Goal: Task Accomplishment & Management: Use online tool/utility

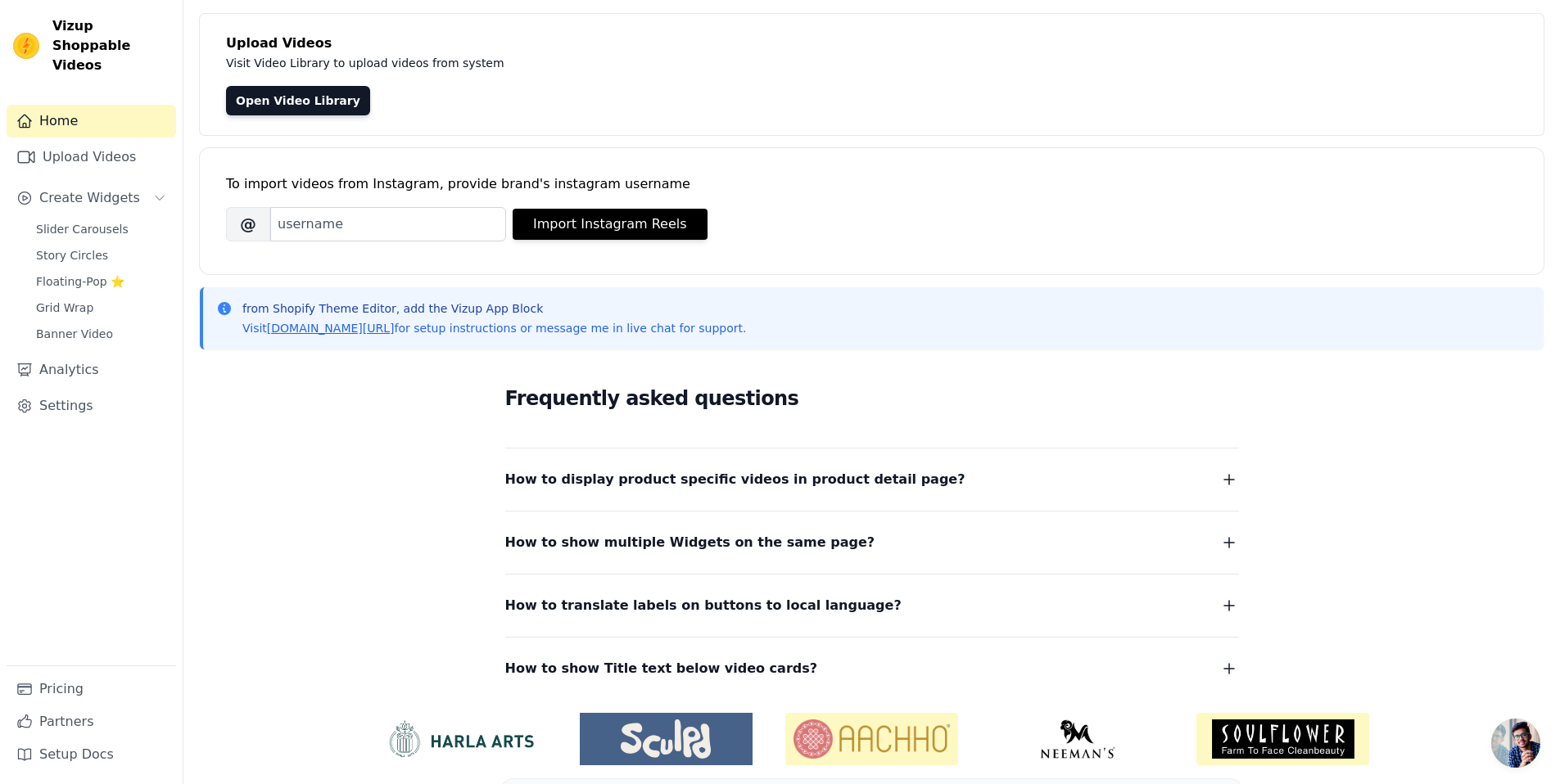
scroll to position [87, 0]
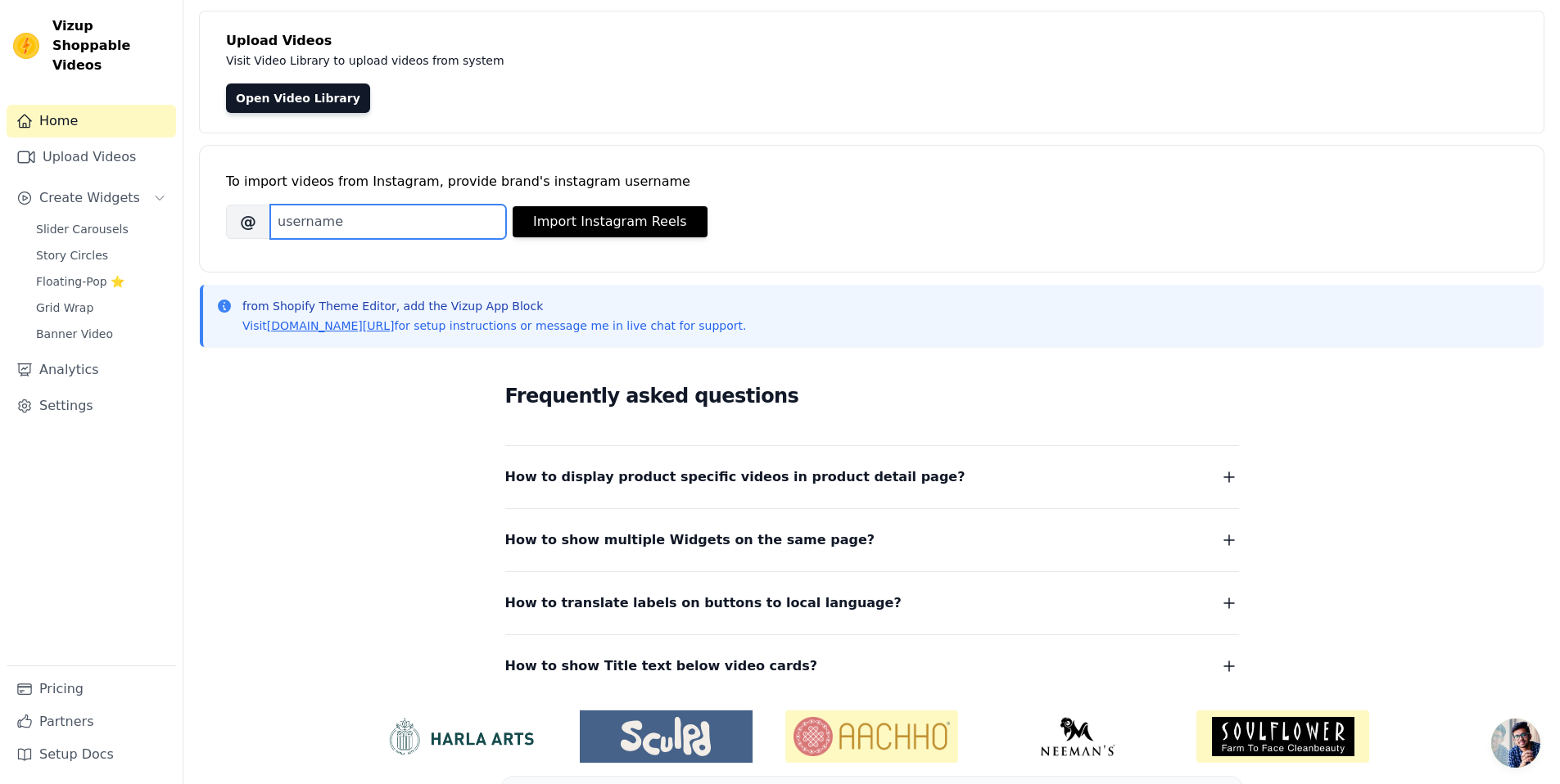
click at [474, 219] on input "Brand's Instagram Username" at bounding box center [388, 221] width 236 height 34
paste input "[URL][DOMAIN_NAME]"
drag, startPoint x: 426, startPoint y: 217, endPoint x: 264, endPoint y: 199, distance: 163.0
click at [246, 201] on div "To import videos from Instagram, provide brand's instagram username [PERSON_NAM…" at bounding box center [871, 196] width 1291 height 100
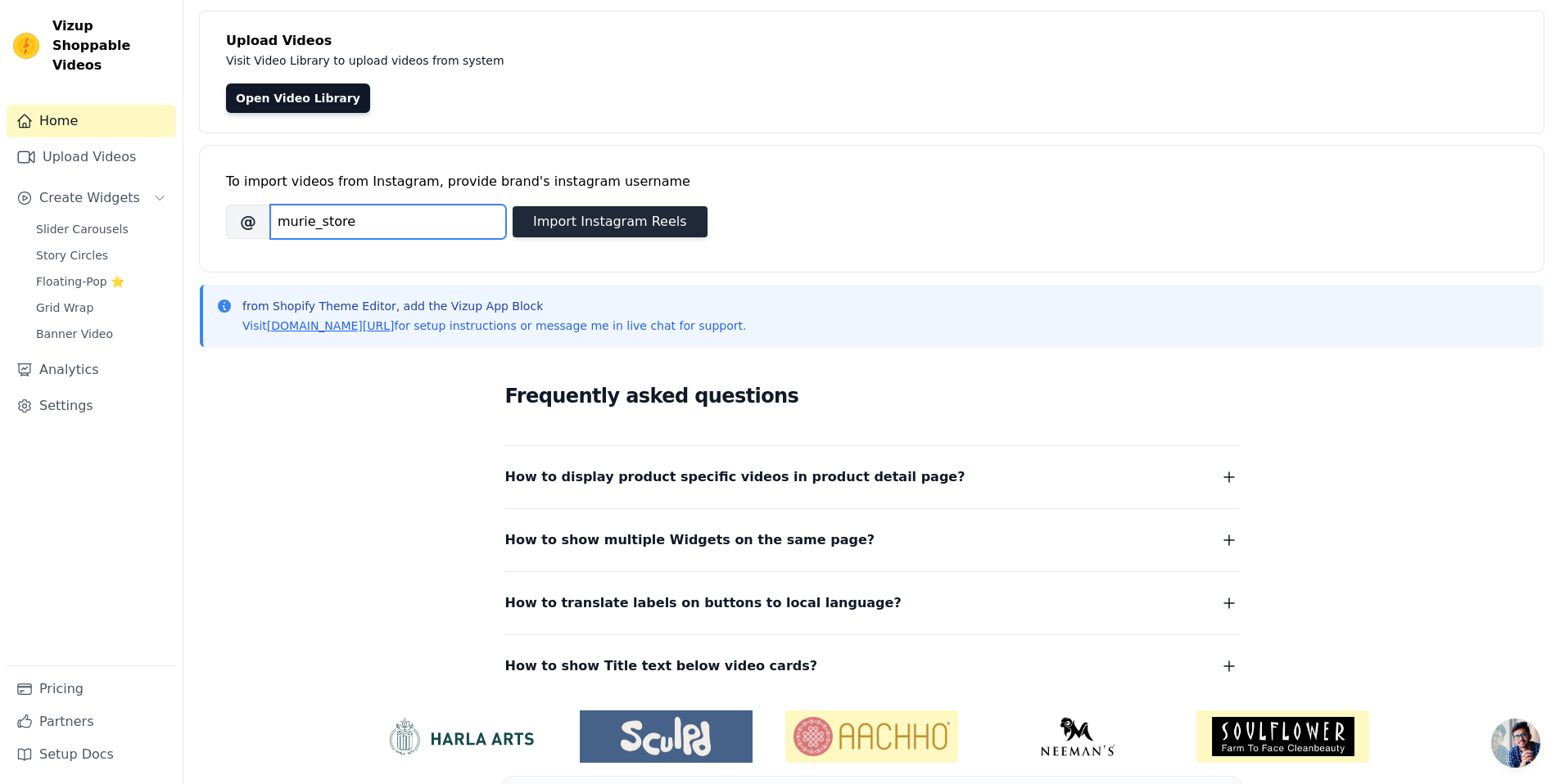
type input "murie_store"
click at [568, 211] on button "Import Instagram Reels" at bounding box center [610, 221] width 195 height 31
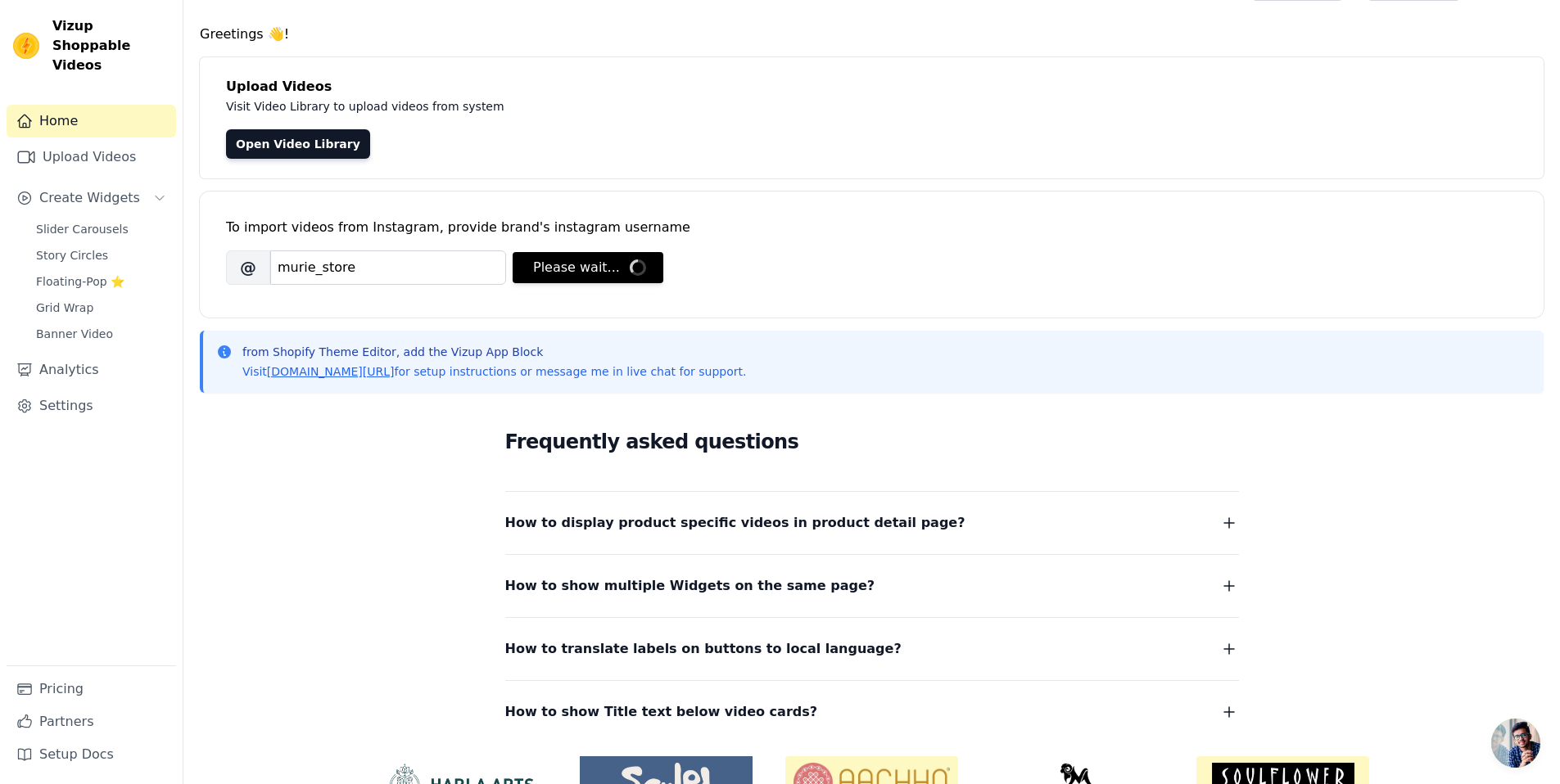
scroll to position [40, 0]
click at [326, 147] on link "Open Video Library" at bounding box center [297, 145] width 144 height 29
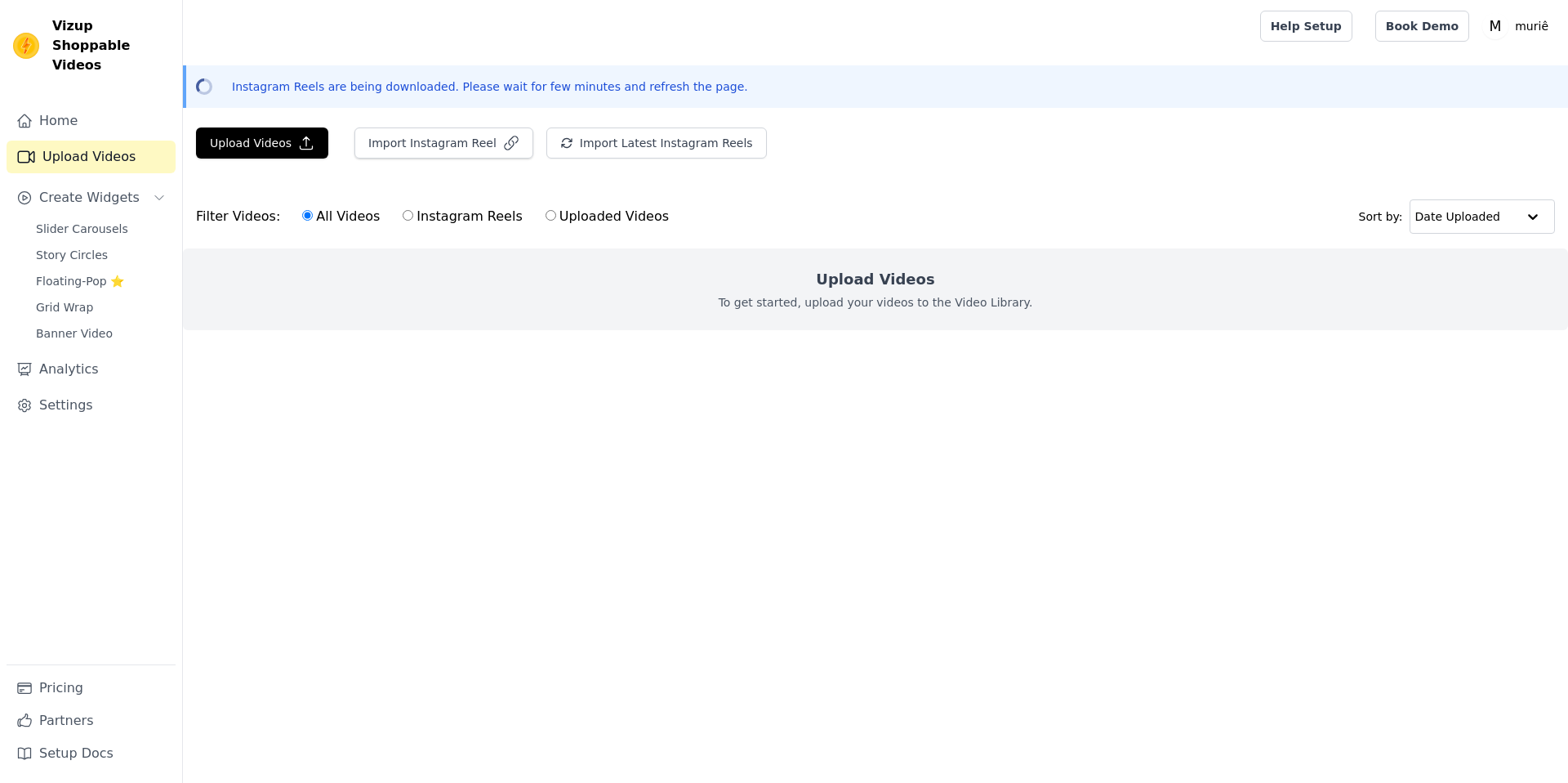
click at [328, 151] on div "Upload Videos Import Instagram Reel Import Latest Instagram Reels Import Latest…" at bounding box center [875, 149] width 1385 height 44
click at [302, 147] on icon "button" at bounding box center [306, 143] width 17 height 17
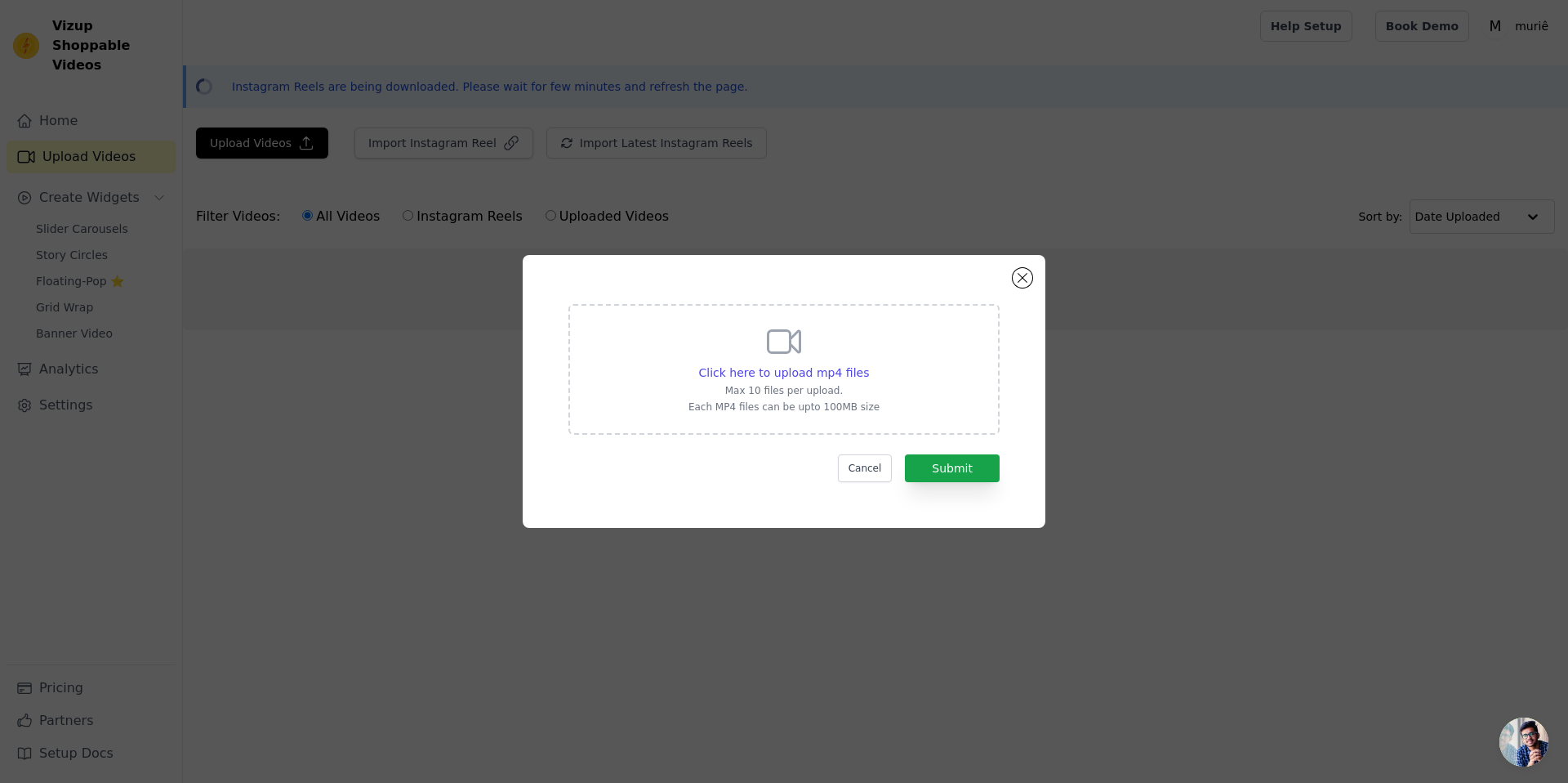
click at [849, 355] on div "Click here to upload mp4 files Max 10 files per upload. Each MP4 files can be u…" at bounding box center [784, 368] width 191 height 92
click at [869, 364] on input "Click here to upload mp4 files Max 10 files per upload. Each MP4 files can be u…" at bounding box center [869, 364] width 1 height 1
click at [785, 349] on icon at bounding box center [784, 342] width 39 height 39
click at [869, 364] on input "Click here to upload mp4 files Max 10 files per upload. Each MP4 files can be u…" at bounding box center [869, 364] width 1 height 1
click at [815, 394] on p "Max 10 files per upload." at bounding box center [784, 391] width 191 height 13
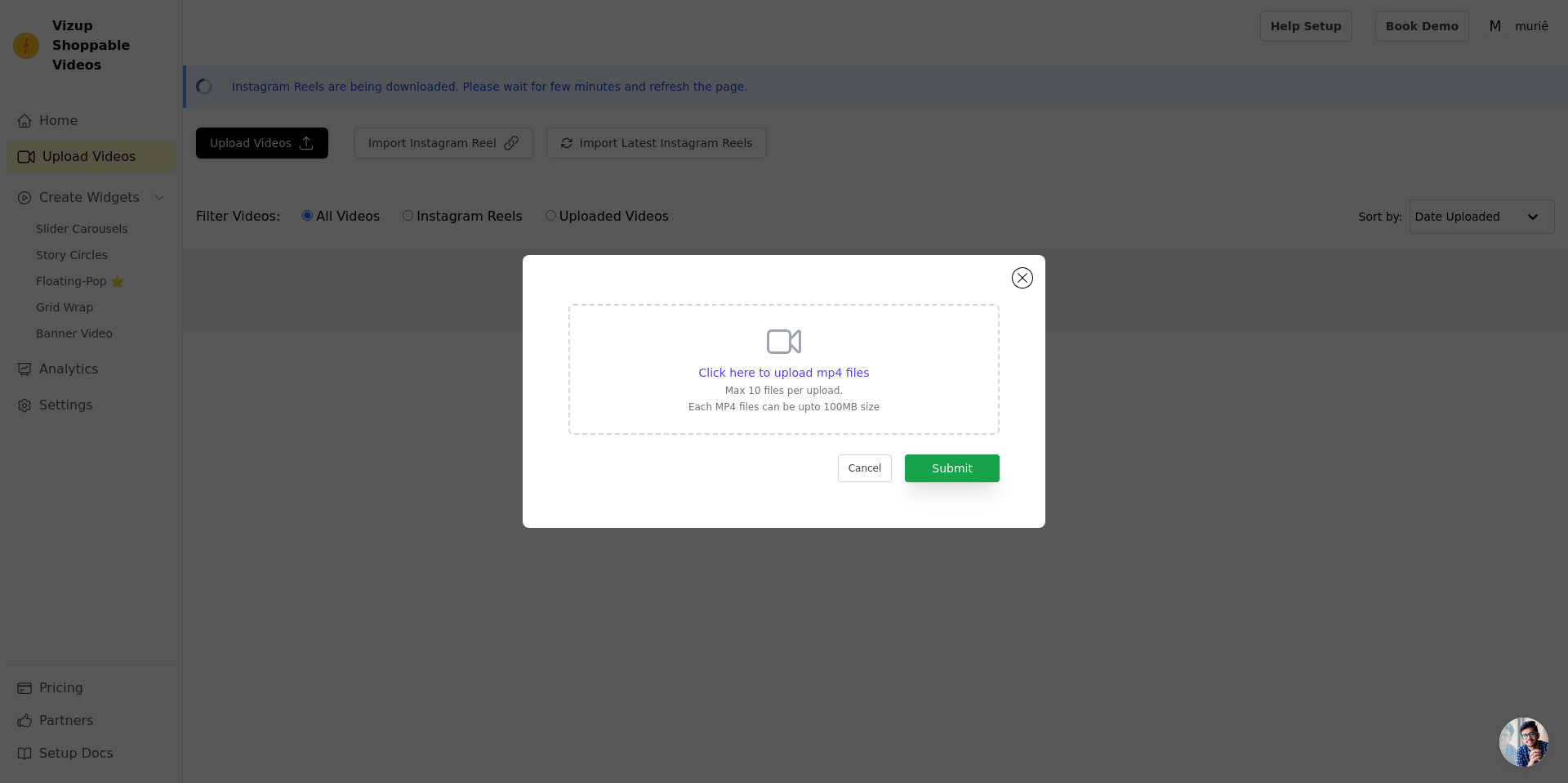
click at [869, 364] on input "Click here to upload mp4 files Max 10 files per upload. Each MP4 files can be u…" at bounding box center [869, 364] width 1 height 1
type input "C:\fakepath\bbff548eb13d483ba35b6229db6d5ca1.MP4"
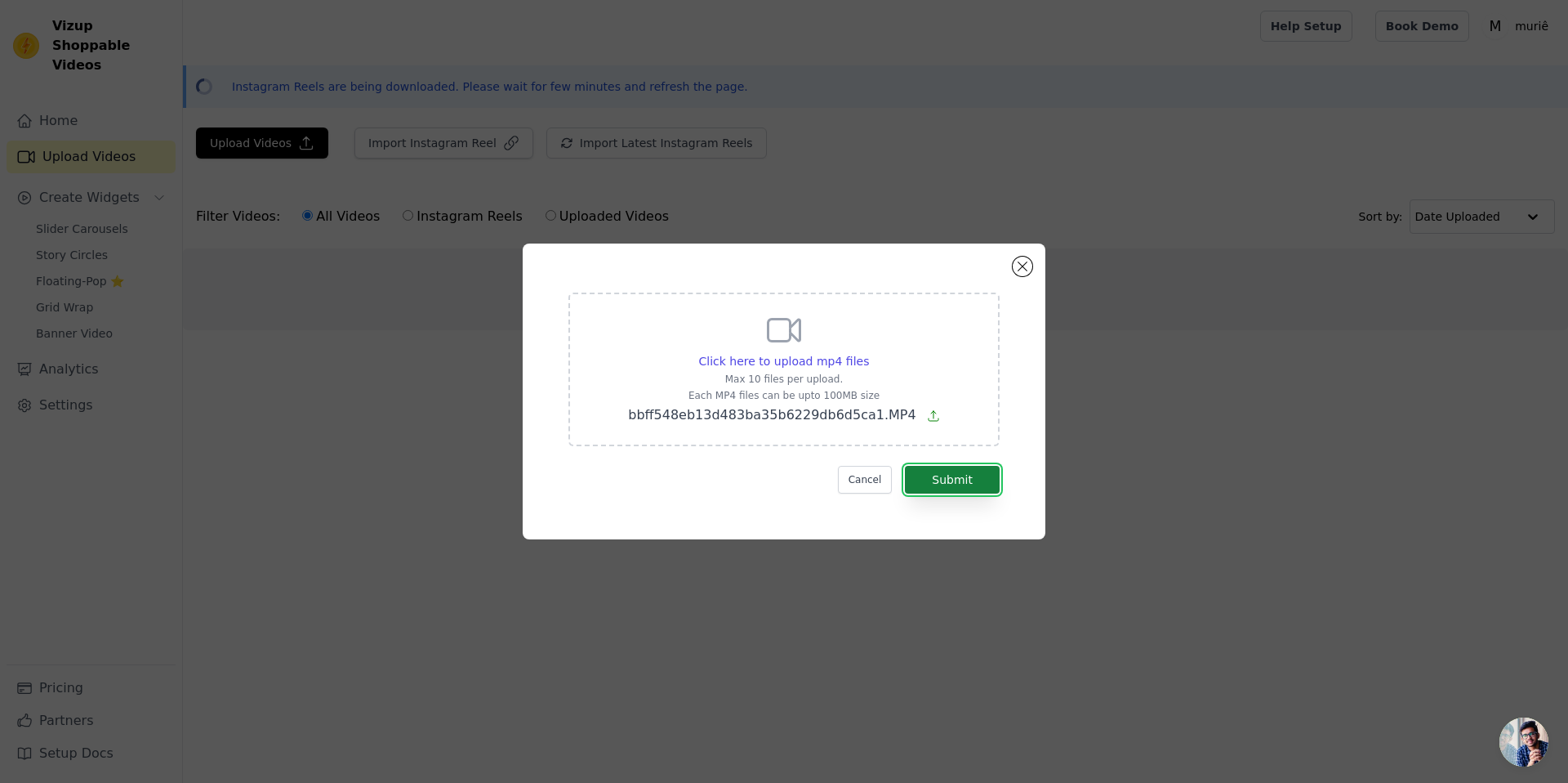
click at [949, 470] on button "Submit" at bounding box center [952, 480] width 95 height 27
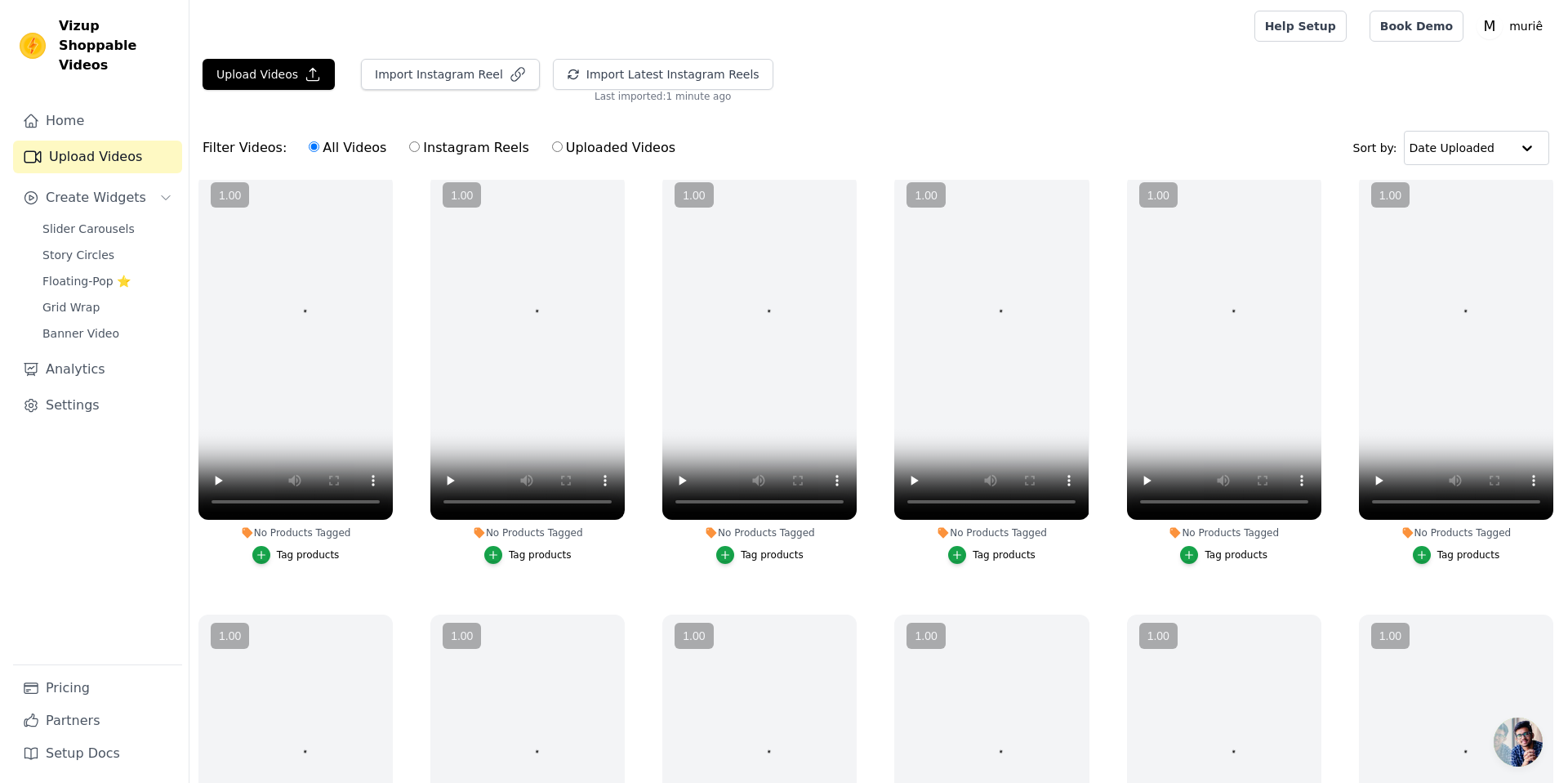
scroll to position [18, 0]
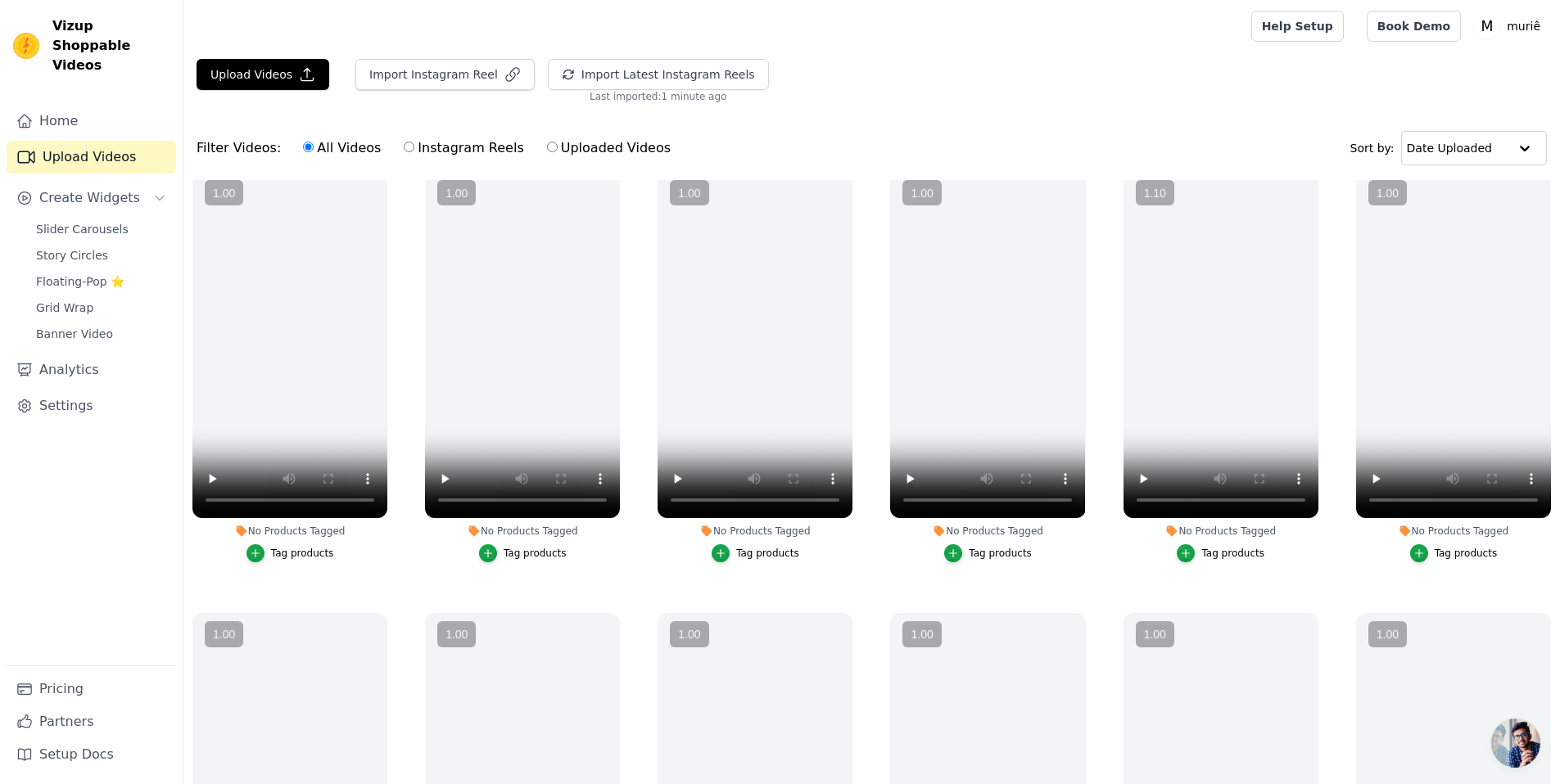
click at [221, 102] on div "Upload Videos Import Instagram Reel Import Latest Instagram Reels Import Latest…" at bounding box center [872, 80] width 1377 height 44
click at [255, 77] on button "Upload Videos" at bounding box center [262, 74] width 132 height 31
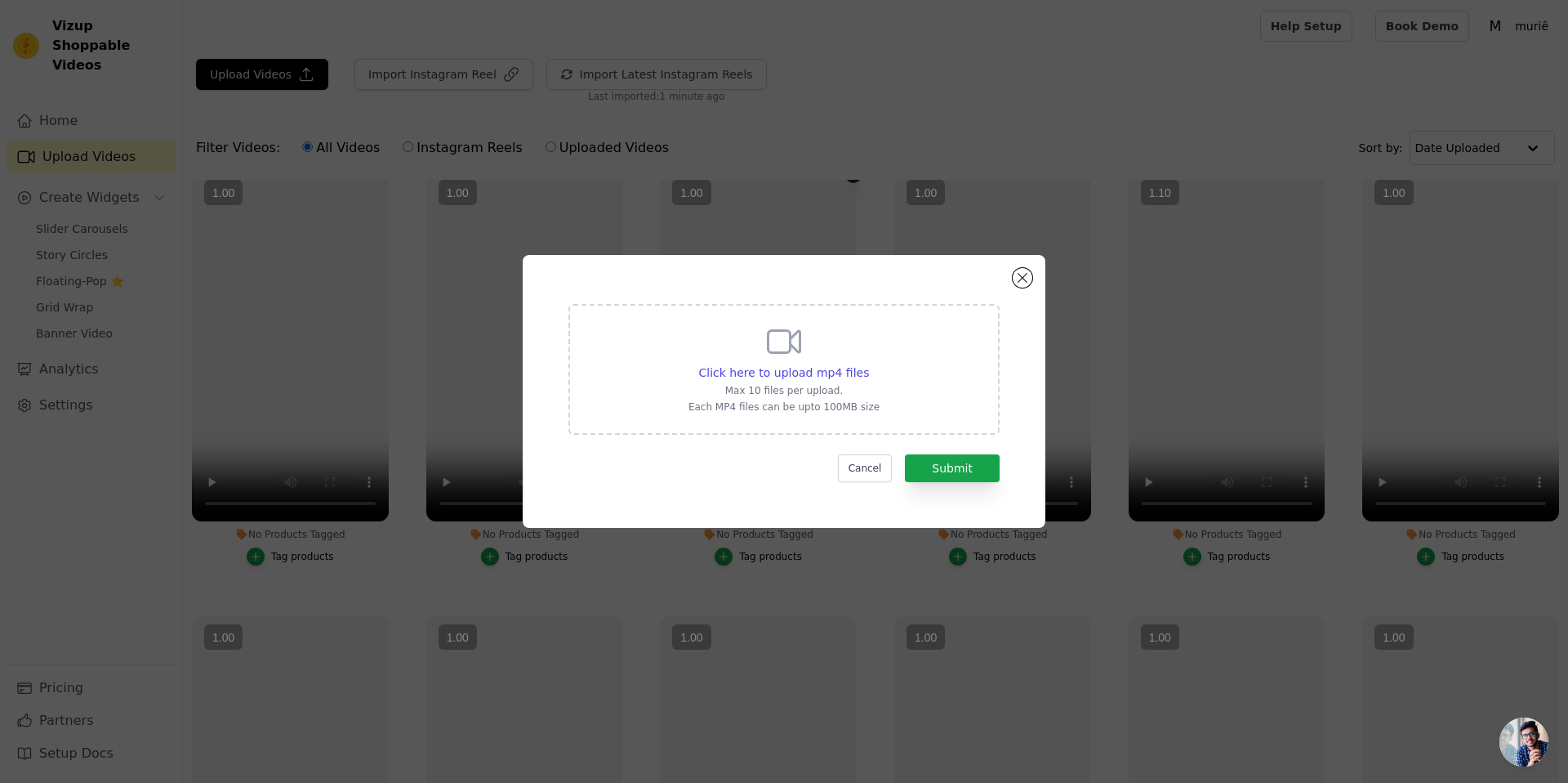
click at [808, 390] on div at bounding box center [758, 345] width 197 height 349
click at [840, 333] on div at bounding box center [758, 345] width 197 height 349
click at [808, 368] on div at bounding box center [758, 345] width 197 height 349
click at [947, 469] on div at bounding box center [992, 345] width 197 height 349
click at [799, 325] on div at bounding box center [758, 345] width 197 height 349
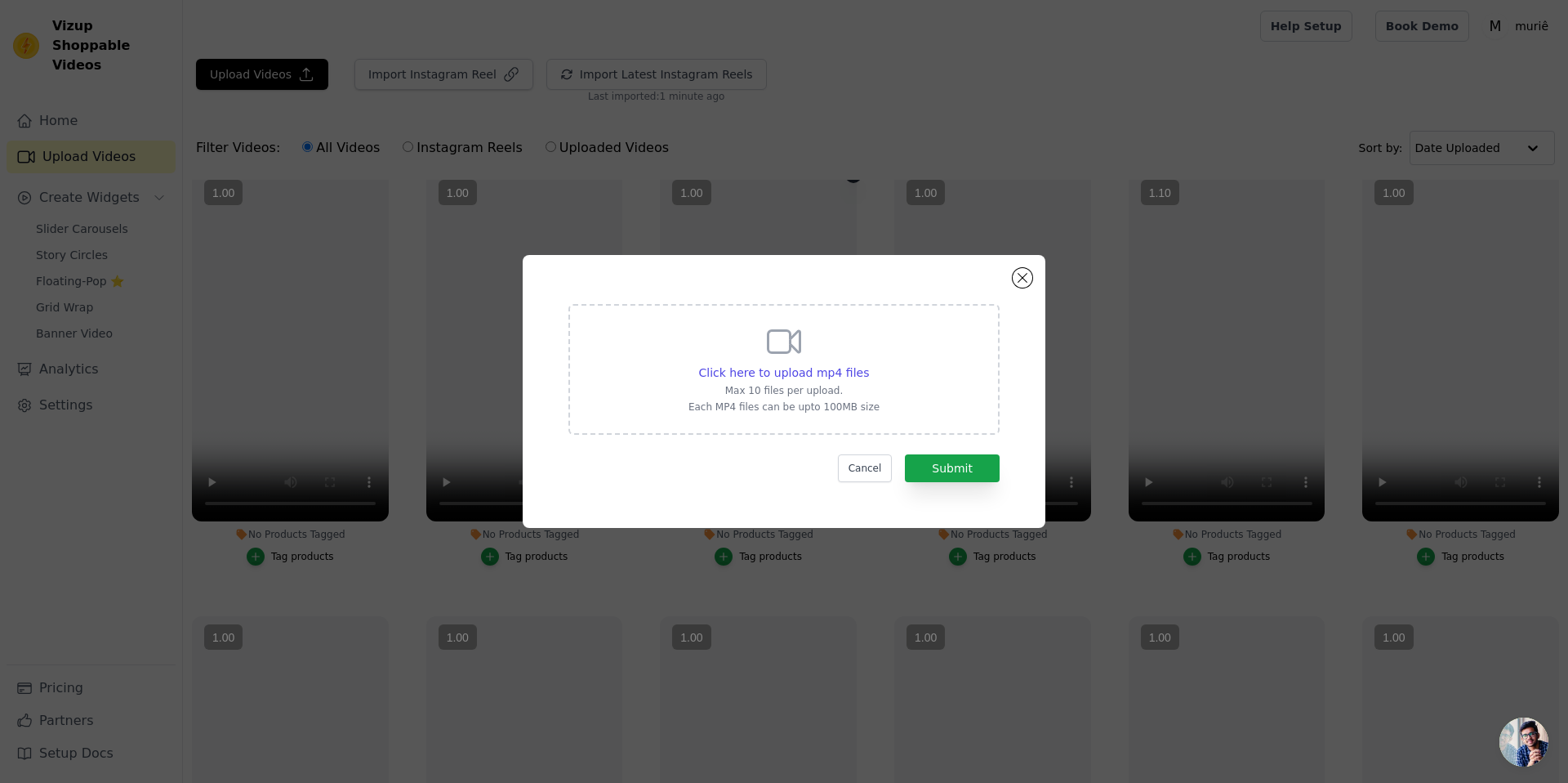
click at [779, 363] on div at bounding box center [758, 345] width 197 height 349
click at [797, 382] on div at bounding box center [758, 345] width 197 height 349
click at [1027, 286] on div at bounding box center [992, 345] width 197 height 349
click at [1018, 274] on div at bounding box center [992, 345] width 197 height 349
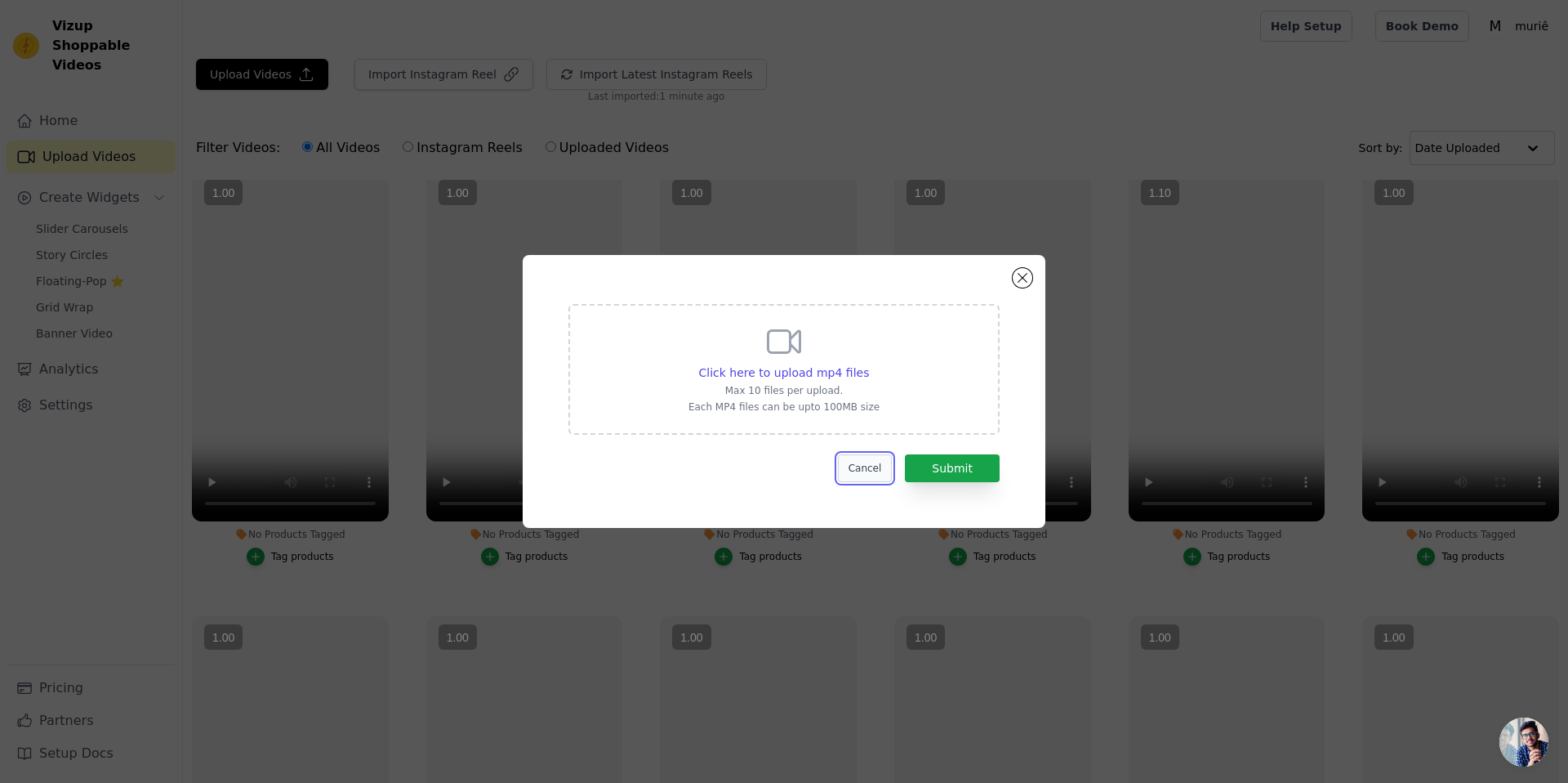
click at [866, 456] on button "Cancel" at bounding box center [866, 468] width 55 height 27
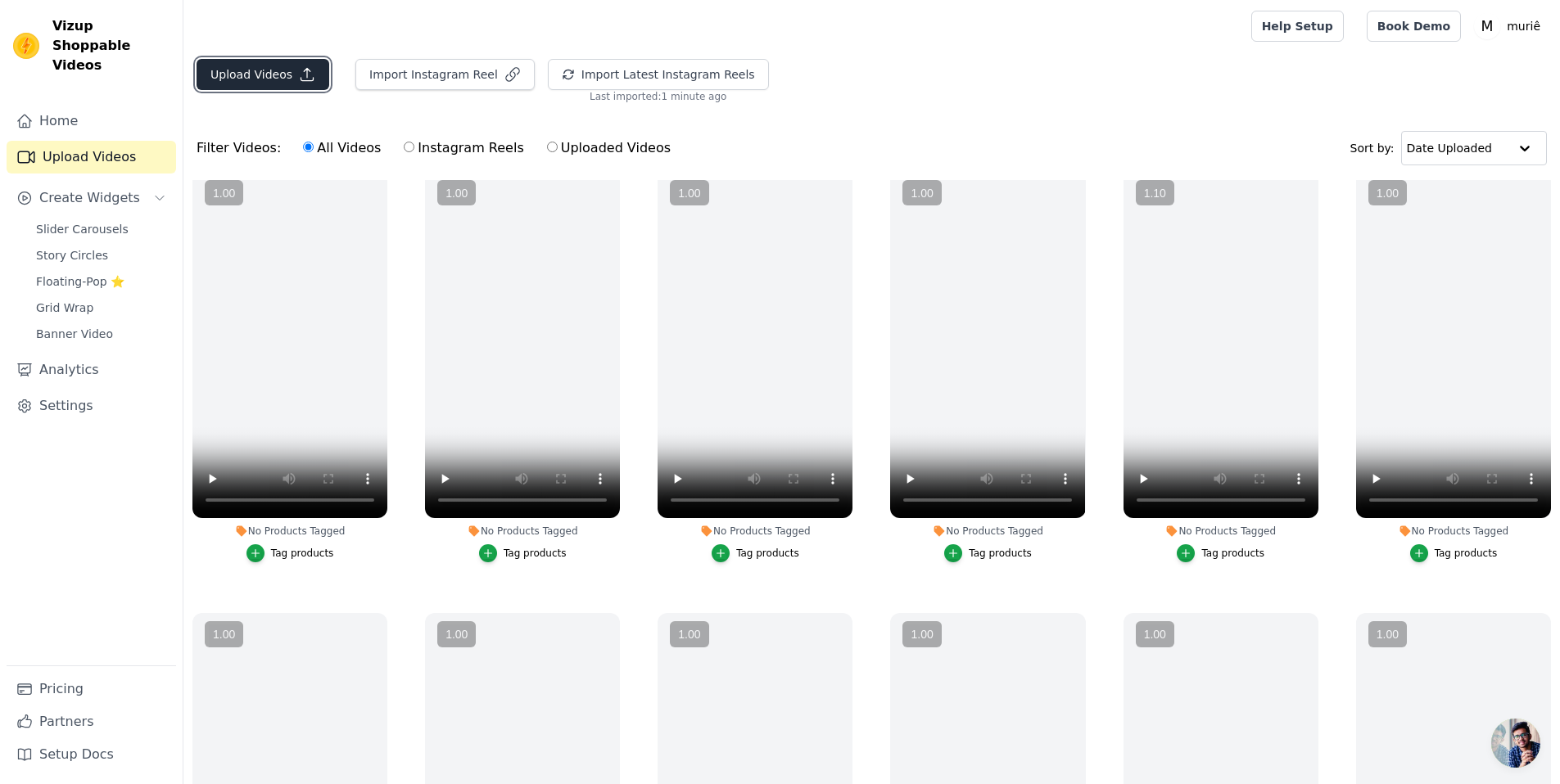
click at [242, 84] on button "Upload Videos" at bounding box center [262, 74] width 132 height 31
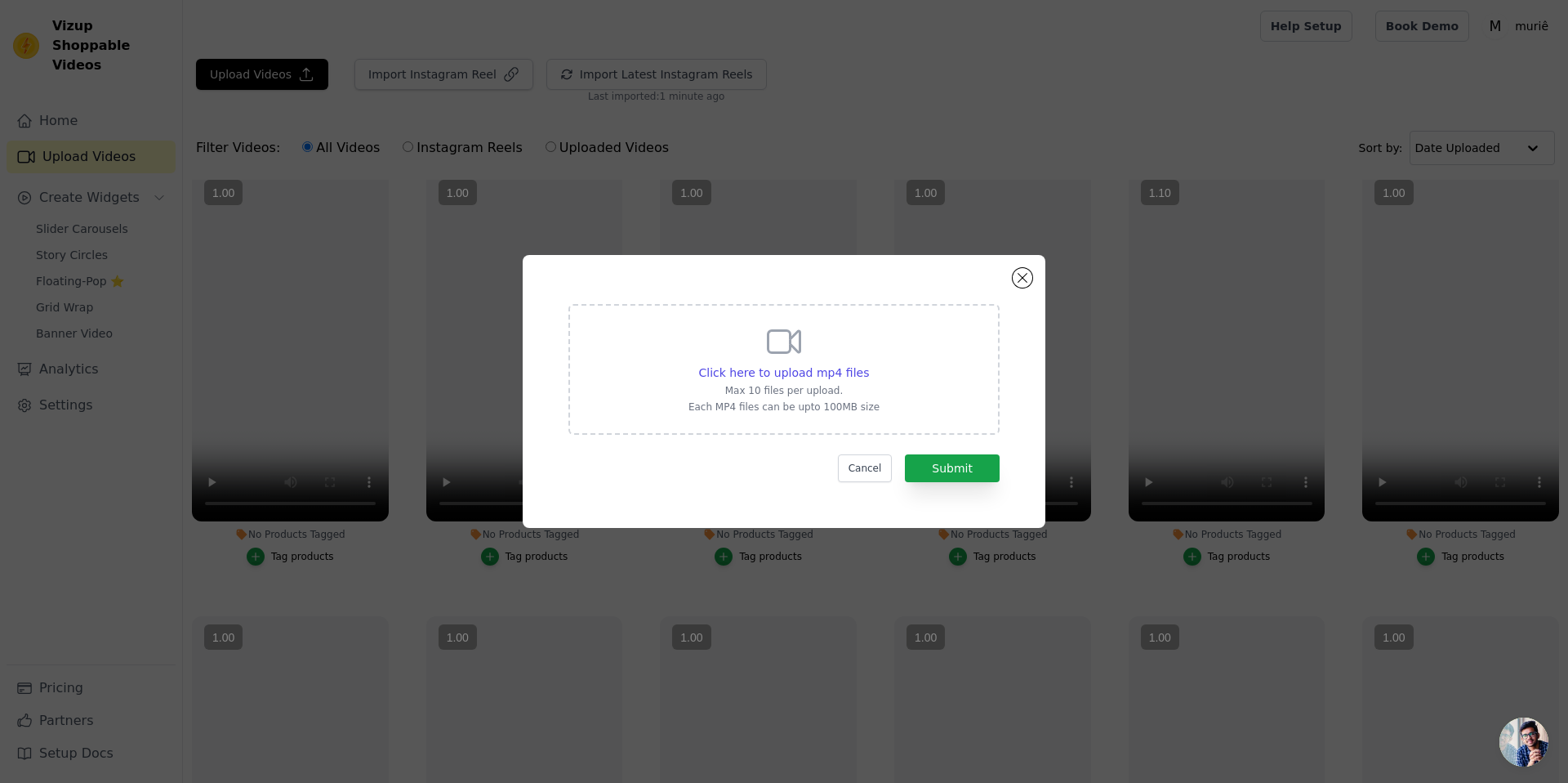
click at [874, 341] on div "Click here to upload mp4 files Max 10 files per upload. Each MP4 files can be u…" at bounding box center [784, 368] width 191 height 92
click at [870, 364] on input "Click here to upload mp4 files Max 10 files per upload. Each MP4 files can be u…" at bounding box center [869, 364] width 1 height 1
type input "C:\fakepath\RPReplay_Final1698973182.mp4"
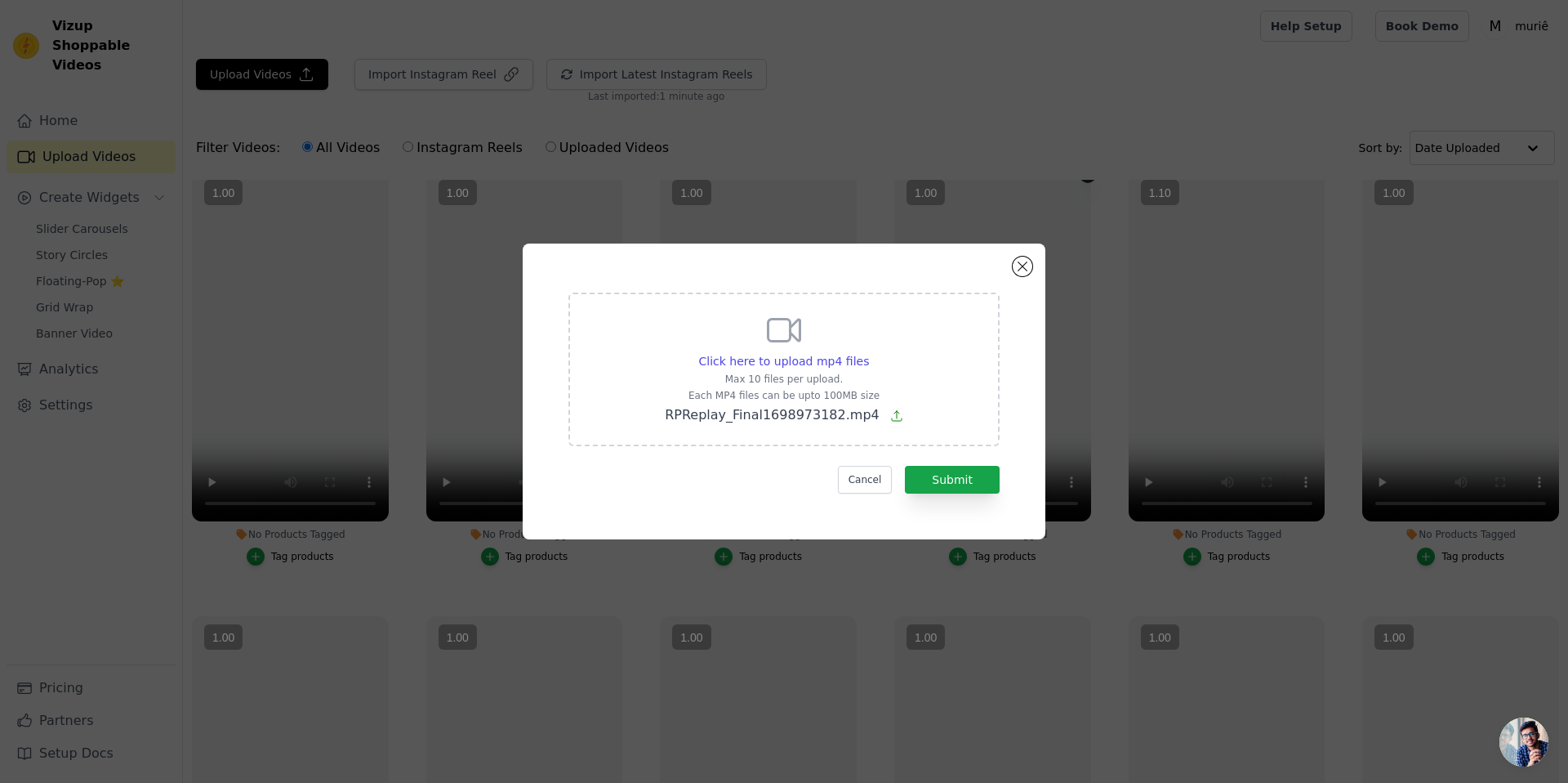
click at [962, 484] on div at bounding box center [992, 345] width 197 height 349
click at [963, 469] on div at bounding box center [992, 345] width 197 height 349
click at [945, 476] on div at bounding box center [992, 345] width 197 height 349
click at [944, 484] on div at bounding box center [992, 345] width 197 height 349
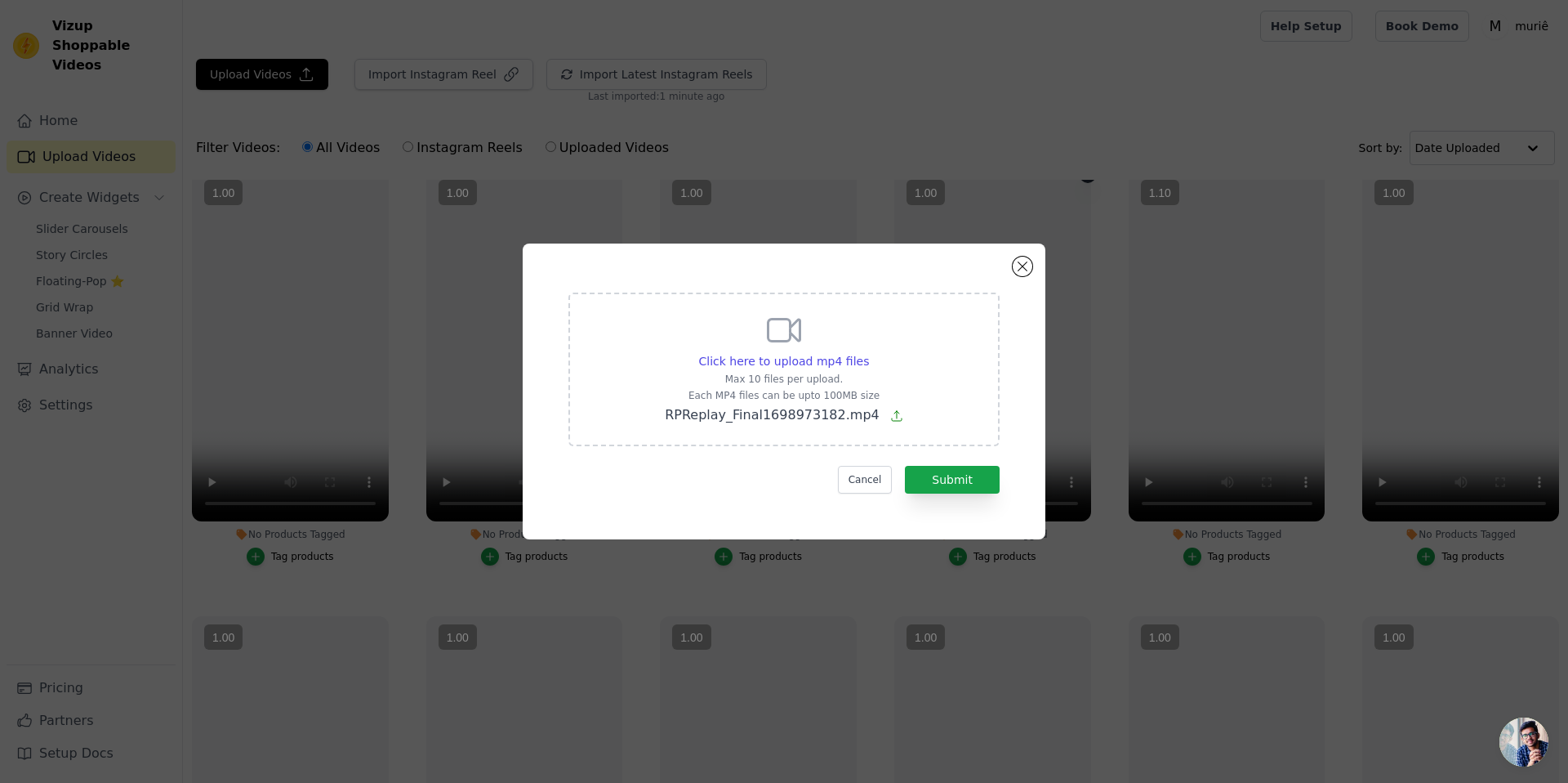
click at [932, 481] on div at bounding box center [992, 345] width 197 height 349
click at [939, 470] on div at bounding box center [992, 345] width 197 height 349
drag, startPoint x: 951, startPoint y: 471, endPoint x: 978, endPoint y: 485, distance: 30.4
click at [978, 485] on div at bounding box center [992, 345] width 197 height 349
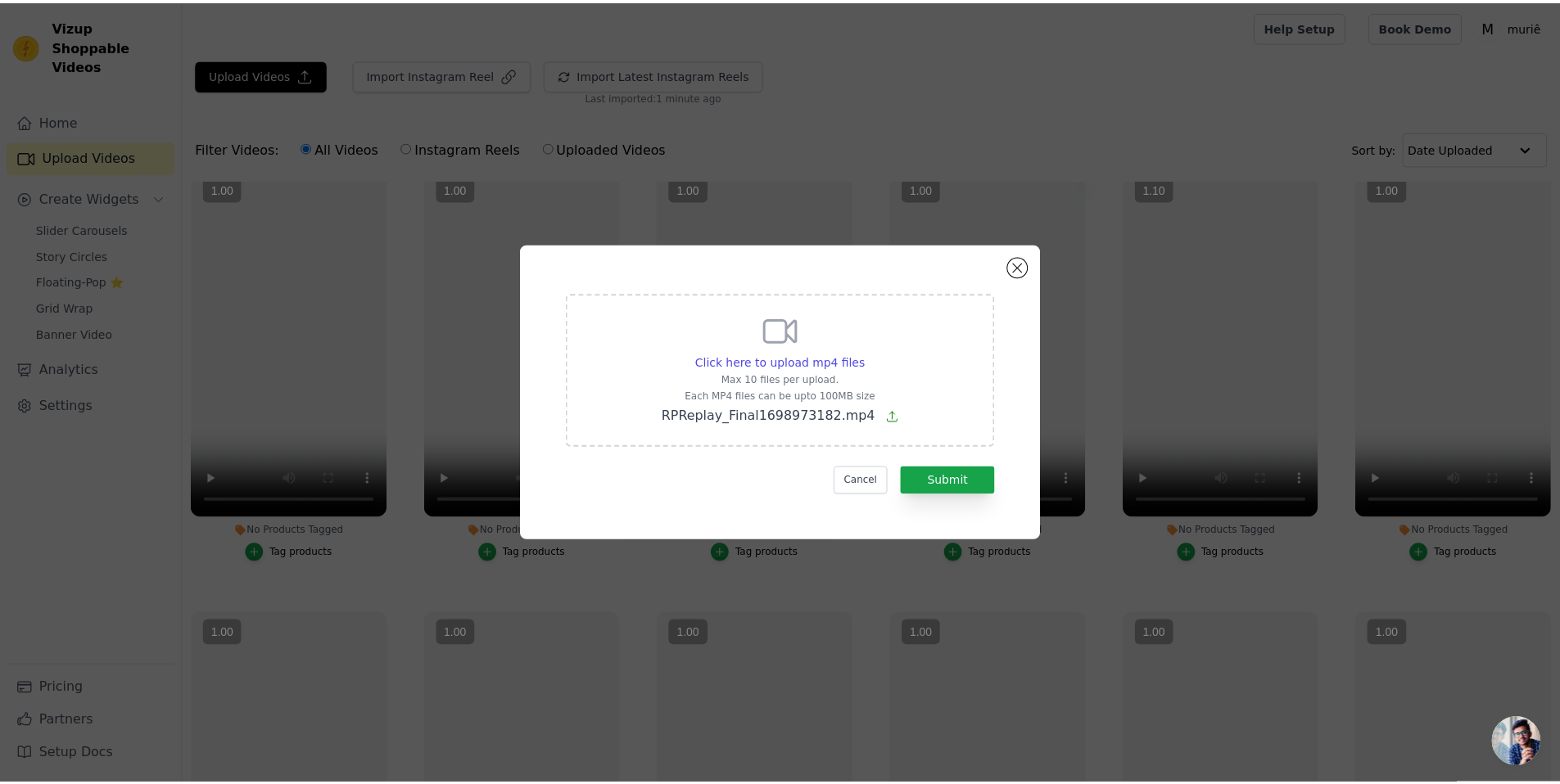
scroll to position [24, 0]
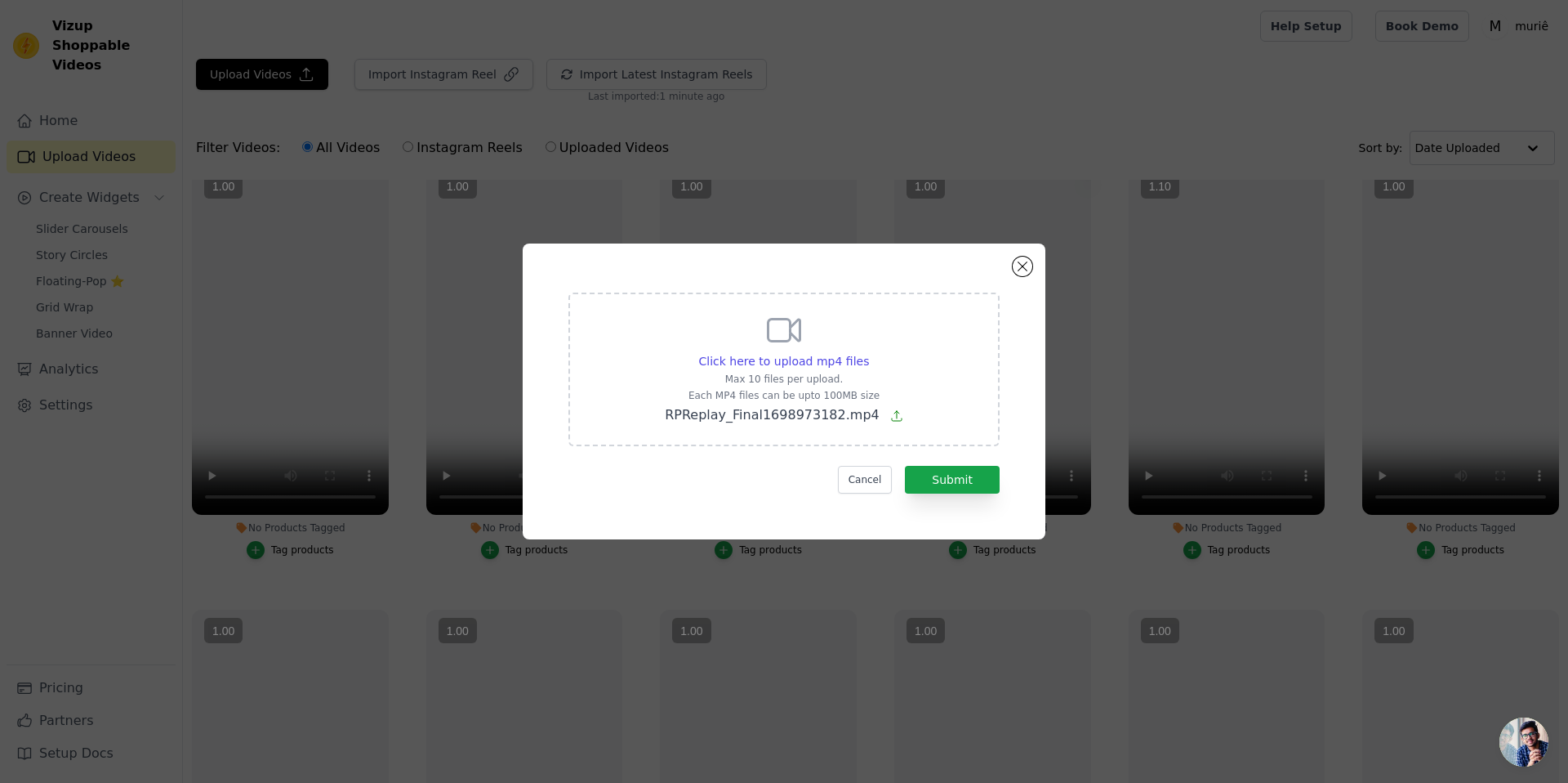
click at [894, 419] on div at bounding box center [992, 340] width 197 height 349
click at [894, 421] on div at bounding box center [992, 340] width 197 height 349
click at [875, 421] on p "RPReplay_Final1698973182.mp4" at bounding box center [784, 415] width 239 height 20
click at [870, 353] on input "Click here to upload mp4 files Max 10 files per upload. Each MP4 files can be u…" at bounding box center [869, 352] width 1 height 1
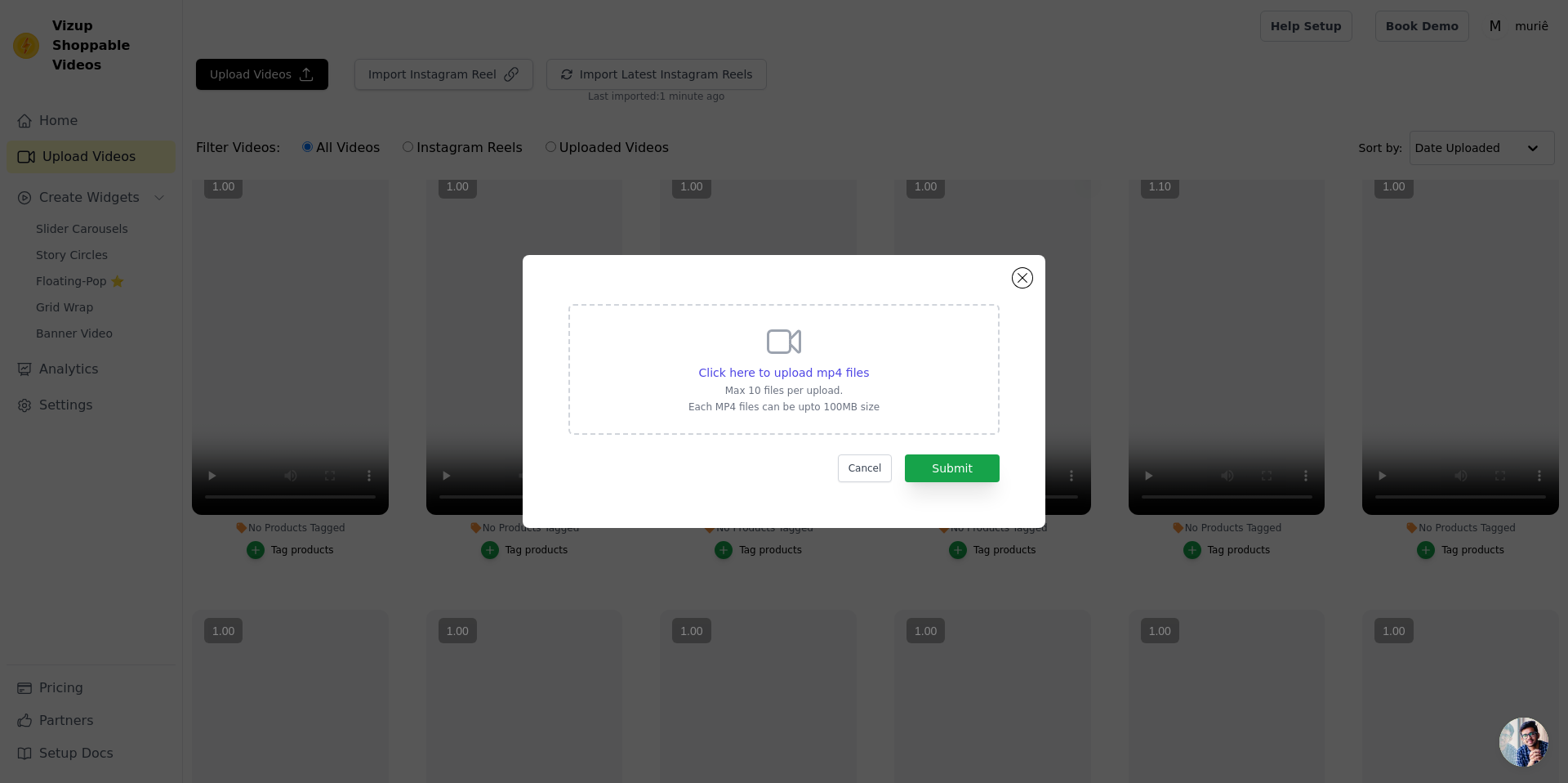
click at [966, 470] on div at bounding box center [992, 340] width 197 height 349
click at [1021, 288] on div at bounding box center [992, 340] width 197 height 349
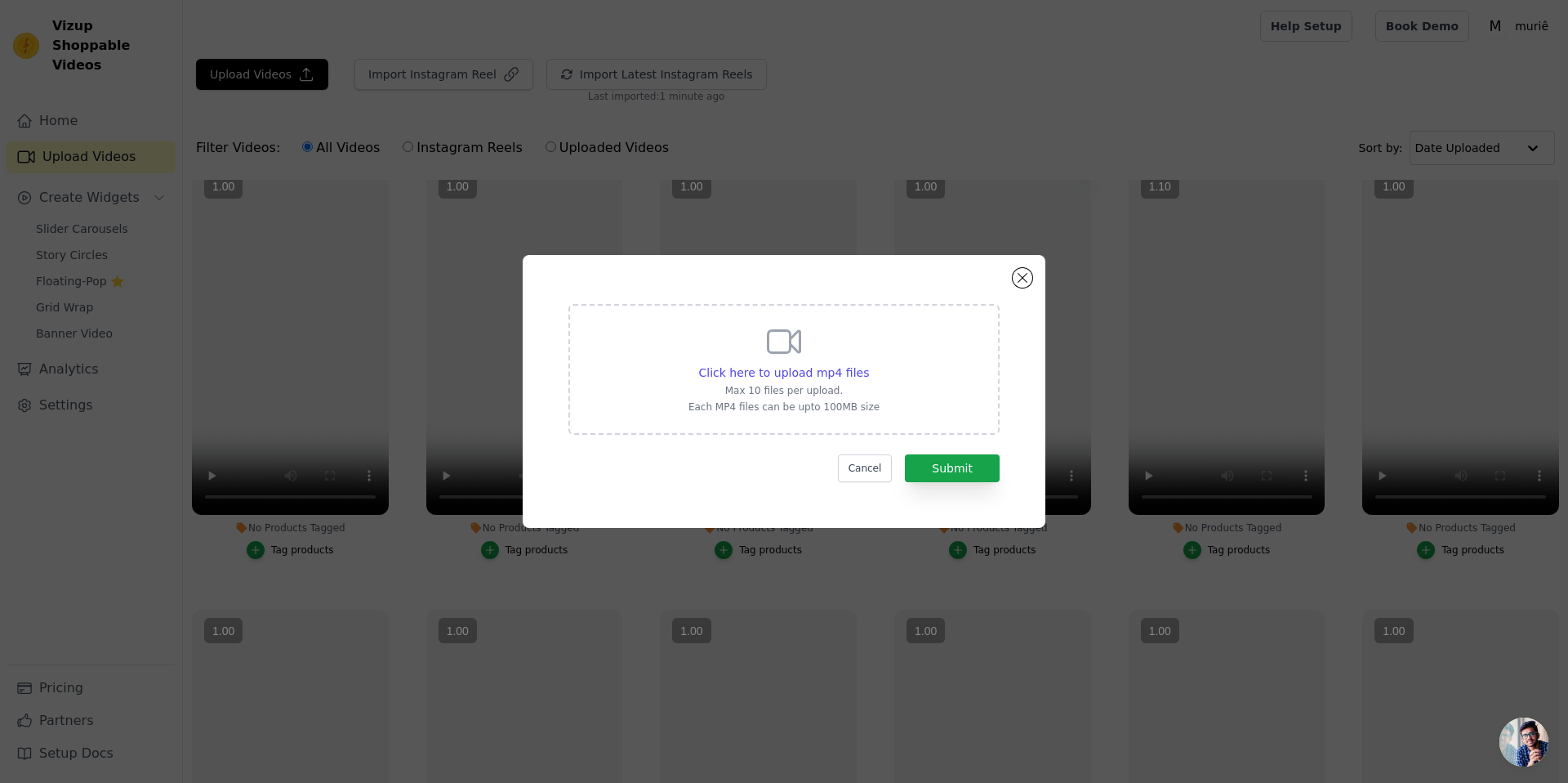
click at [1022, 285] on div at bounding box center [992, 340] width 197 height 349
click at [1080, 40] on div "Click here to upload mp4 files Max 10 files per upload. Each MP4 files can be u…" at bounding box center [784, 392] width 1568 height 783
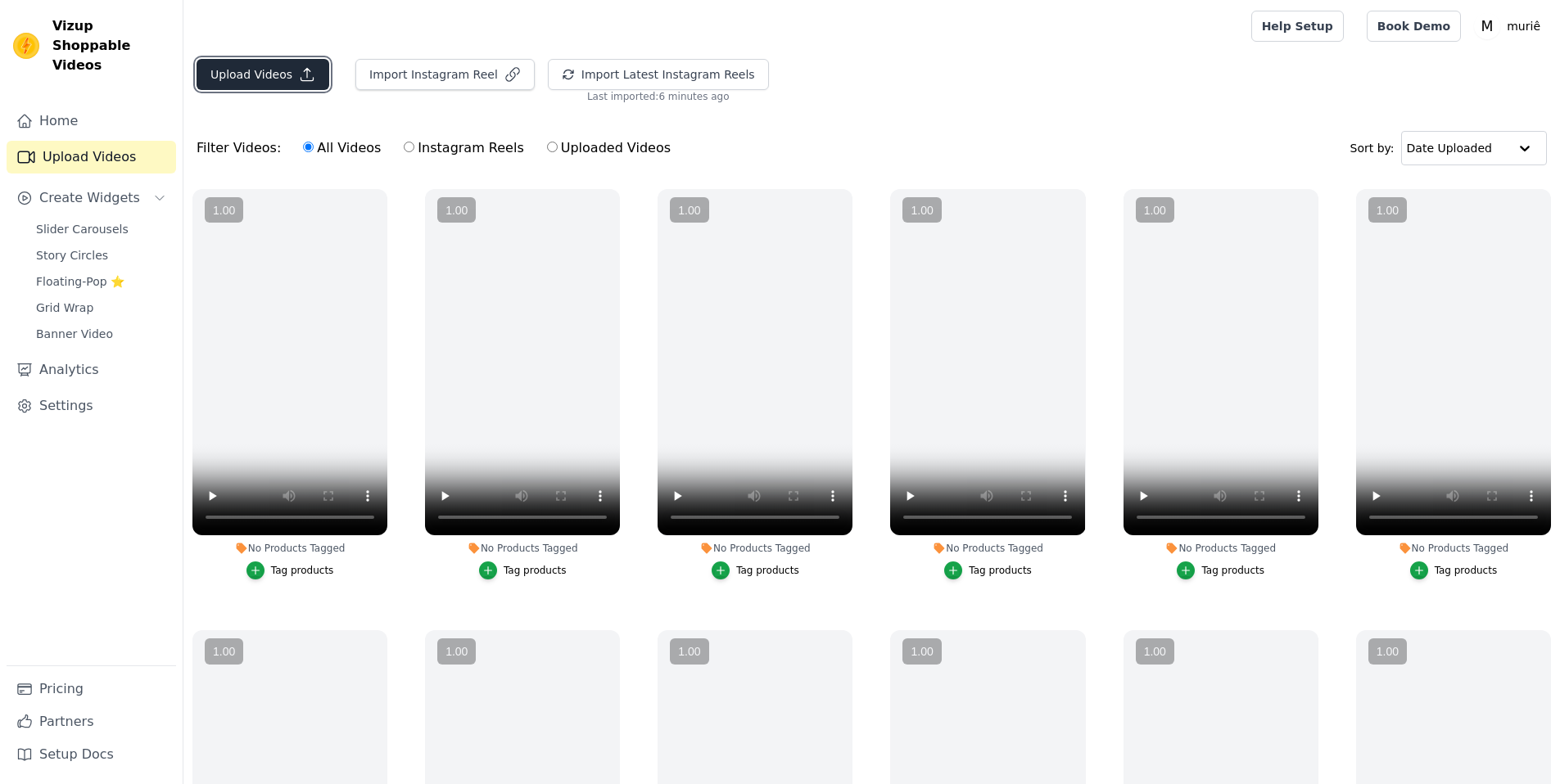
click at [259, 86] on button "Upload Videos" at bounding box center [262, 74] width 132 height 31
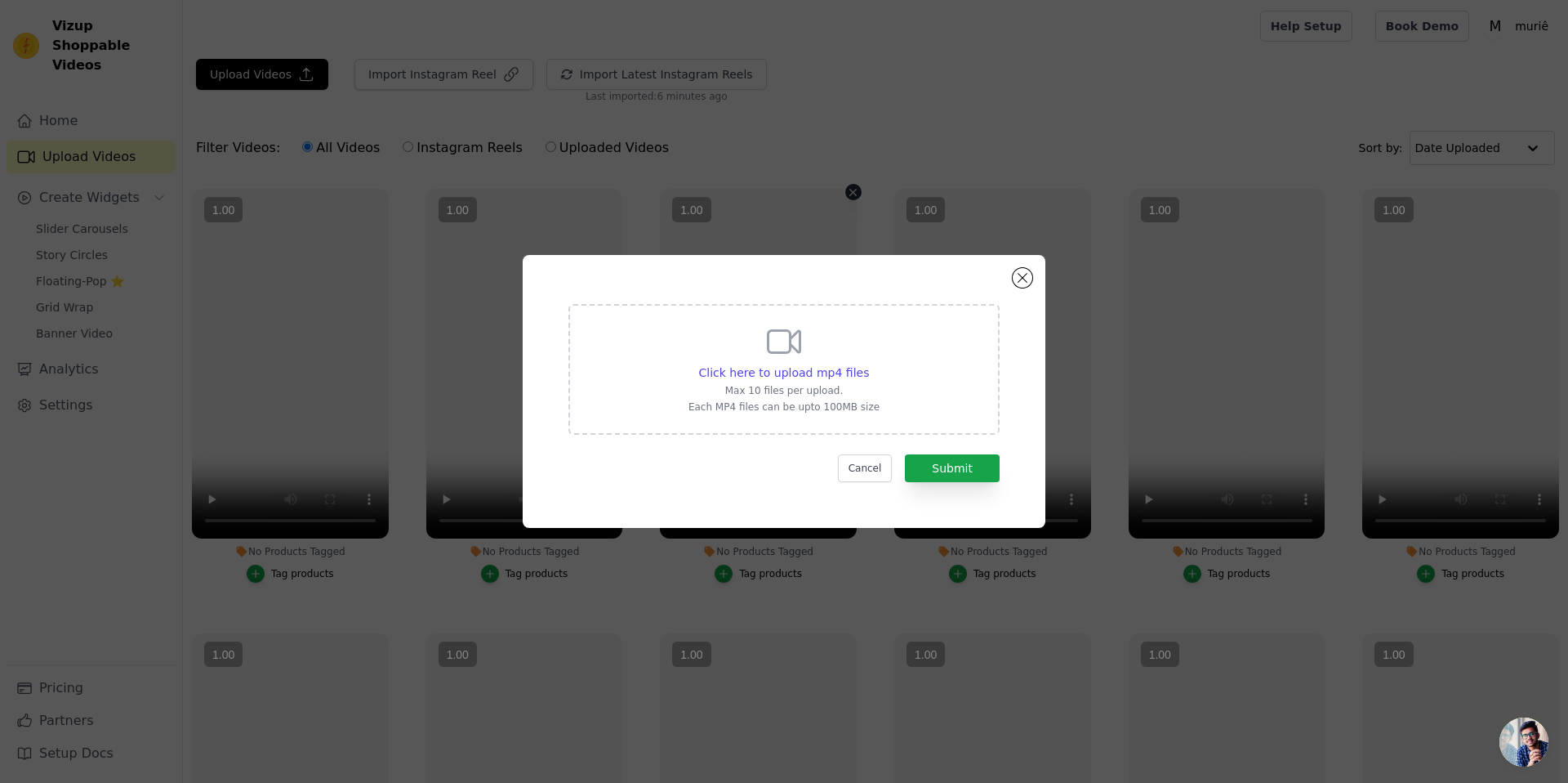
click at [847, 350] on div at bounding box center [758, 363] width 197 height 349
click at [817, 378] on div at bounding box center [758, 363] width 197 height 349
click at [814, 374] on div at bounding box center [758, 363] width 197 height 349
click at [801, 372] on div at bounding box center [758, 363] width 197 height 349
drag, startPoint x: 784, startPoint y: 354, endPoint x: 776, endPoint y: 333, distance: 22.5
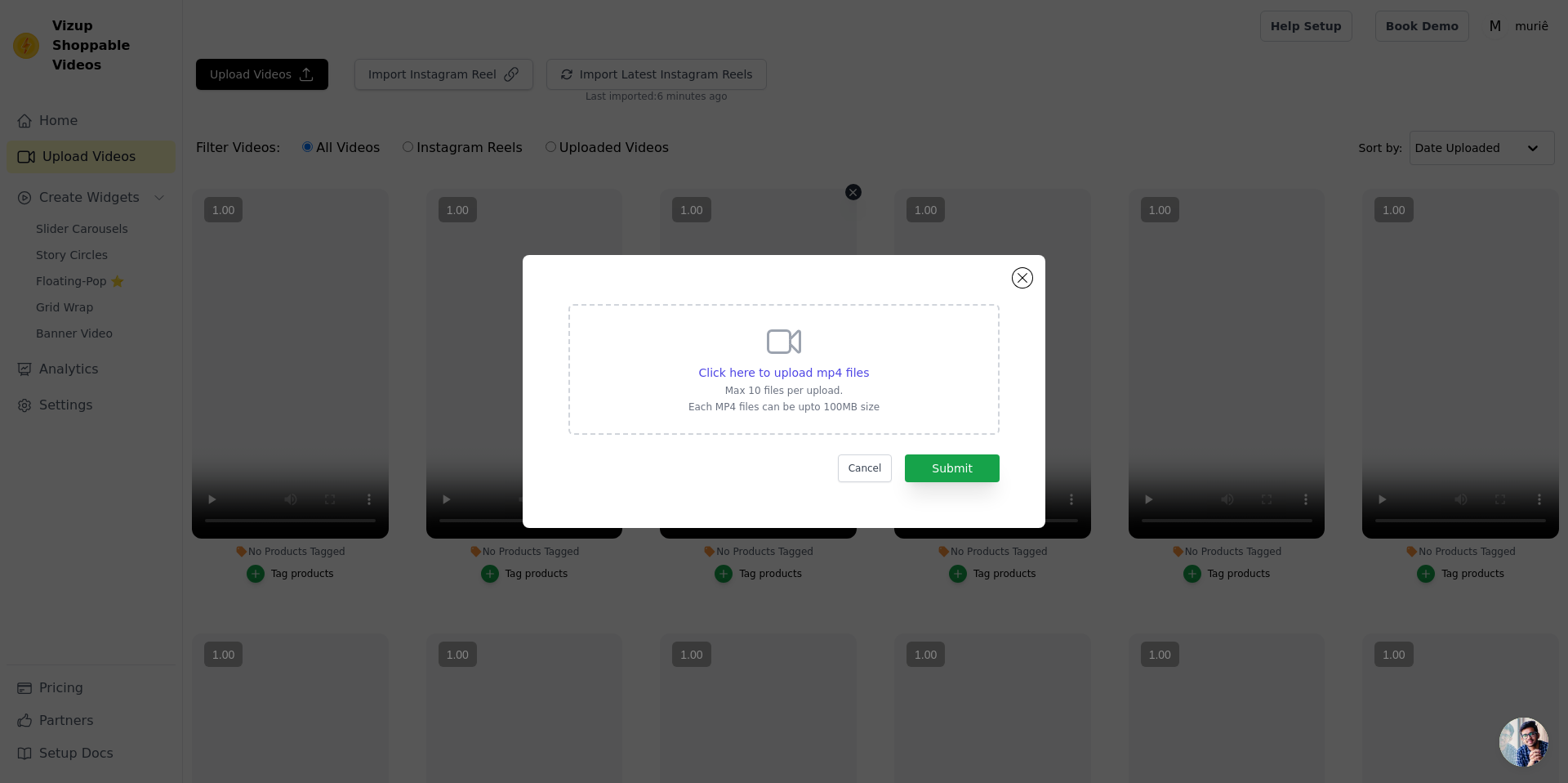
click at [784, 354] on div at bounding box center [758, 363] width 197 height 349
drag, startPoint x: 776, startPoint y: 333, endPoint x: 835, endPoint y: 409, distance: 96.2
click at [835, 409] on div at bounding box center [758, 363] width 197 height 349
drag, startPoint x: 926, startPoint y: 375, endPoint x: 870, endPoint y: 366, distance: 56.7
click at [919, 375] on div at bounding box center [992, 363] width 197 height 349
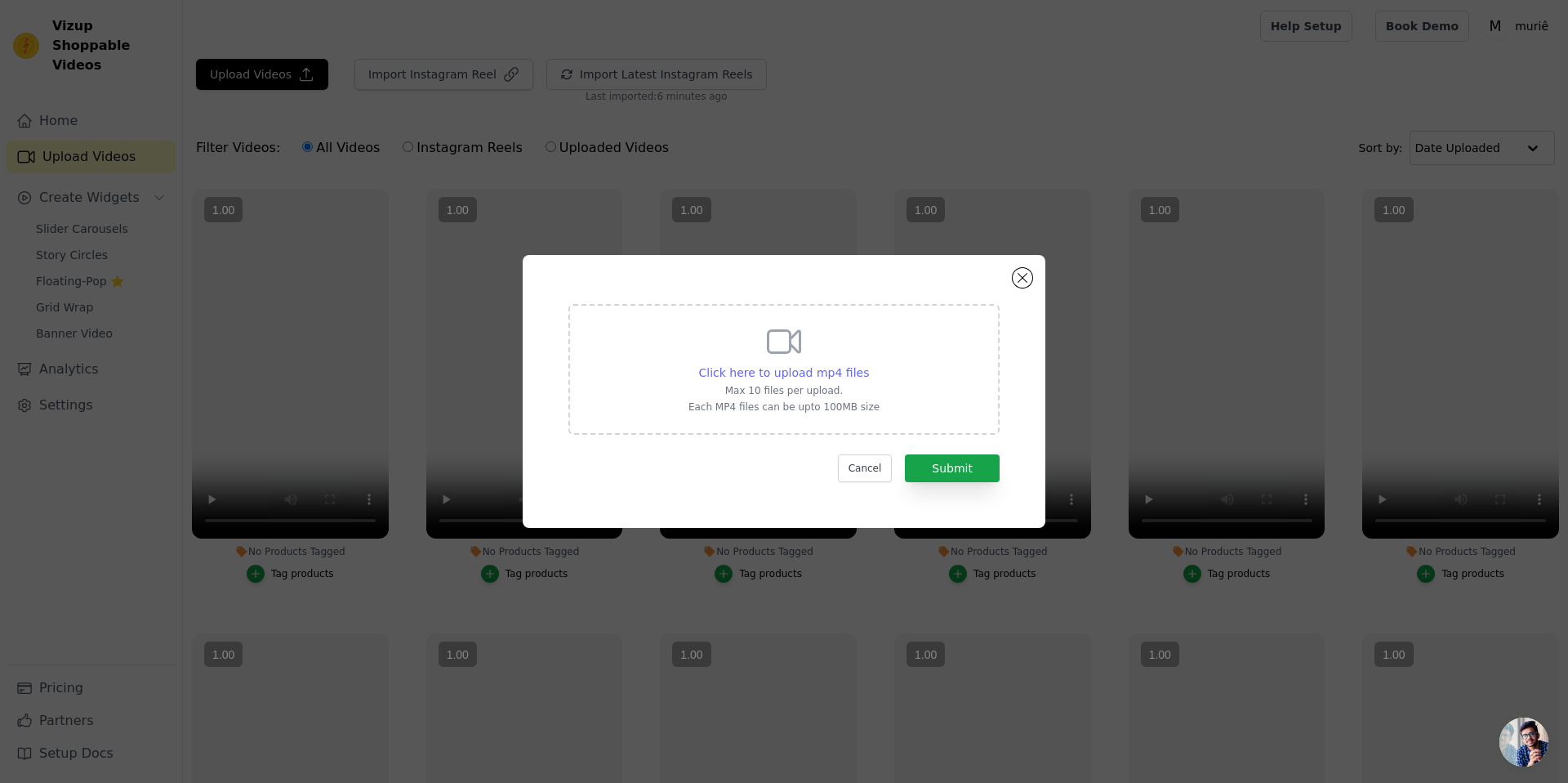
click at [857, 366] on span "Click here to upload mp4 files" at bounding box center [784, 372] width 171 height 13
click at [869, 364] on input "Click here to upload mp4 files Max 10 files per upload. Each MP4 files can be u…" at bounding box center [869, 364] width 1 height 1
type input "C:\fakepath\RPReplay_Final1698973182.mp4"
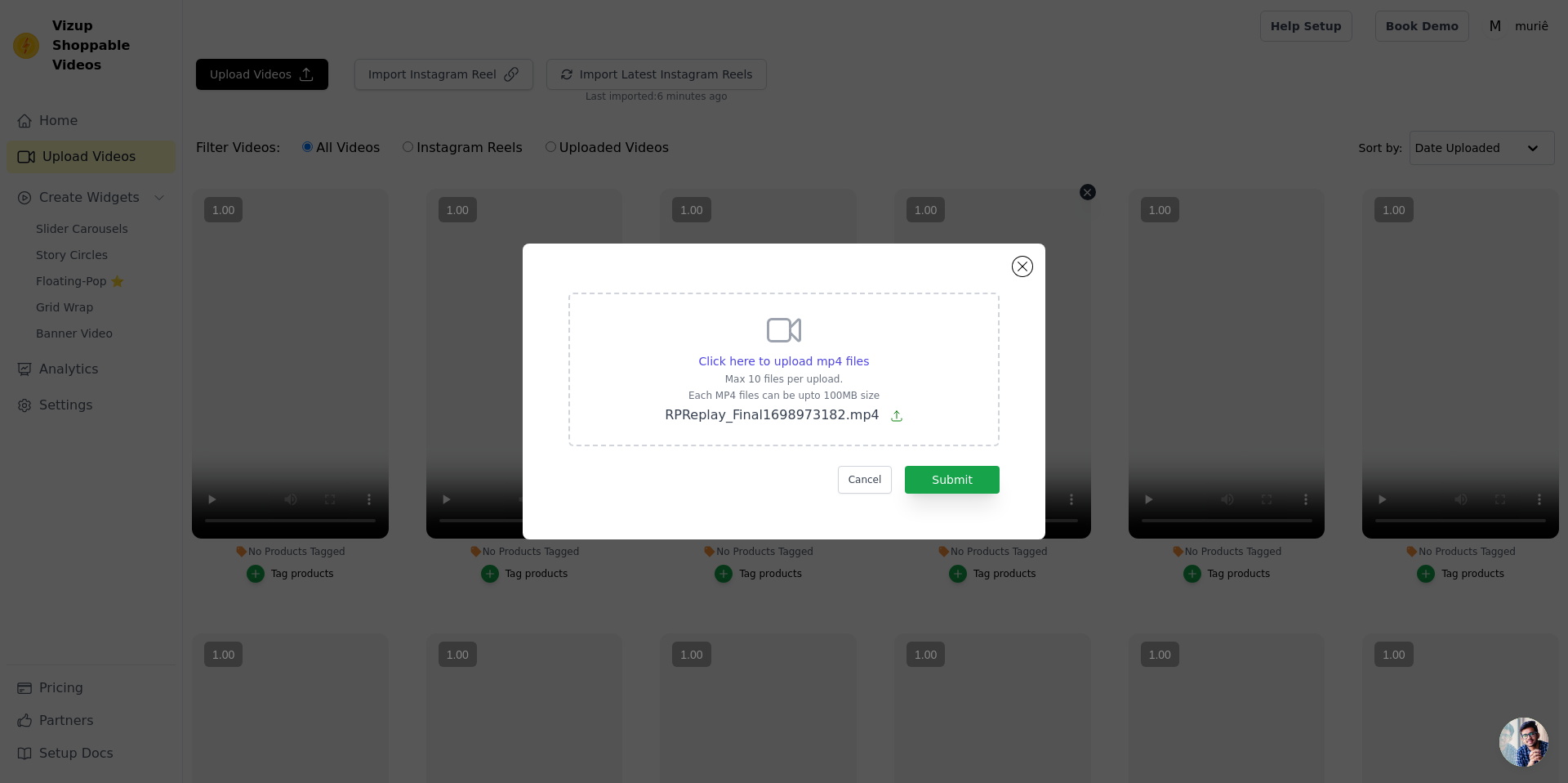
click at [993, 488] on div at bounding box center [992, 363] width 197 height 349
click at [1013, 515] on div at bounding box center [992, 363] width 197 height 349
drag, startPoint x: 997, startPoint y: 520, endPoint x: 961, endPoint y: 523, distance: 36.1
click at [988, 523] on div at bounding box center [992, 363] width 197 height 349
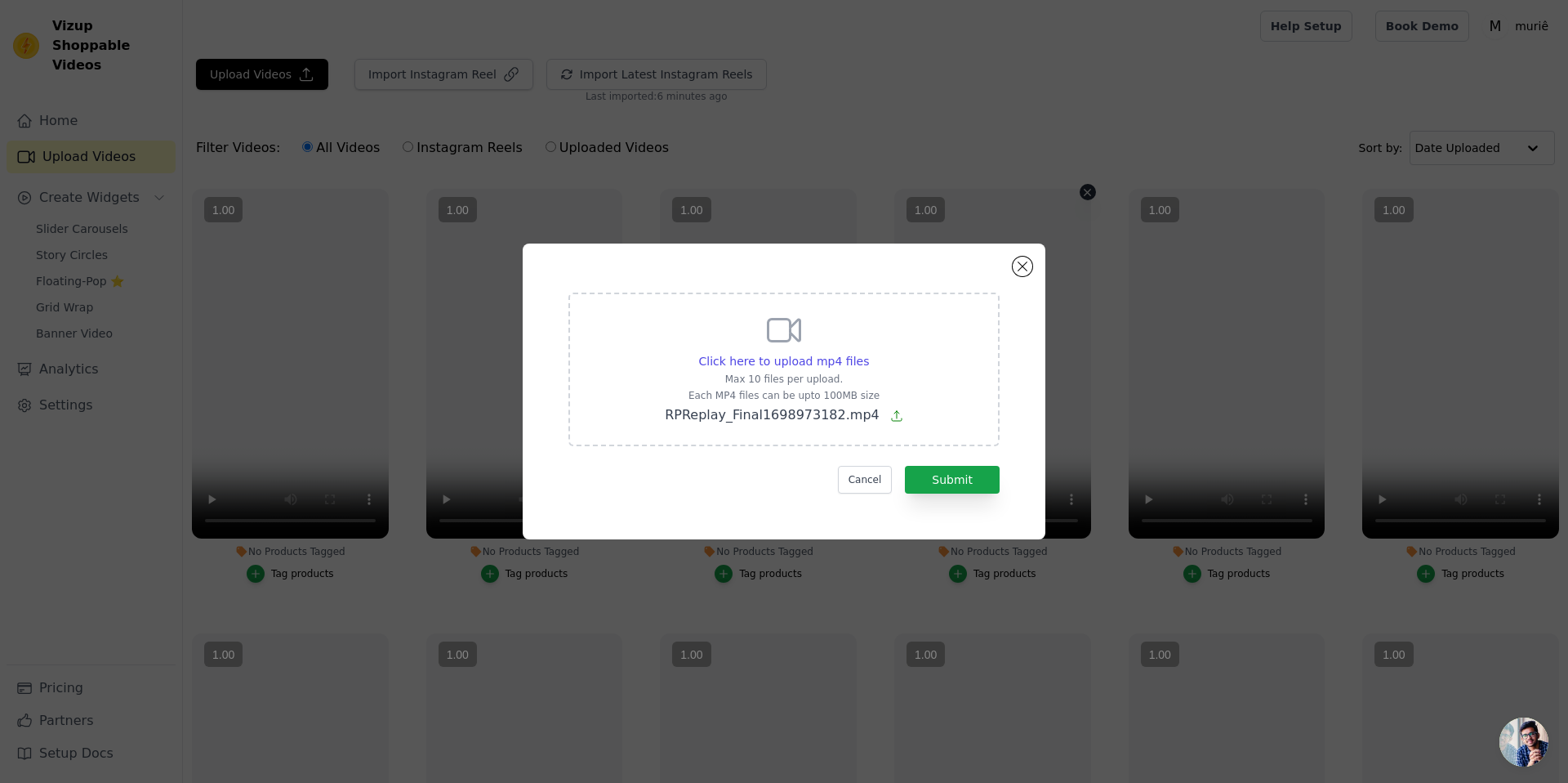
click at [938, 518] on div at bounding box center [992, 363] width 197 height 349
click at [918, 463] on div at bounding box center [992, 363] width 197 height 349
drag, startPoint x: 922, startPoint y: 435, endPoint x: 926, endPoint y: 402, distance: 33.2
click at [924, 425] on div at bounding box center [992, 363] width 197 height 349
drag, startPoint x: 925, startPoint y: 371, endPoint x: 957, endPoint y: 389, distance: 36.7
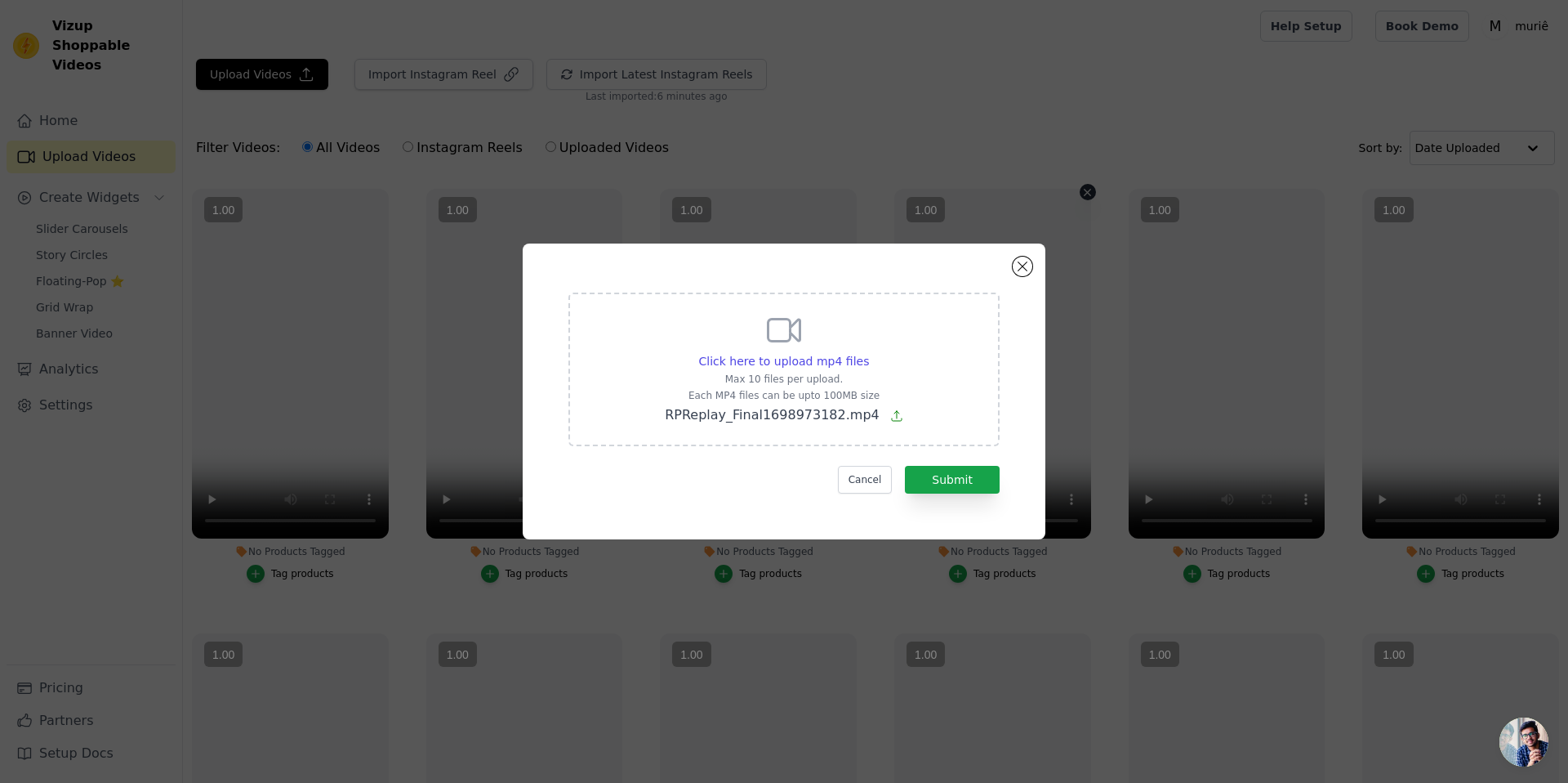
click at [928, 372] on div at bounding box center [992, 363] width 197 height 349
drag, startPoint x: 999, startPoint y: 438, endPoint x: 975, endPoint y: 470, distance: 40.0
click at [989, 476] on div at bounding box center [992, 363] width 197 height 349
click at [975, 470] on div at bounding box center [992, 363] width 197 height 349
click at [972, 471] on div at bounding box center [992, 363] width 197 height 349
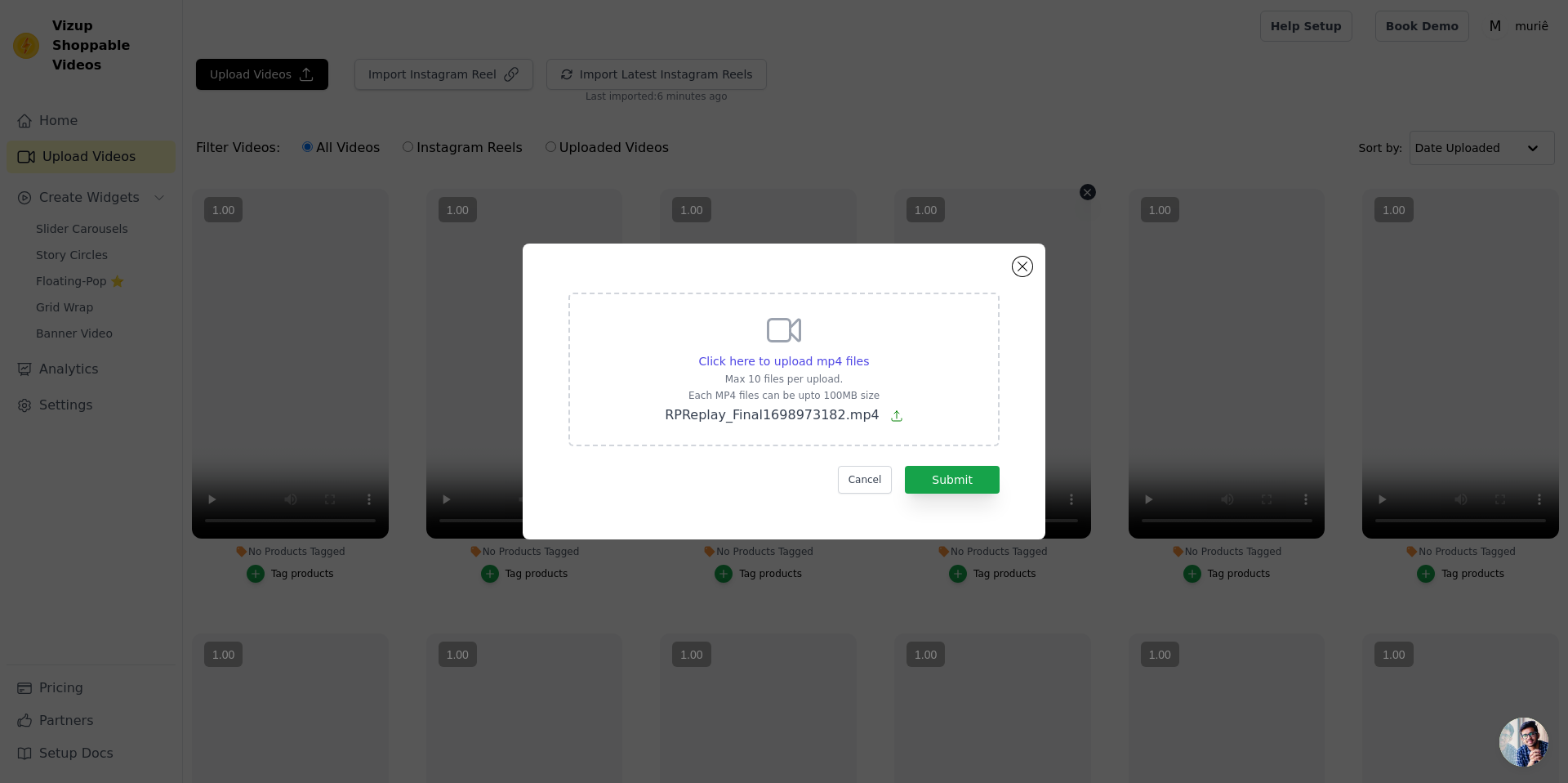
click at [972, 471] on div at bounding box center [992, 363] width 197 height 349
drag, startPoint x: 972, startPoint y: 471, endPoint x: 984, endPoint y: 530, distance: 60.2
click at [984, 530] on div at bounding box center [992, 363] width 197 height 349
click at [967, 488] on div at bounding box center [992, 363] width 197 height 349
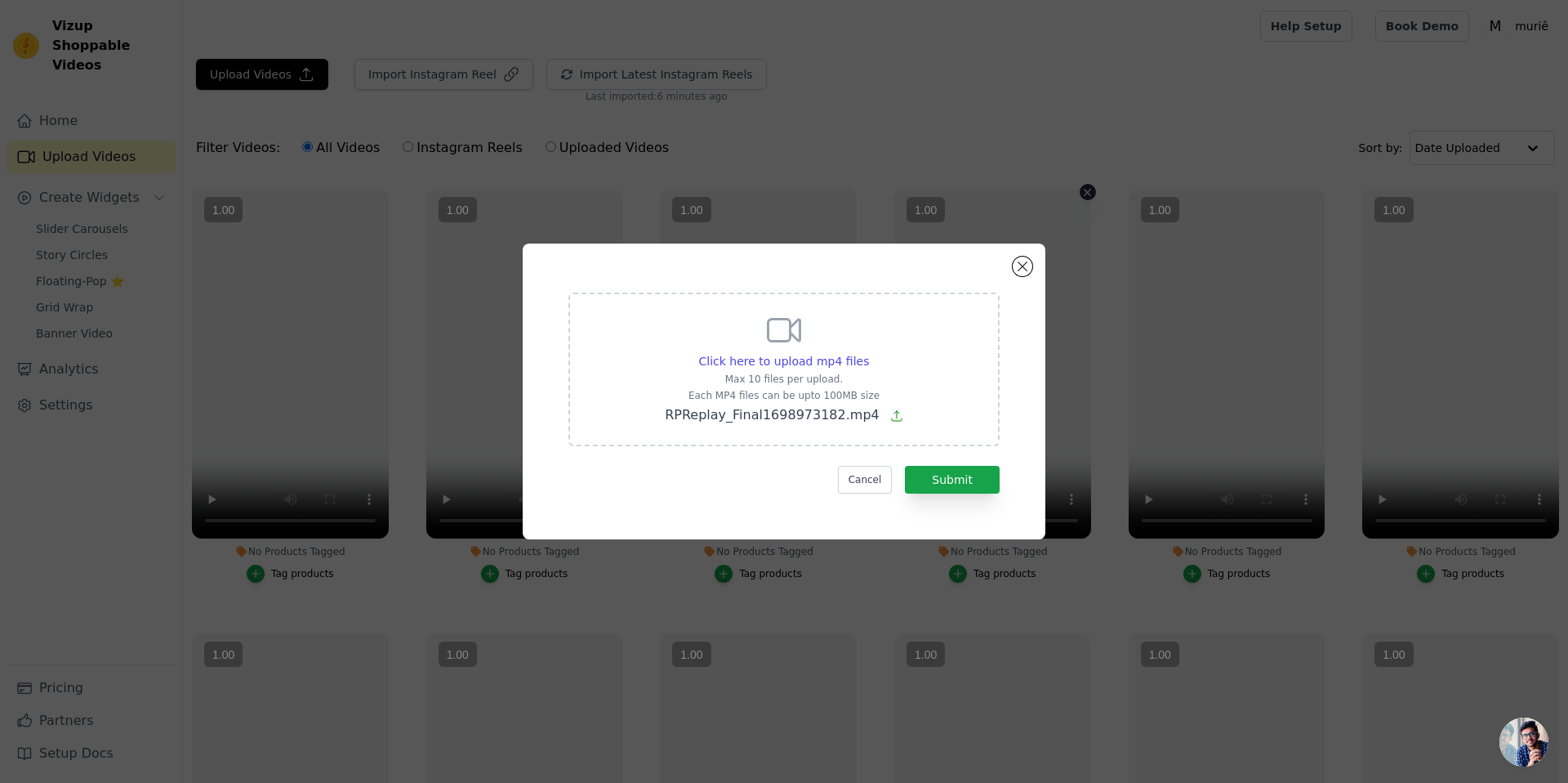
click at [965, 488] on div at bounding box center [992, 363] width 197 height 349
drag, startPoint x: 965, startPoint y: 488, endPoint x: 1011, endPoint y: 533, distance: 64.4
click at [1012, 581] on div "Click here to upload mp4 files Max 10 files per upload. Each MP4 files can be u…" at bounding box center [875, 484] width 1385 height 852
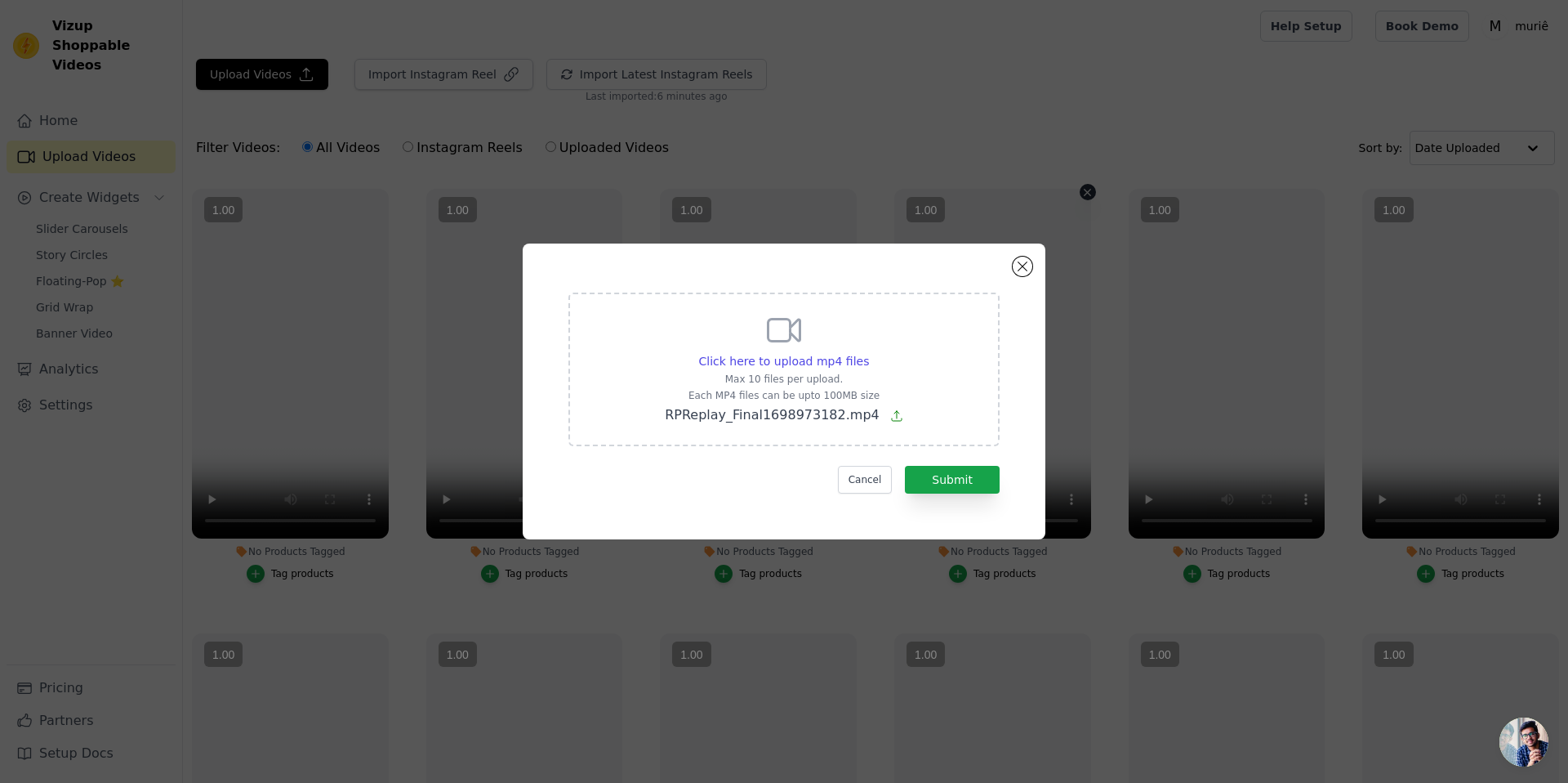
click at [970, 473] on div at bounding box center [992, 363] width 197 height 349
drag, startPoint x: 970, startPoint y: 473, endPoint x: 961, endPoint y: 485, distance: 15.0
click at [1024, 481] on div at bounding box center [992, 363] width 197 height 349
click at [960, 485] on div at bounding box center [992, 363] width 197 height 349
click at [1052, 476] on div at bounding box center [992, 363] width 197 height 349
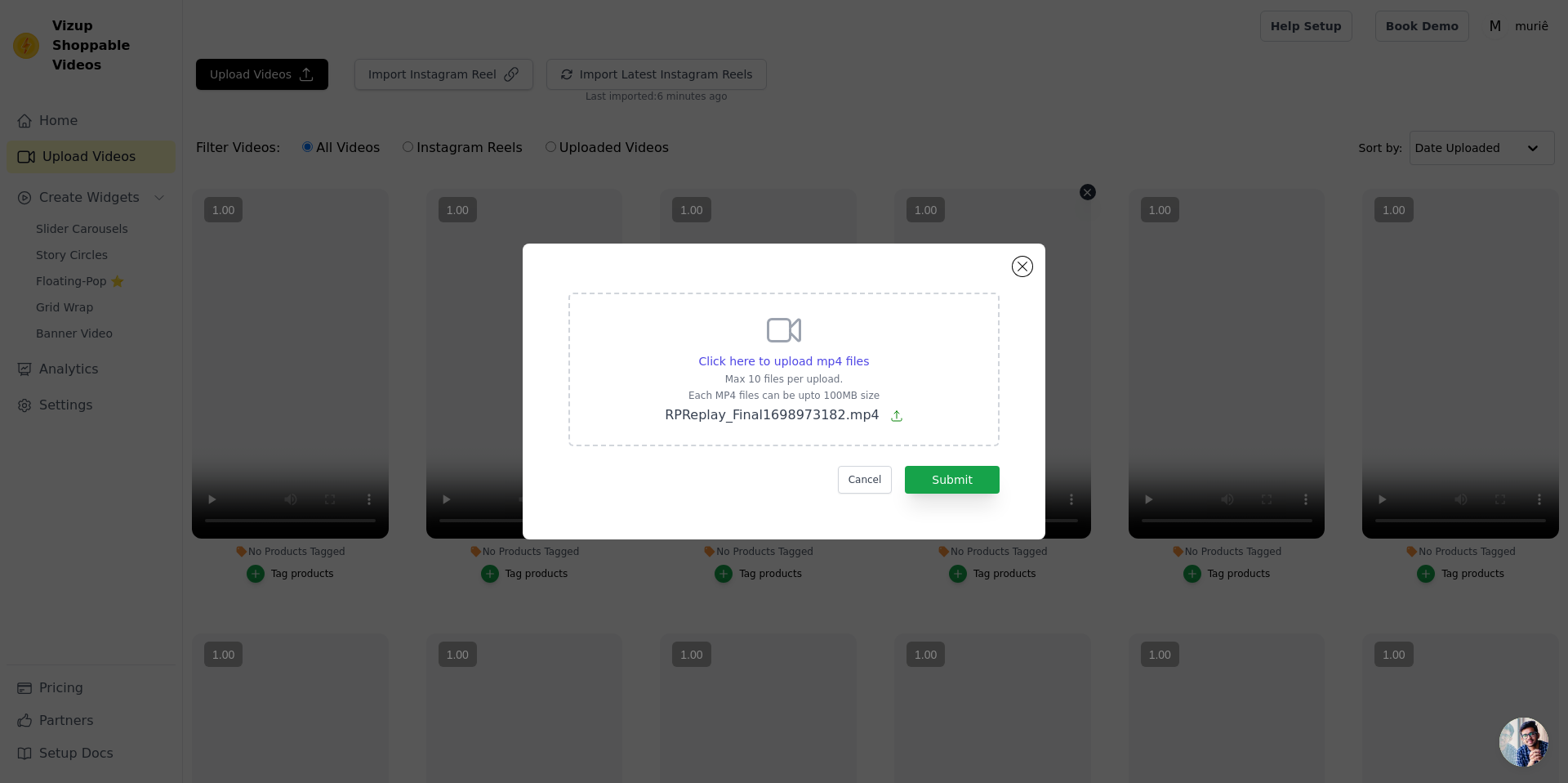
drag, startPoint x: 1052, startPoint y: 476, endPoint x: 999, endPoint y: 469, distance: 53.5
click at [1014, 469] on div at bounding box center [992, 363] width 197 height 349
click at [909, 469] on div at bounding box center [992, 363] width 197 height 349
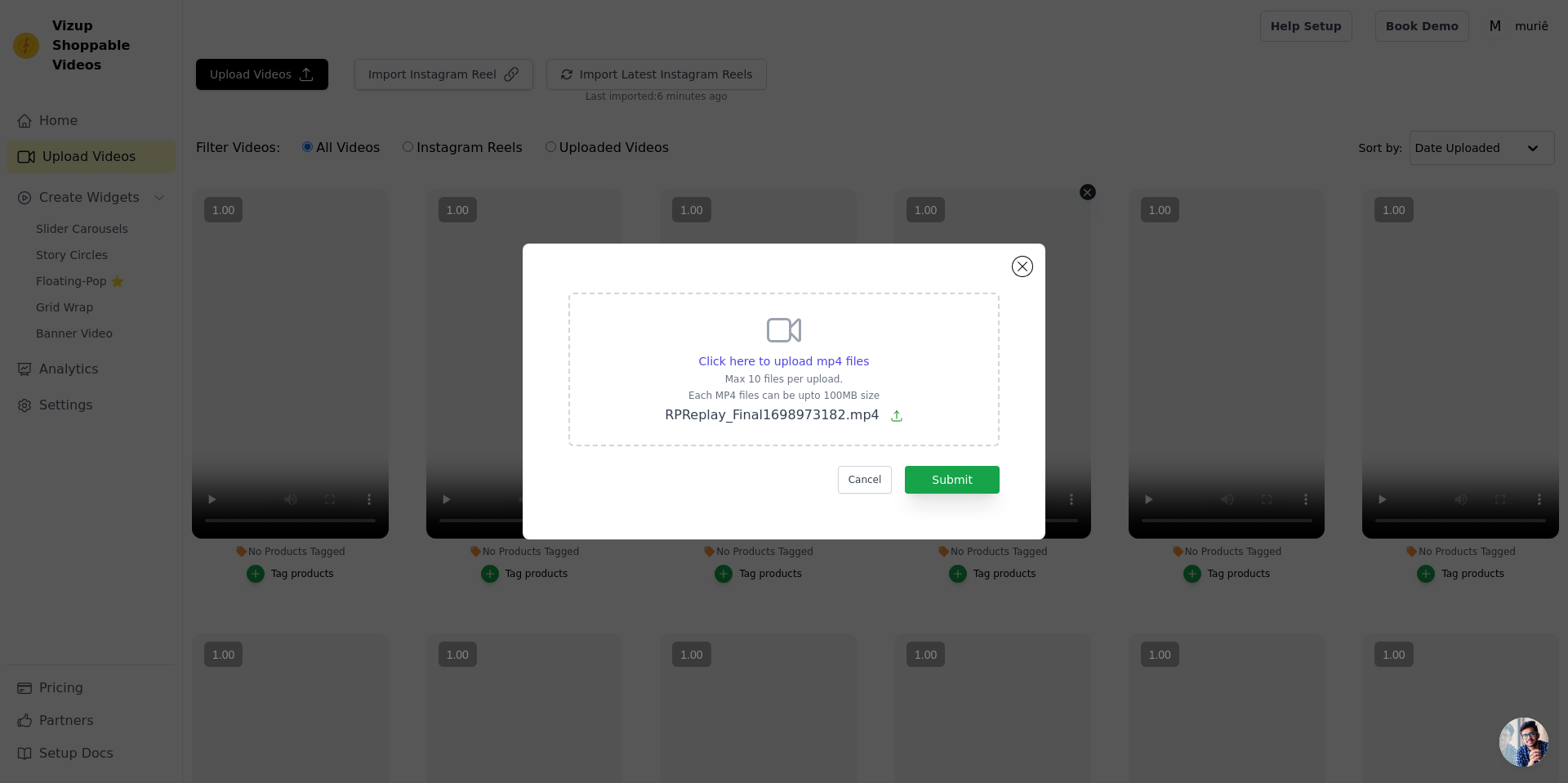
click at [909, 469] on div at bounding box center [992, 363] width 197 height 349
click at [921, 472] on div at bounding box center [992, 363] width 197 height 349
drag, startPoint x: 683, startPoint y: 295, endPoint x: 586, endPoint y: 371, distance: 123.2
click at [660, 319] on div at bounding box center [758, 363] width 197 height 349
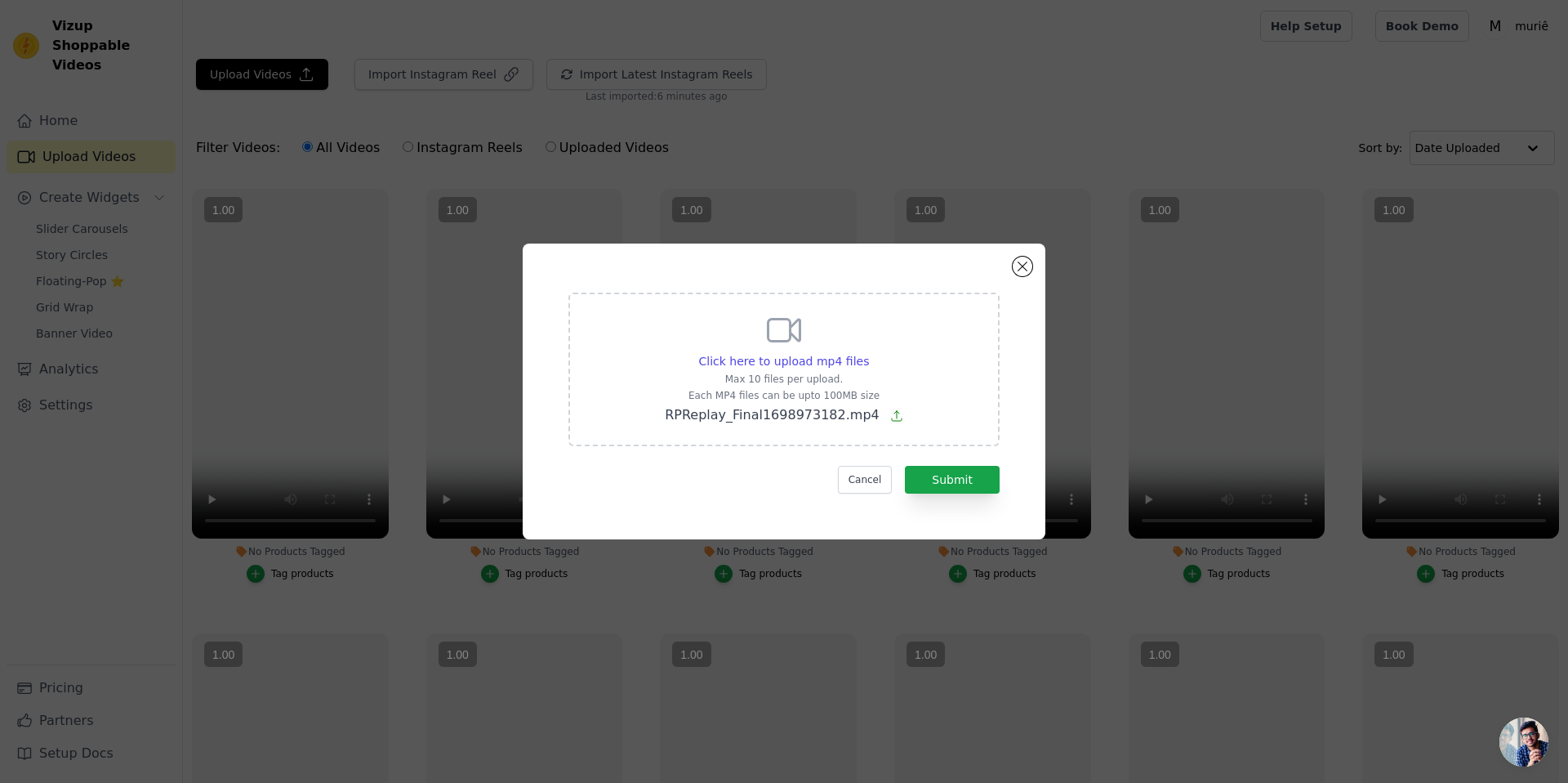
drag, startPoint x: 586, startPoint y: 371, endPoint x: 637, endPoint y: 570, distance: 205.4
click at [617, 564] on div "Click here to upload mp4 files Max 10 files per upload. Each MP4 files can be u…" at bounding box center [875, 484] width 1385 height 852
drag, startPoint x: 877, startPoint y: 573, endPoint x: 929, endPoint y: 567, distance: 52.3
click at [913, 570] on div "Click here to upload mp4 files Max 10 files per upload. Each MP4 files can be u…" at bounding box center [784, 392] width 1568 height 783
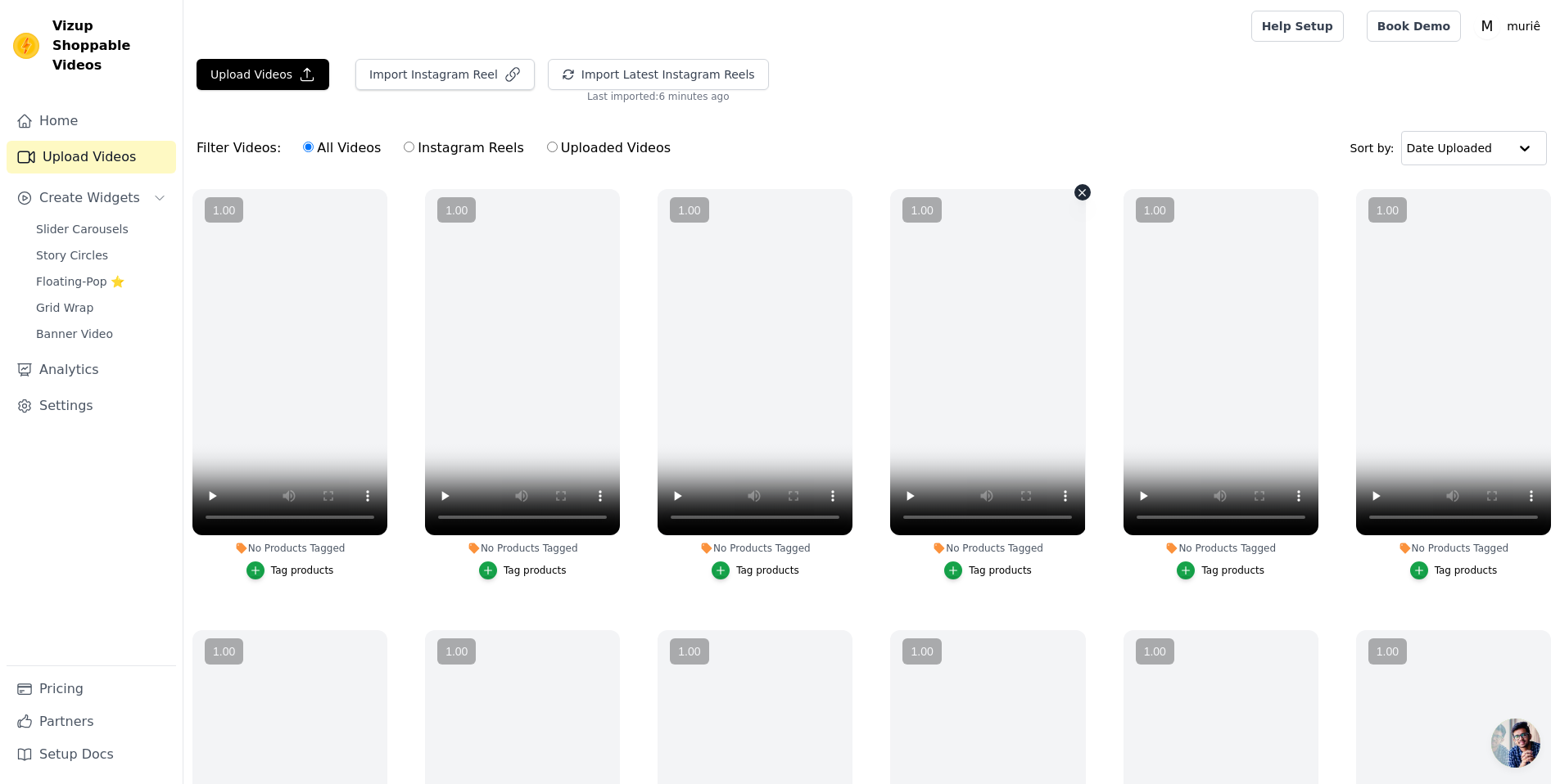
click at [968, 479] on div at bounding box center [987, 362] width 195 height 346
click at [271, 82] on button "Upload Videos" at bounding box center [262, 74] width 132 height 31
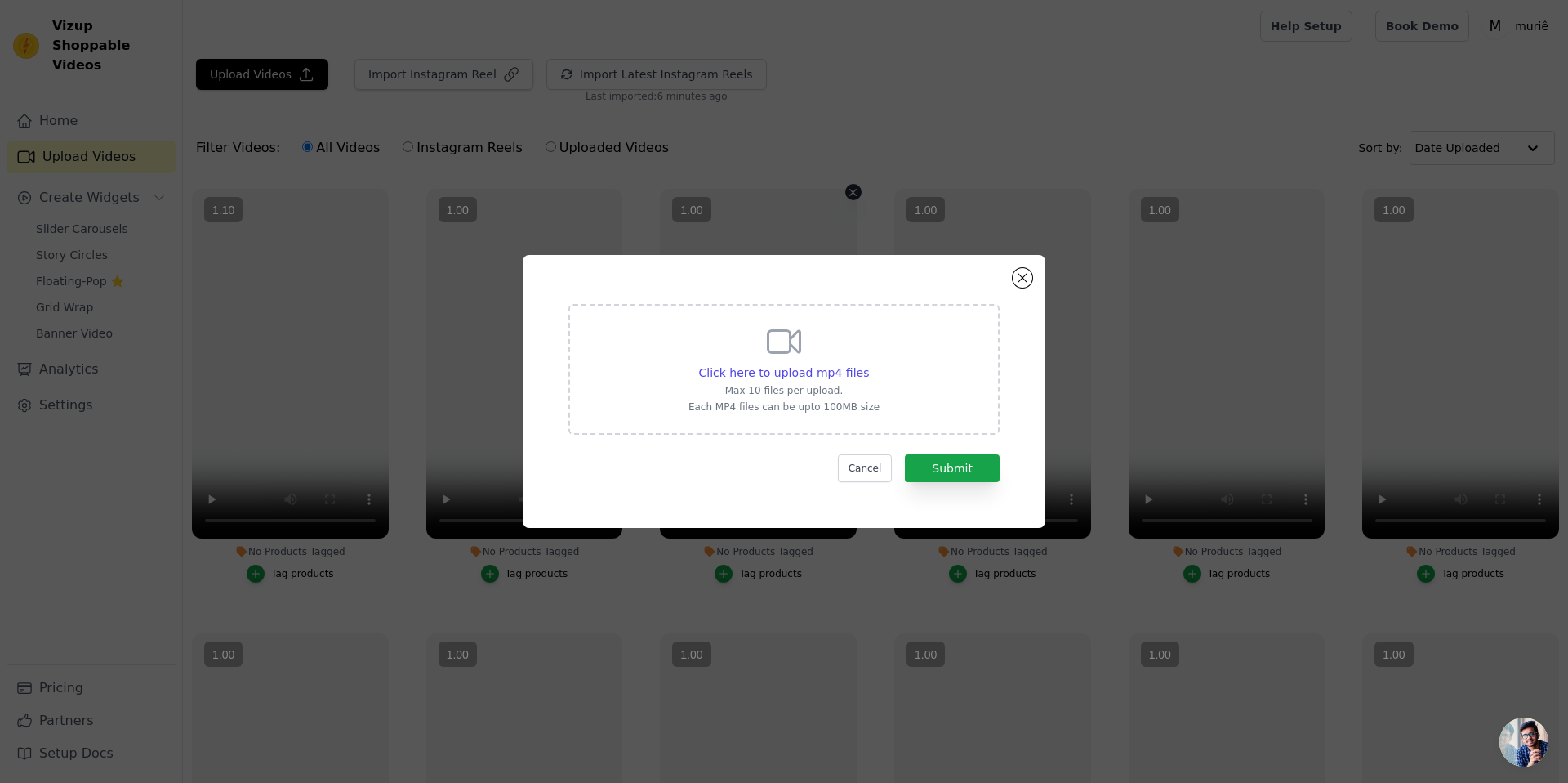
click at [823, 374] on div at bounding box center [758, 363] width 197 height 349
click at [852, 384] on div at bounding box center [758, 363] width 197 height 349
click at [852, 381] on div at bounding box center [758, 363] width 197 height 349
click at [848, 381] on div at bounding box center [758, 363] width 197 height 349
click at [843, 370] on div at bounding box center [758, 363] width 197 height 349
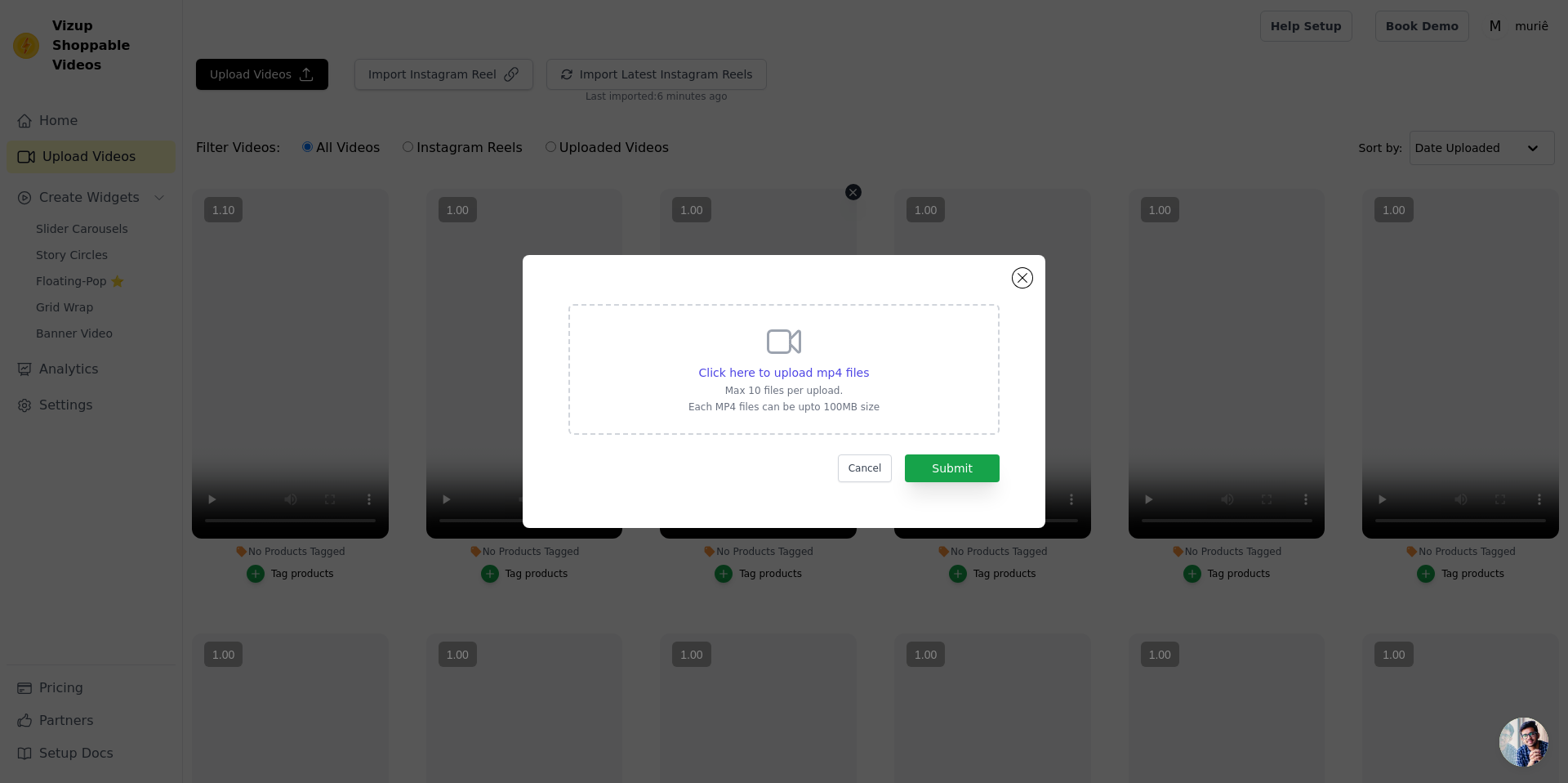
click at [870, 422] on div "Click here to upload mp4 files Max 10 files per upload. Each MP4 files can be u…" at bounding box center [784, 370] width 431 height 131
click at [870, 364] on input "Click here to upload mp4 files Max 10 files per upload. Each MP4 files can be u…" at bounding box center [869, 364] width 1 height 1
type input "C:\fakepath\RPReplay_Final1698973182.mp4"
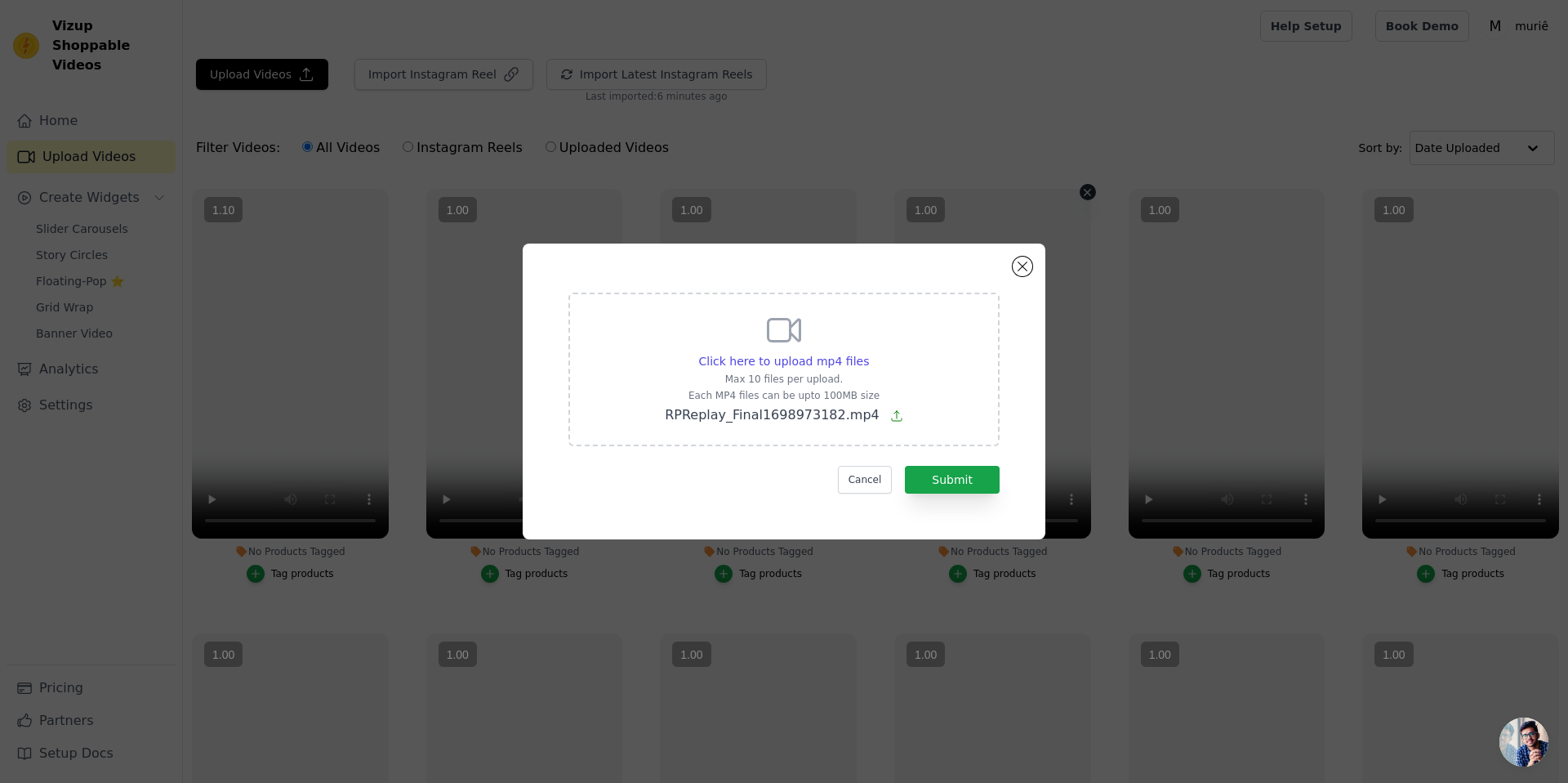
click at [978, 465] on div at bounding box center [992, 363] width 197 height 349
click at [905, 466] on button "Submit" at bounding box center [952, 480] width 95 height 27
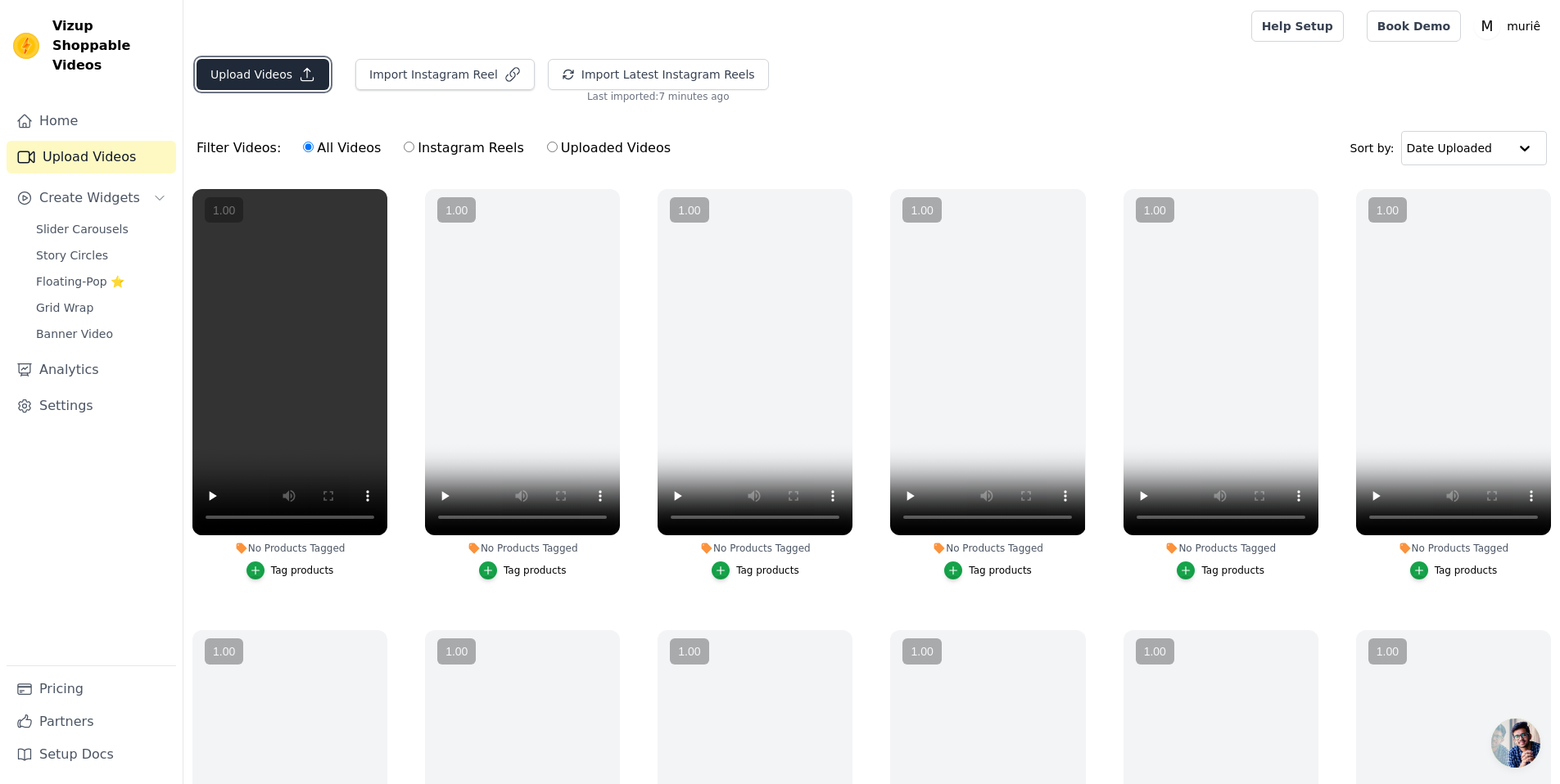
click at [288, 66] on button "Upload Videos" at bounding box center [262, 74] width 132 height 31
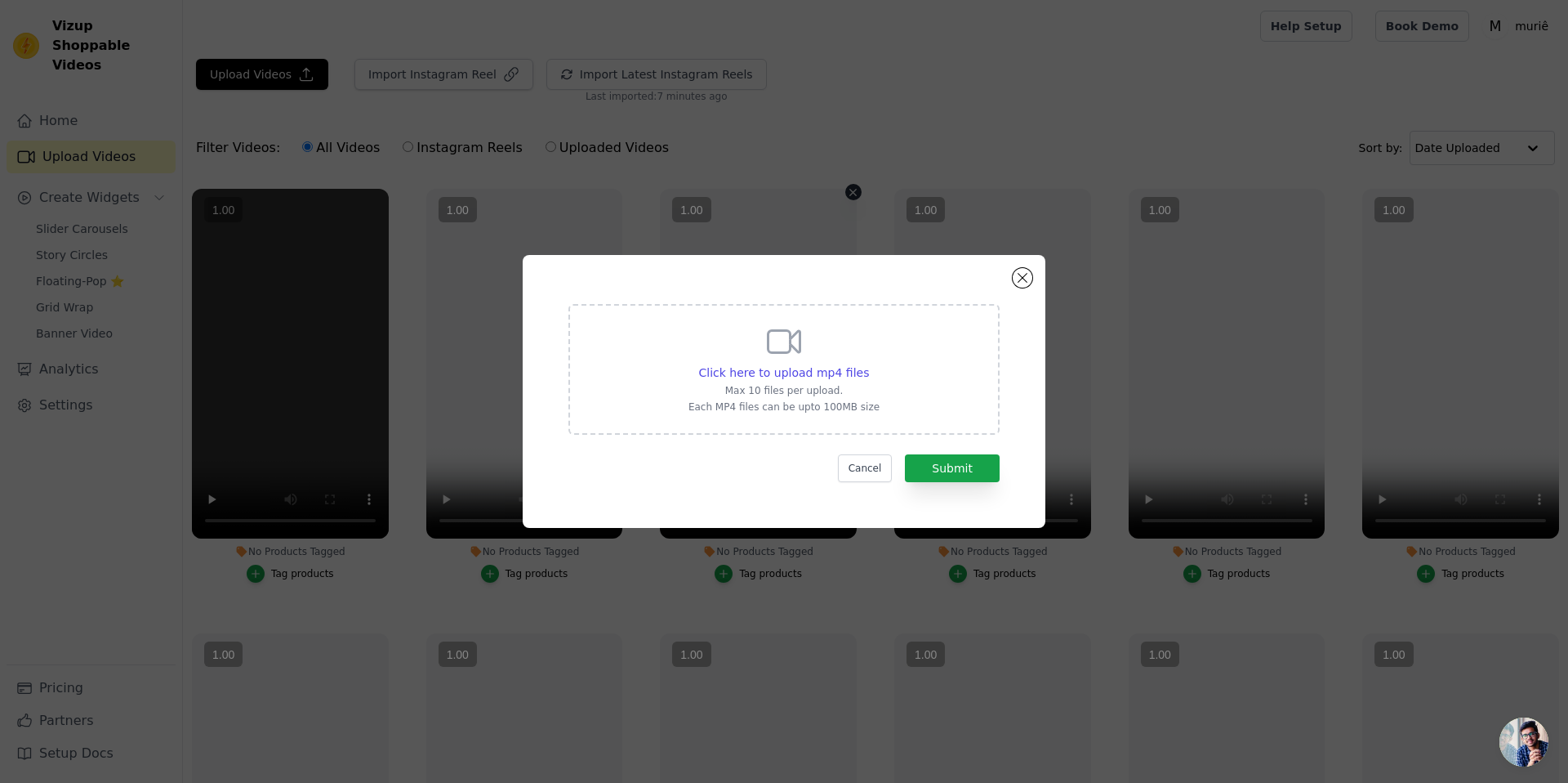
click at [767, 369] on div at bounding box center [758, 363] width 197 height 349
click at [819, 448] on div at bounding box center [758, 363] width 197 height 349
click at [819, 410] on div at bounding box center [758, 363] width 197 height 349
click at [829, 449] on div at bounding box center [758, 363] width 197 height 349
click at [811, 410] on div at bounding box center [758, 363] width 197 height 349
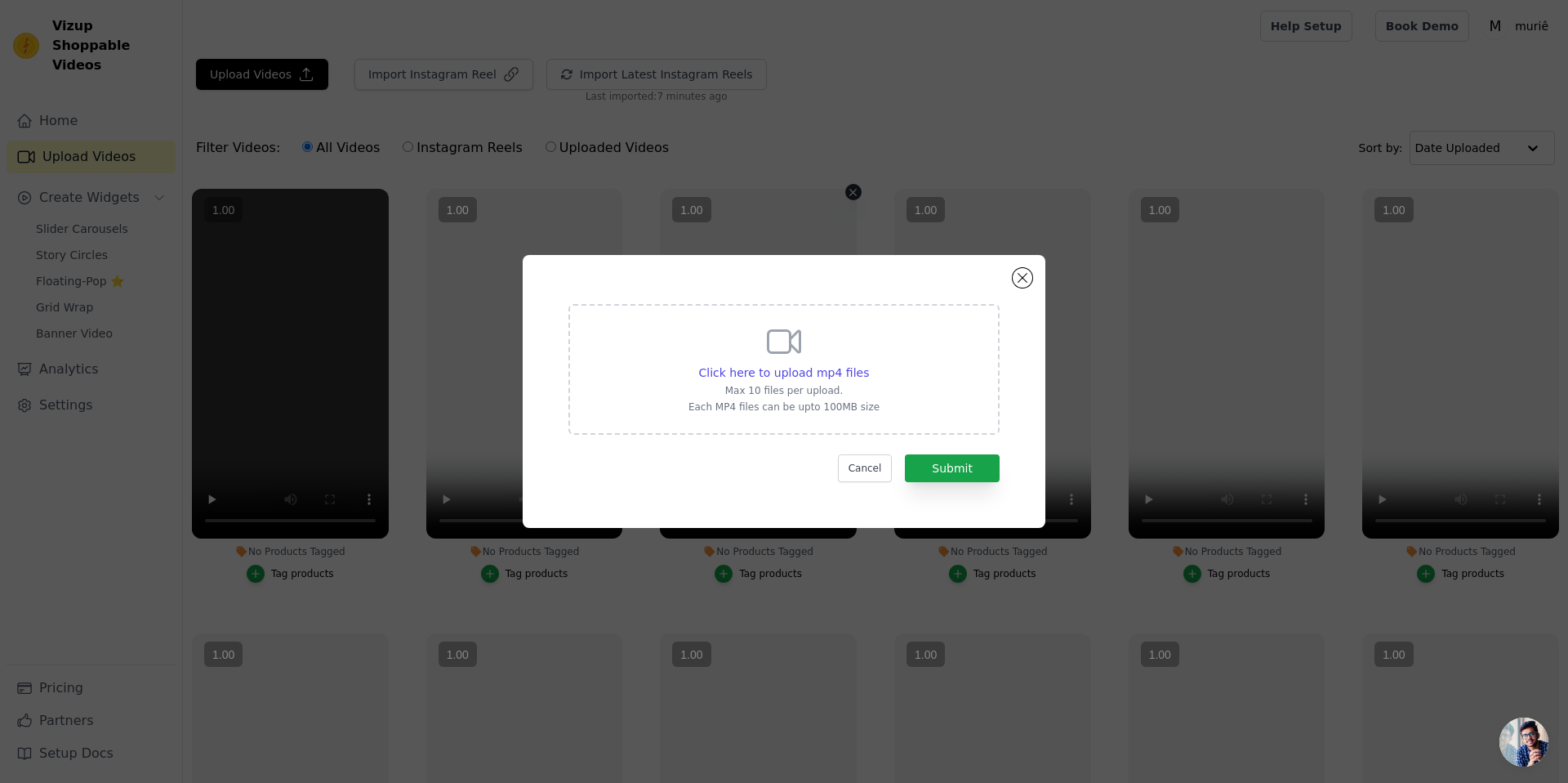
click at [835, 353] on div at bounding box center [758, 363] width 197 height 349
click at [879, 377] on div "Click here to upload mp4 files Max 10 files per upload. Each MP4 files can be u…" at bounding box center [784, 370] width 431 height 131
click at [870, 364] on input "Click here to upload mp4 files Max 10 files per upload. Each MP4 files can be u…" at bounding box center [869, 364] width 1 height 1
type input "C:\fakepath\RPReplay_Final1718986416.mp4"
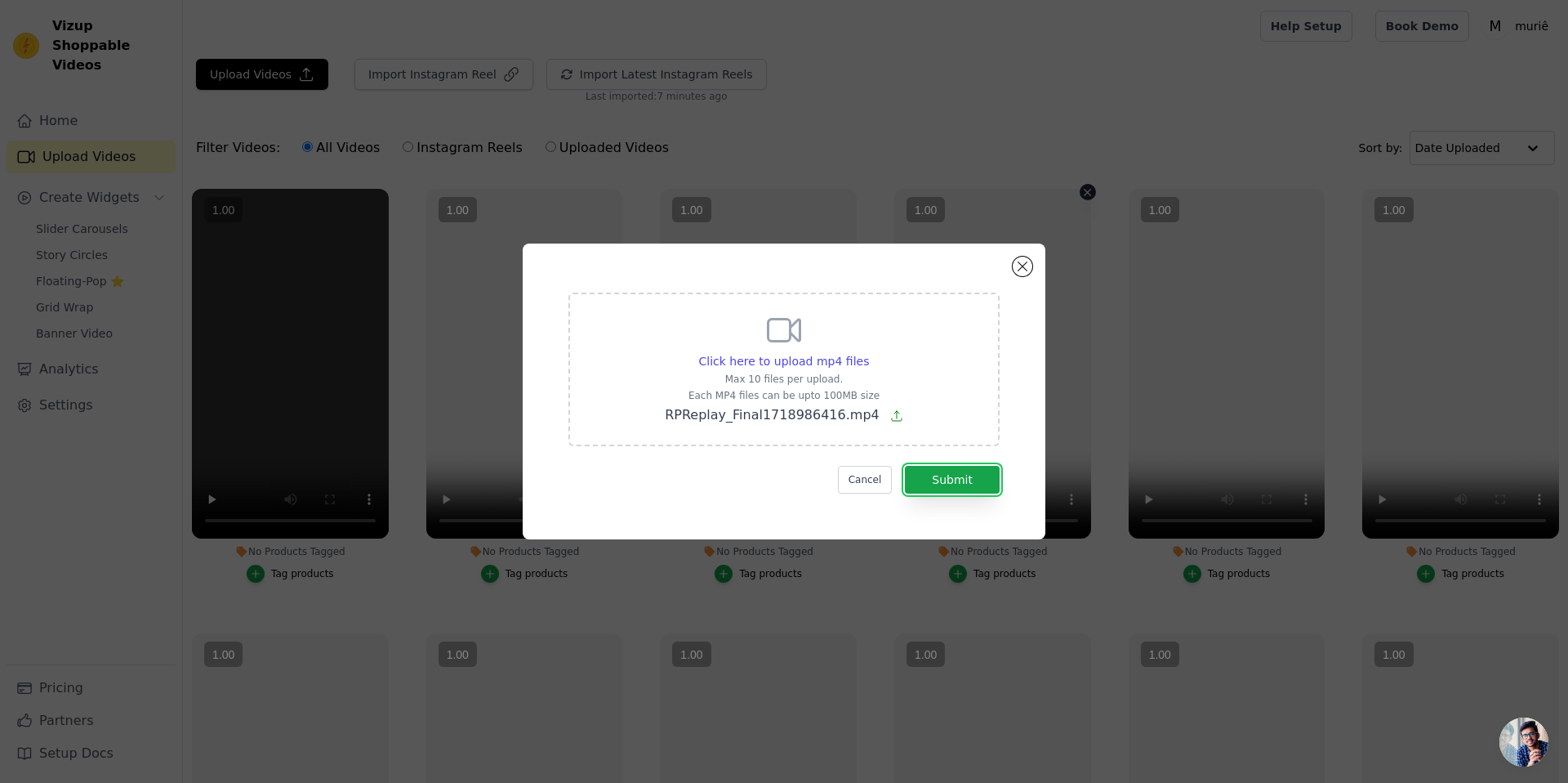
click at [905, 466] on button "Submit" at bounding box center [952, 480] width 95 height 27
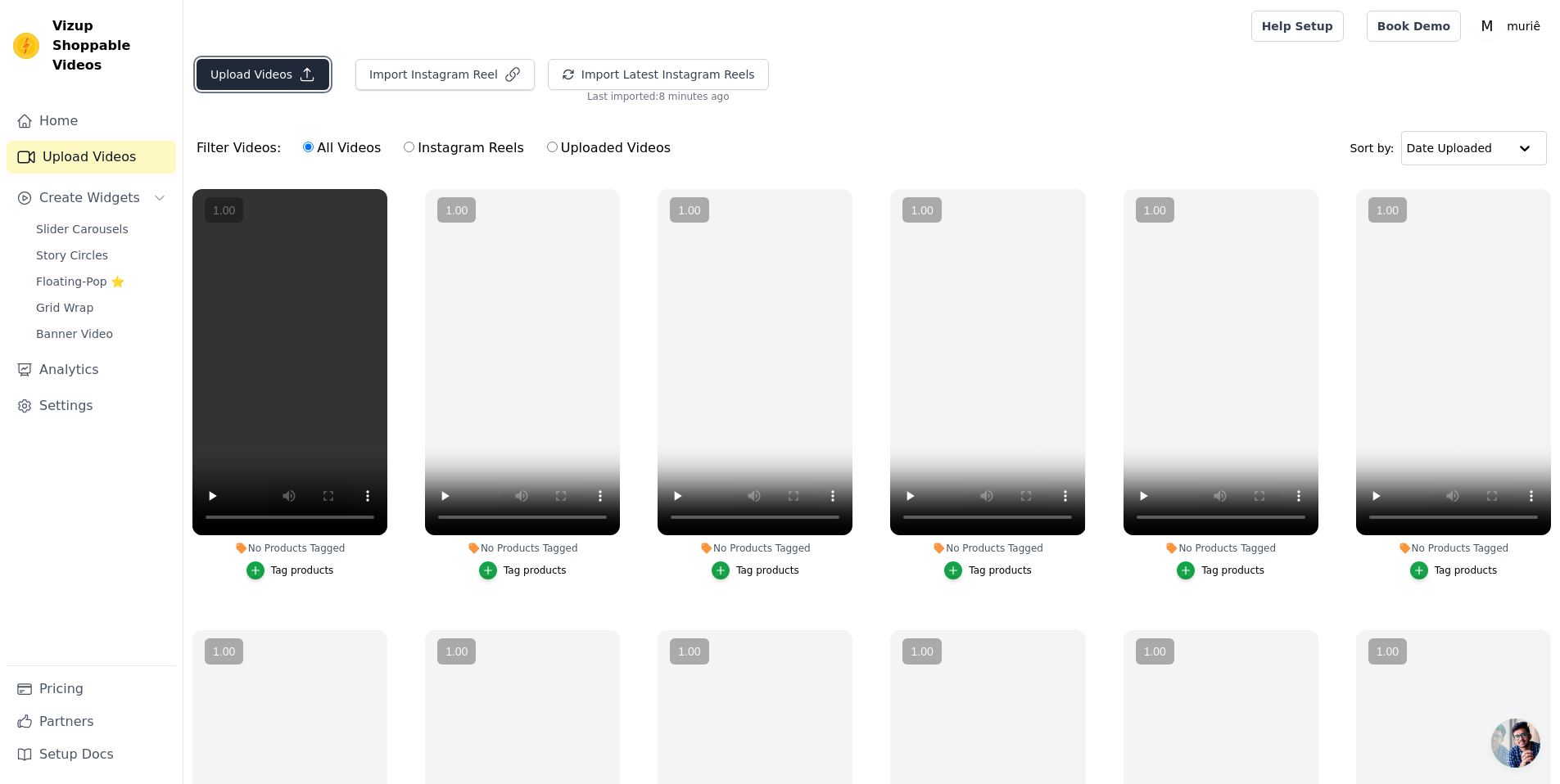
click at [236, 89] on button "Upload Videos" at bounding box center [262, 74] width 132 height 31
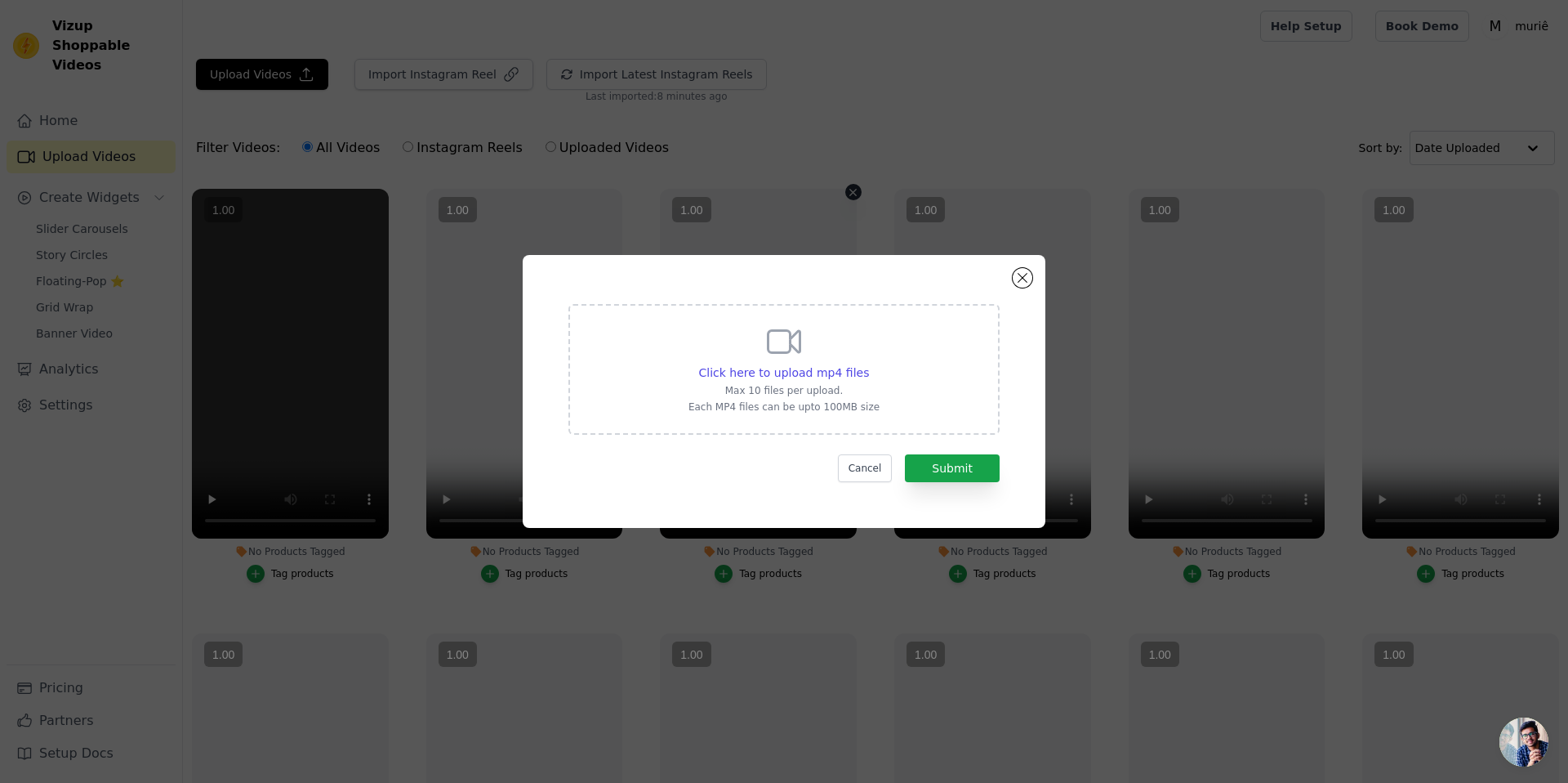
click at [820, 347] on div at bounding box center [758, 363] width 197 height 349
click at [866, 375] on div "Click here to upload mp4 files" at bounding box center [784, 372] width 191 height 17
click at [869, 364] on input "Click here to upload mp4 files Max 10 files per upload. Each MP4 files can be u…" at bounding box center [869, 364] width 1 height 1
type input "C:\fakepath\6033314cc5df41e5bccf2f9bf5795711.mp4"
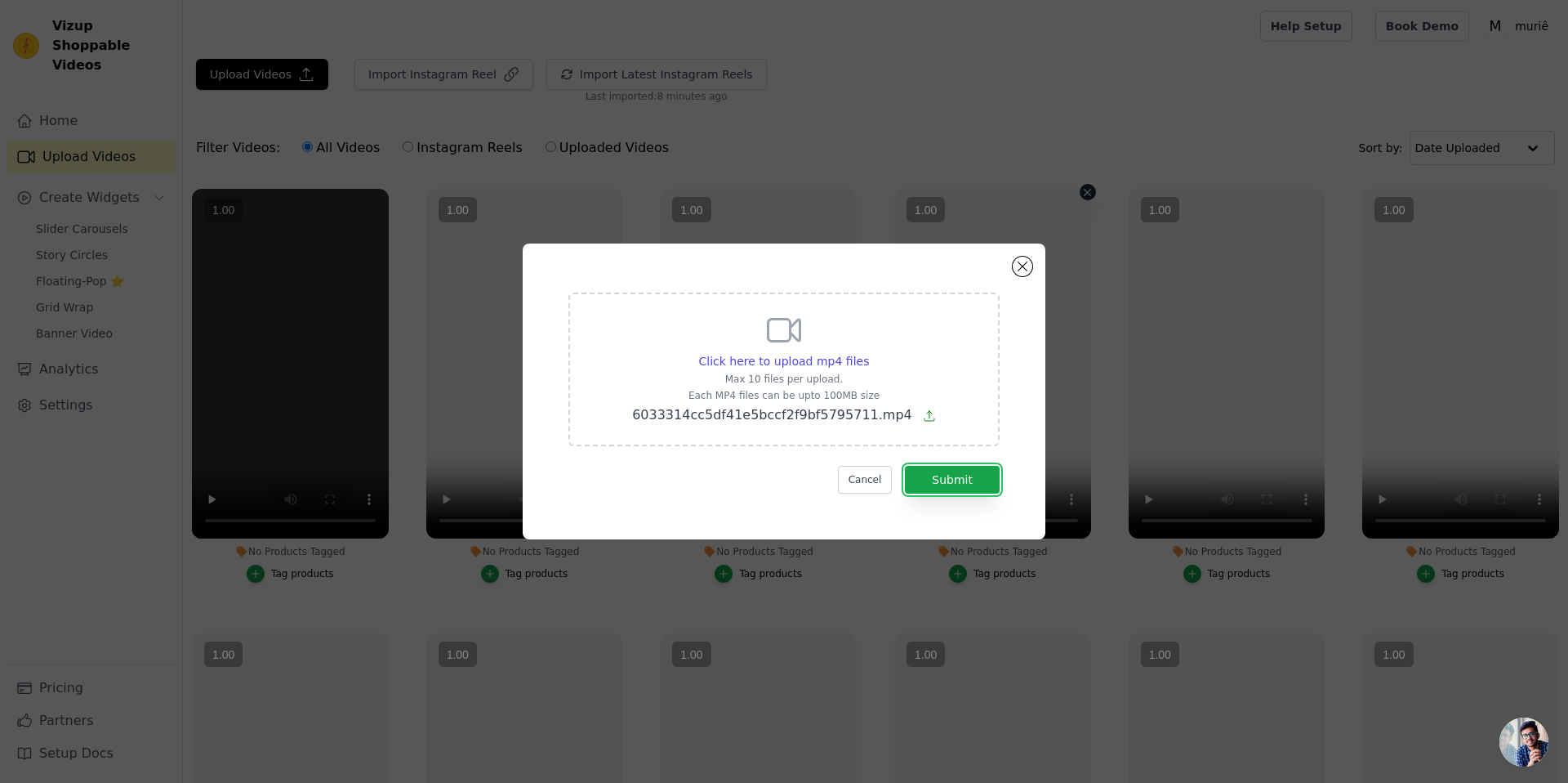
click at [905, 466] on button "Submit" at bounding box center [952, 480] width 95 height 27
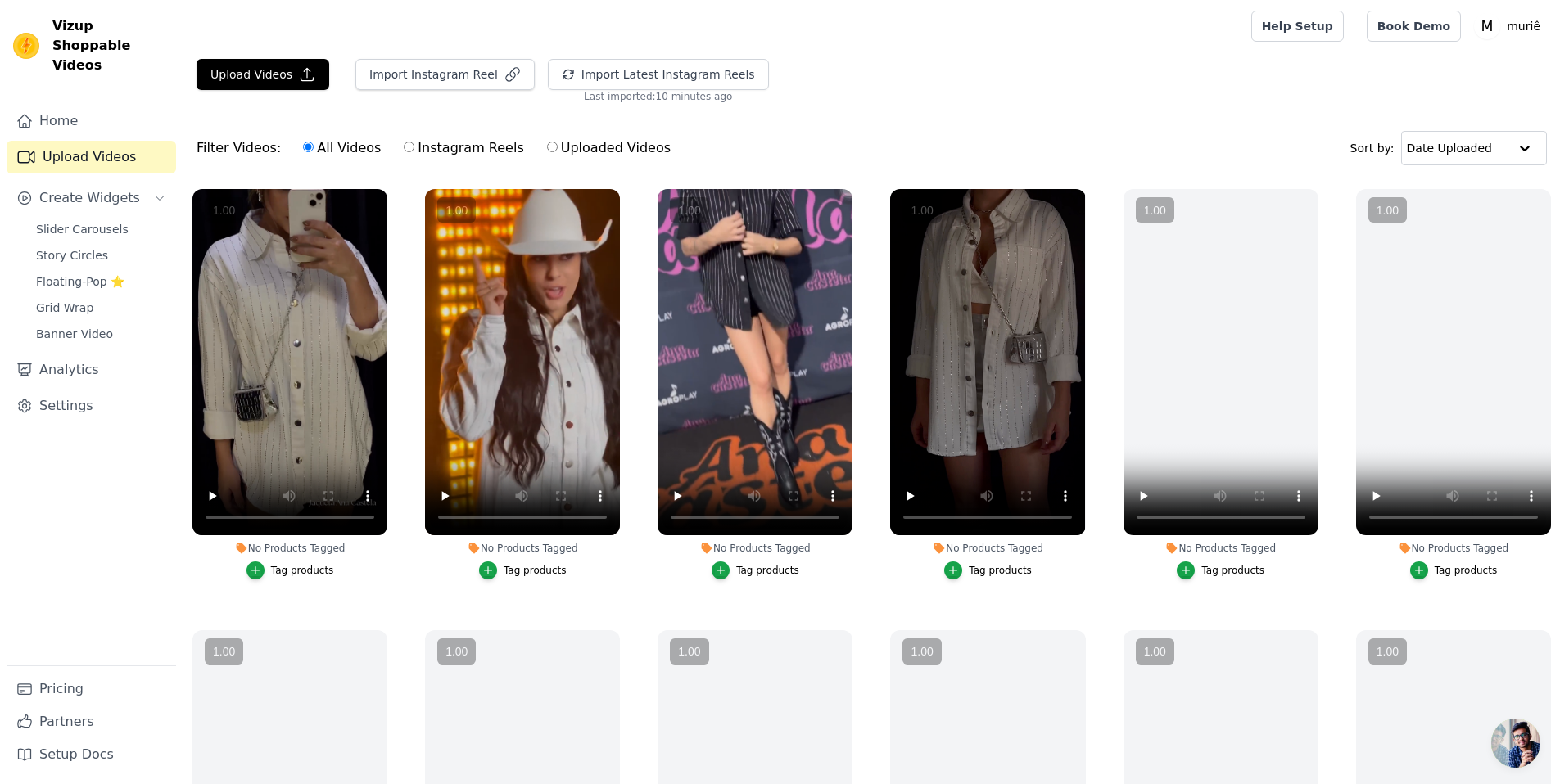
click at [552, 152] on label "Uploaded Videos" at bounding box center [609, 148] width 126 height 22
click at [552, 152] on input "Uploaded Videos" at bounding box center [552, 146] width 11 height 11
radio input "true"
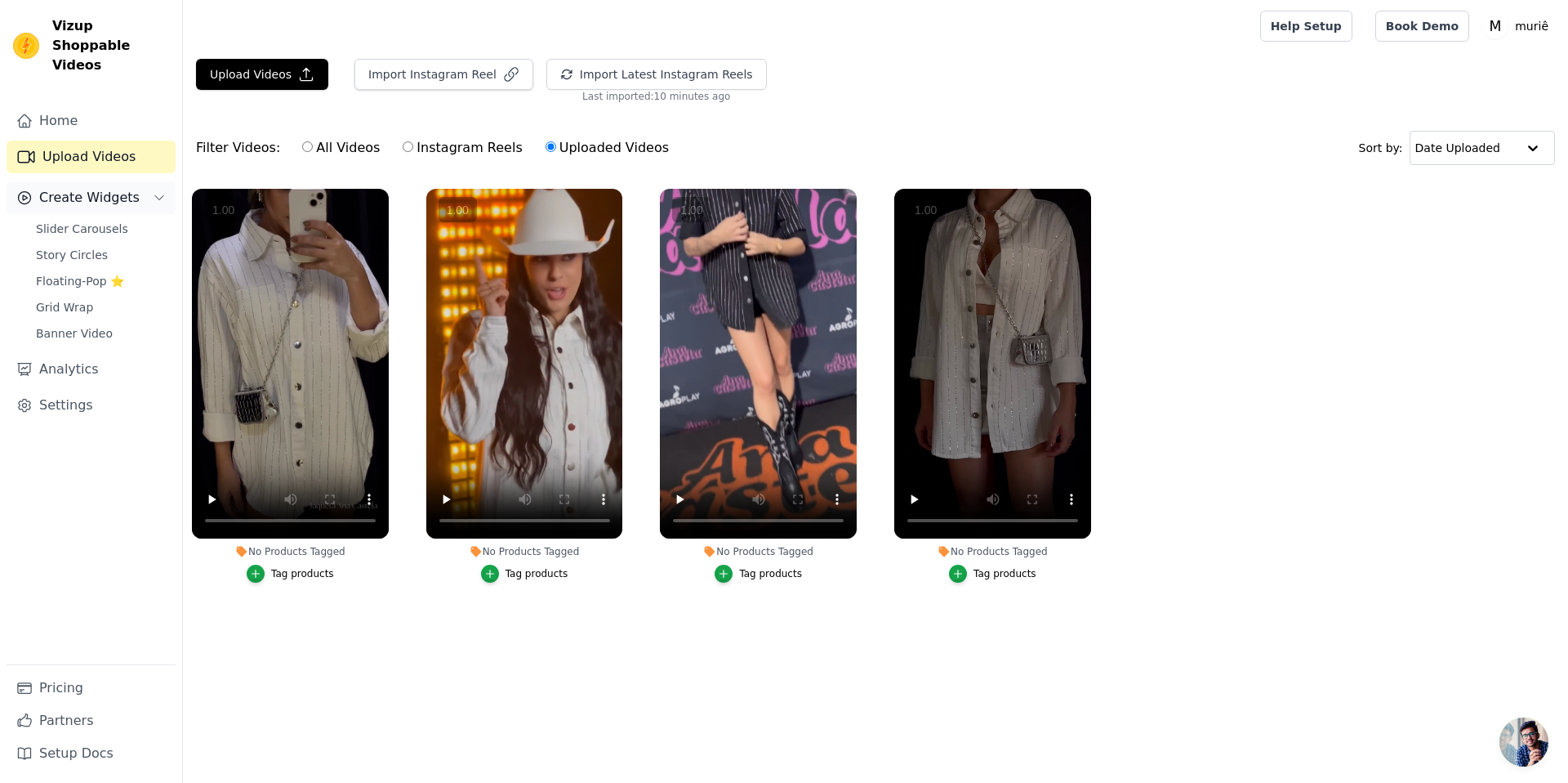
click at [92, 188] on span "Create Widgets" at bounding box center [89, 198] width 101 height 20
click at [89, 188] on span "Create Widgets" at bounding box center [89, 198] width 101 height 20
click at [74, 220] on span "Slider Carousels" at bounding box center [82, 228] width 92 height 17
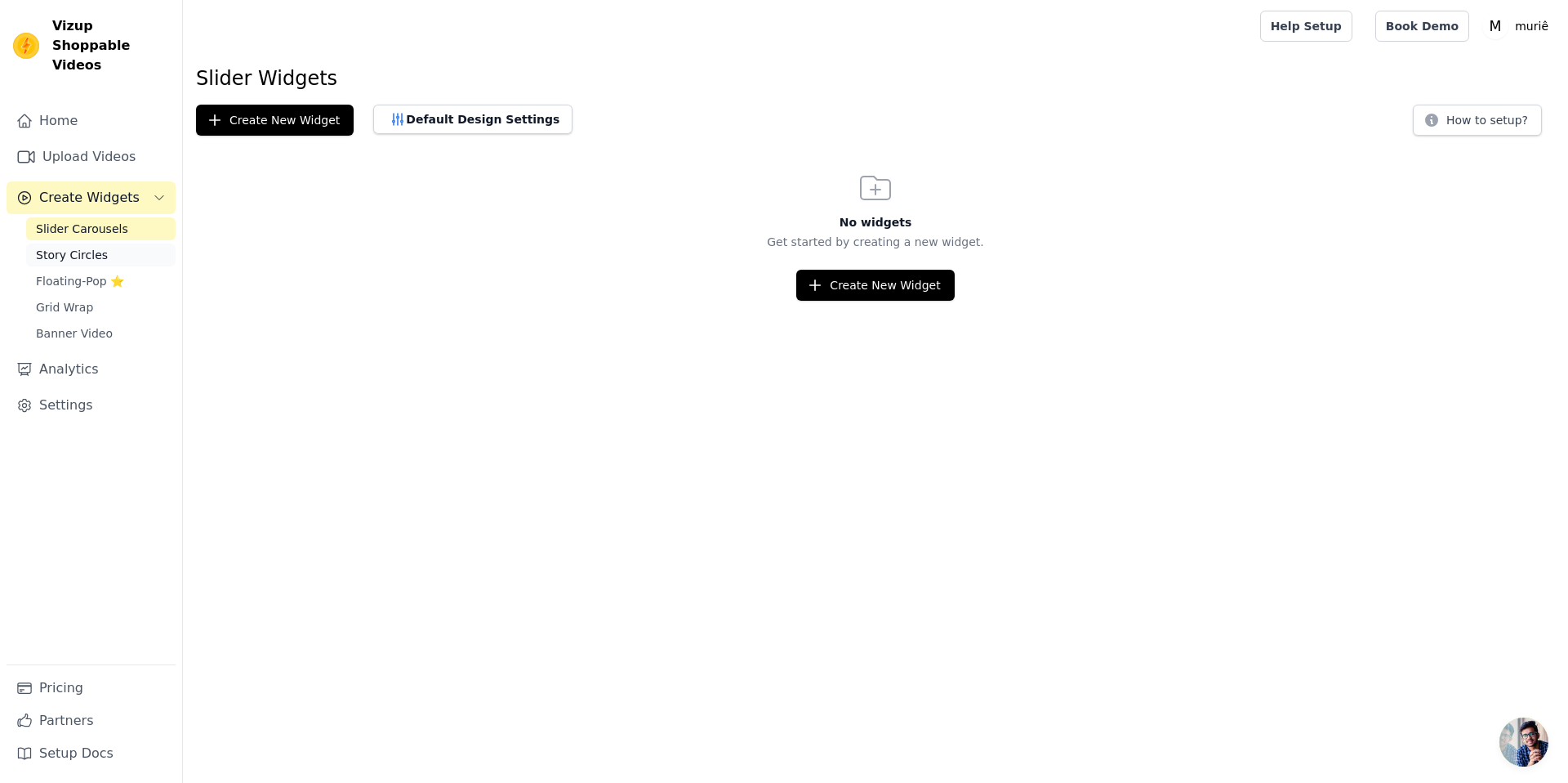
click at [71, 247] on span "Story Circles" at bounding box center [71, 254] width 71 height 17
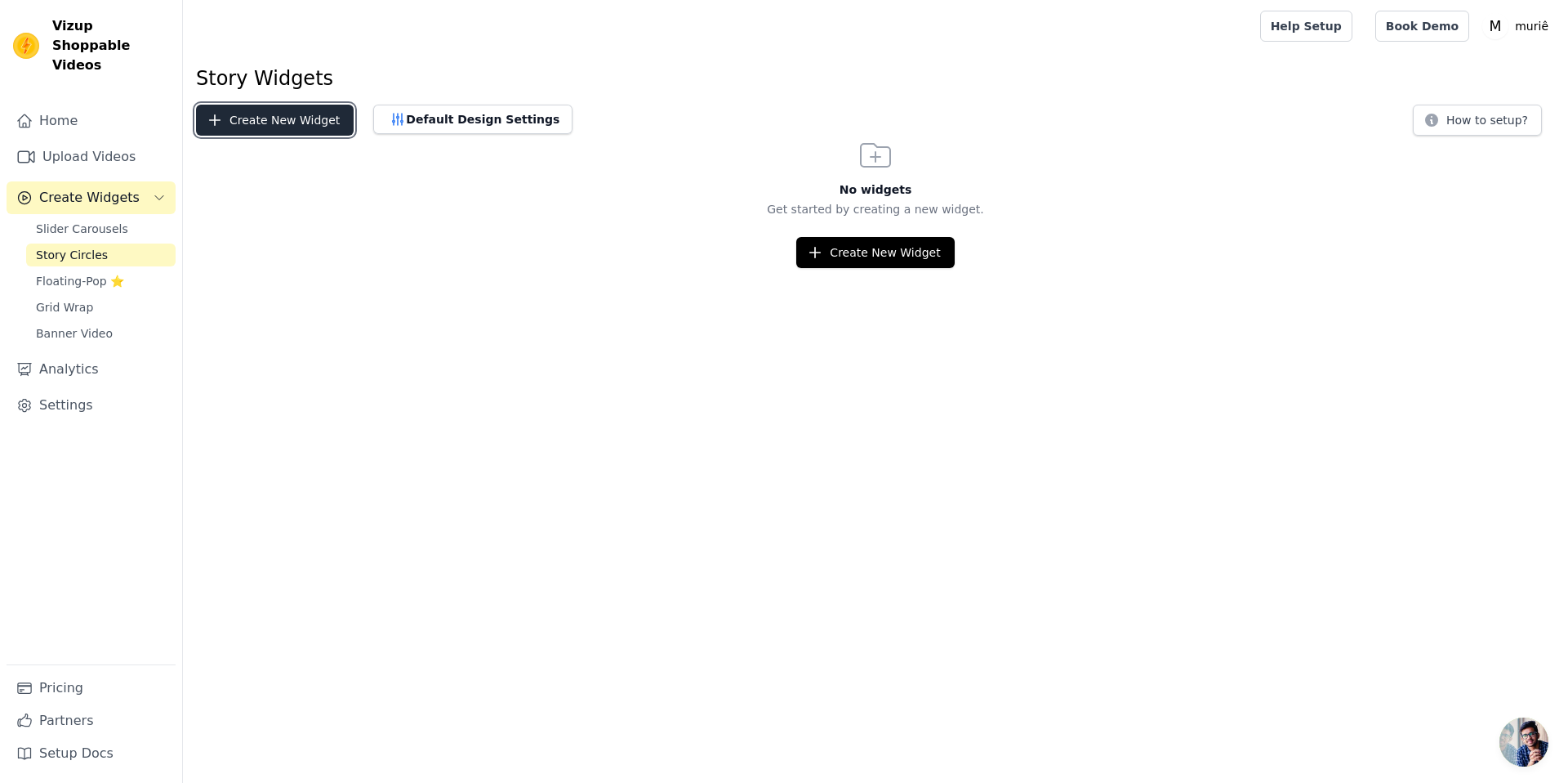
click at [325, 126] on button "Create New Widget" at bounding box center [274, 120] width 157 height 31
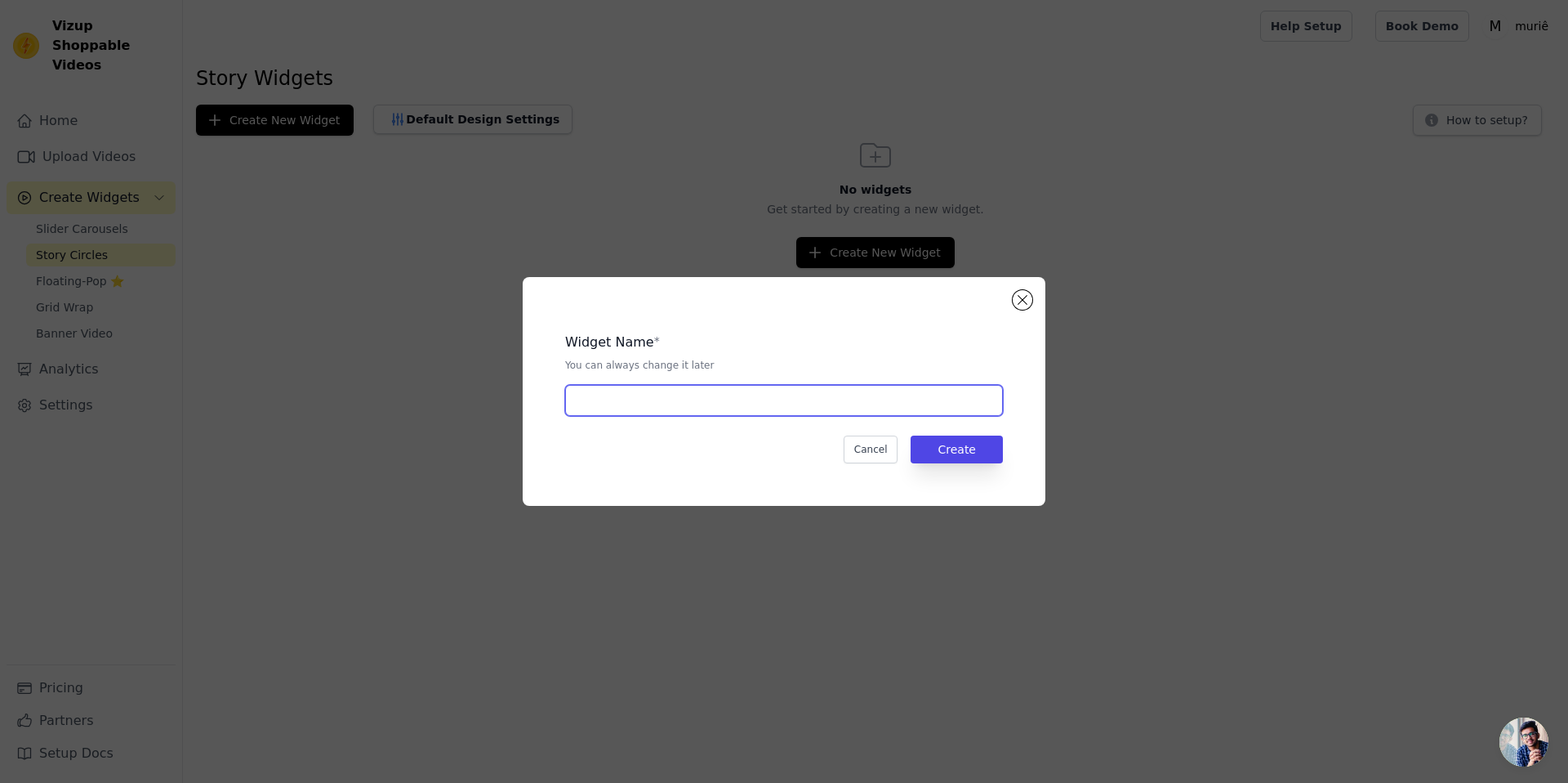
click at [710, 414] on input "text" at bounding box center [784, 400] width 438 height 31
type input "Story [PERSON_NAME] castela"
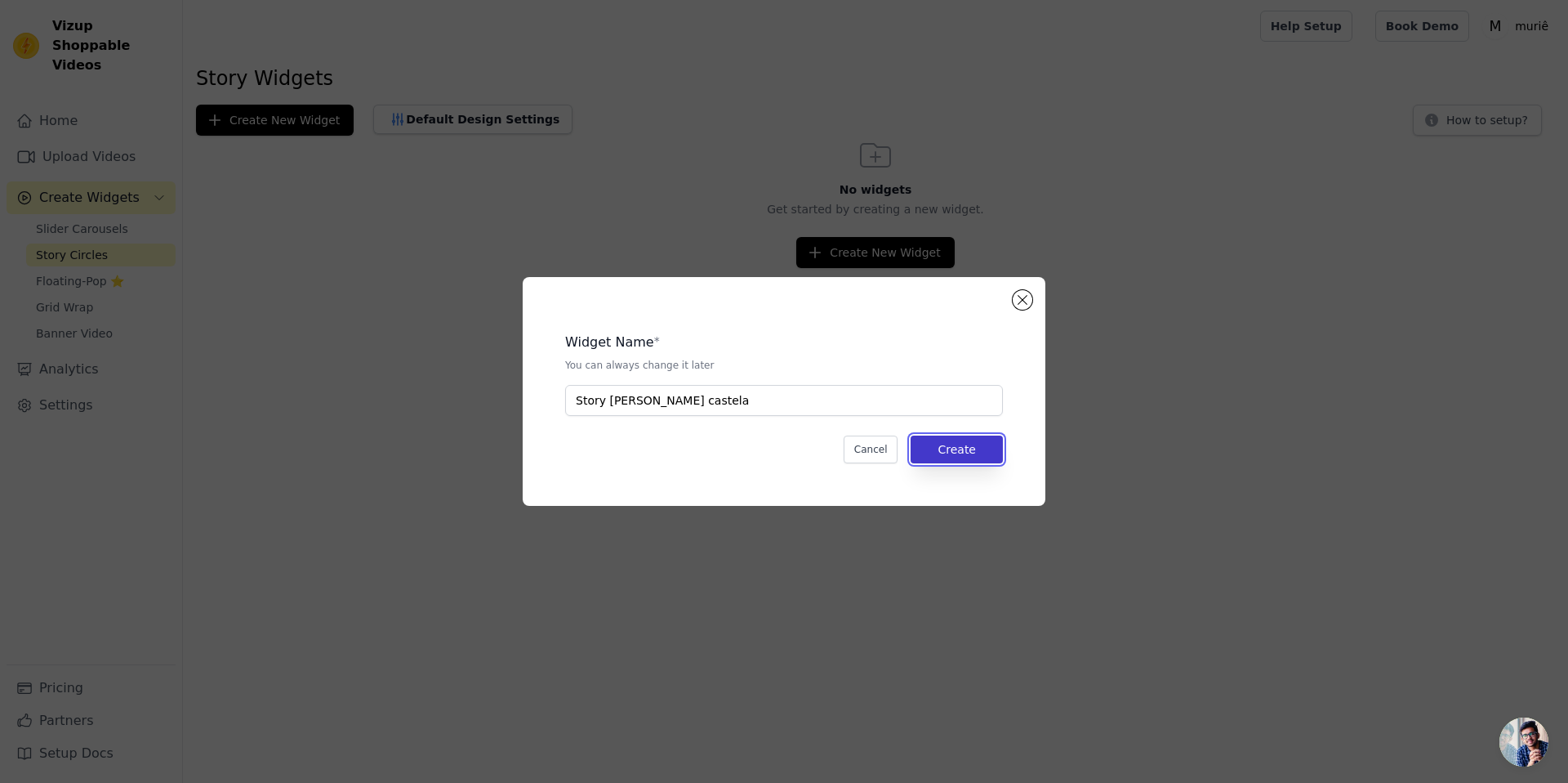
click at [965, 442] on button "Create" at bounding box center [957, 449] width 92 height 27
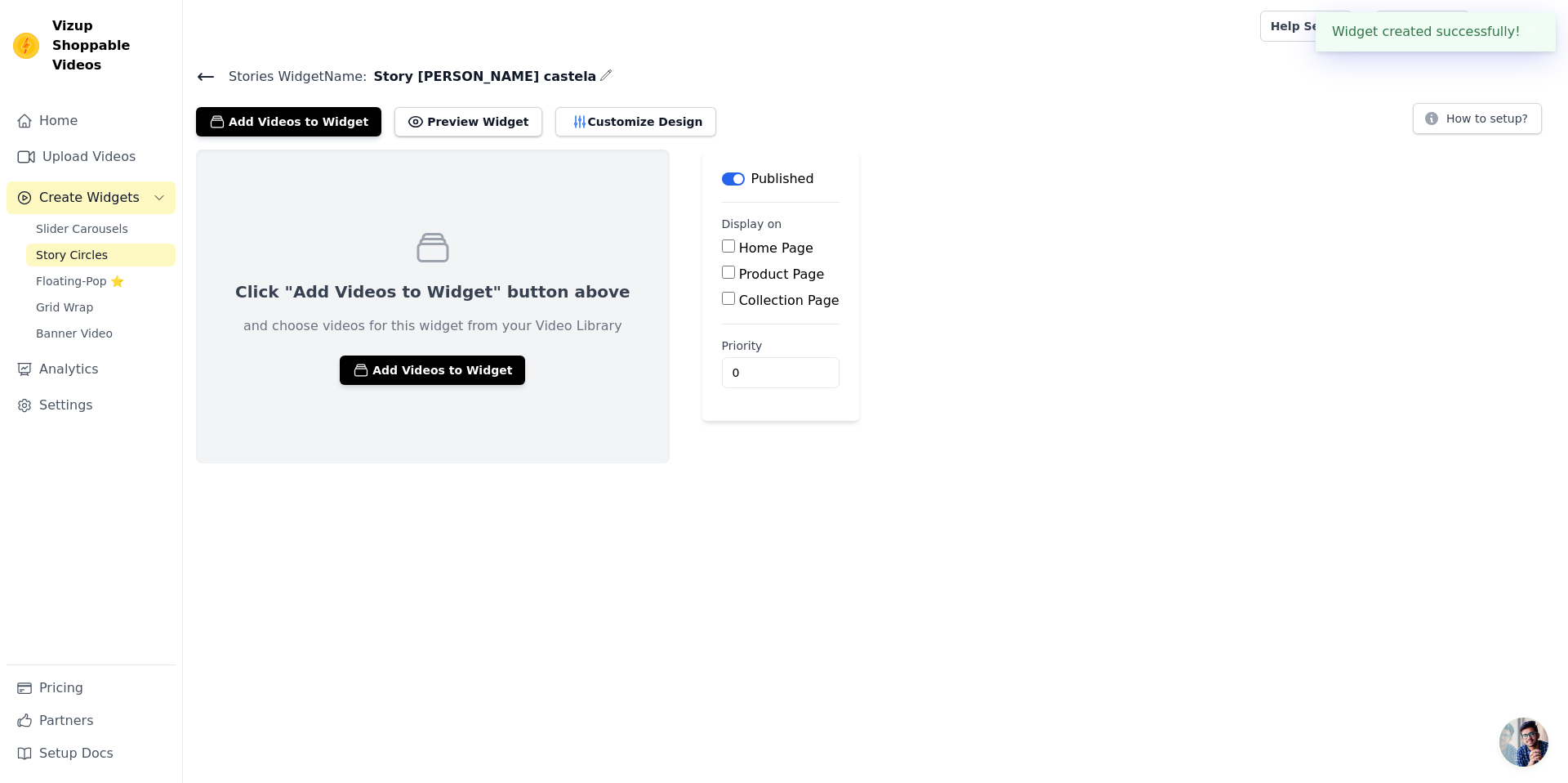
click at [739, 275] on label "Product Page" at bounding box center [783, 274] width 86 height 16
click at [722, 275] on input "Product Page" at bounding box center [728, 271] width 13 height 13
checkbox input "true"
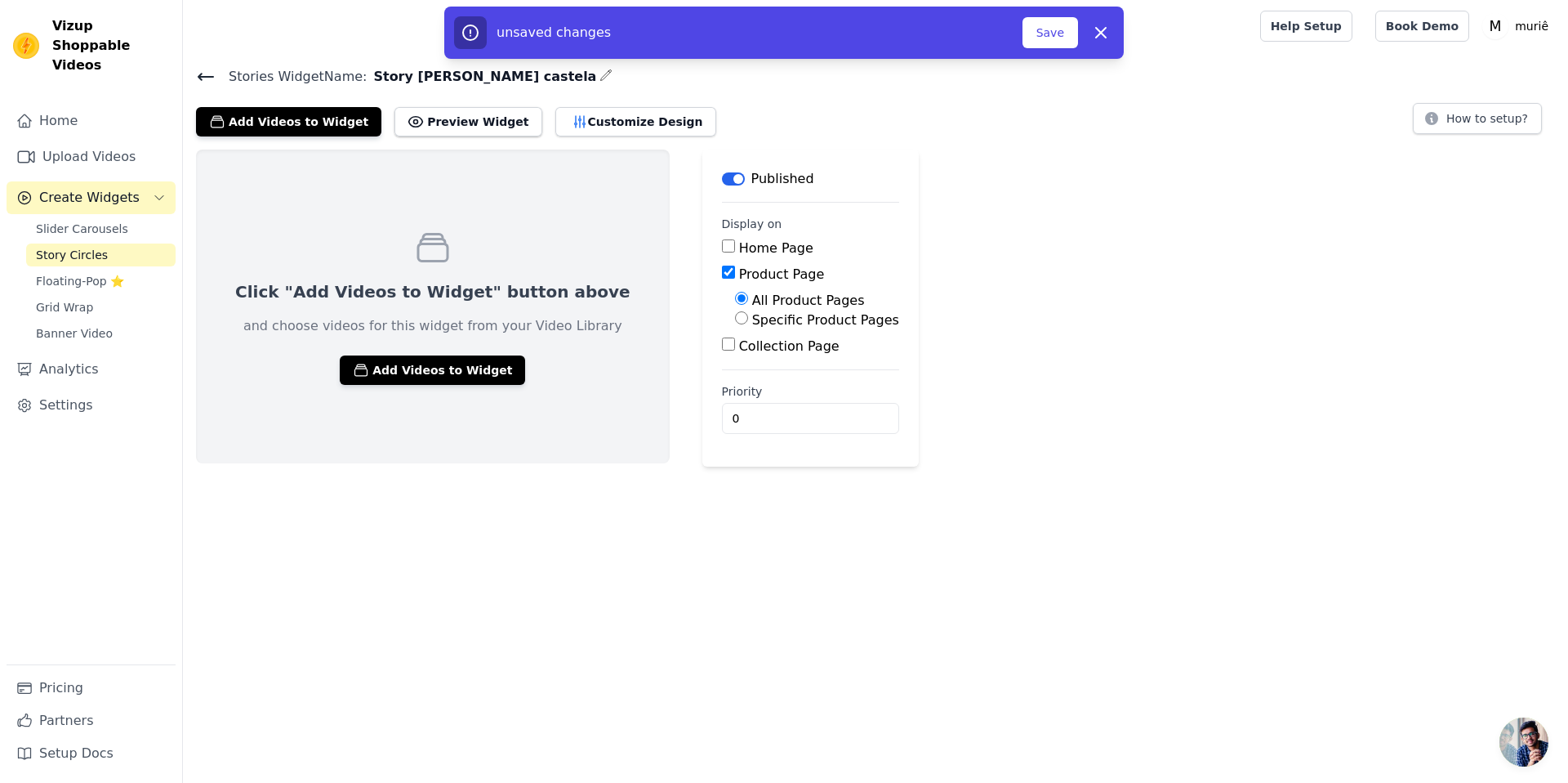
click at [752, 320] on label "Specific Product Pages" at bounding box center [826, 320] width 147 height 16
click at [736, 316] on div "Specific Product Pages" at bounding box center [818, 320] width 164 height 20
click at [736, 318] on input "Specific Product Pages" at bounding box center [741, 317] width 13 height 13
radio input "true"
click at [736, 354] on button "Select Products" at bounding box center [790, 357] width 110 height 27
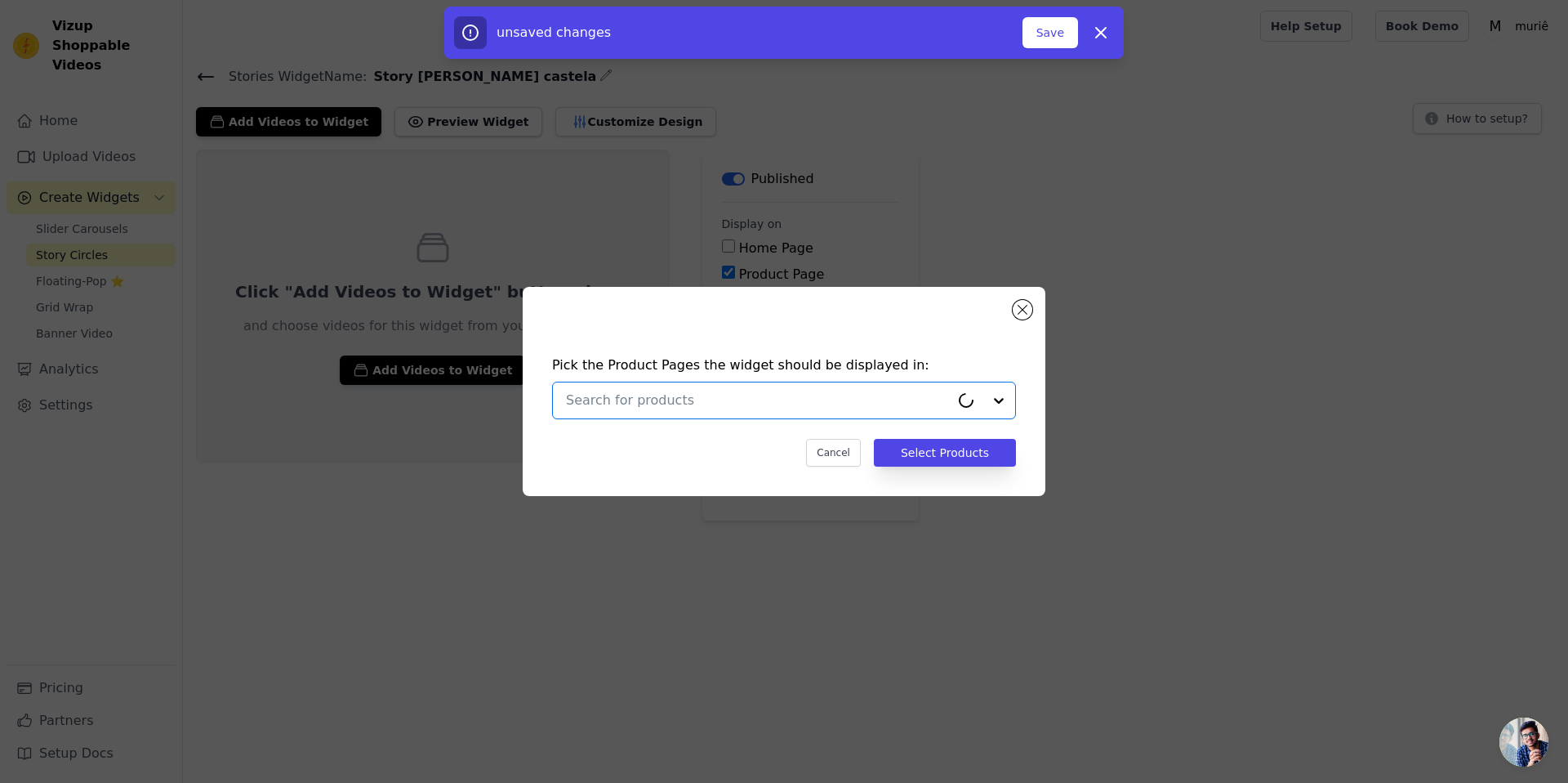
click at [719, 395] on input "text" at bounding box center [758, 400] width 384 height 20
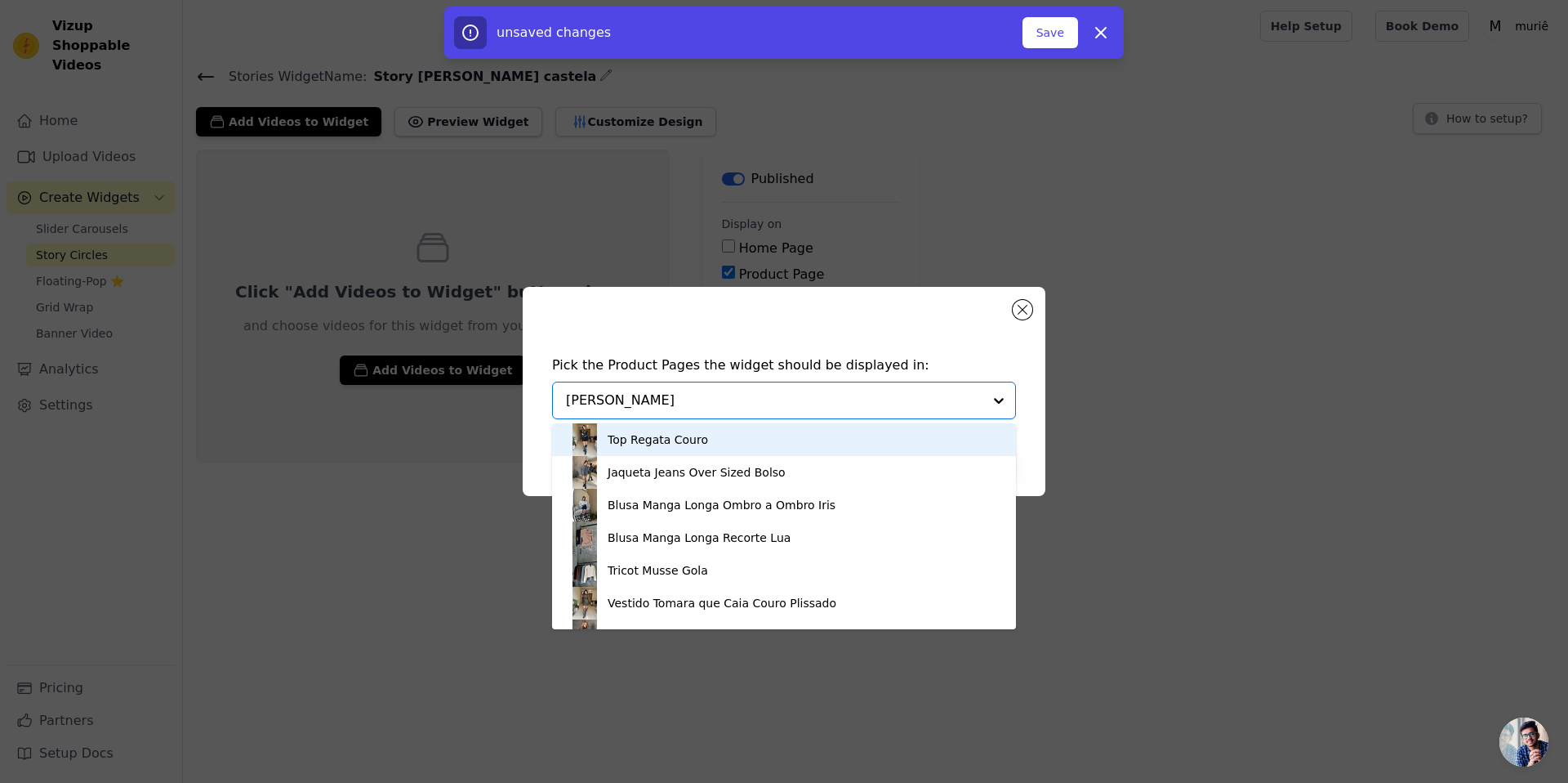
type input "ana caste"
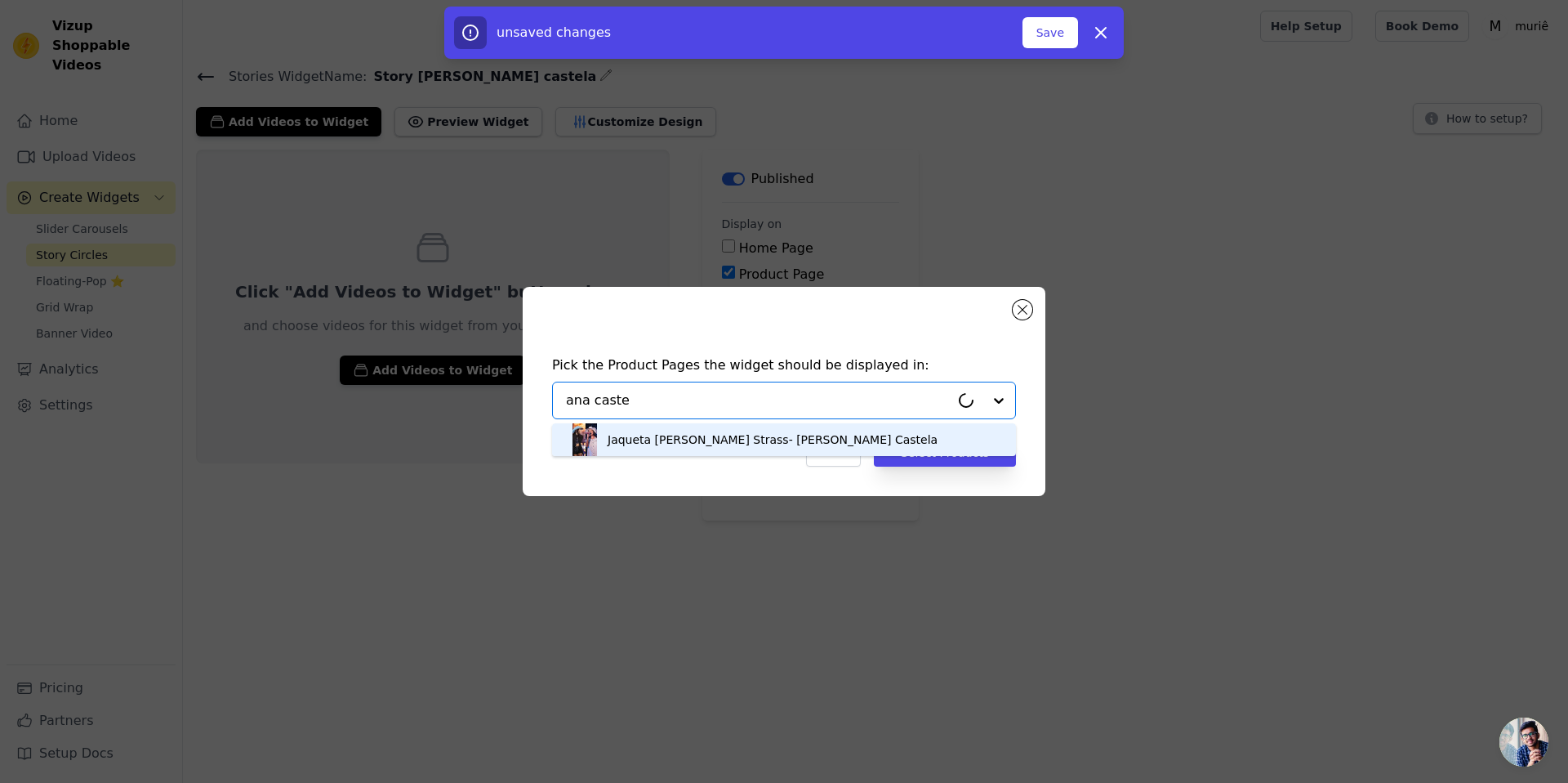
click at [750, 434] on div "[PERSON_NAME] Strass- [PERSON_NAME]" at bounding box center [772, 439] width 330 height 17
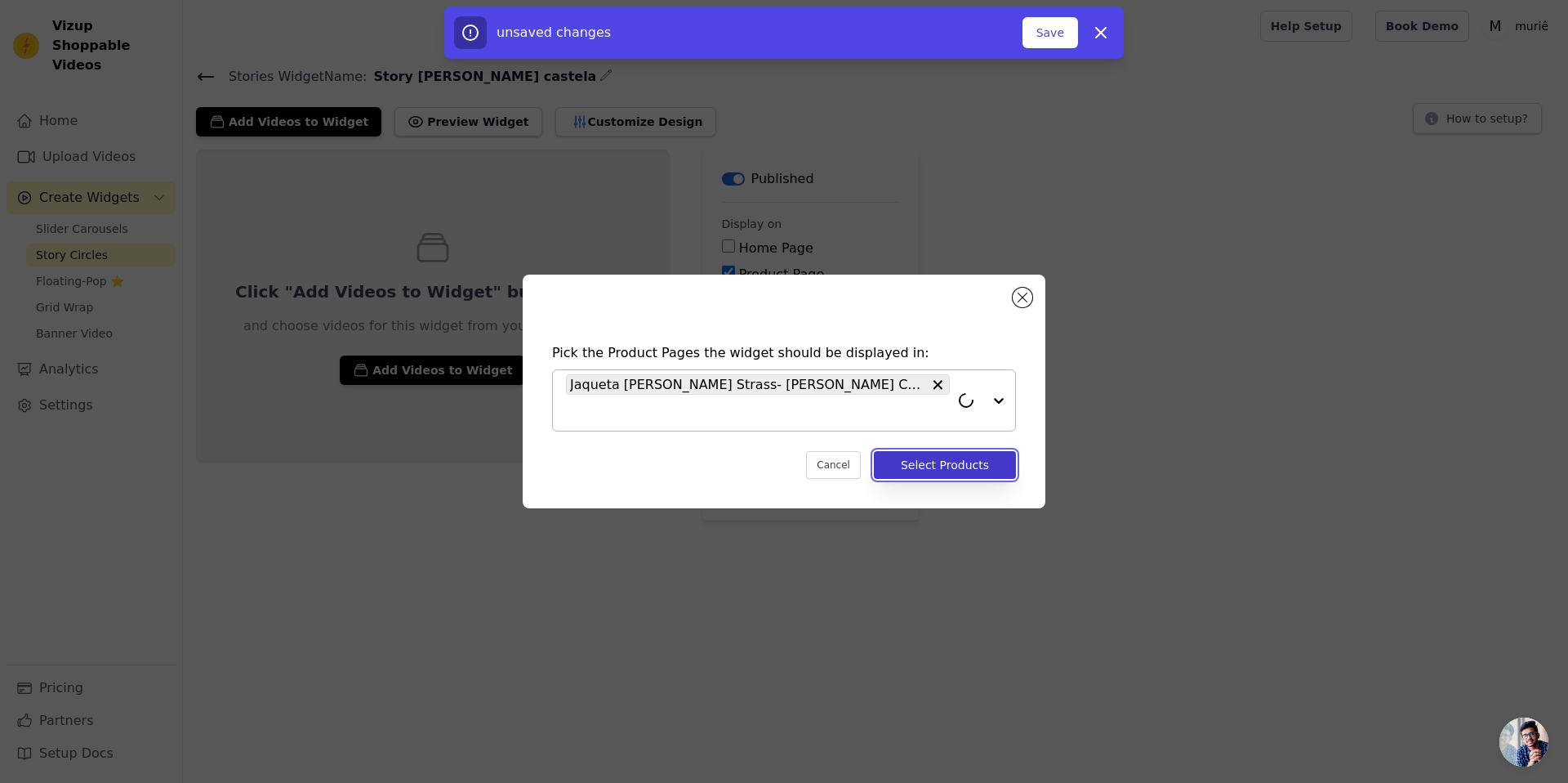
click at [928, 457] on button "Select Products" at bounding box center [945, 465] width 142 height 27
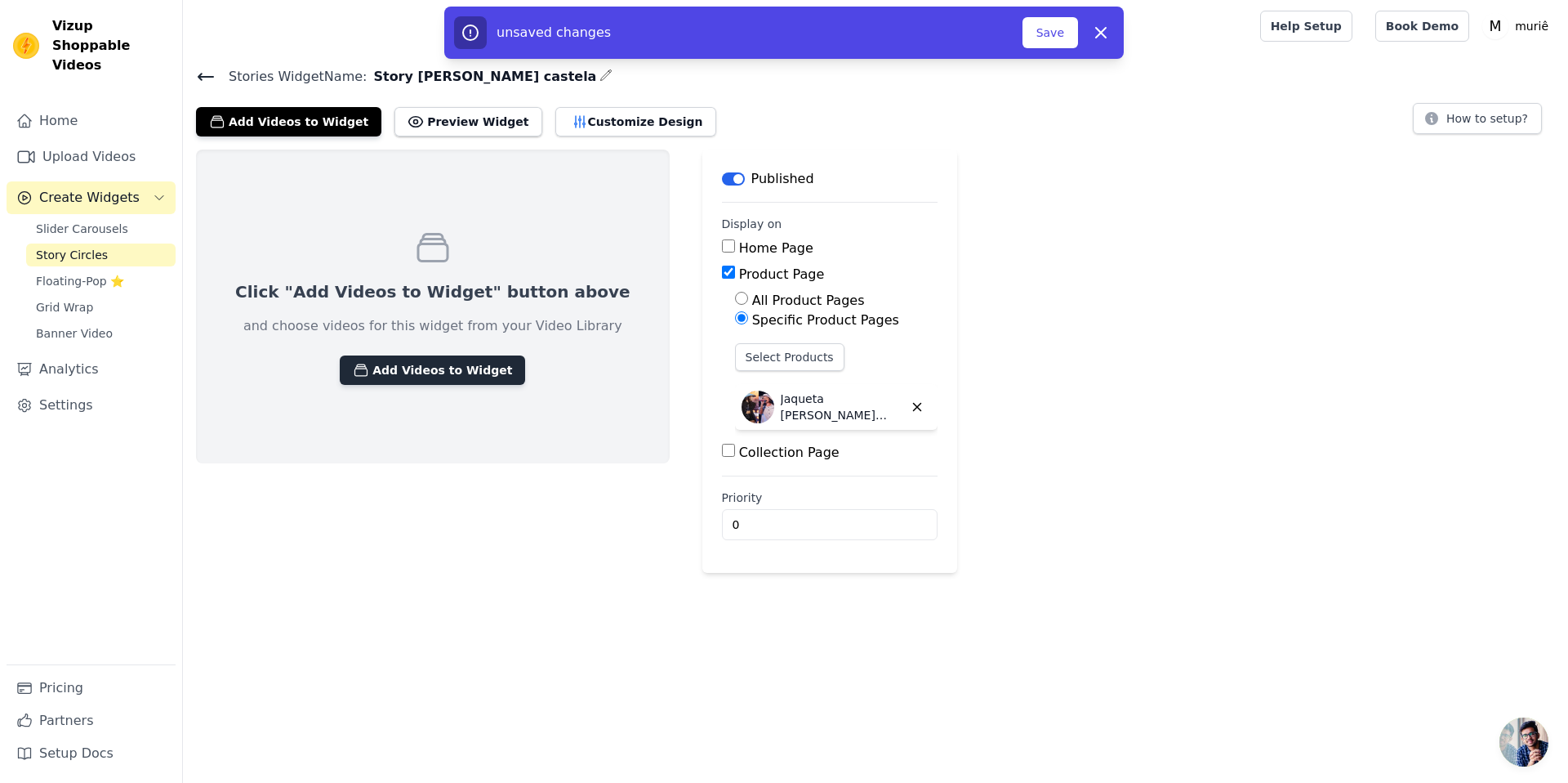
click at [392, 368] on button "Add Videos to Widget" at bounding box center [432, 370] width 186 height 29
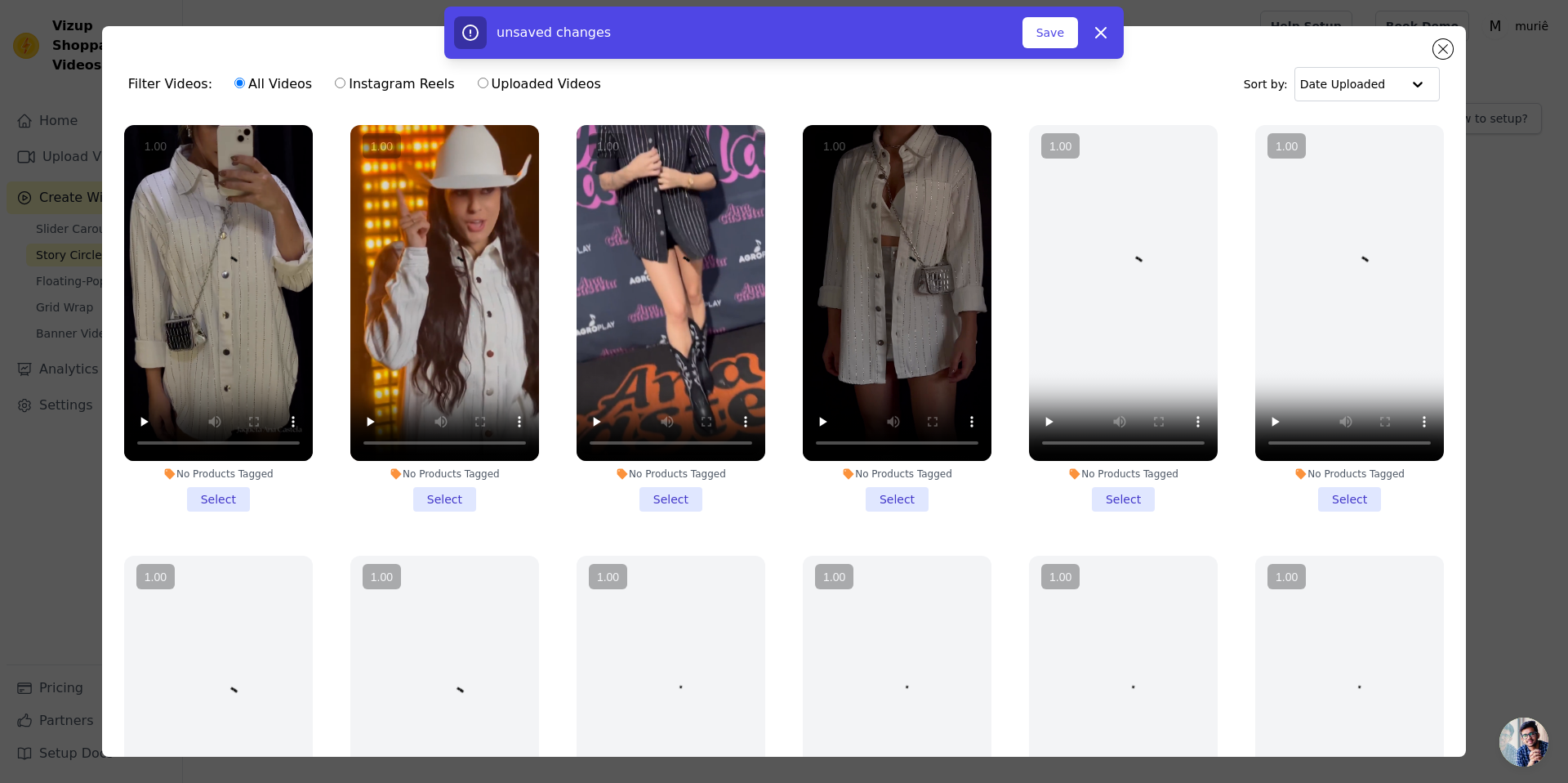
click at [231, 483] on li "No Products Tagged Select" at bounding box center [218, 318] width 189 height 387
click at [0, 0] on input "No Products Tagged Select" at bounding box center [0, 0] width 0 height 0
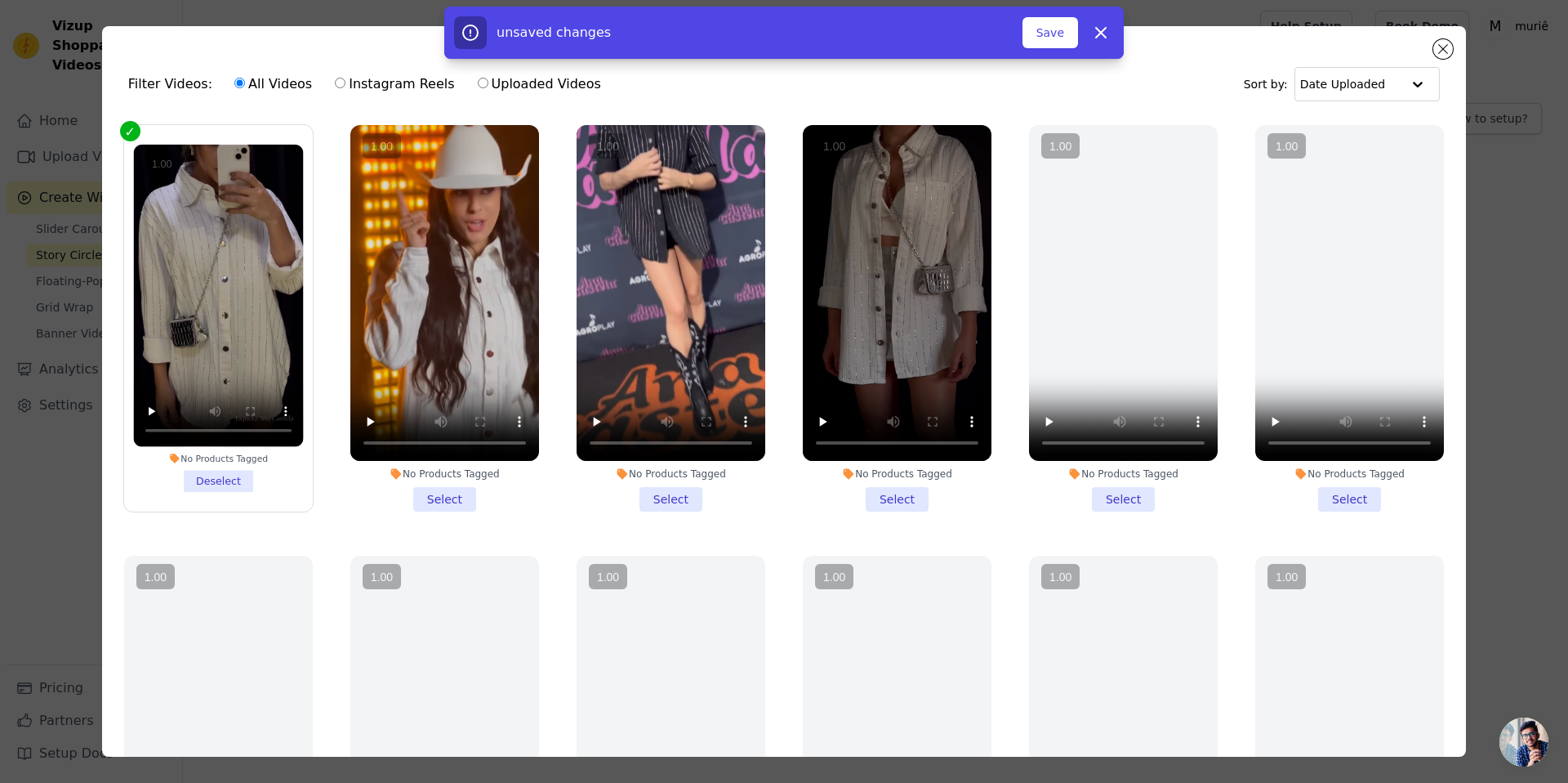
click at [432, 498] on li "No Products Tagged Select" at bounding box center [444, 318] width 189 height 387
click at [0, 0] on input "No Products Tagged Select" at bounding box center [0, 0] width 0 height 0
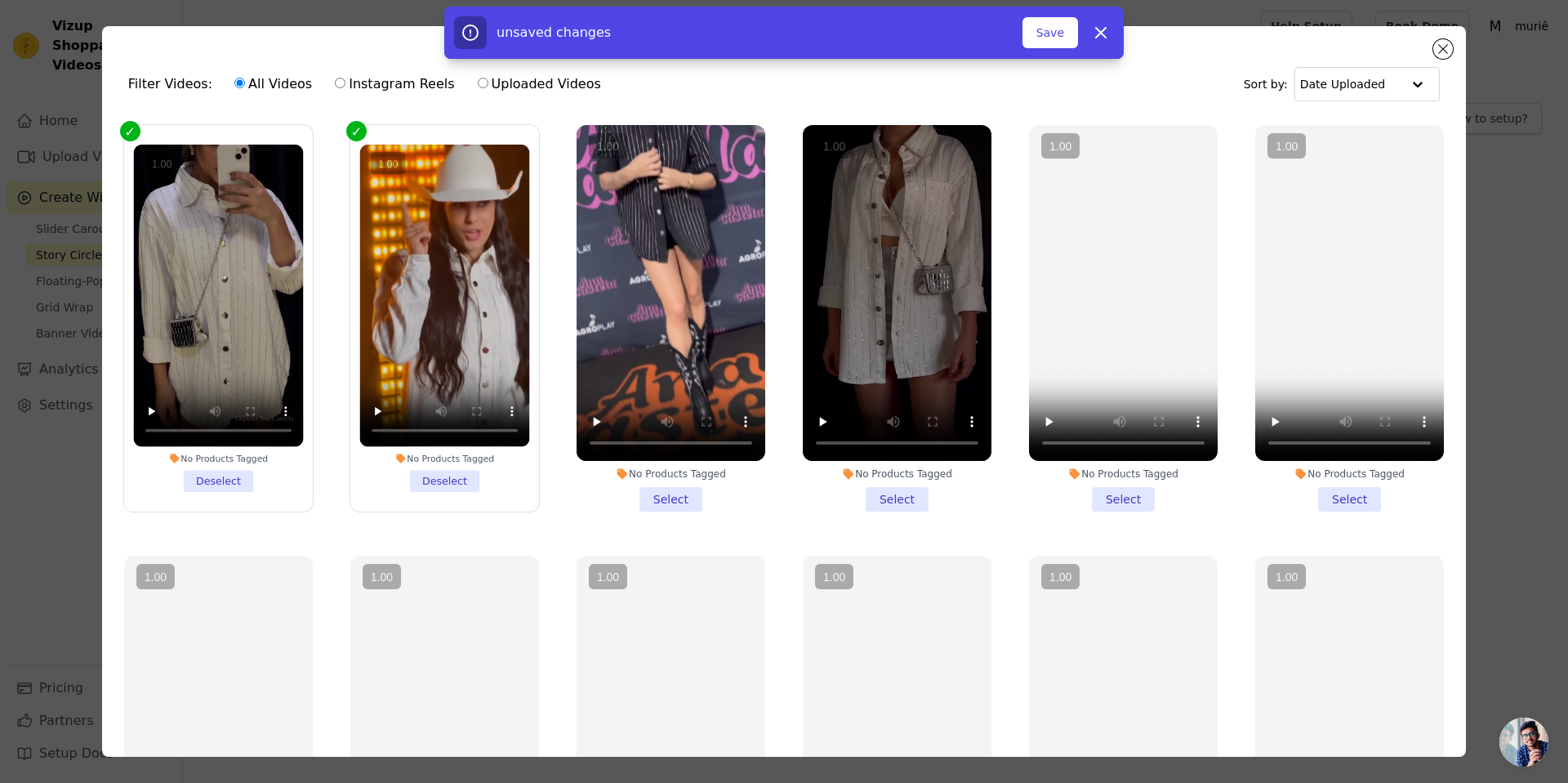
click at [669, 503] on li "No Products Tagged Select" at bounding box center [671, 318] width 189 height 387
click at [0, 0] on input "No Products Tagged Select" at bounding box center [0, 0] width 0 height 0
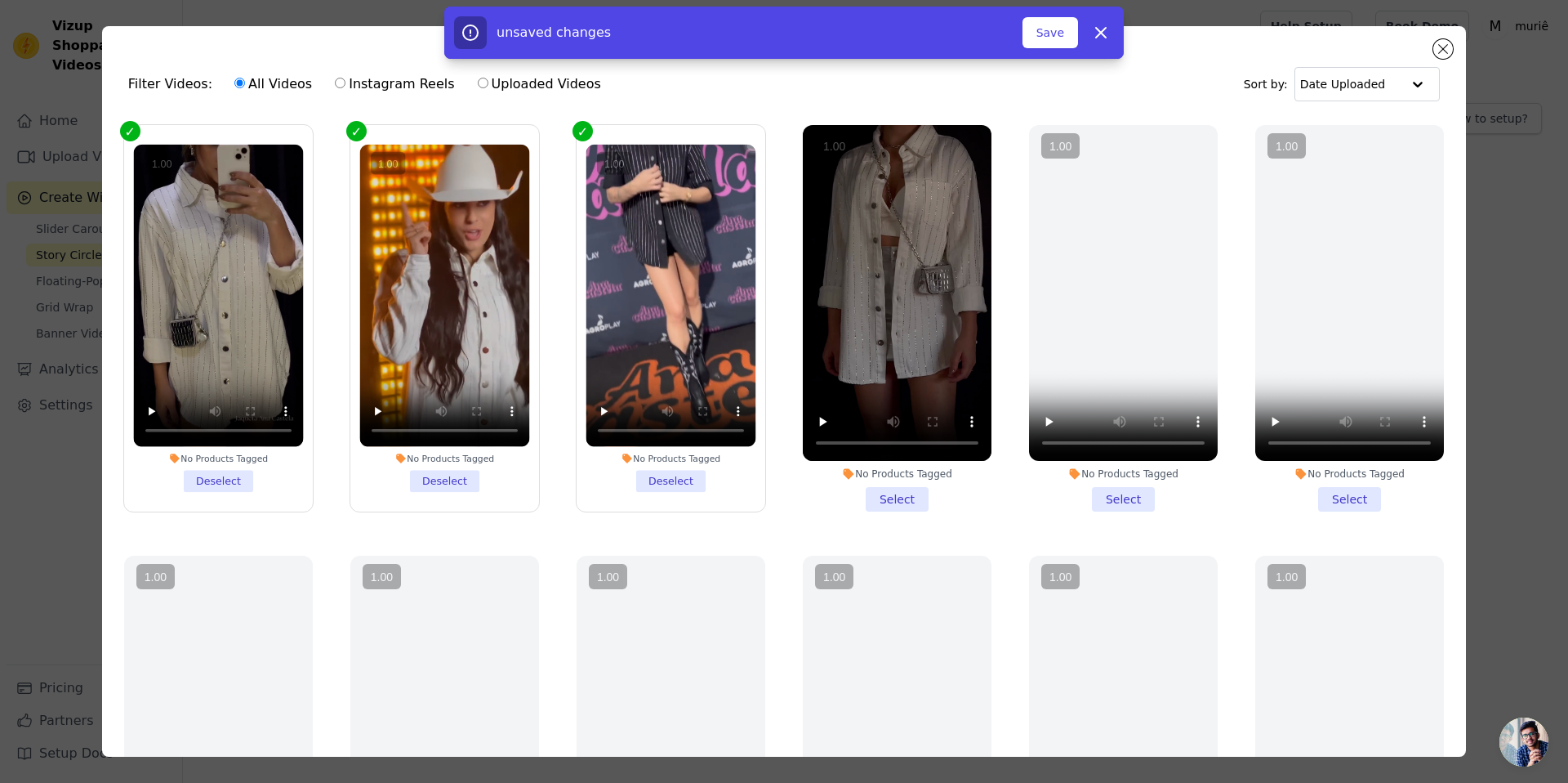
click at [889, 488] on li "No Products Tagged Select" at bounding box center [897, 318] width 189 height 387
click at [0, 0] on input "No Products Tagged Select" at bounding box center [0, 0] width 0 height 0
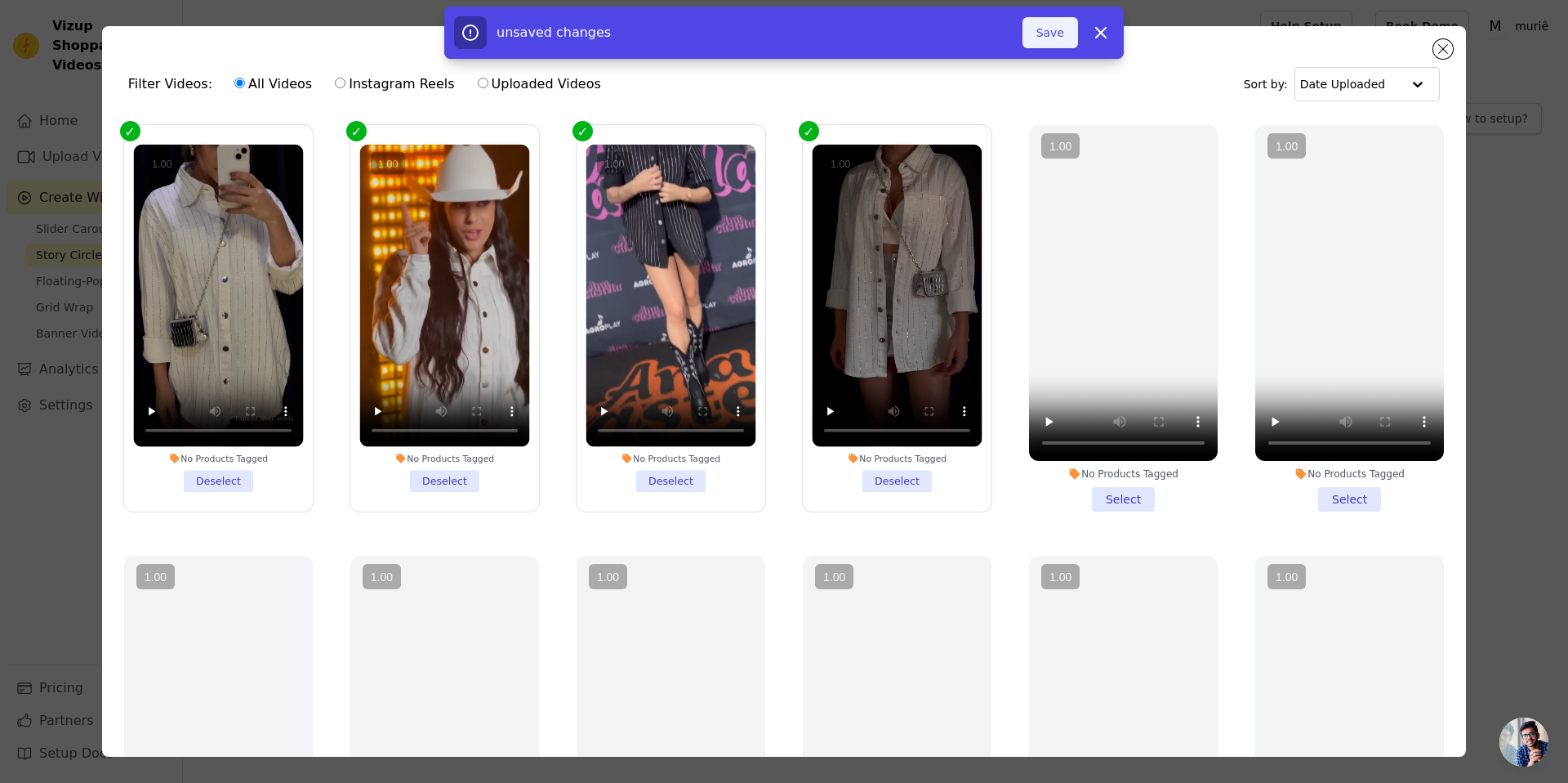
click at [1065, 28] on button "Save" at bounding box center [1051, 33] width 56 height 31
click at [1018, 41] on button "Add To Widget" at bounding box center [1023, 33] width 110 height 31
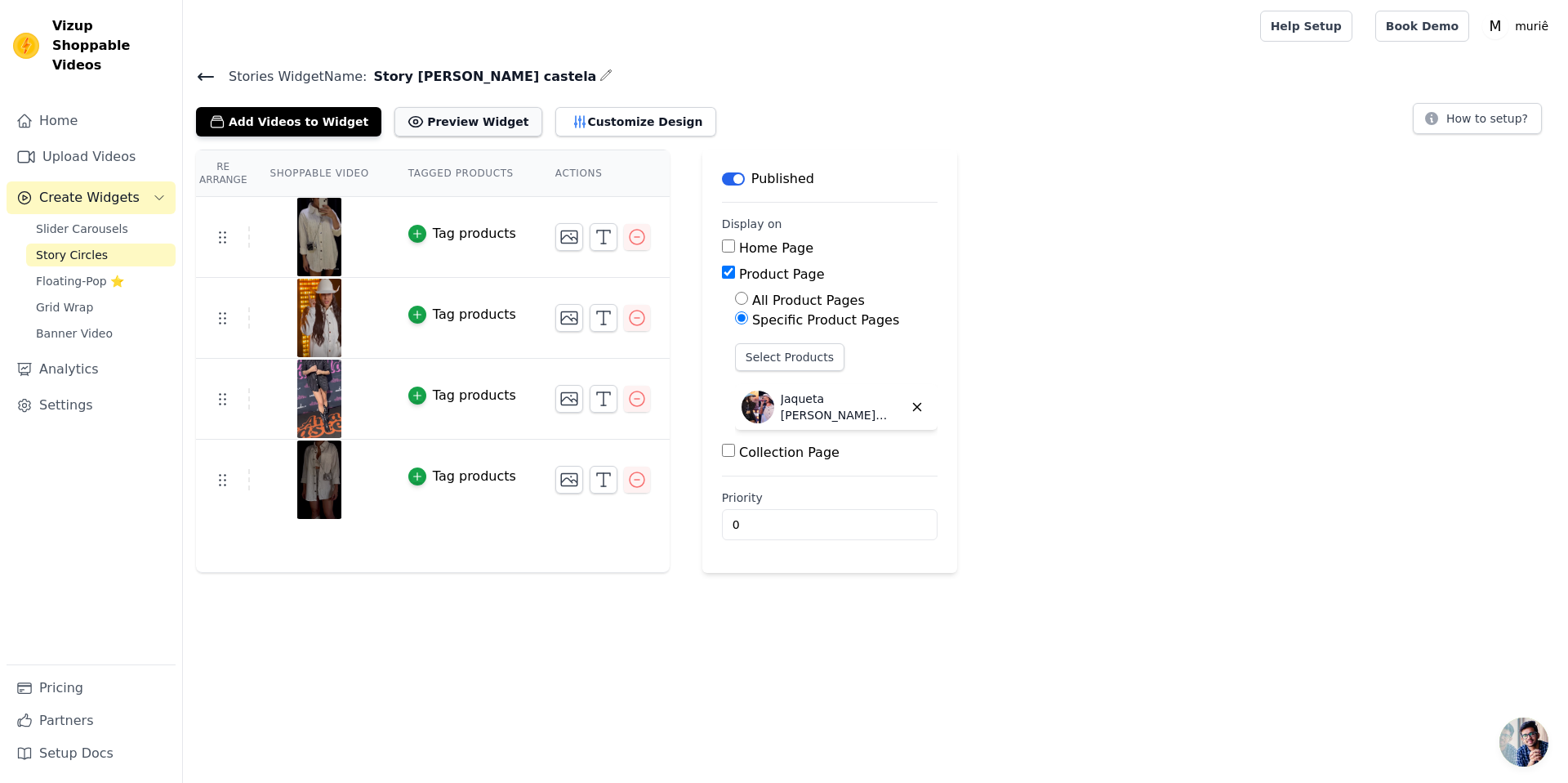
click at [478, 115] on button "Preview Widget" at bounding box center [468, 121] width 147 height 29
click at [642, 124] on button "Customize Design" at bounding box center [636, 121] width 161 height 29
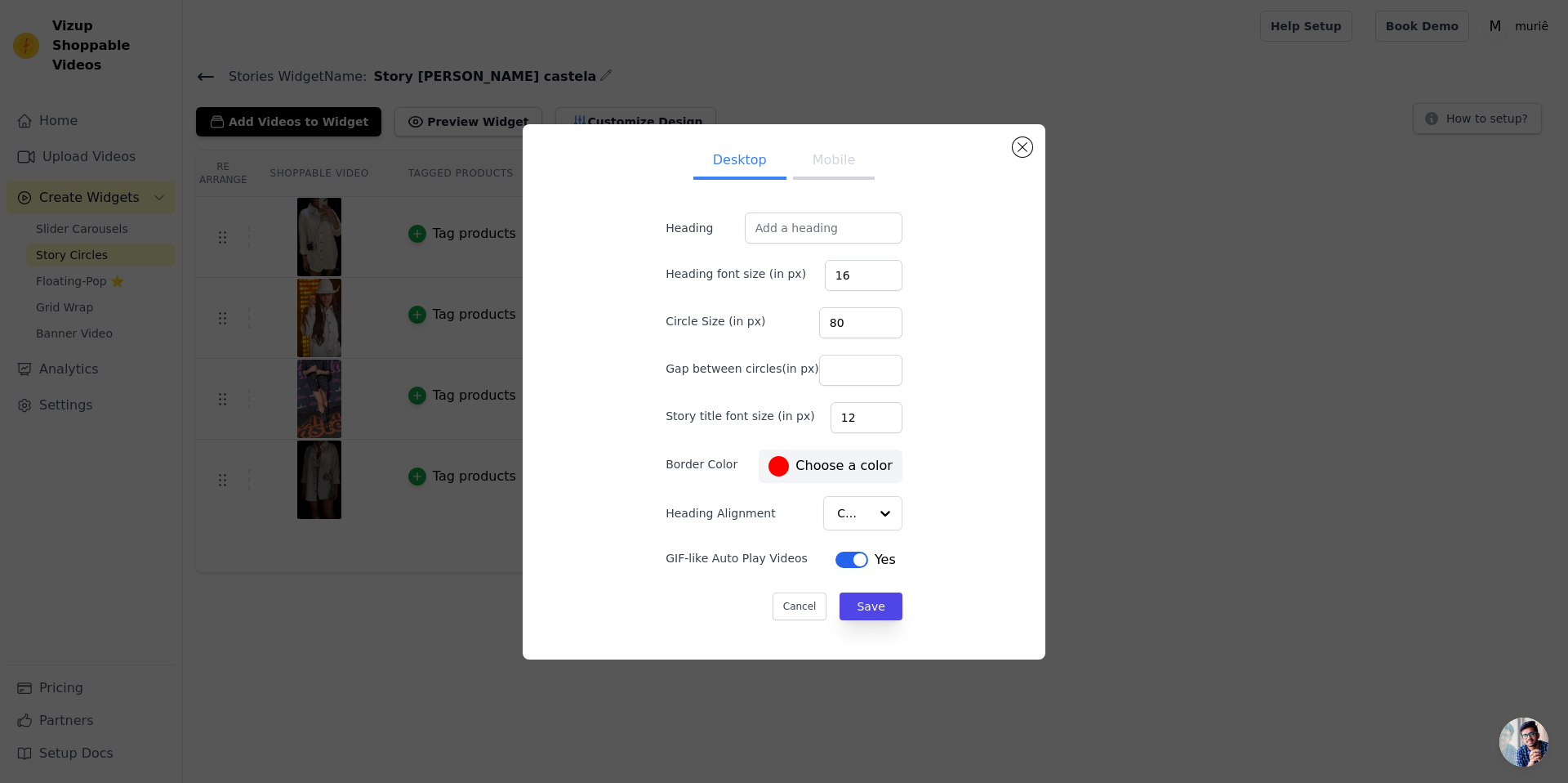
click at [822, 176] on button "Mobile" at bounding box center [834, 161] width 82 height 36
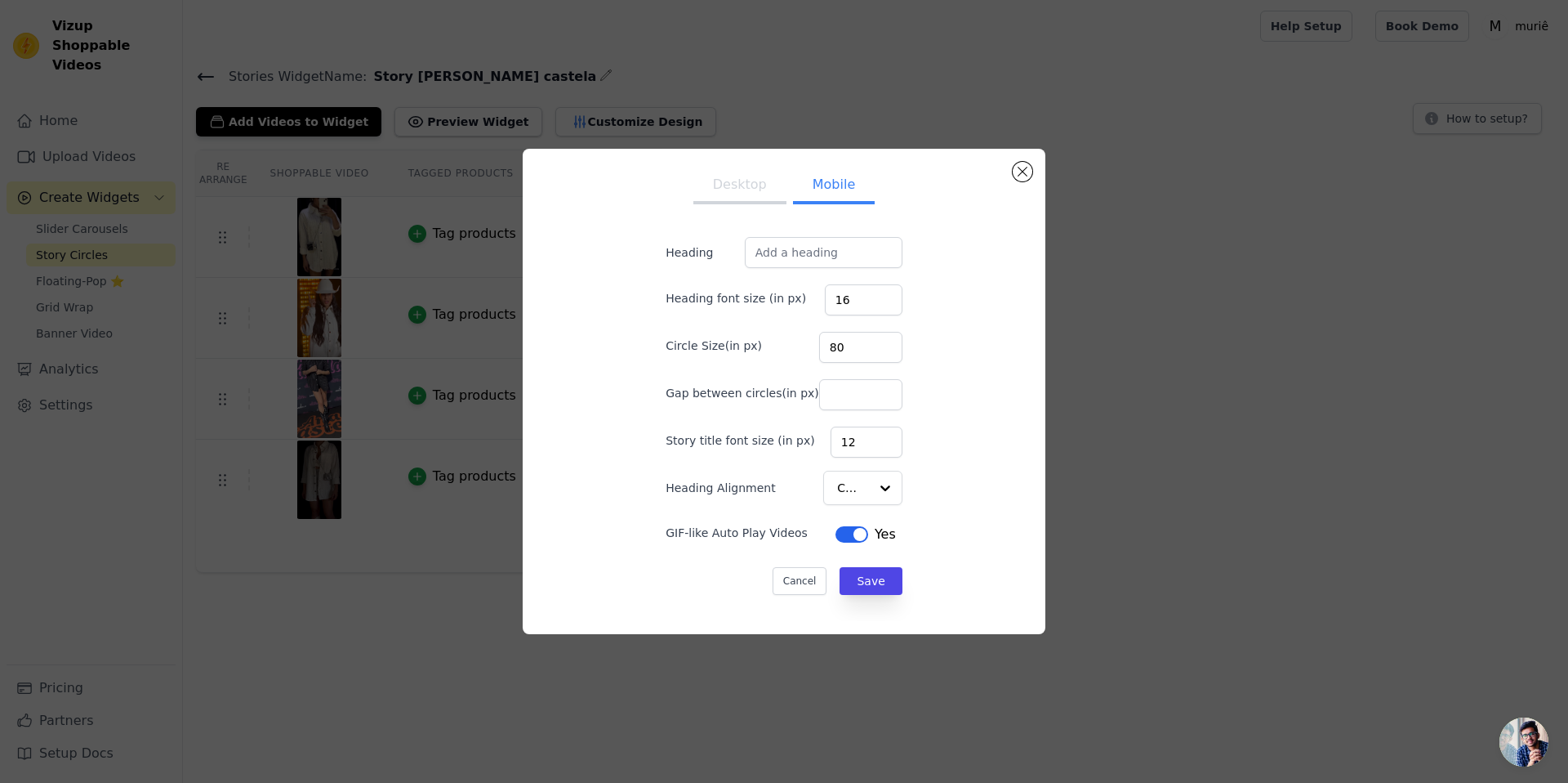
drag, startPoint x: 692, startPoint y: 194, endPoint x: 708, endPoint y: 198, distance: 16.5
click at [694, 194] on button "Desktop" at bounding box center [739, 186] width 93 height 36
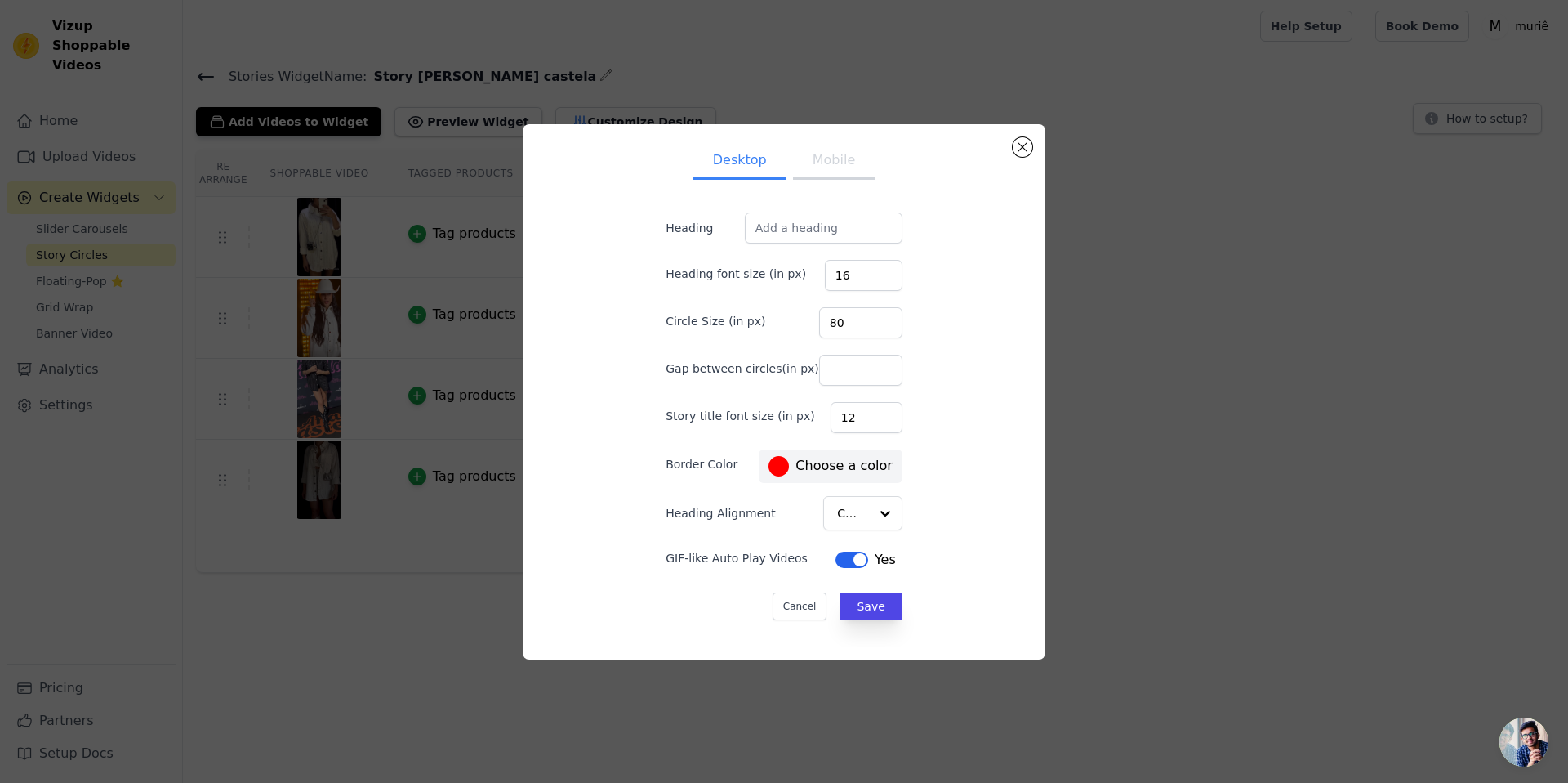
click at [774, 210] on form "Heading Heading font size (in px) 16 Circle Size (in px) 80 Gap between circles…" at bounding box center [784, 416] width 263 height 434
click at [789, 218] on input "Heading" at bounding box center [824, 228] width 157 height 31
click at [1026, 137] on div "Desktop Mobile Heading Heading font size (in px) 16 Circle Size (in px) 80 Gap …" at bounding box center [784, 392] width 522 height 535
click at [1025, 146] on button "Close modal" at bounding box center [1023, 147] width 20 height 20
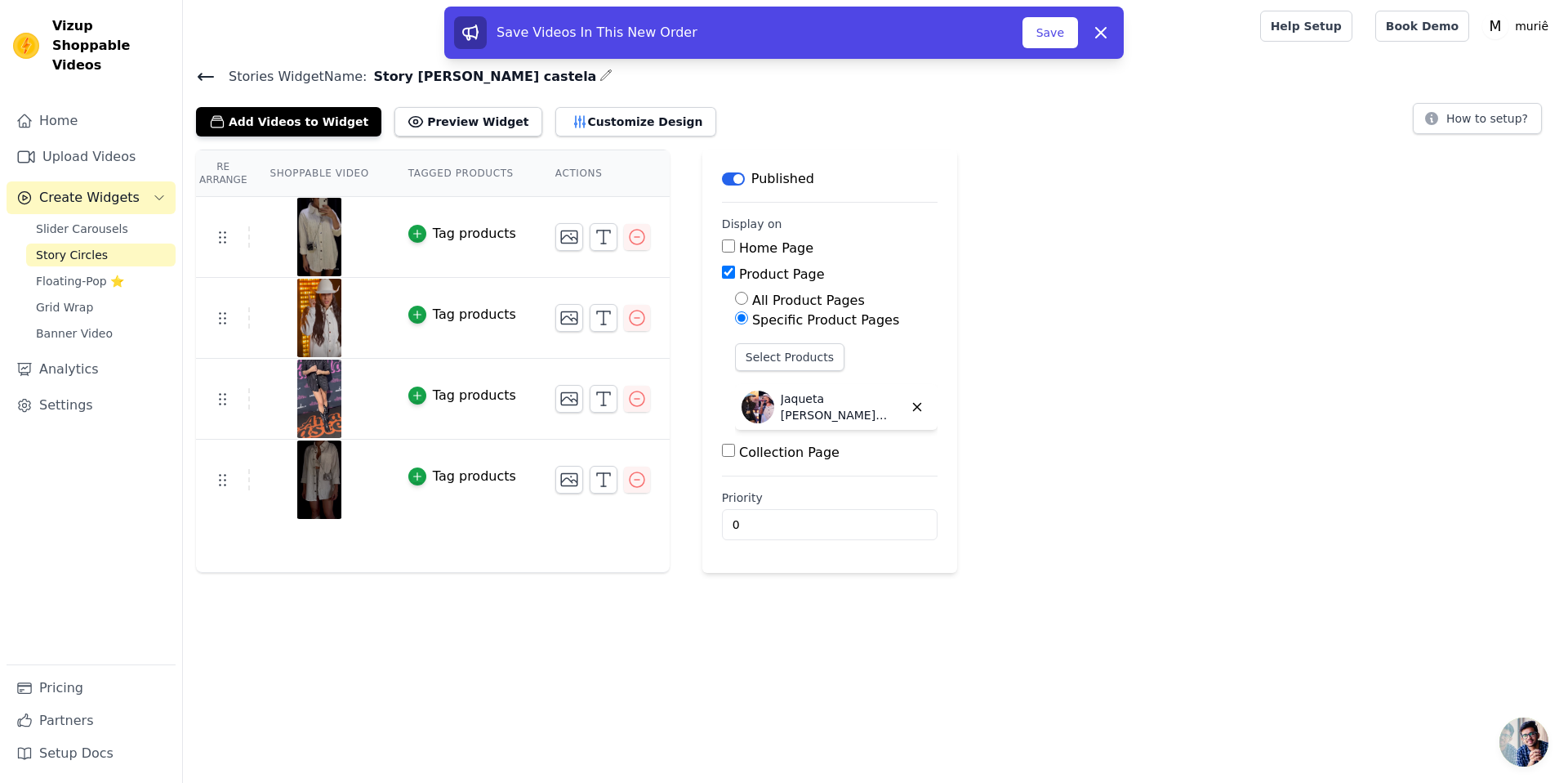
click at [436, 226] on div "Tag products" at bounding box center [474, 234] width 83 height 20
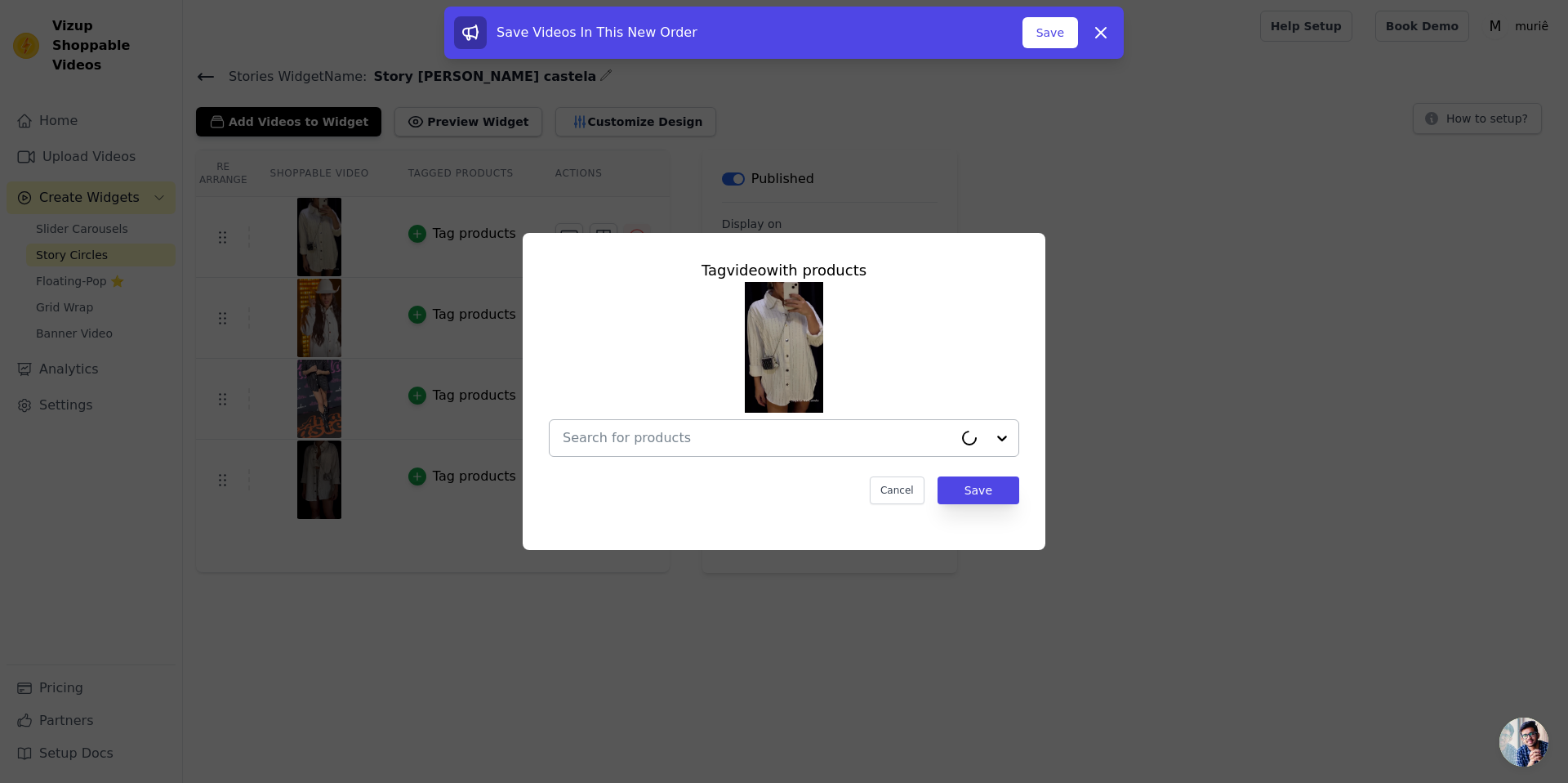
click at [810, 429] on input "text" at bounding box center [757, 438] width 390 height 20
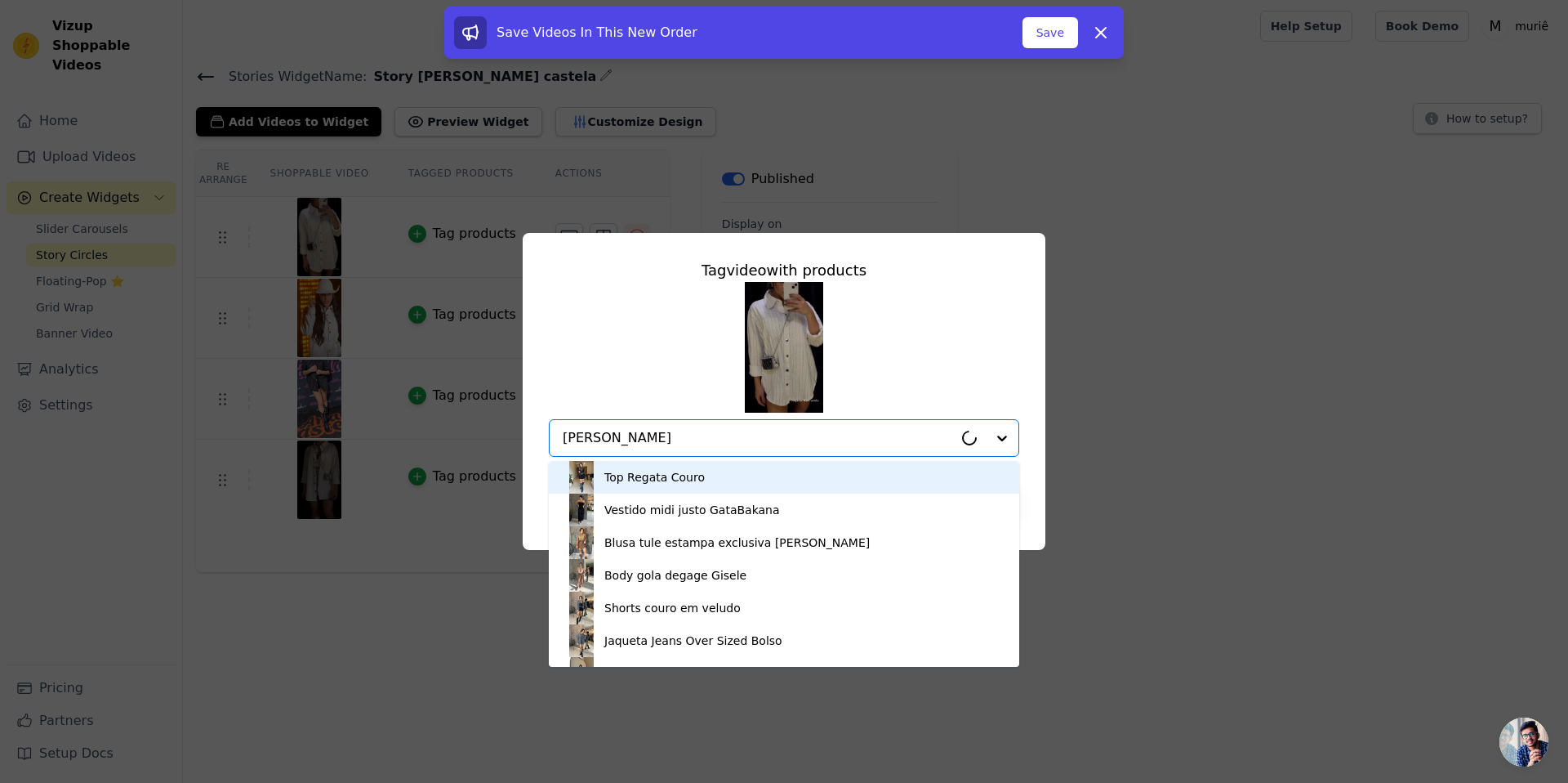
type input "ana caste"
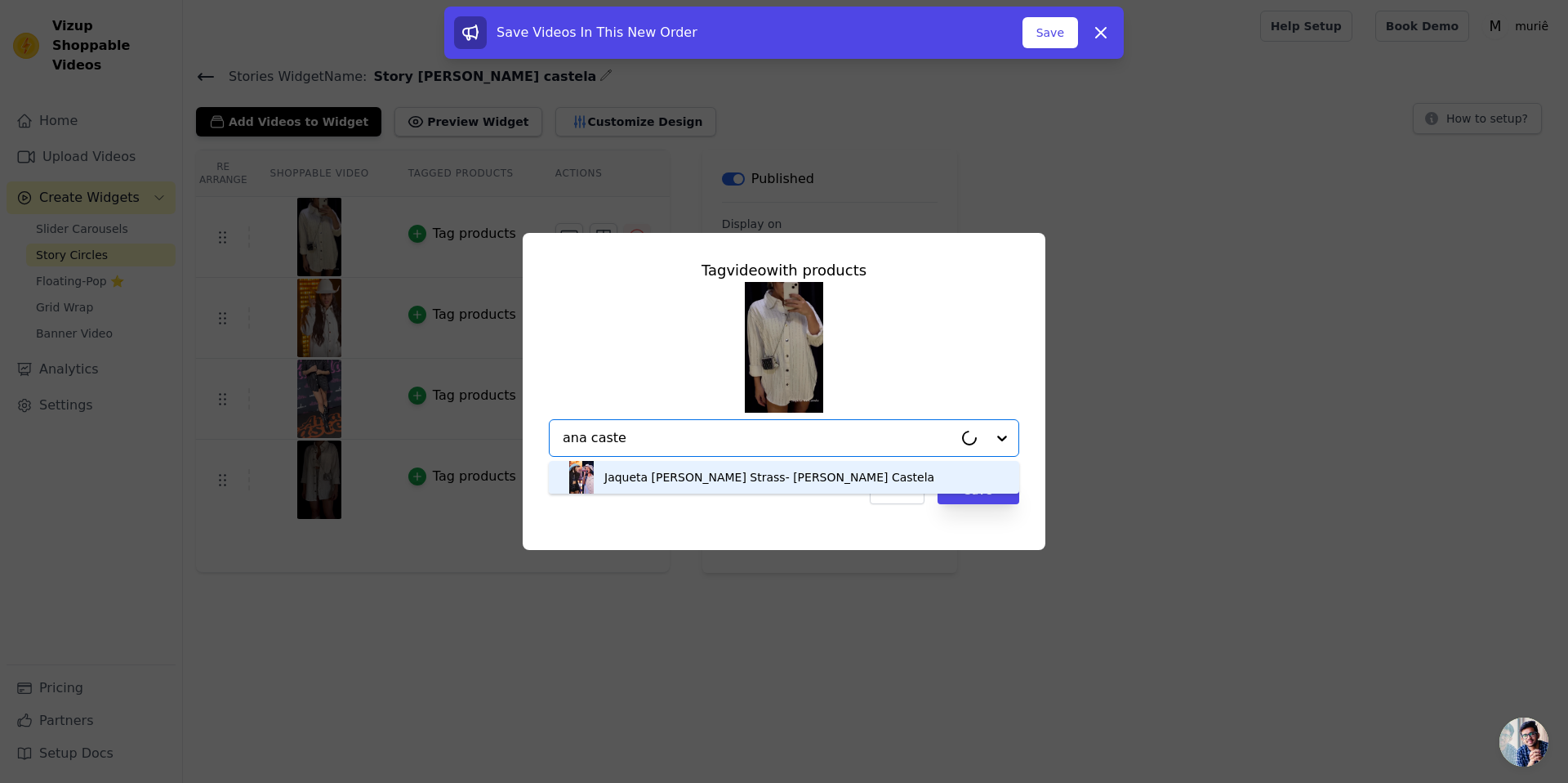
click at [818, 483] on div "Jaqueta Camisa Jeans de Brilho Strass- Ana Castela" at bounding box center [769, 477] width 330 height 17
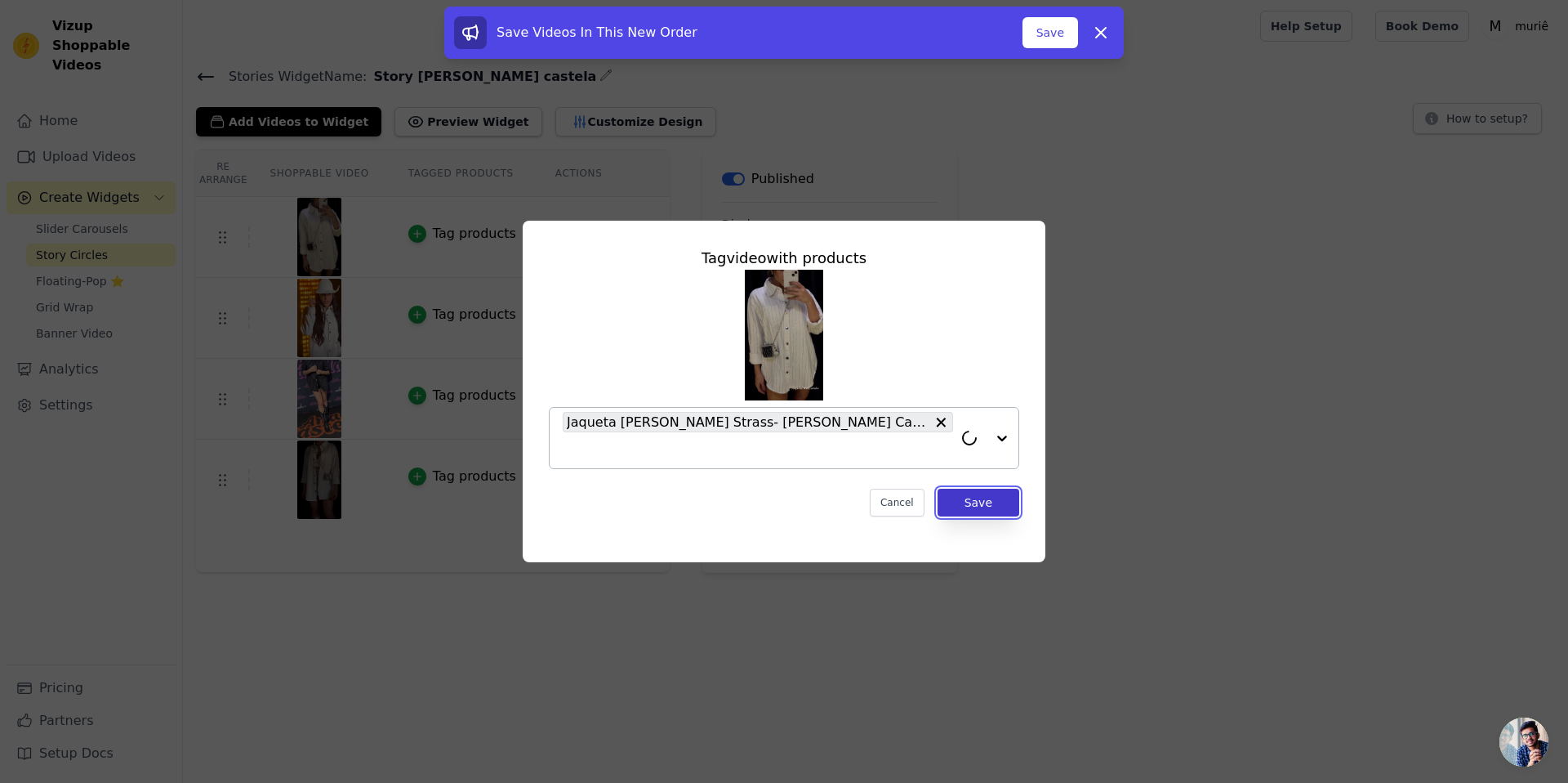
click at [1010, 488] on button "Save" at bounding box center [979, 502] width 82 height 27
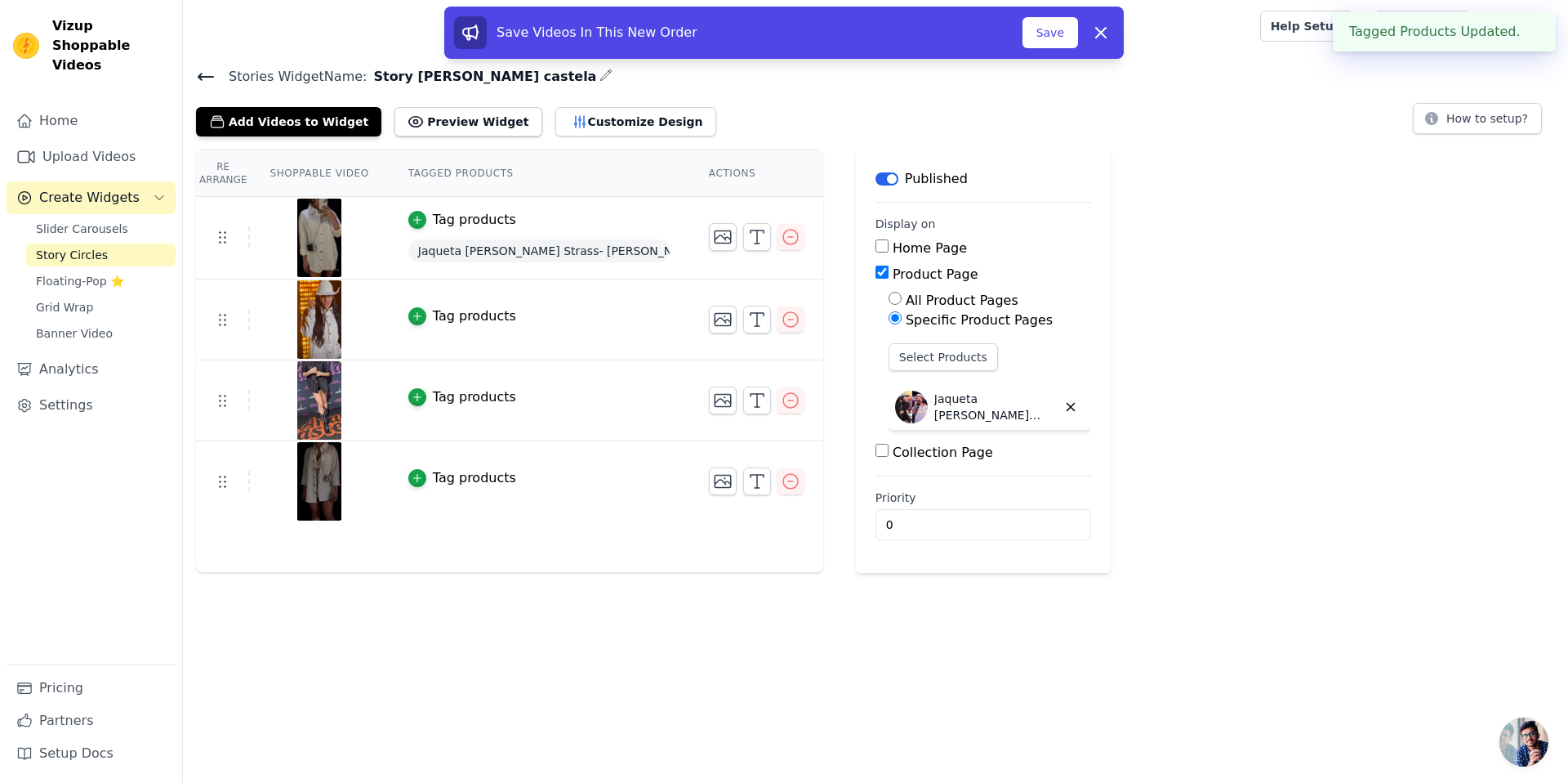
click at [448, 303] on td "Tag products" at bounding box center [539, 320] width 300 height 81
click at [453, 309] on div "Tag products" at bounding box center [474, 316] width 83 height 20
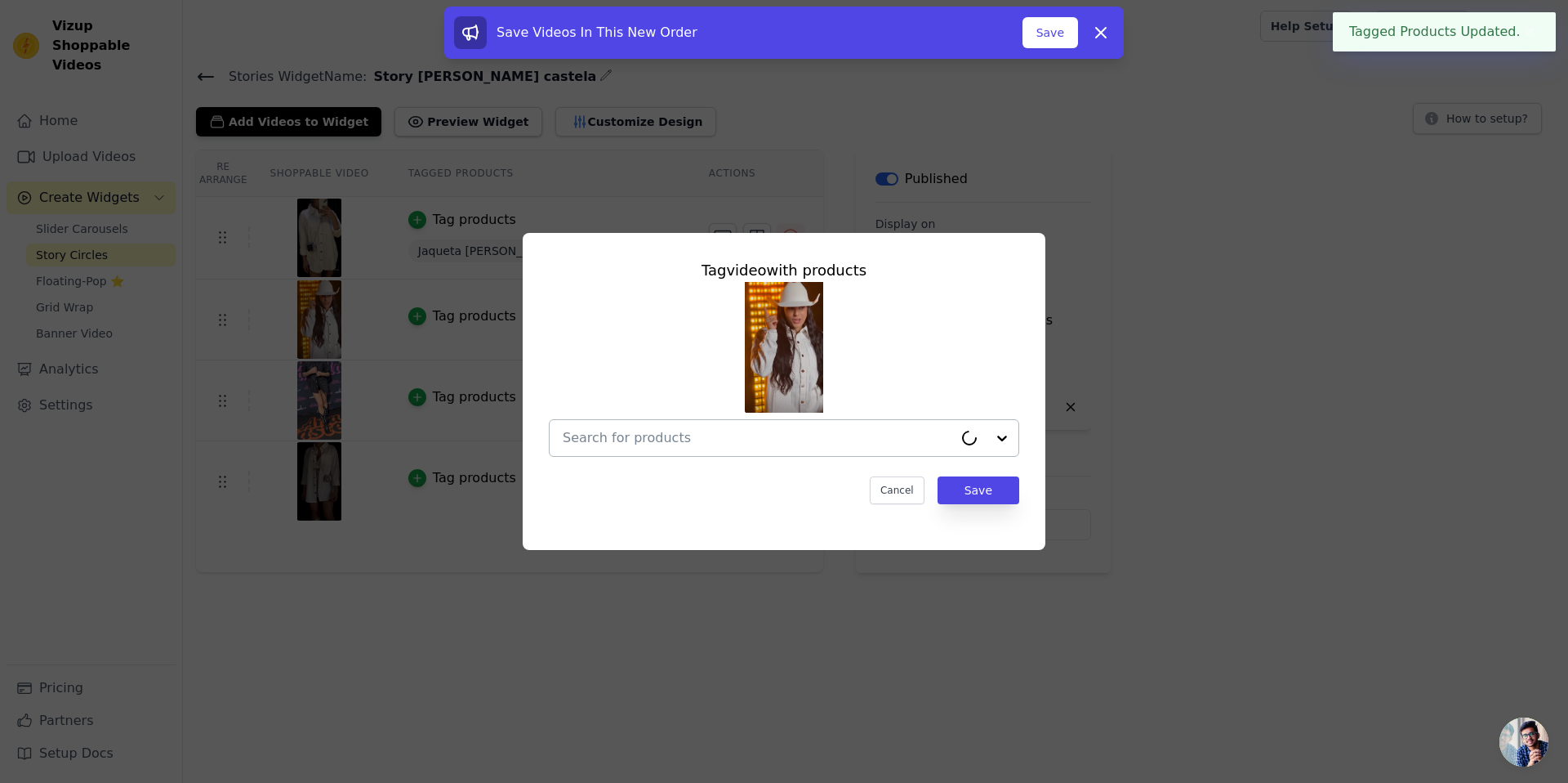
click at [677, 429] on input "text" at bounding box center [757, 438] width 390 height 20
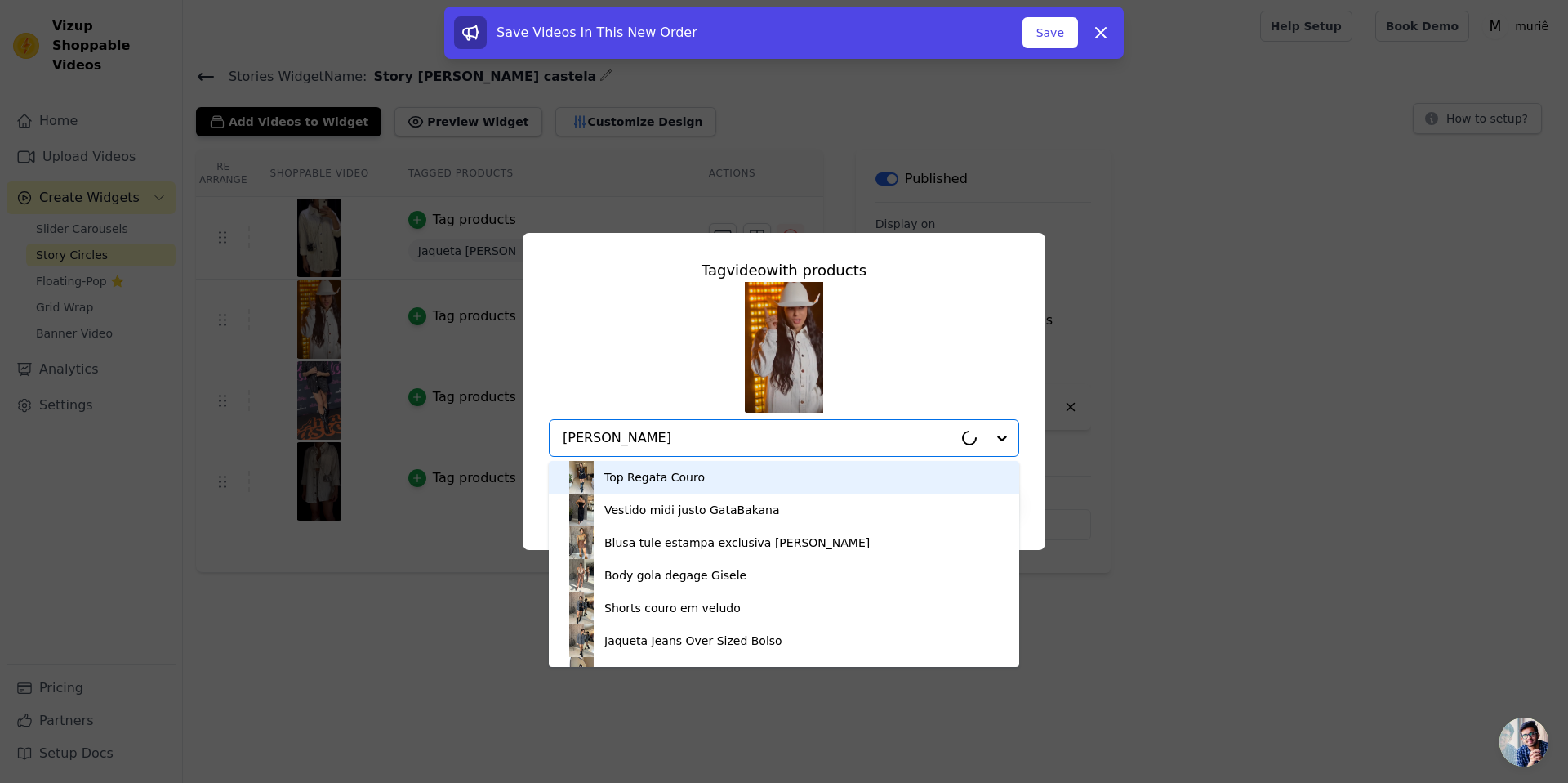
type input "ana caste"
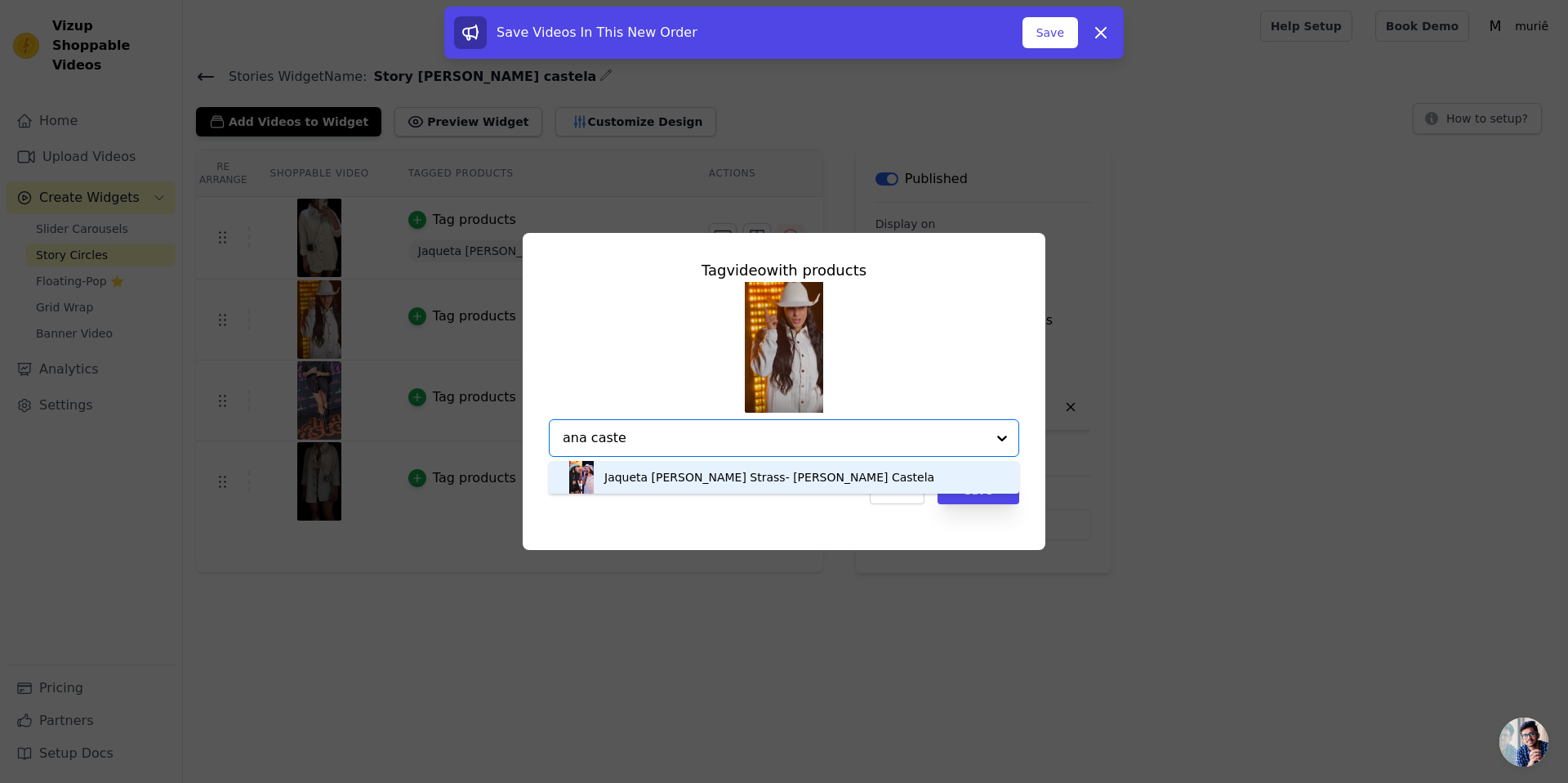
click at [794, 477] on div "Jaqueta Camisa Jeans de Brilho Strass- Ana Castela" at bounding box center [769, 477] width 330 height 17
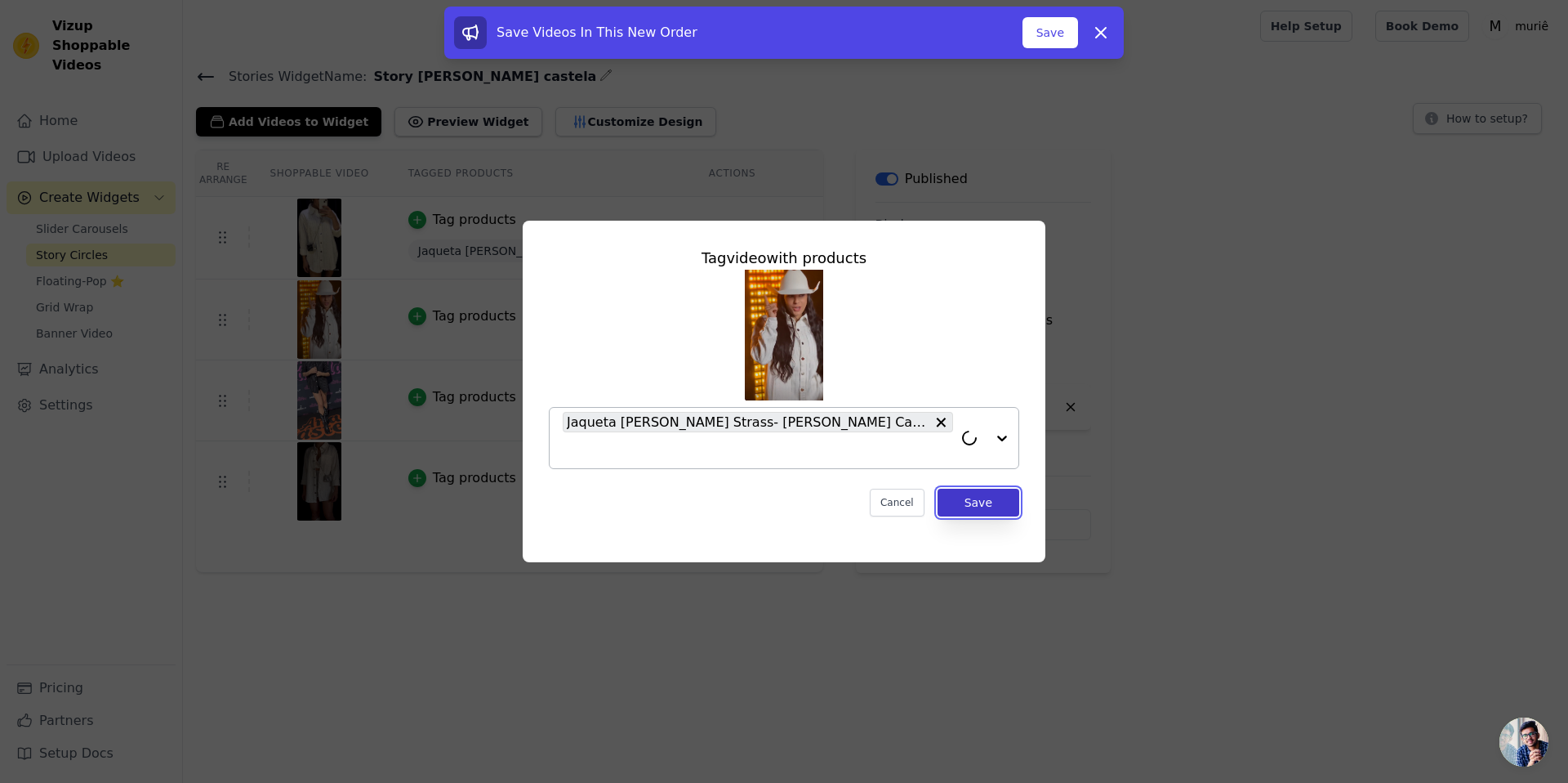
click at [967, 502] on button "Save" at bounding box center [979, 502] width 82 height 27
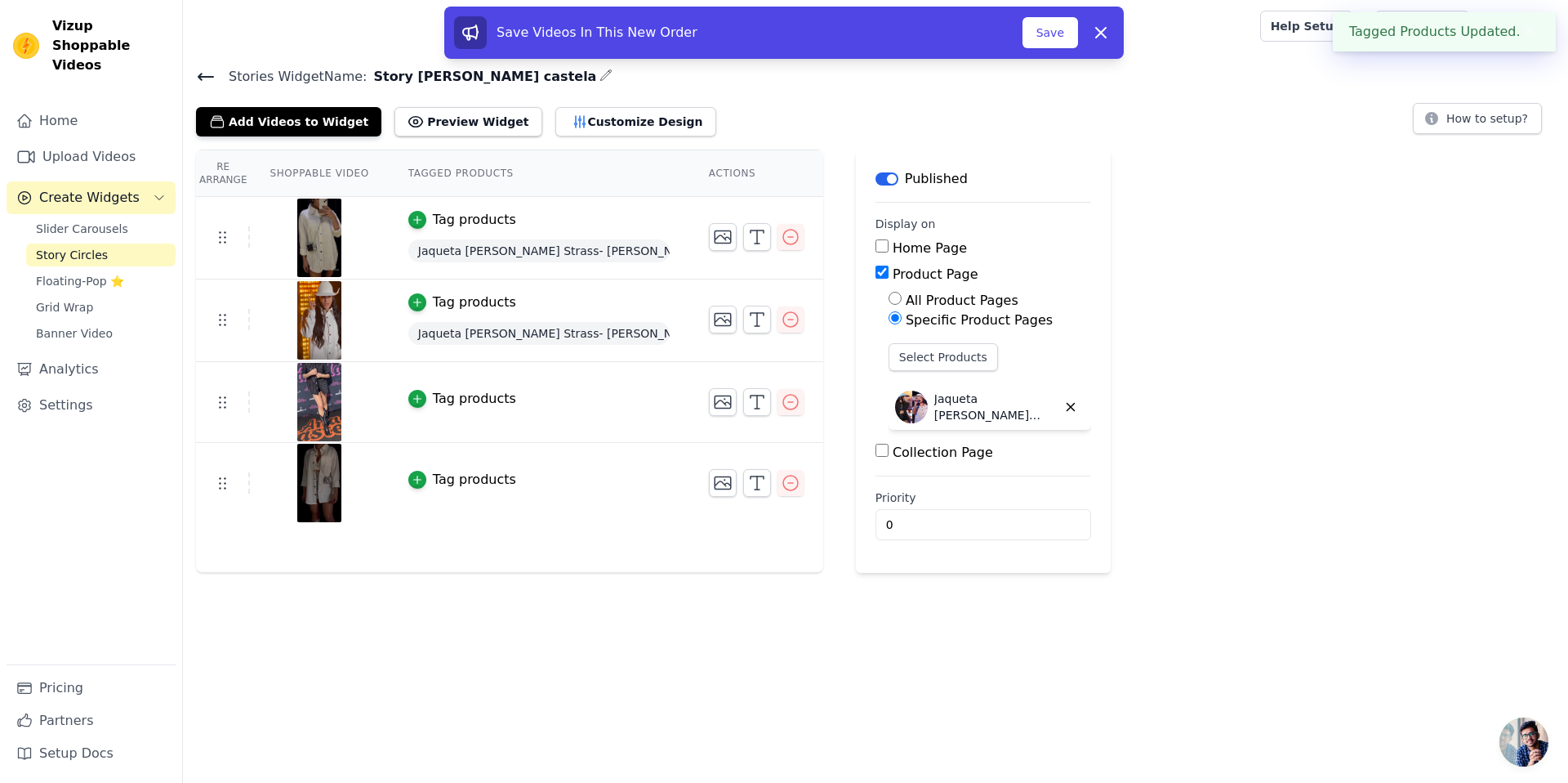
click at [438, 395] on div "Tag products" at bounding box center [474, 399] width 83 height 20
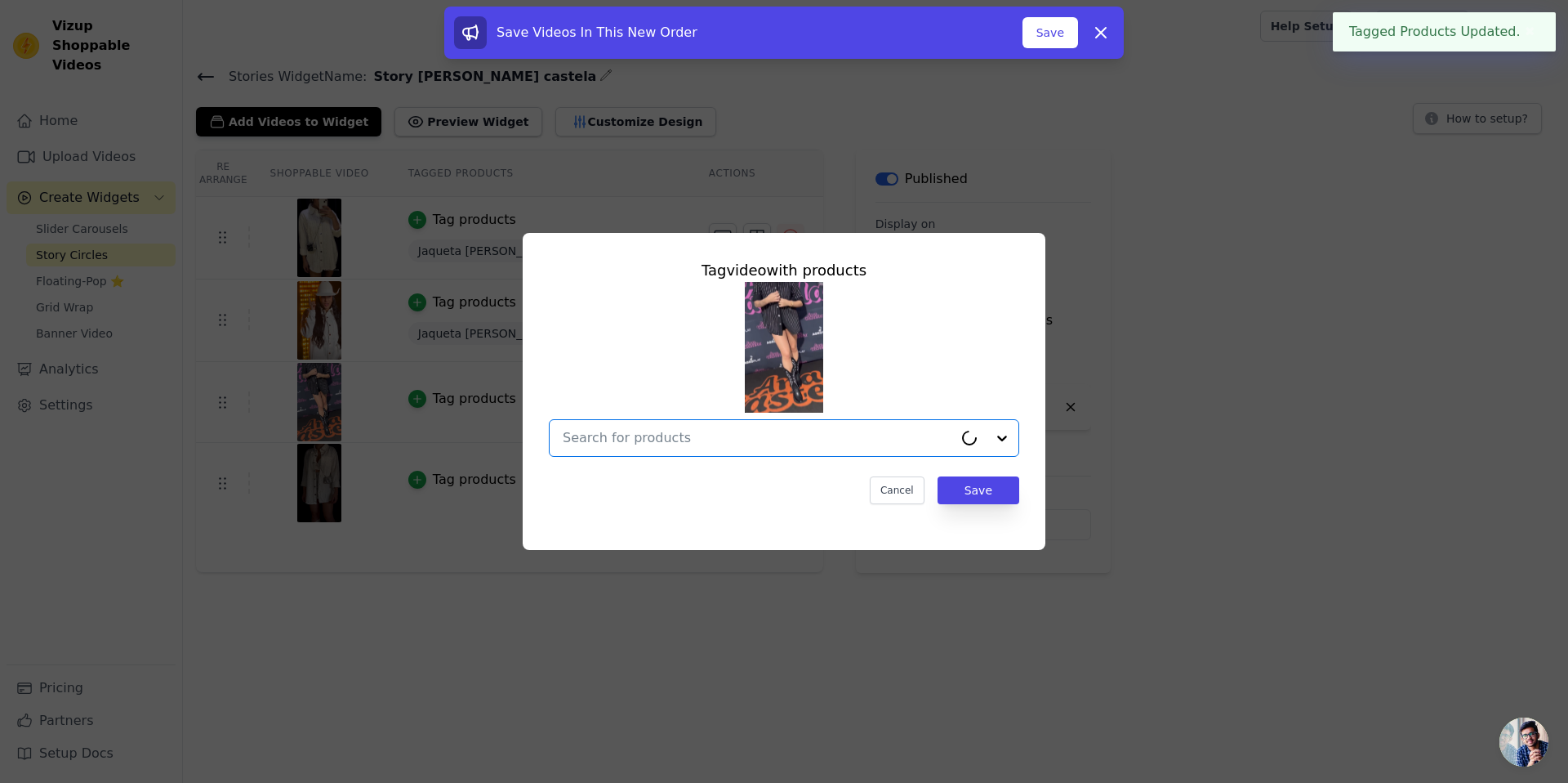
click at [767, 430] on input "text" at bounding box center [757, 438] width 390 height 20
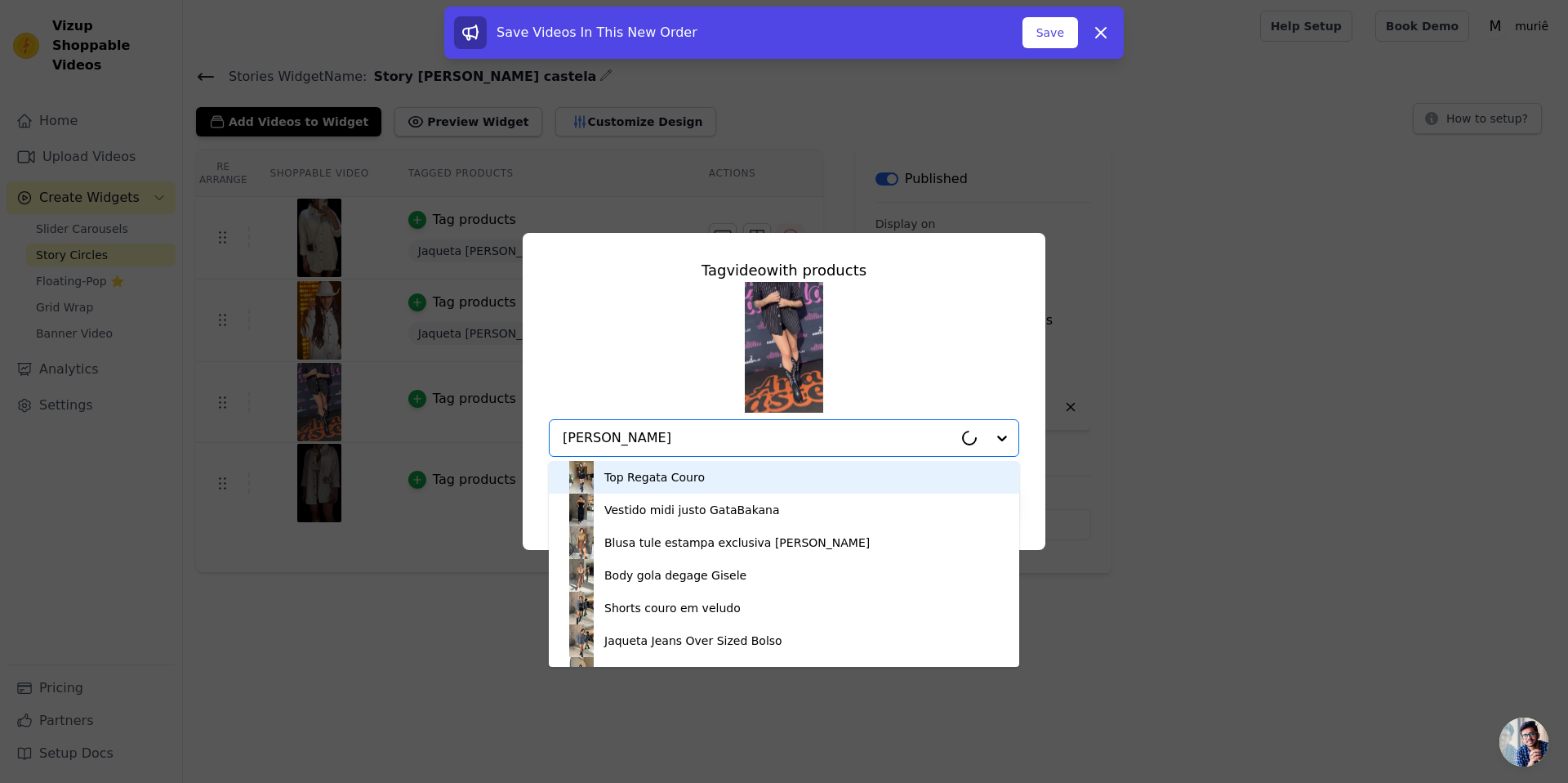
type input "ana caste"
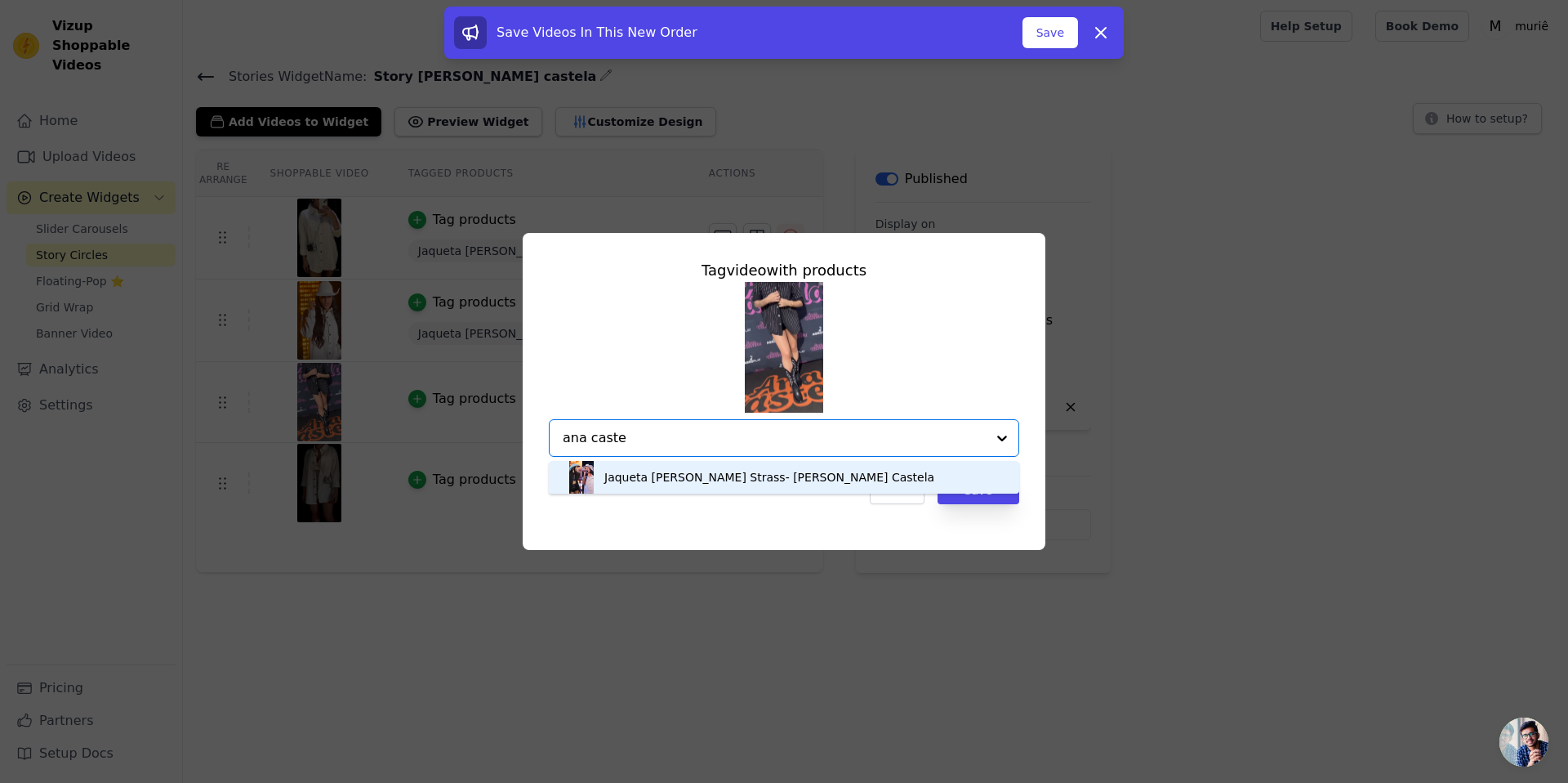
click at [738, 489] on div "Jaqueta Camisa Jeans de Brilho Strass- Ana Castela" at bounding box center [784, 477] width 438 height 32
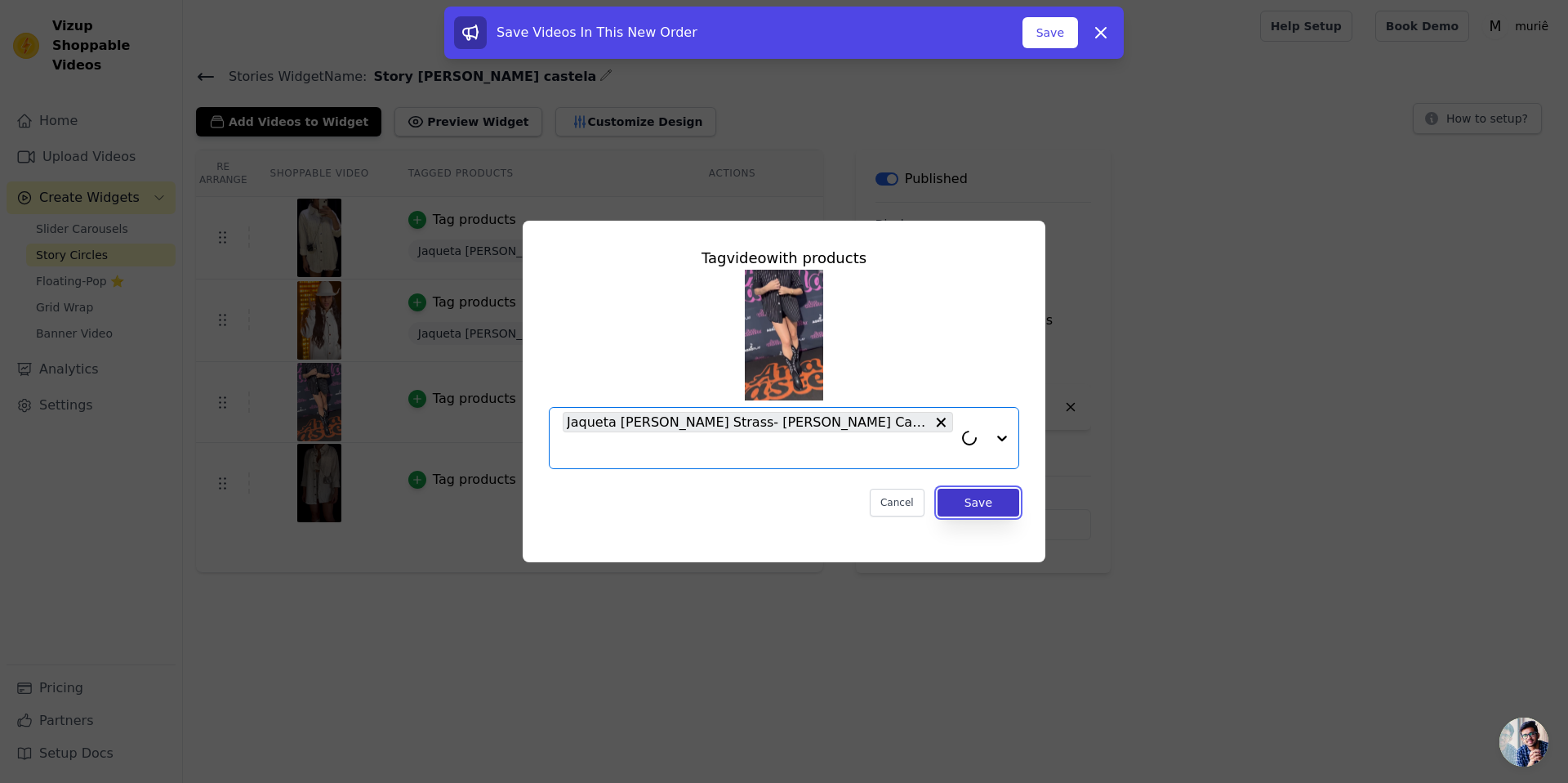
click at [988, 489] on button "Save" at bounding box center [979, 502] width 82 height 27
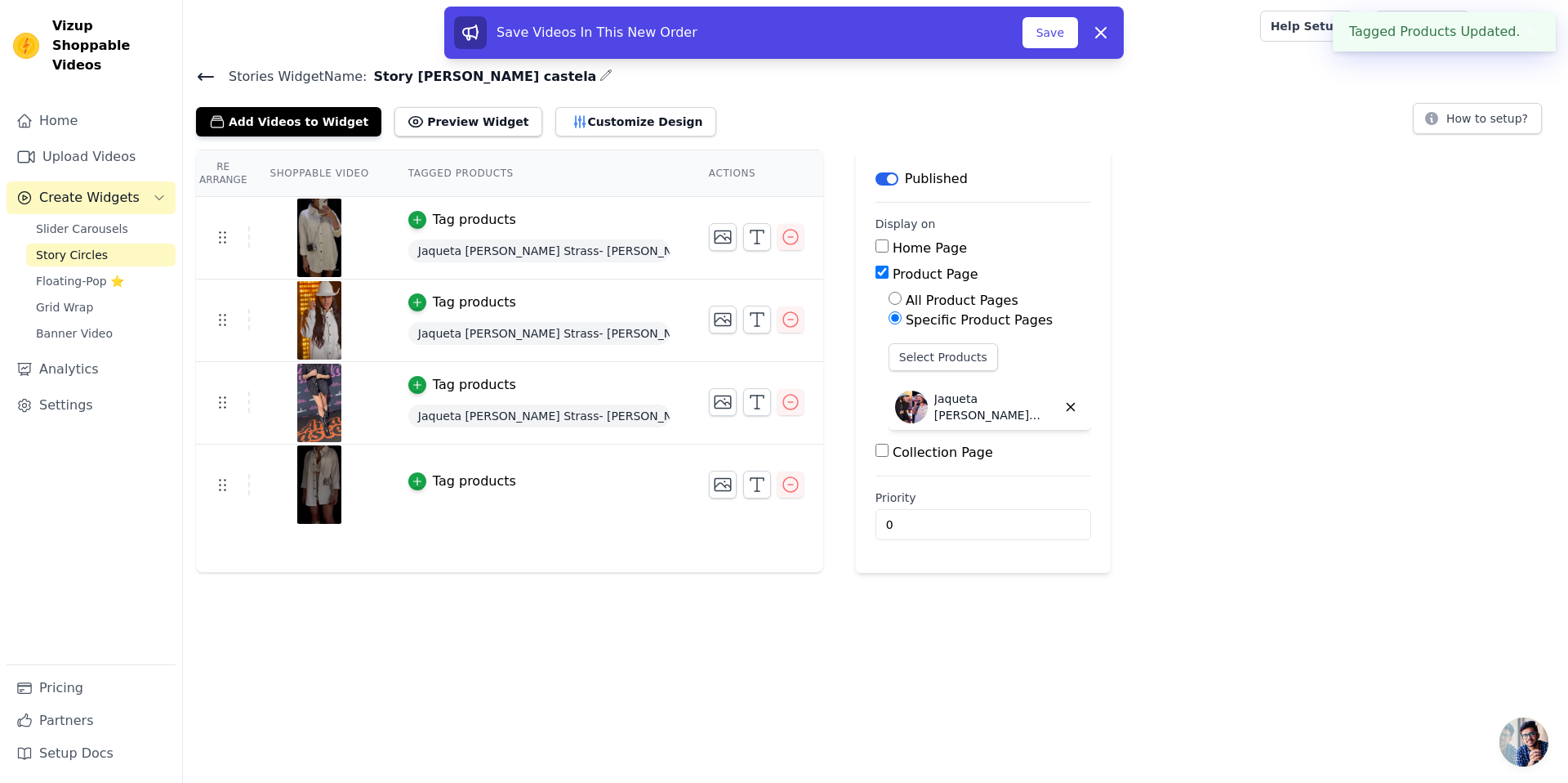
click at [434, 492] on td "Tag products" at bounding box center [539, 484] width 300 height 81
click at [452, 474] on div "Tag products" at bounding box center [474, 482] width 83 height 20
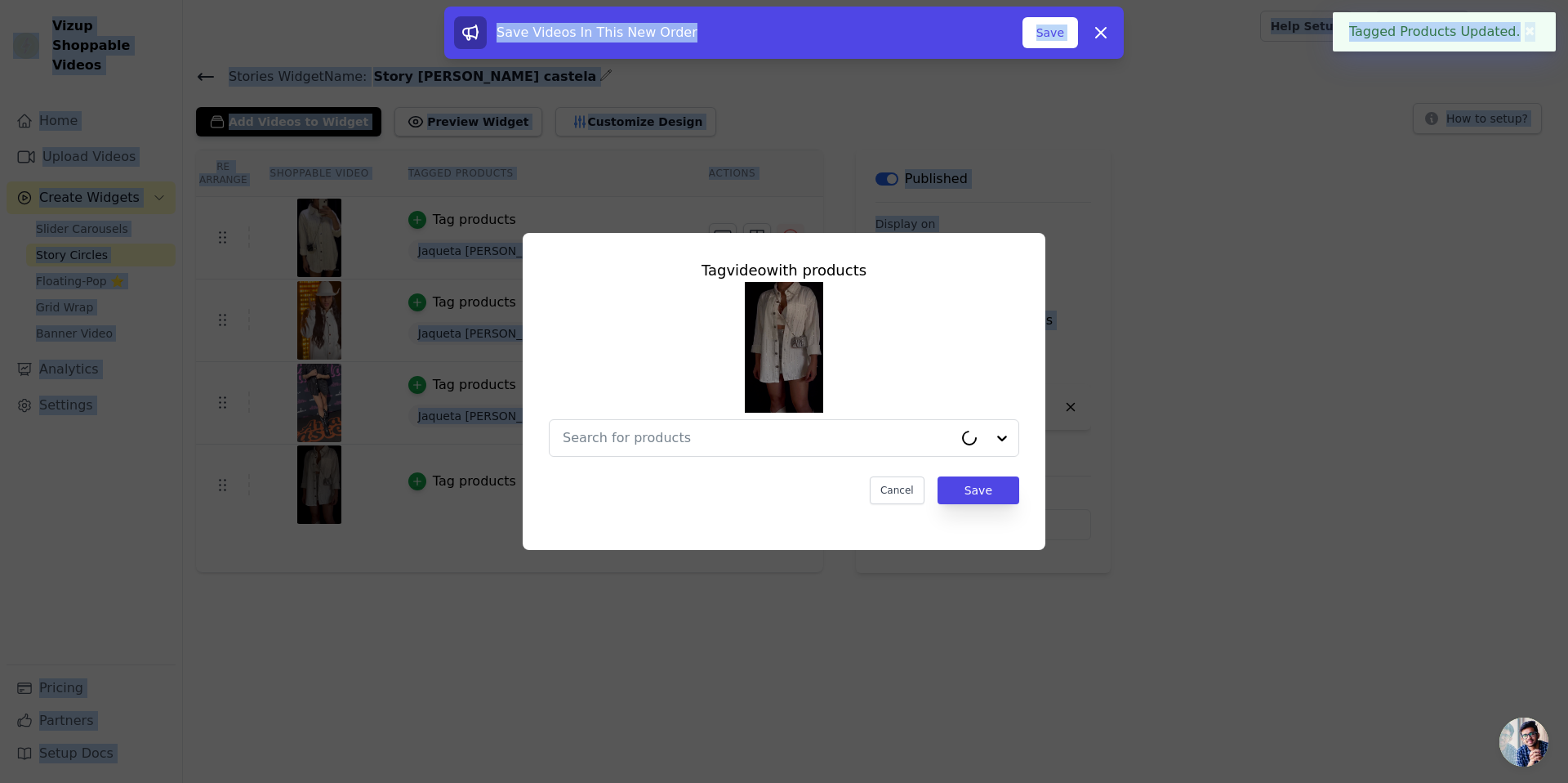
click at [606, 417] on div at bounding box center [784, 369] width 470 height 175
click at [621, 415] on div at bounding box center [784, 369] width 470 height 175
click at [635, 429] on input "text" at bounding box center [774, 438] width 424 height 20
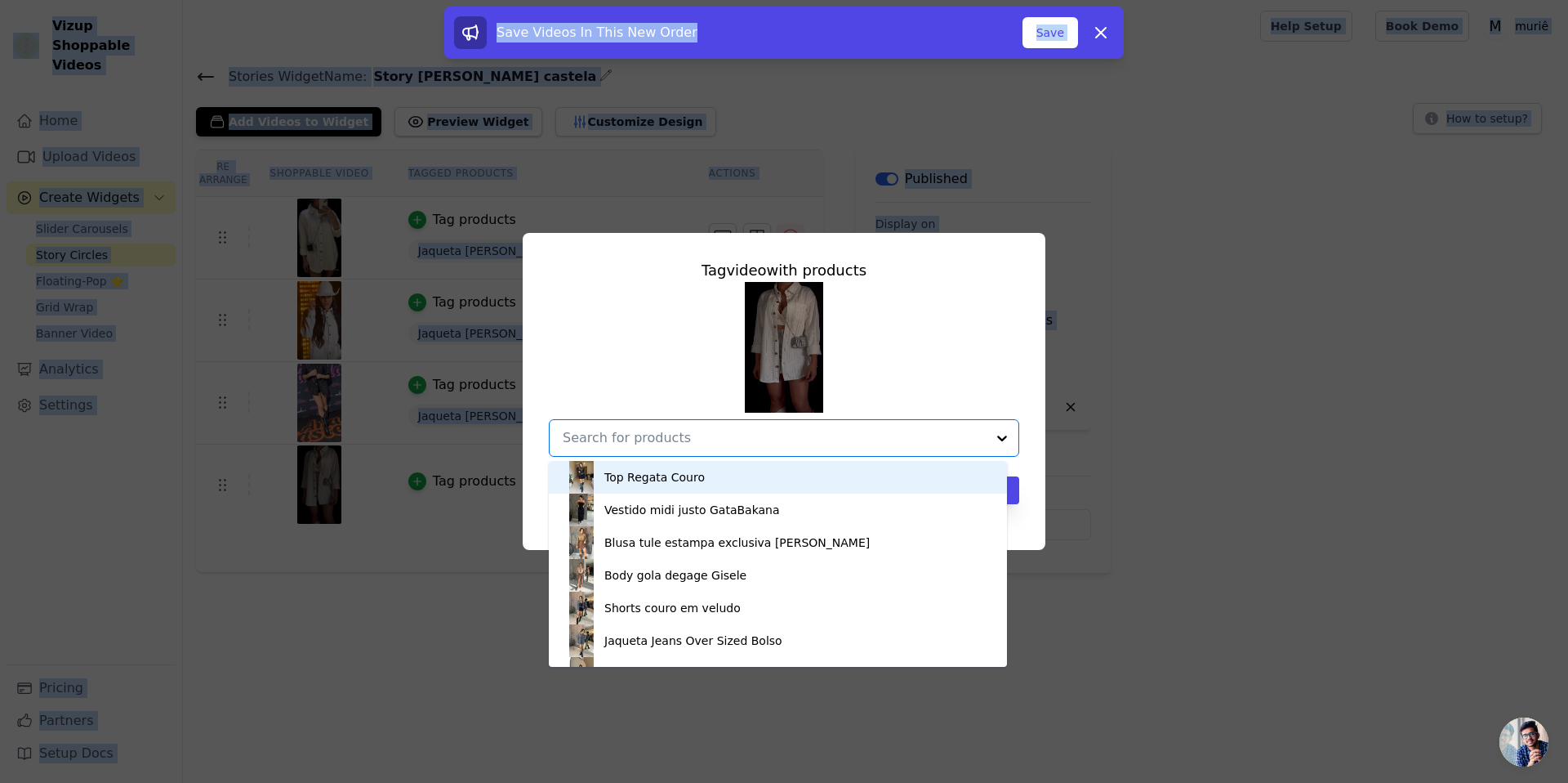
click at [745, 432] on input "text" at bounding box center [774, 438] width 424 height 20
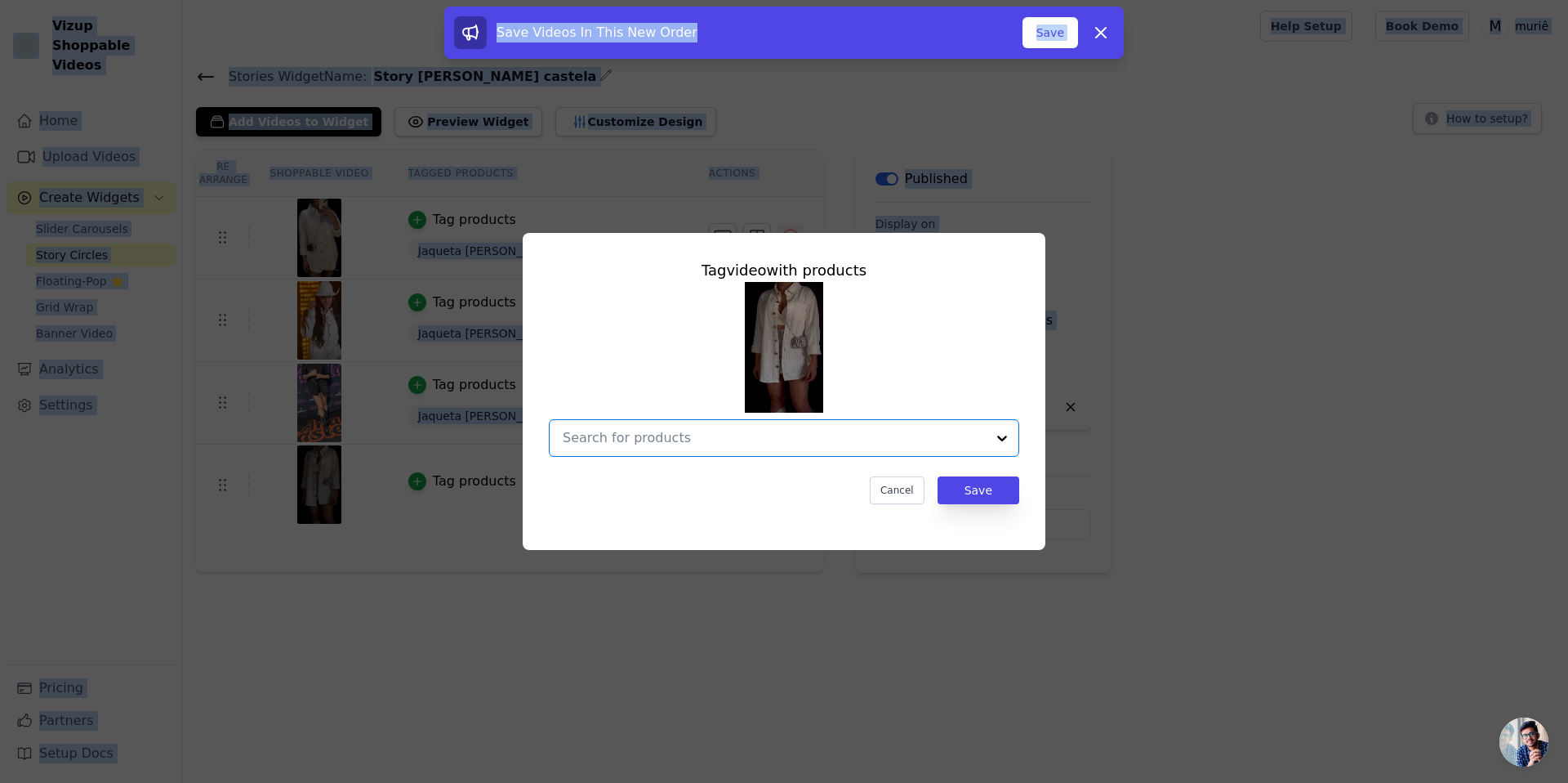
click at [745, 432] on input "text" at bounding box center [774, 438] width 424 height 20
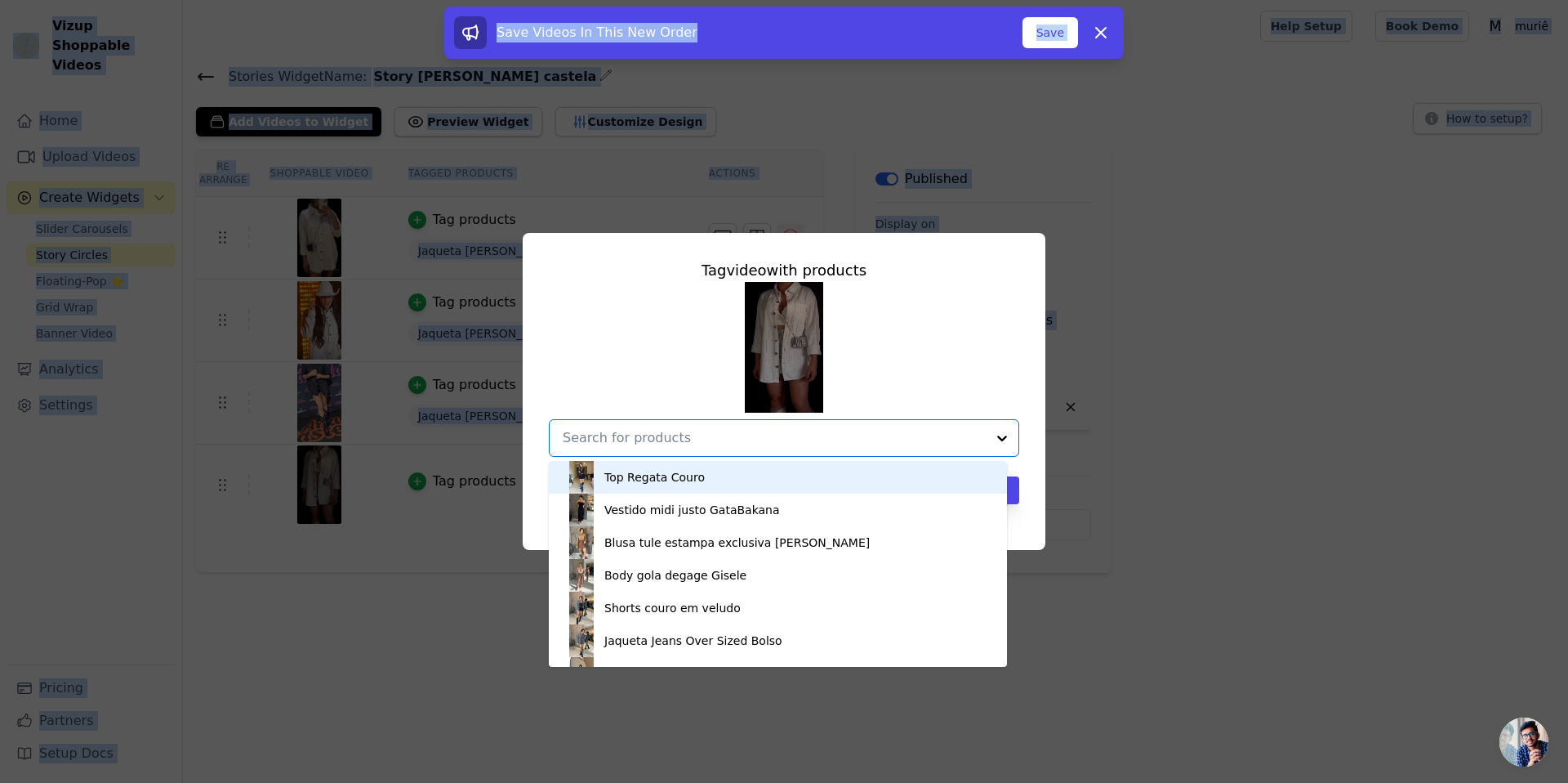
click at [754, 432] on input "text" at bounding box center [774, 438] width 424 height 20
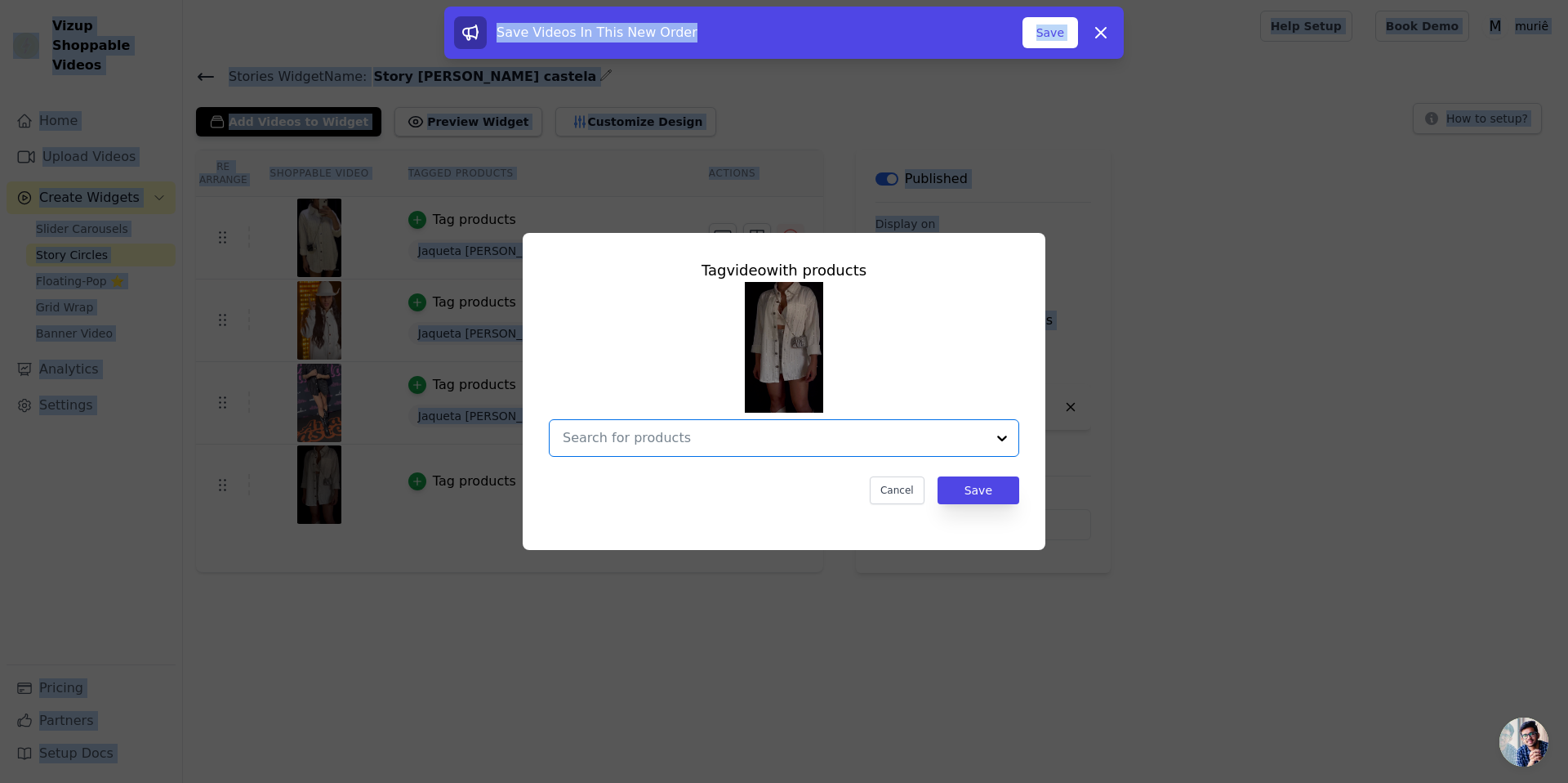
click at [754, 432] on input "text" at bounding box center [774, 438] width 424 height 20
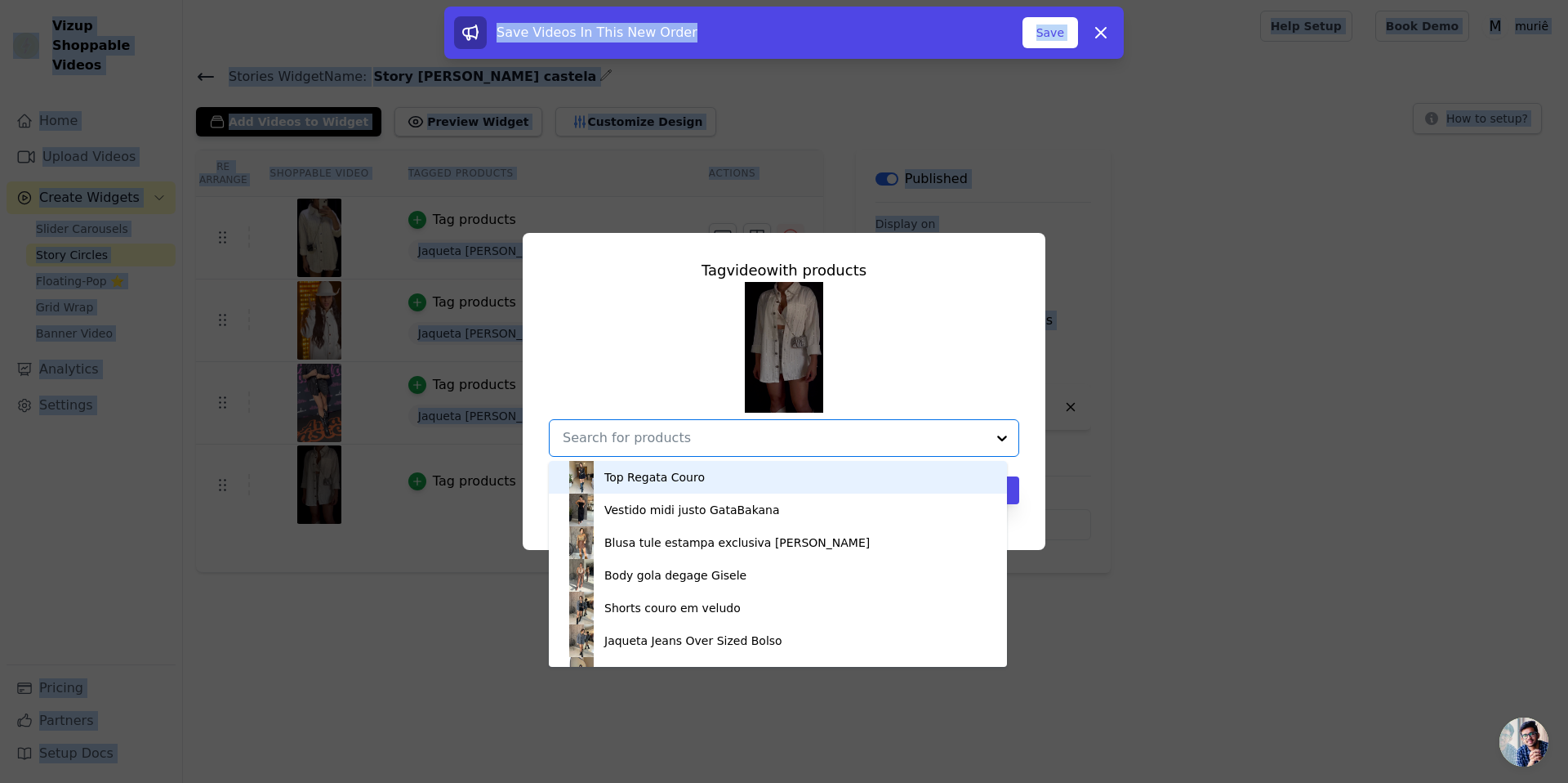
click at [754, 435] on input "text" at bounding box center [774, 438] width 424 height 20
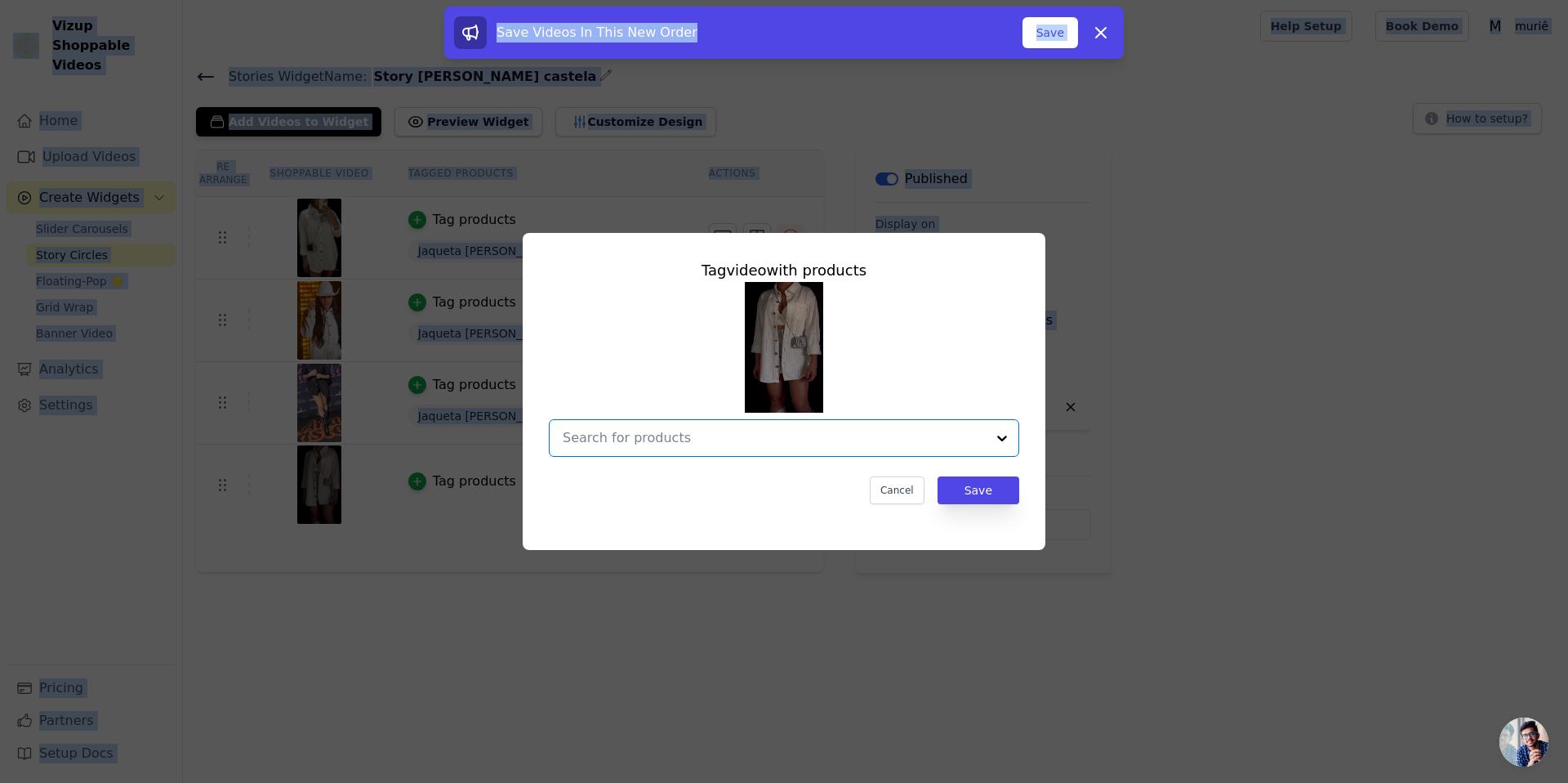
click at [952, 308] on div "Option undefined, selected. Select is focused, type to refine list, press down …" at bounding box center [784, 369] width 470 height 175
click at [952, 308] on div at bounding box center [784, 369] width 470 height 175
click at [1023, 284] on div "Tag video with products Cancel Save" at bounding box center [784, 381] width 497 height 271
click at [1109, 33] on icon at bounding box center [1101, 32] width 20 height 20
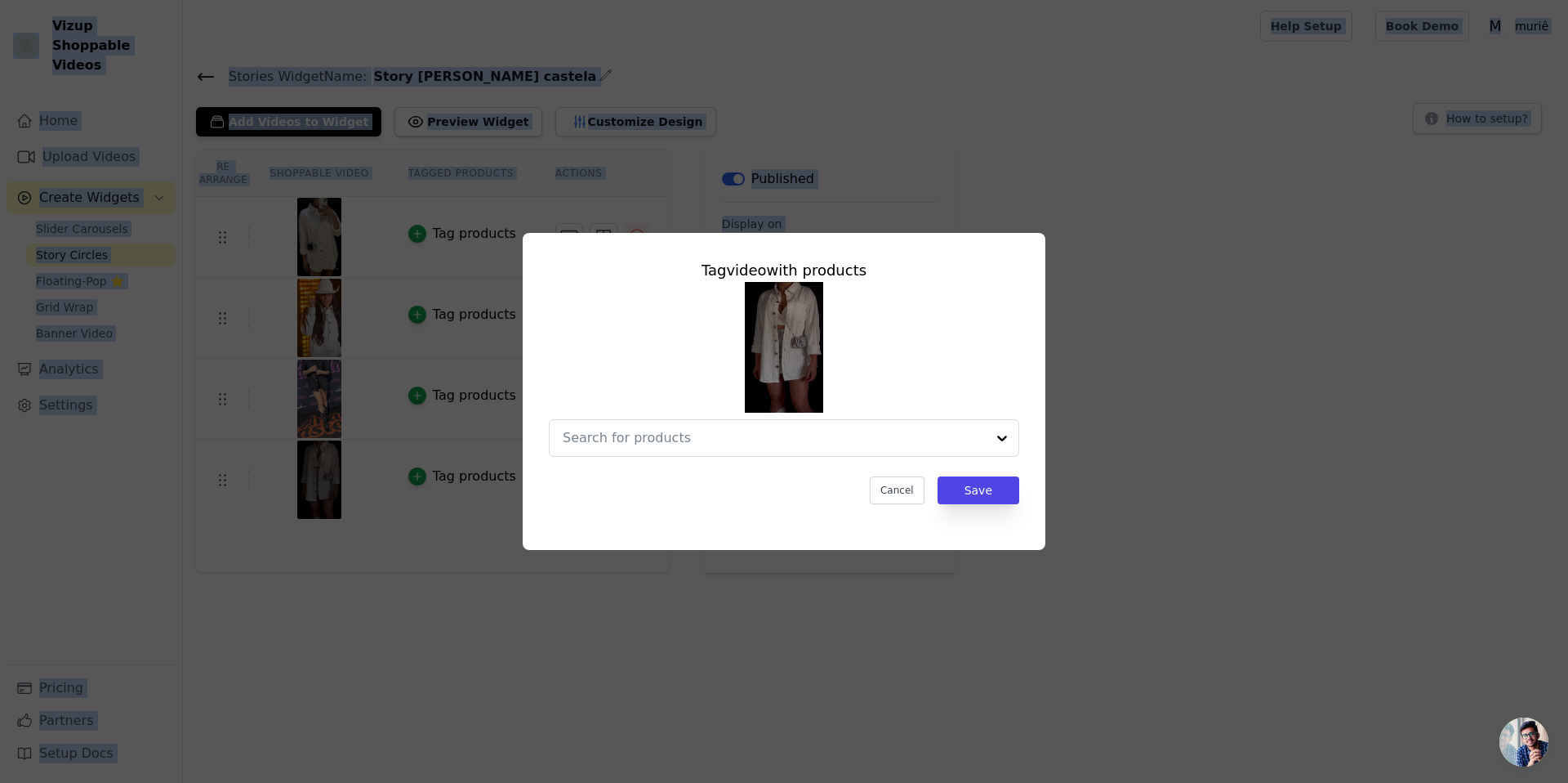
click at [956, 416] on div at bounding box center [784, 369] width 470 height 175
click at [982, 444] on input "text" at bounding box center [774, 438] width 424 height 20
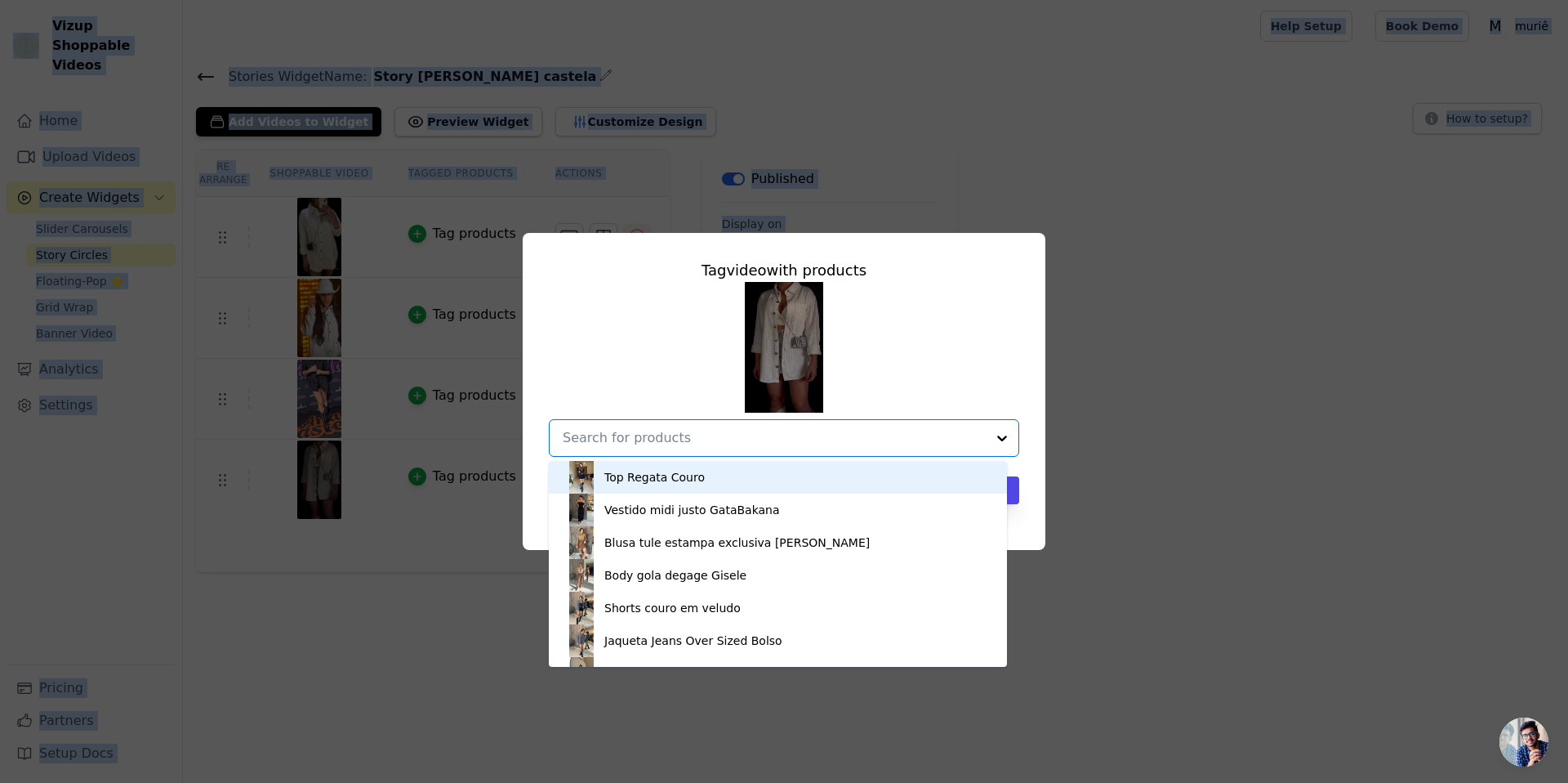
click at [801, 441] on input "text" at bounding box center [774, 438] width 424 height 20
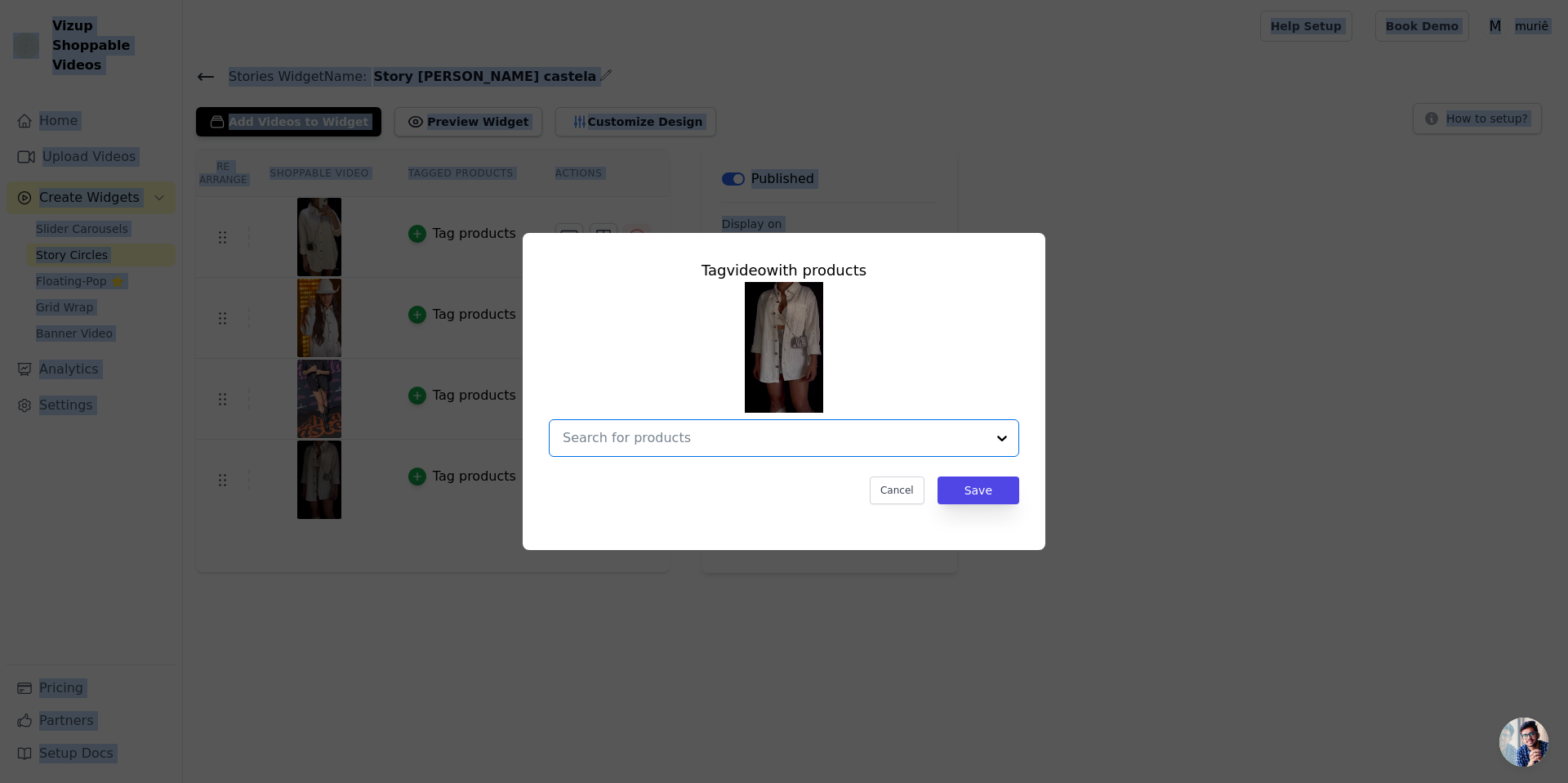
click at [801, 441] on input "text" at bounding box center [774, 438] width 424 height 20
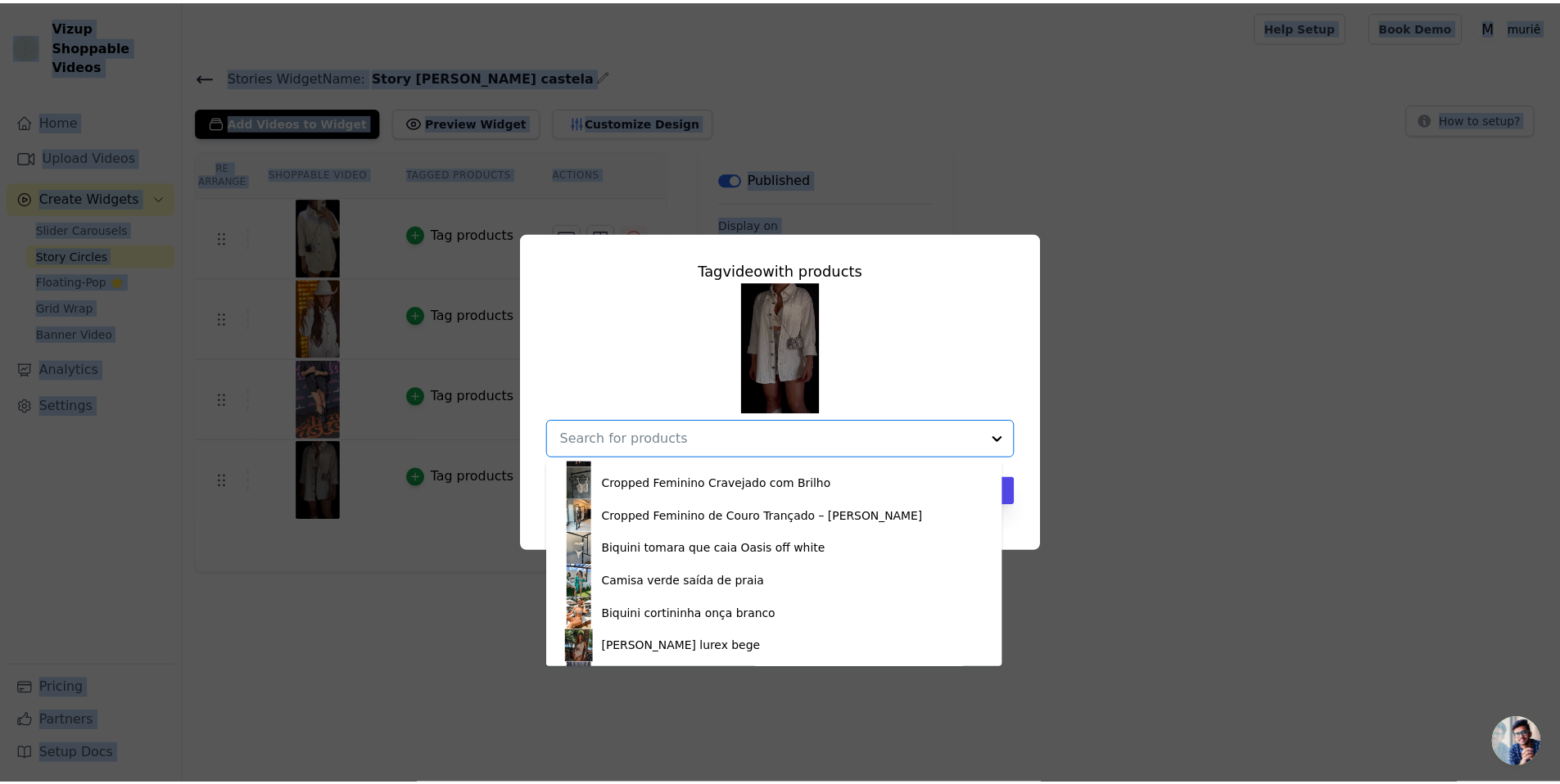
scroll to position [1553, 0]
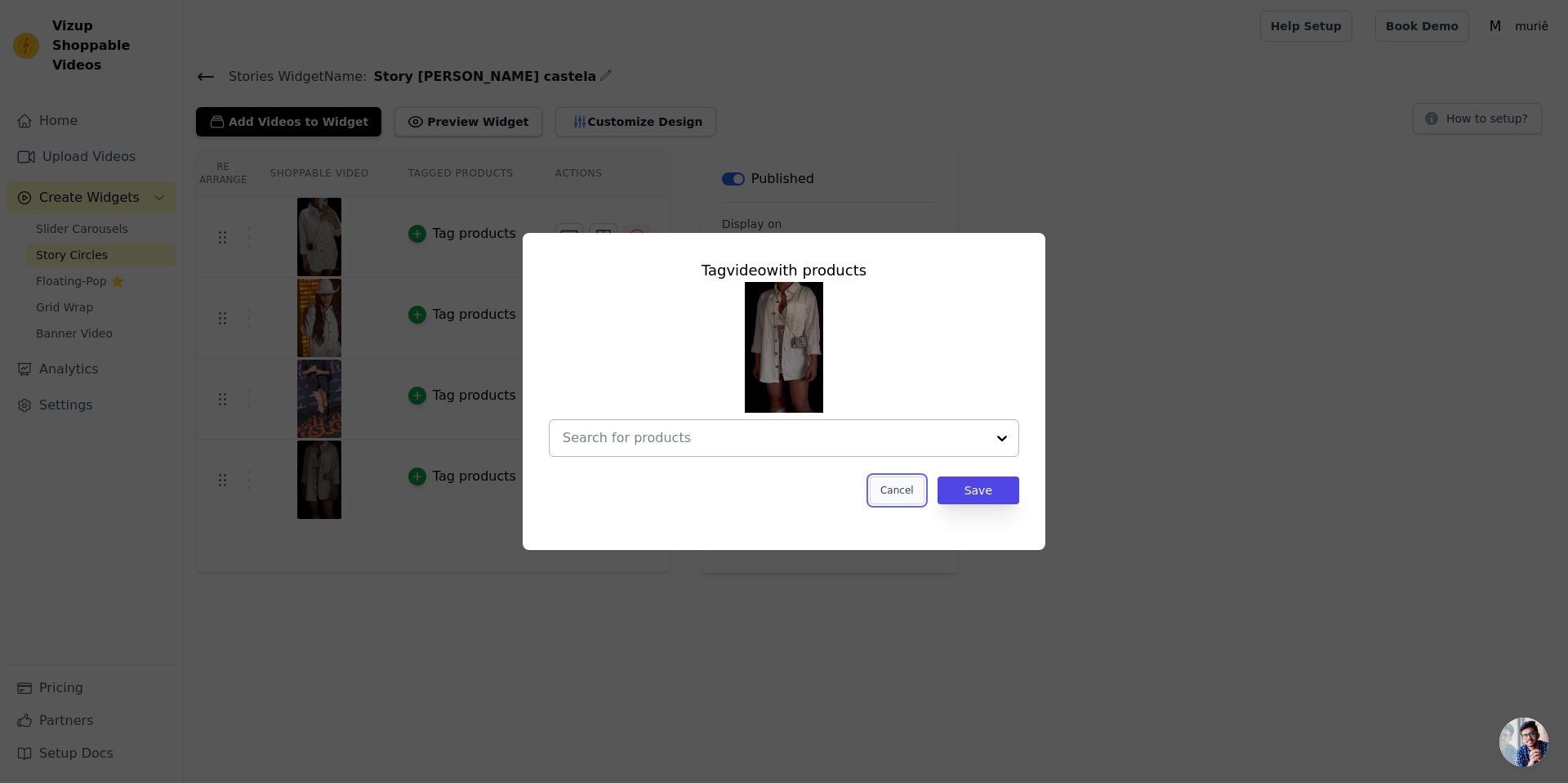
click at [896, 486] on button "Cancel" at bounding box center [897, 490] width 55 height 27
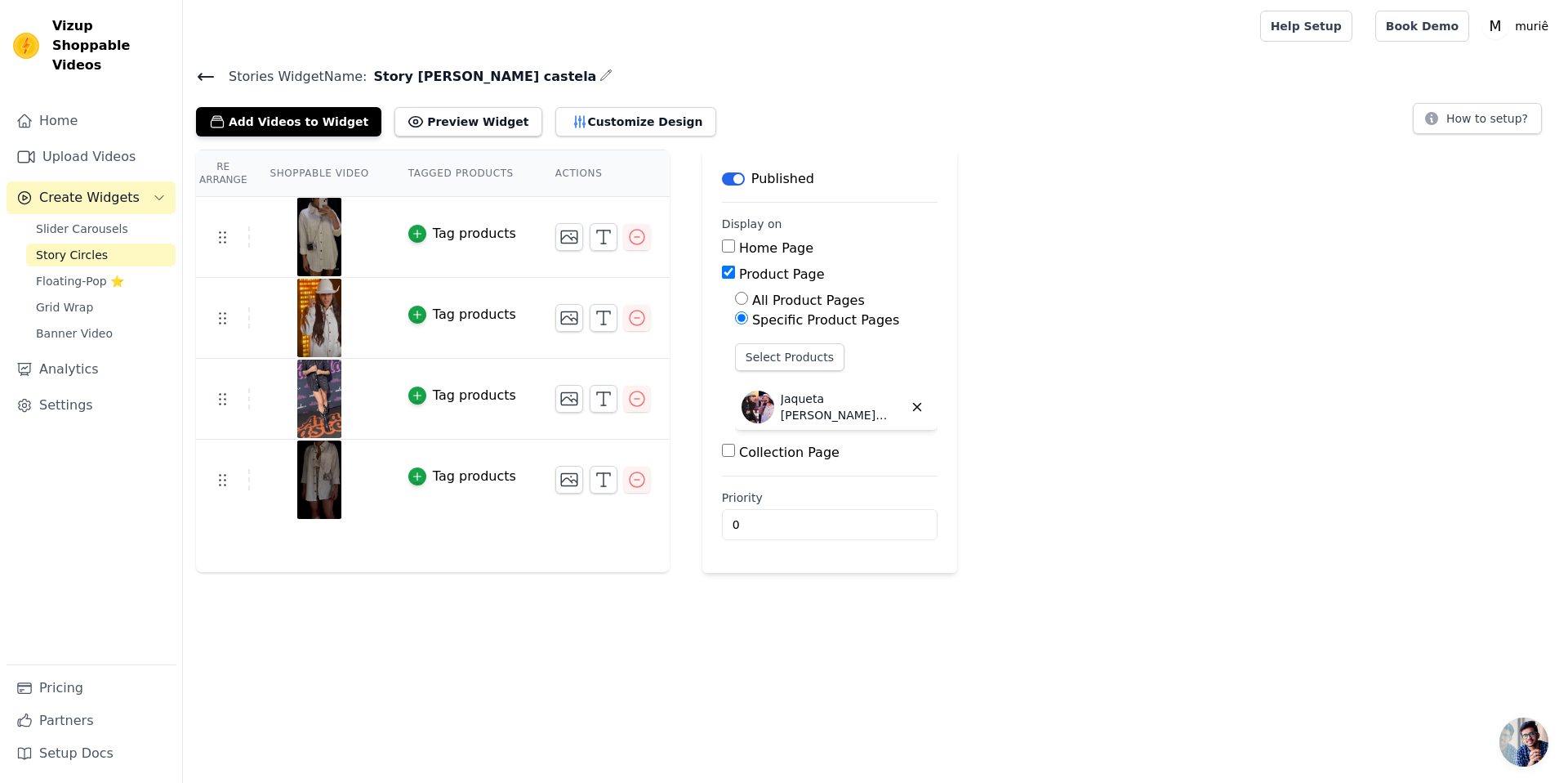
click at [667, 573] on html "Vizup Shoppable Videos Home Upload Videos Create Widgets Slider Carousels Story…" at bounding box center [784, 286] width 1568 height 573
click at [421, 473] on icon "button" at bounding box center [418, 477] width 12 height 12
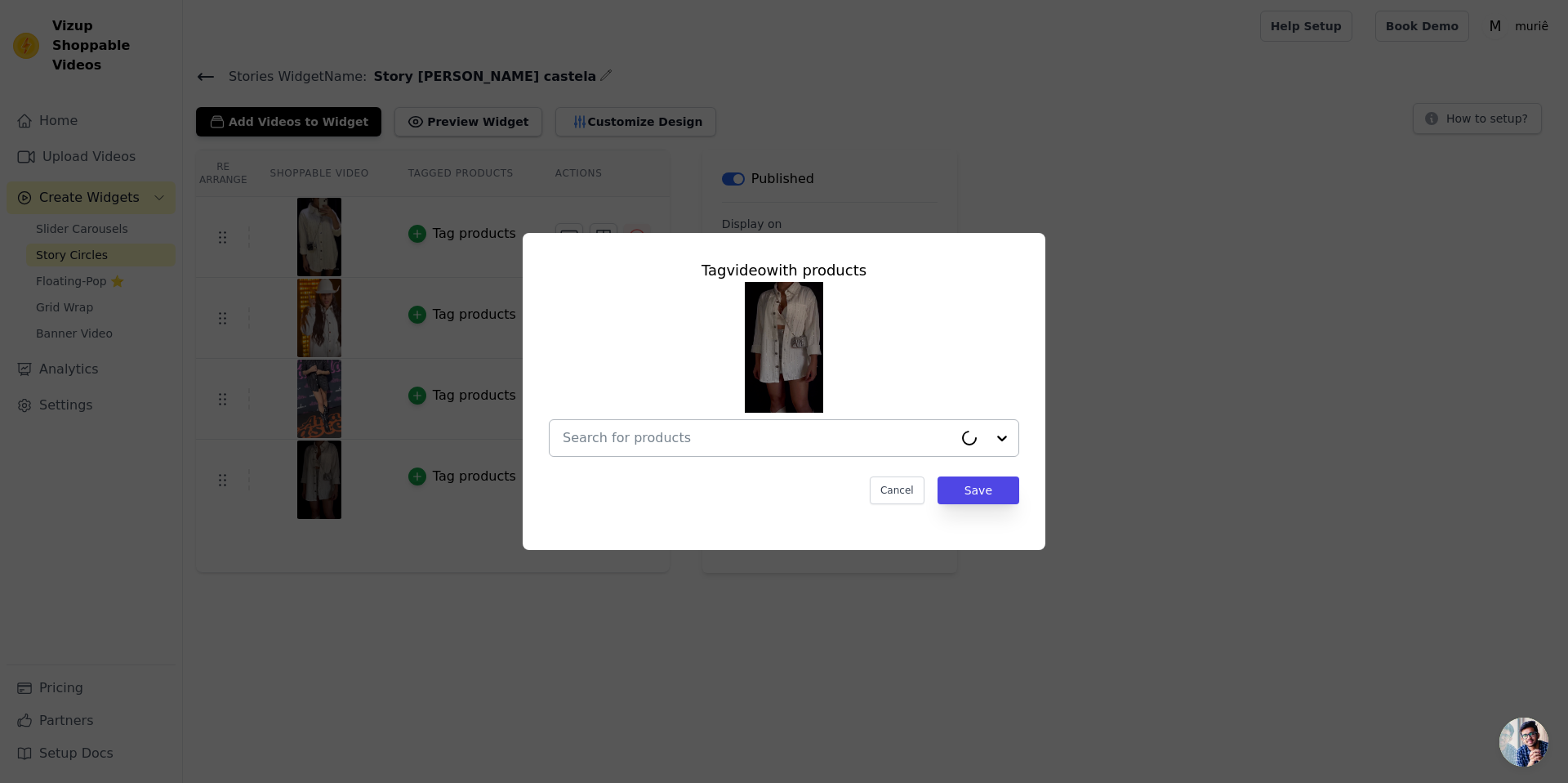
click at [885, 438] on input "text" at bounding box center [757, 438] width 390 height 20
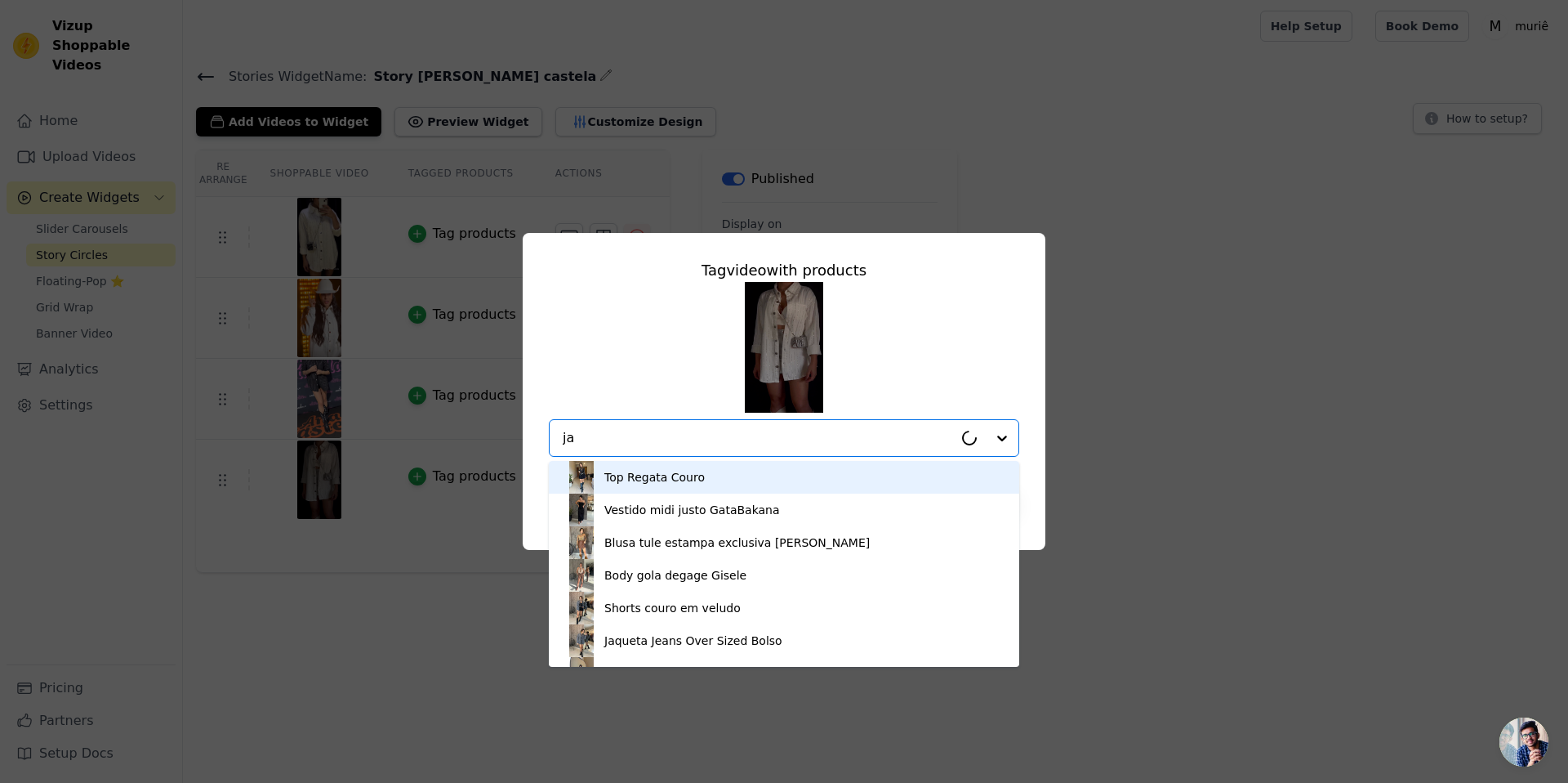
paste input "ana caste"
type input "ana caste"
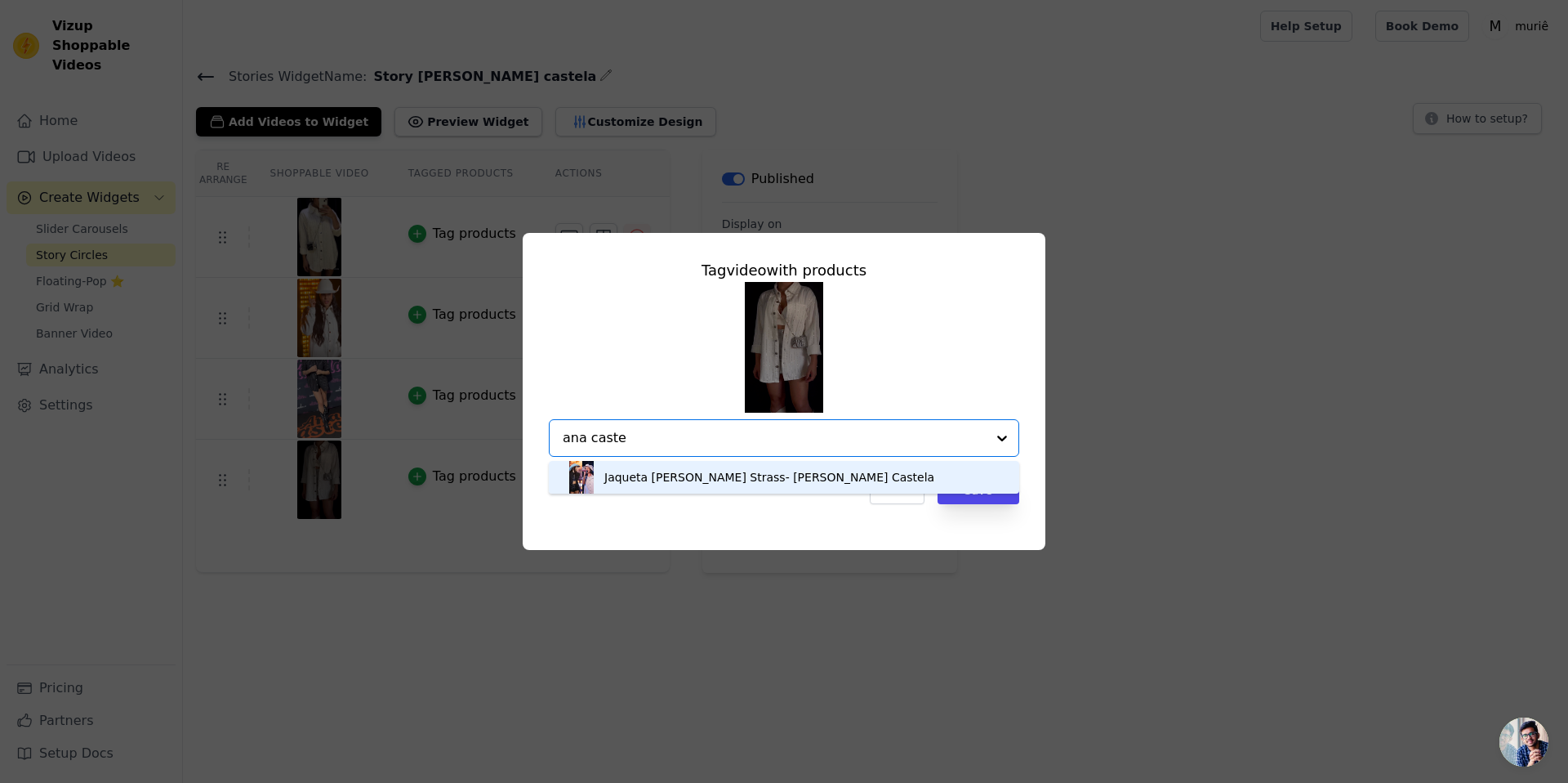
click at [715, 482] on div "Jaqueta Camisa Jeans de Brilho Strass- Ana Castela" at bounding box center [769, 477] width 330 height 17
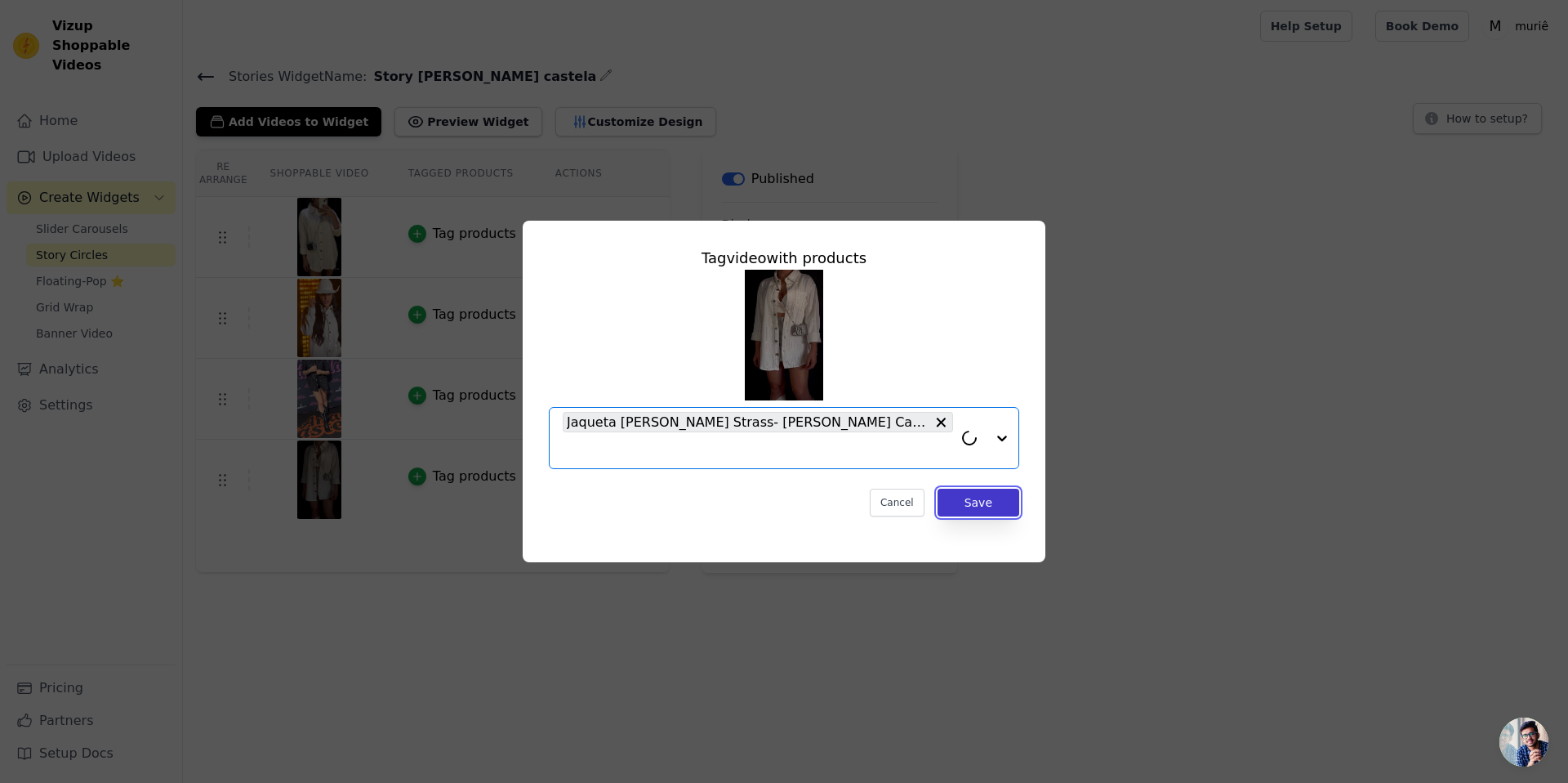
click at [945, 488] on button "Save" at bounding box center [979, 502] width 82 height 27
click at [969, 489] on div "Re Arrange Shoppable Video Tagged Products Actions Tag products Tag products Ta…" at bounding box center [875, 361] width 1385 height 424
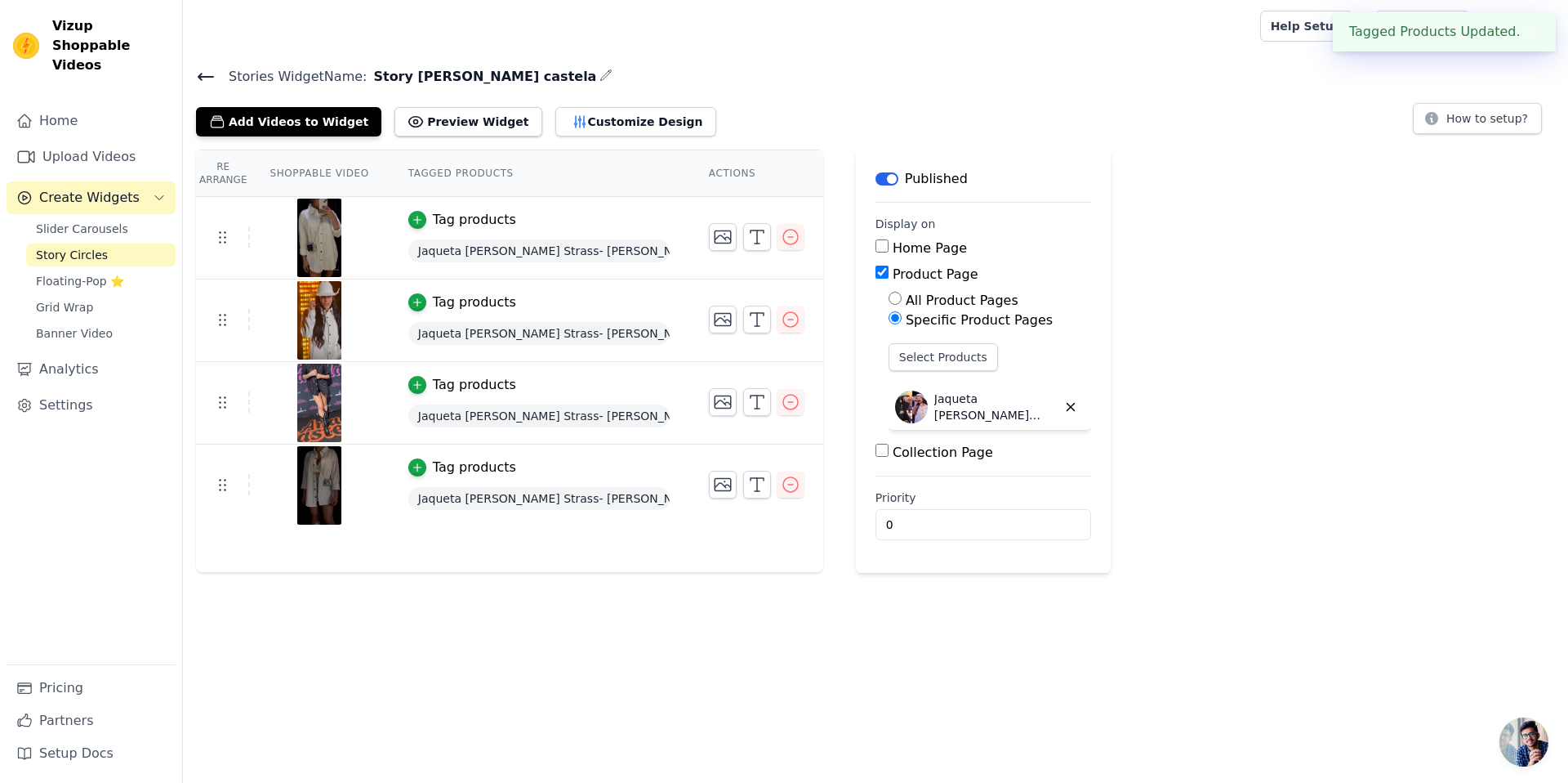
click at [1370, 188] on div "Re Arrange Shoppable Video Tagged Products Actions Tag products Jaqueta Camisa …" at bounding box center [875, 361] width 1385 height 424
click at [67, 189] on button "Create Widgets" at bounding box center [91, 197] width 169 height 32
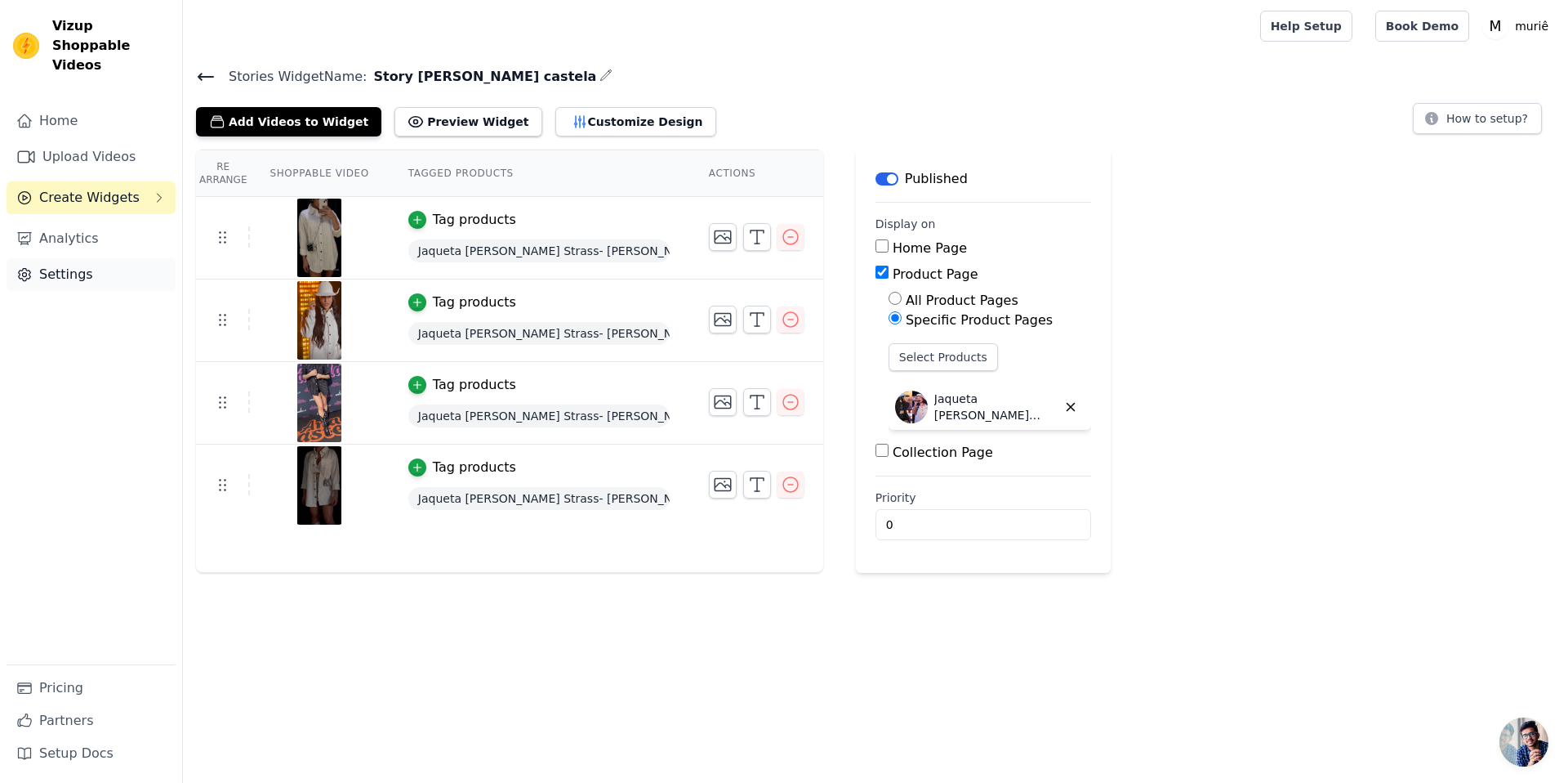
click at [69, 261] on link "Settings" at bounding box center [91, 274] width 169 height 32
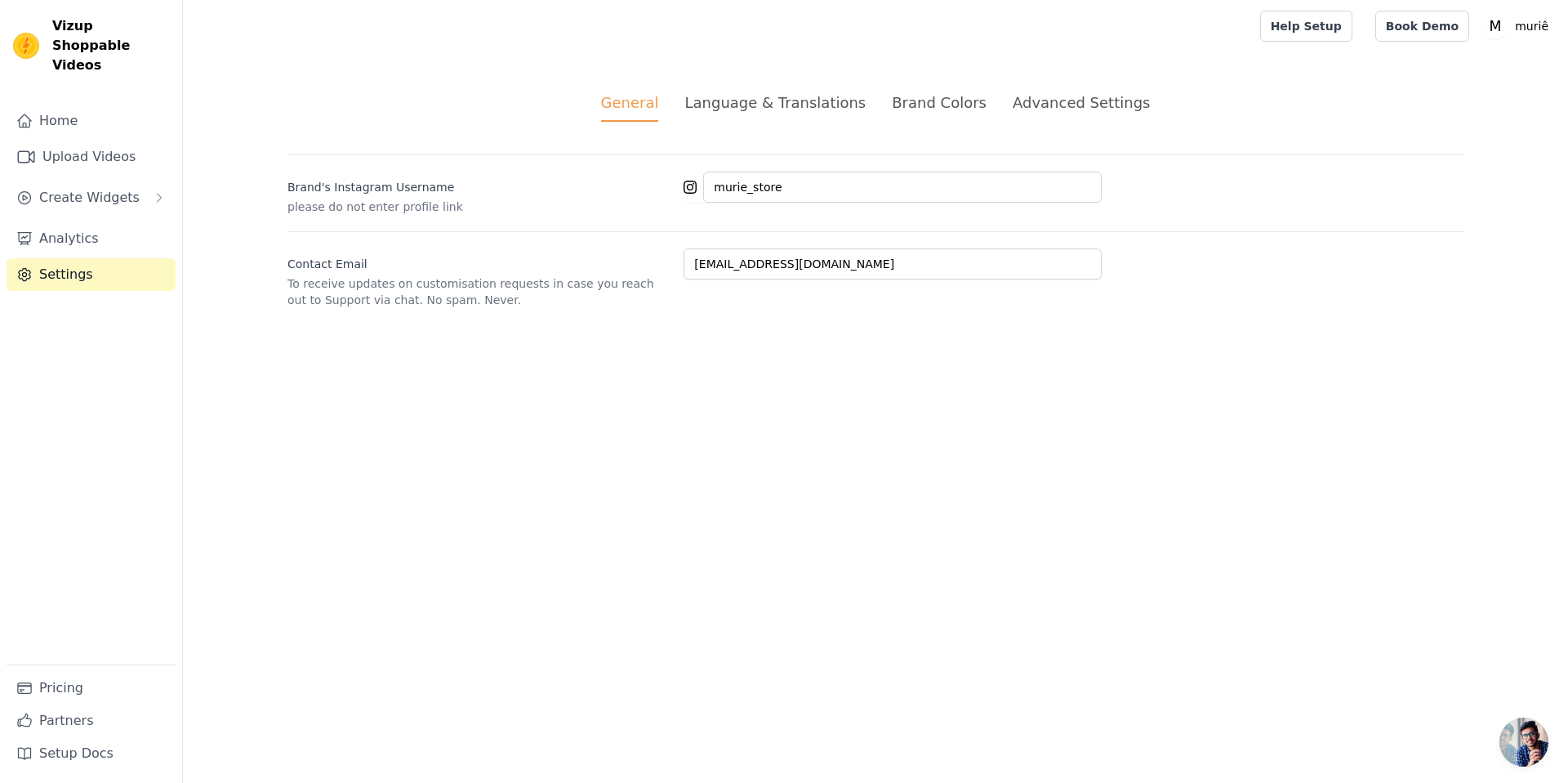
click at [789, 111] on div "Language & Translations" at bounding box center [775, 103] width 181 height 23
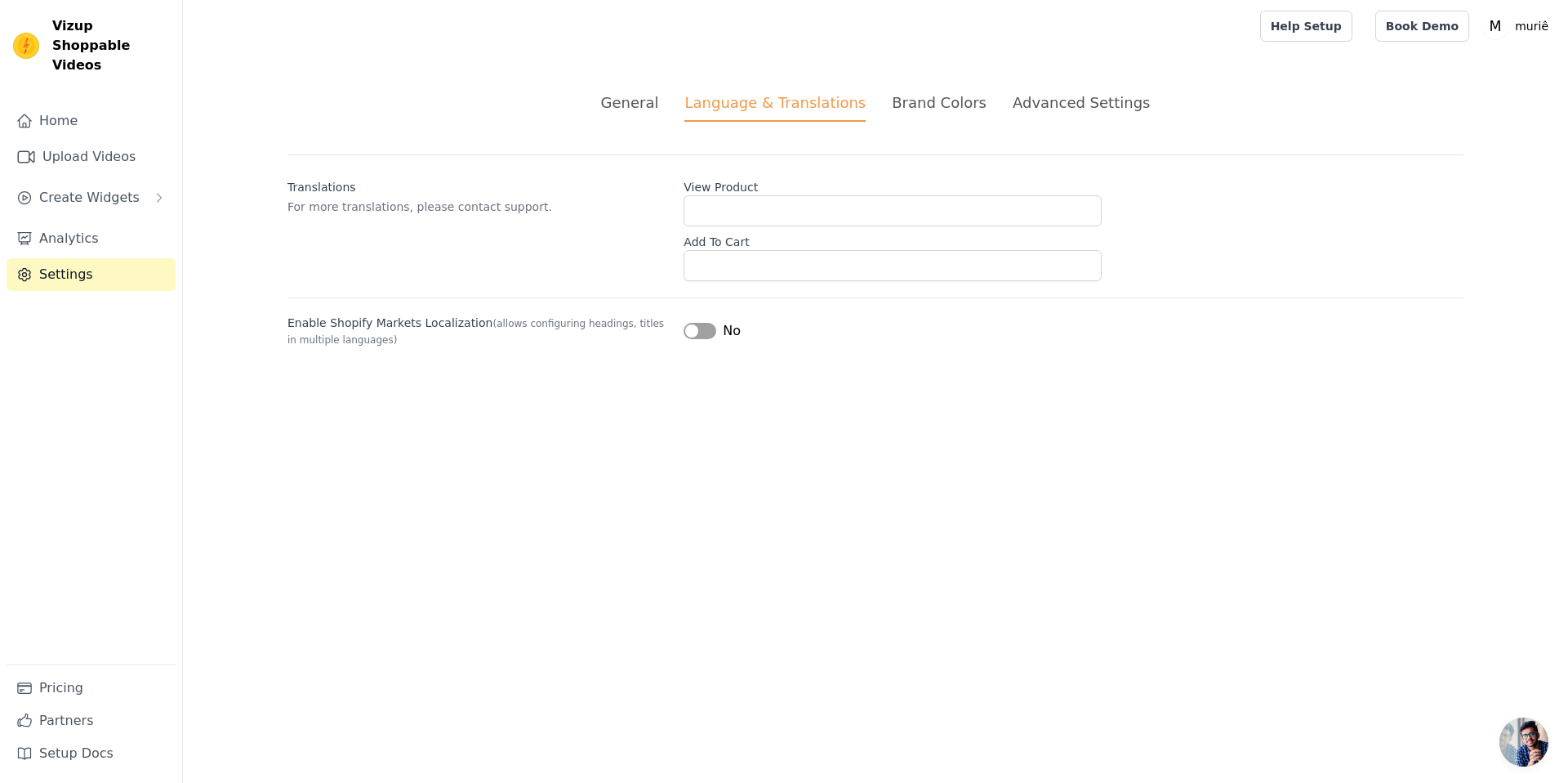
click at [938, 105] on div "Brand Colors" at bounding box center [939, 103] width 95 height 23
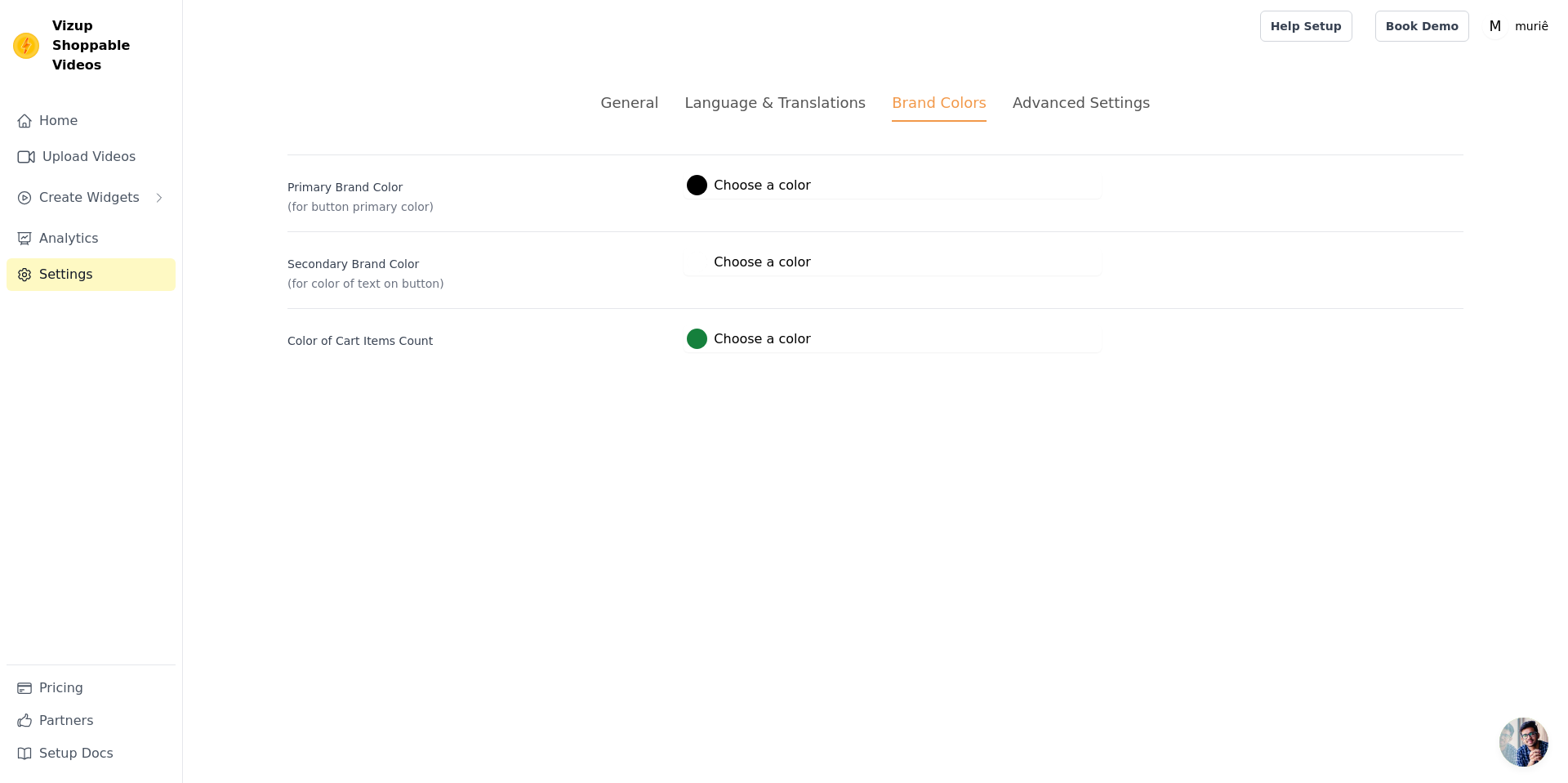
click at [1088, 82] on div "General Language & Translations Brand Colors Advanced Settings unsaved changes …" at bounding box center [875, 221] width 1255 height 340
click at [1083, 102] on div "Advanced Settings" at bounding box center [1082, 103] width 137 height 23
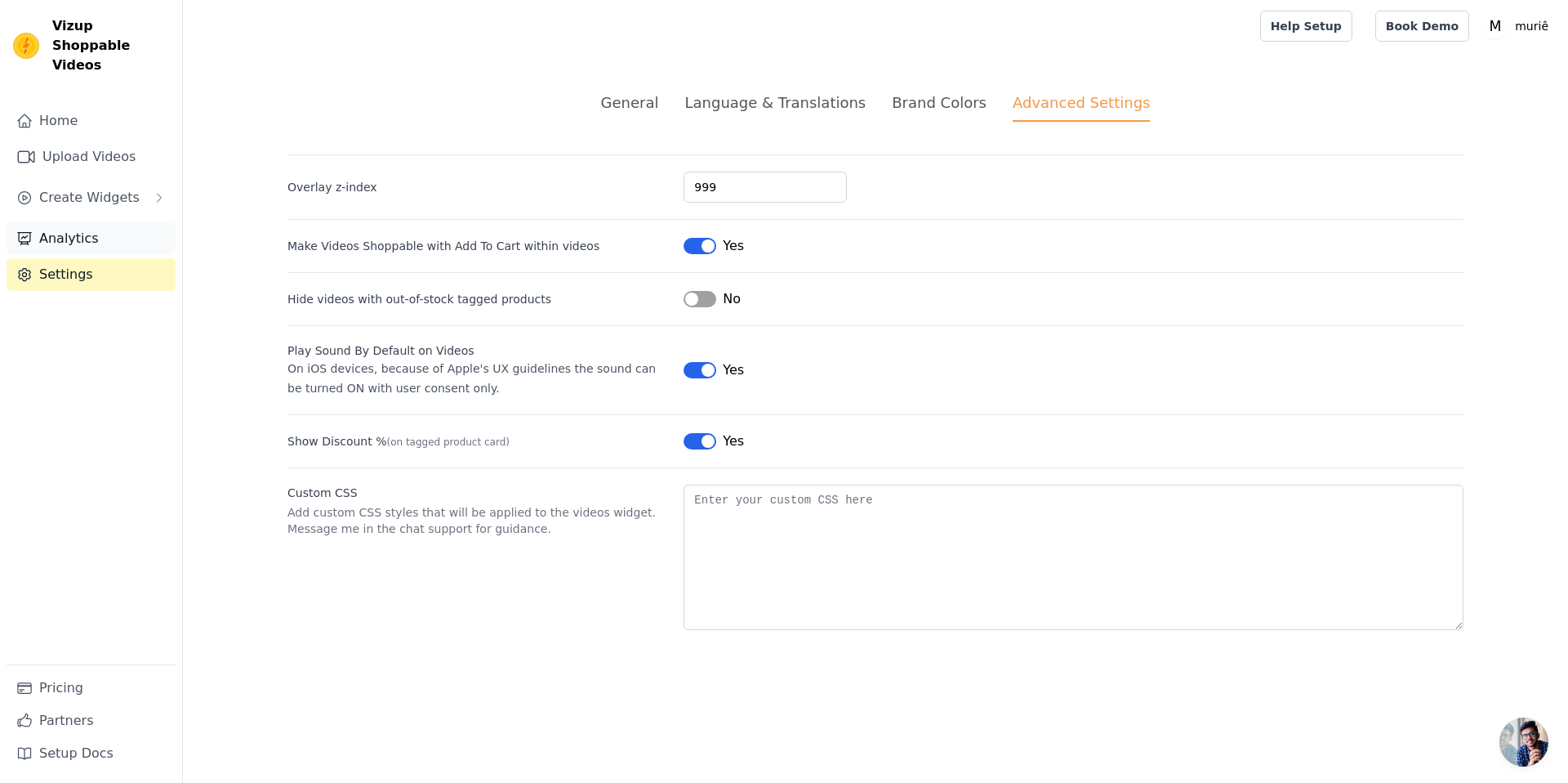
click at [71, 222] on link "Analytics" at bounding box center [91, 238] width 169 height 32
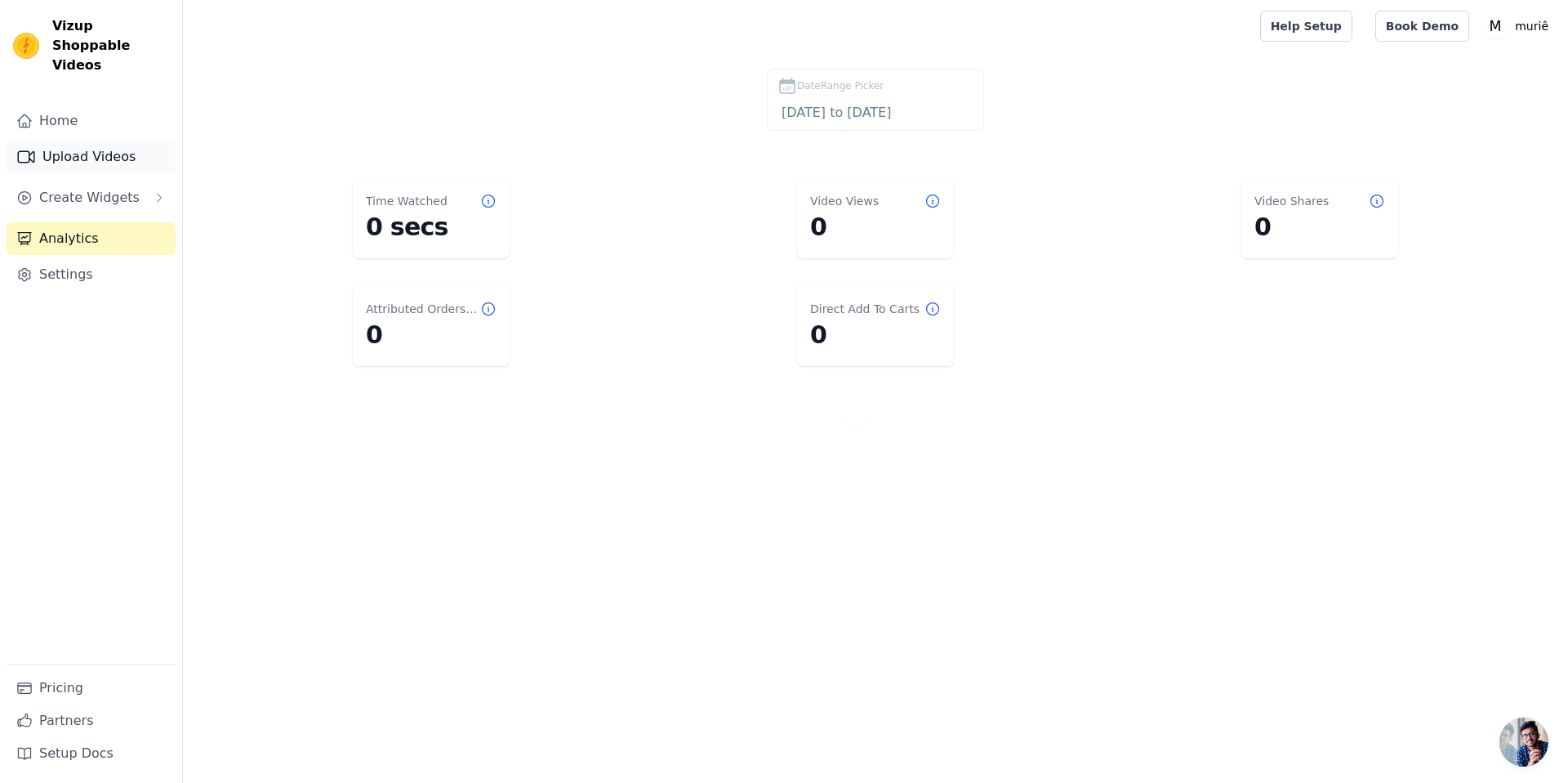
click at [82, 141] on link "Upload Videos" at bounding box center [91, 157] width 169 height 32
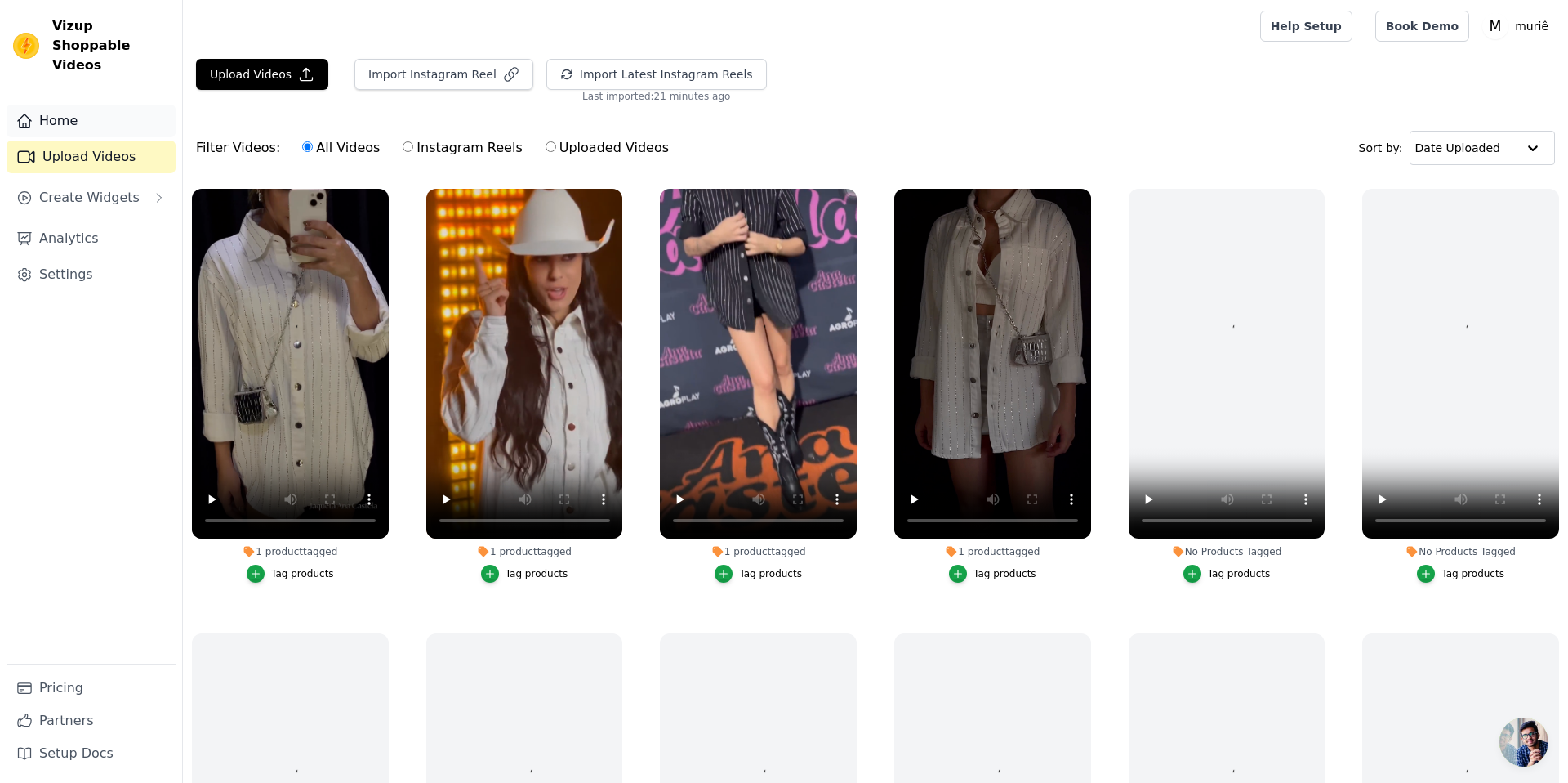
click at [39, 105] on link "Home" at bounding box center [91, 120] width 169 height 32
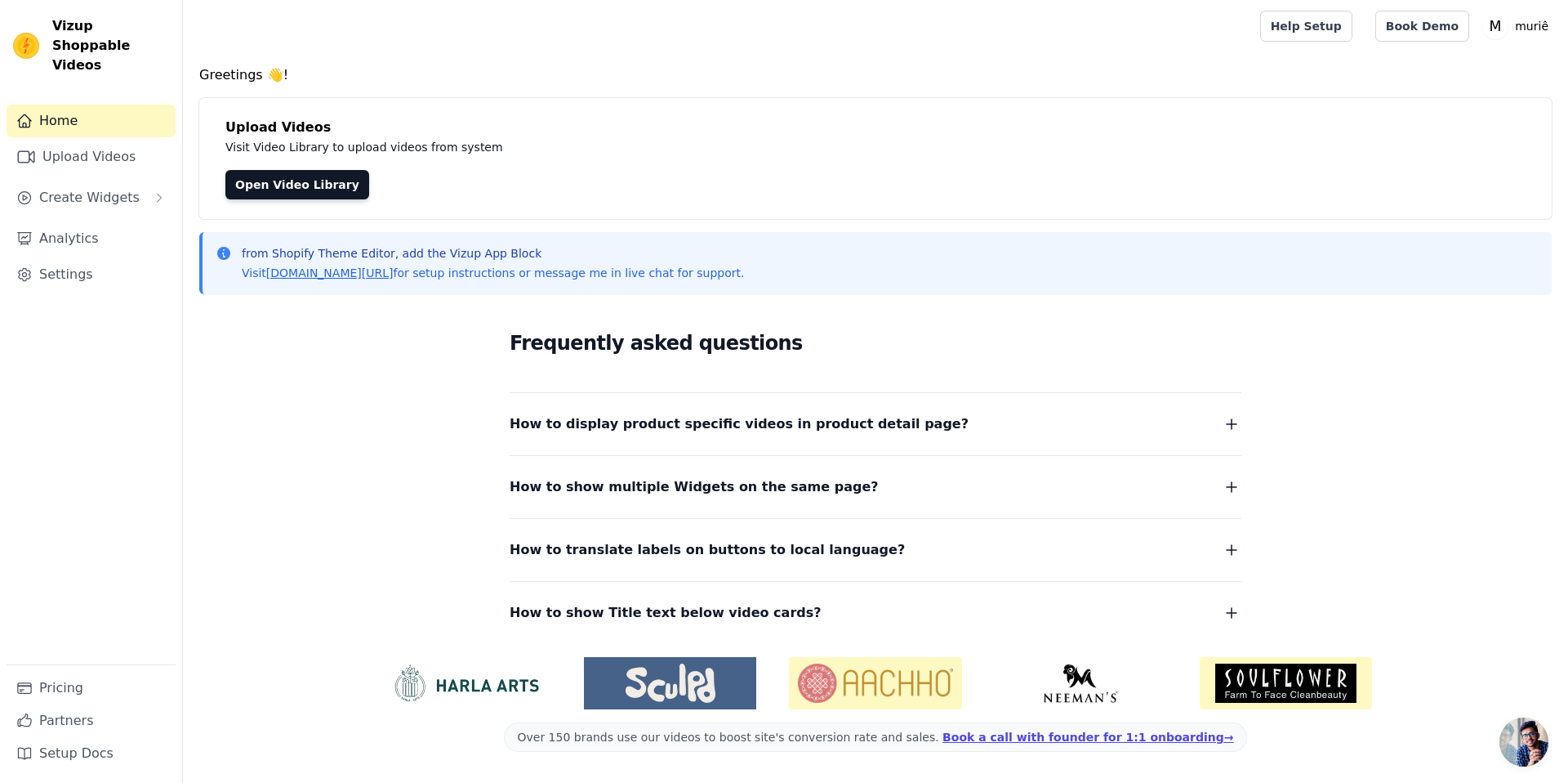
click at [1104, 406] on div "How to display product specific videos in product detail page? Create one widge…" at bounding box center [875, 414] width 732 height 42
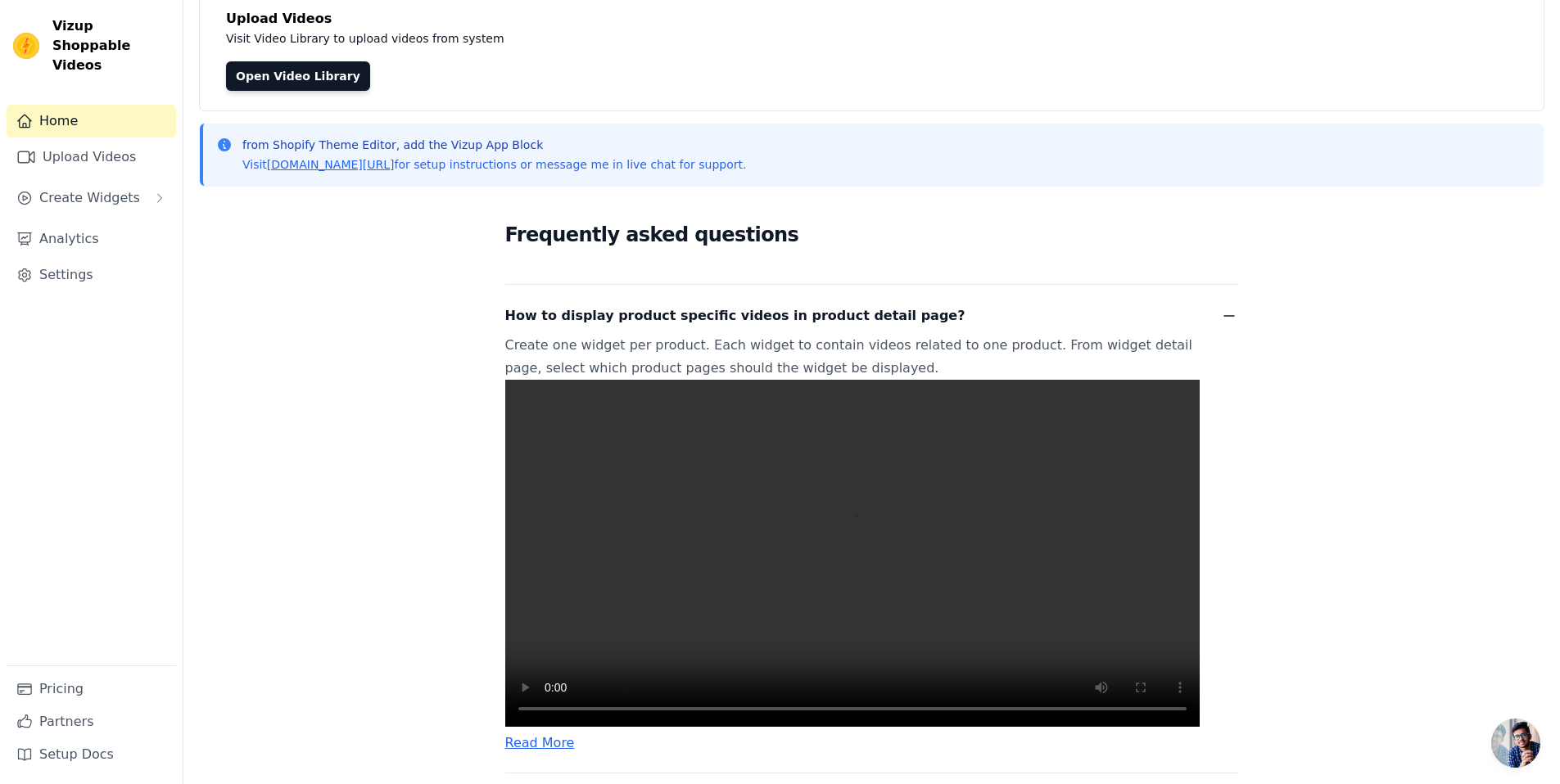
scroll to position [137, 0]
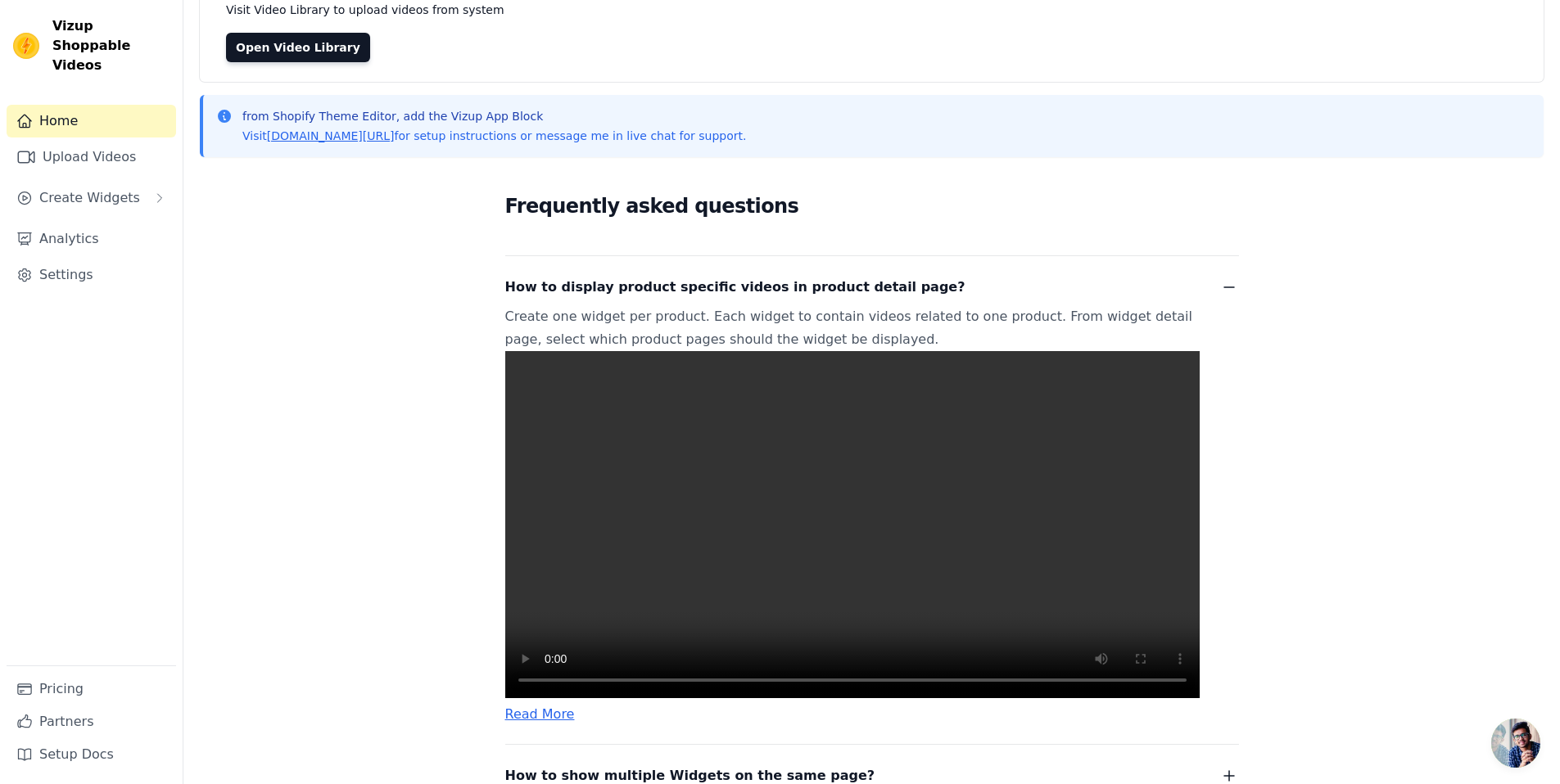
click at [944, 698] on video at bounding box center [852, 524] width 694 height 347
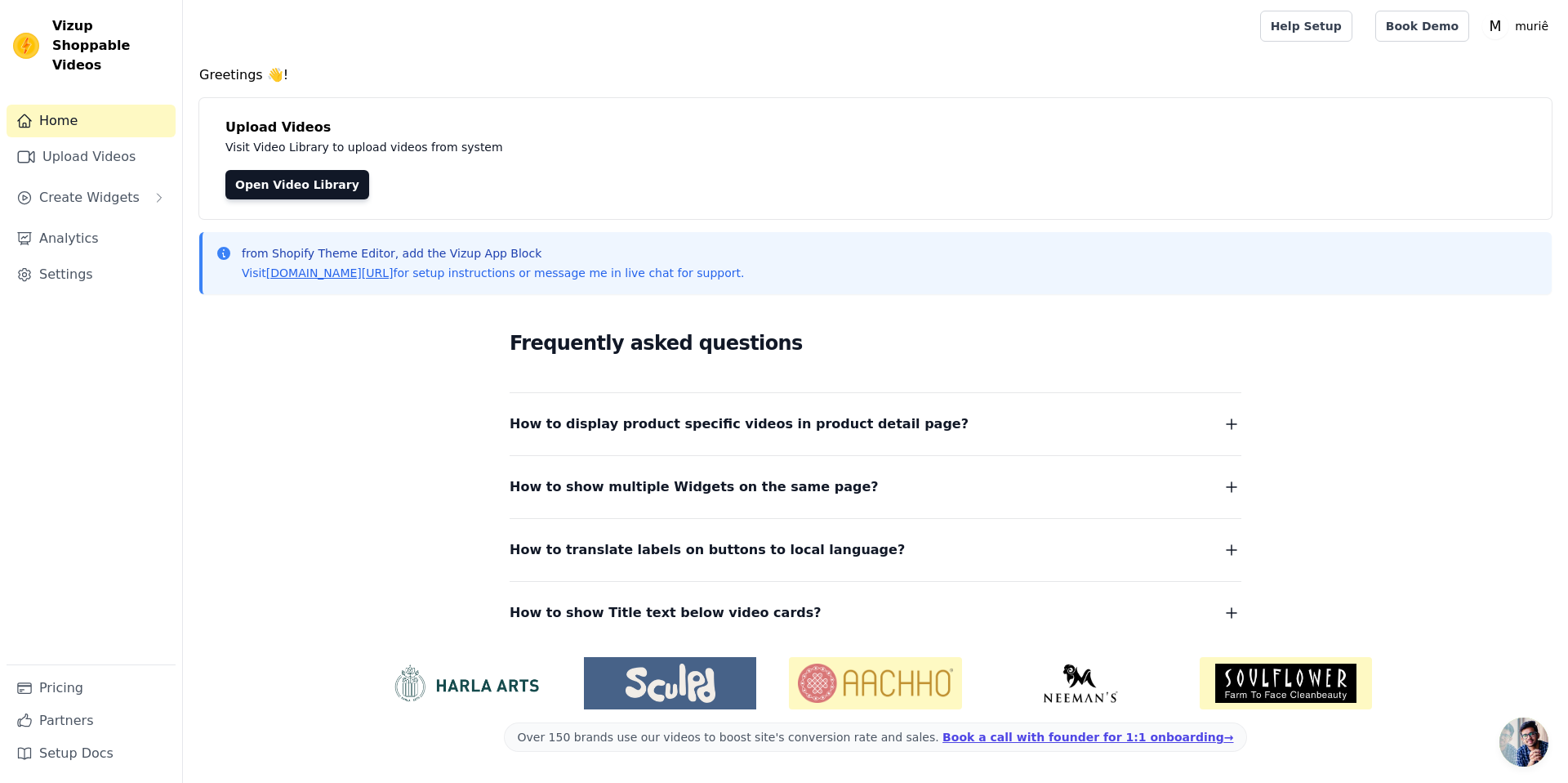
click at [823, 414] on span "How to display product specific videos in product detail page?" at bounding box center [739, 424] width 459 height 23
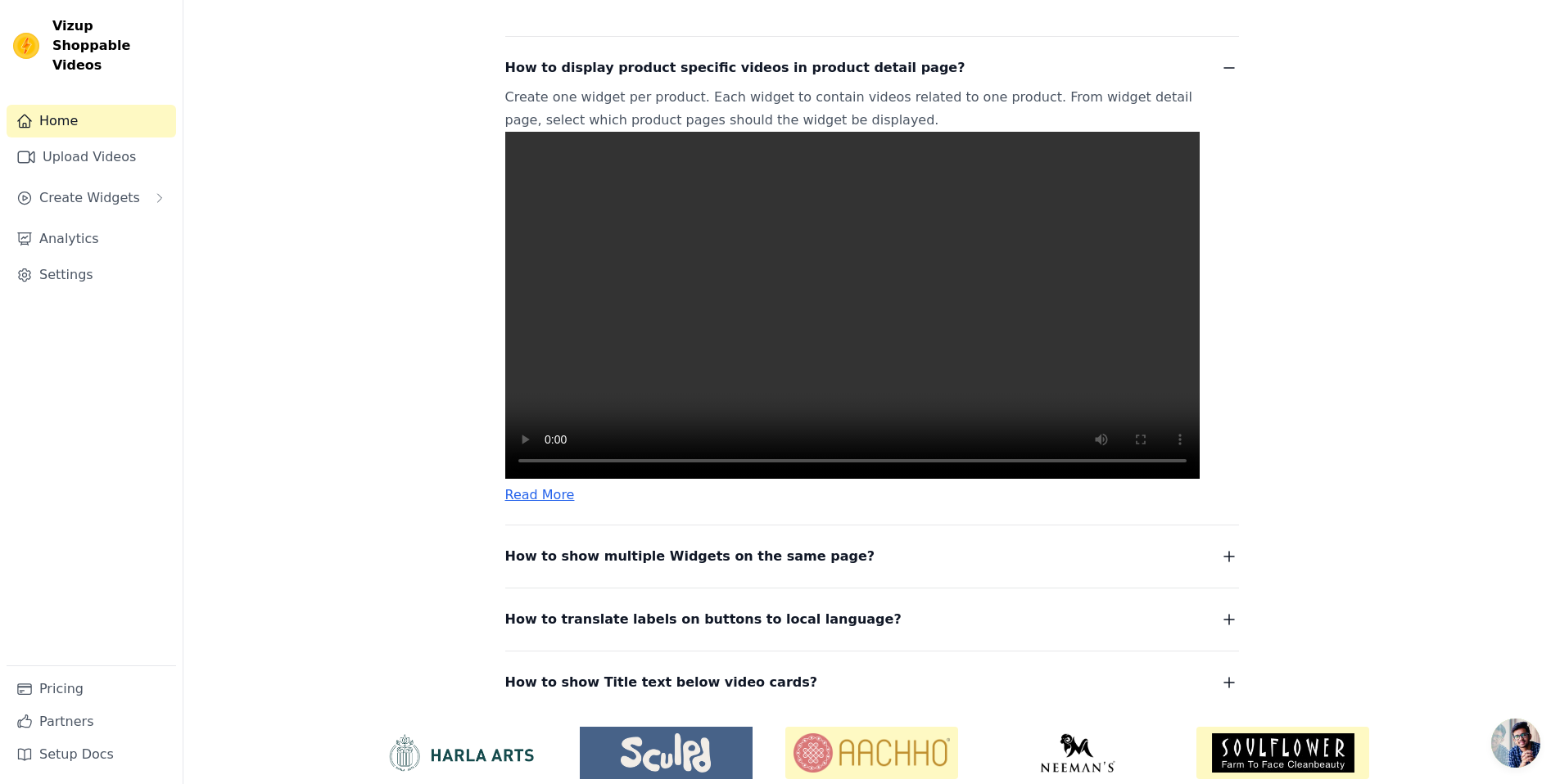
scroll to position [465, 0]
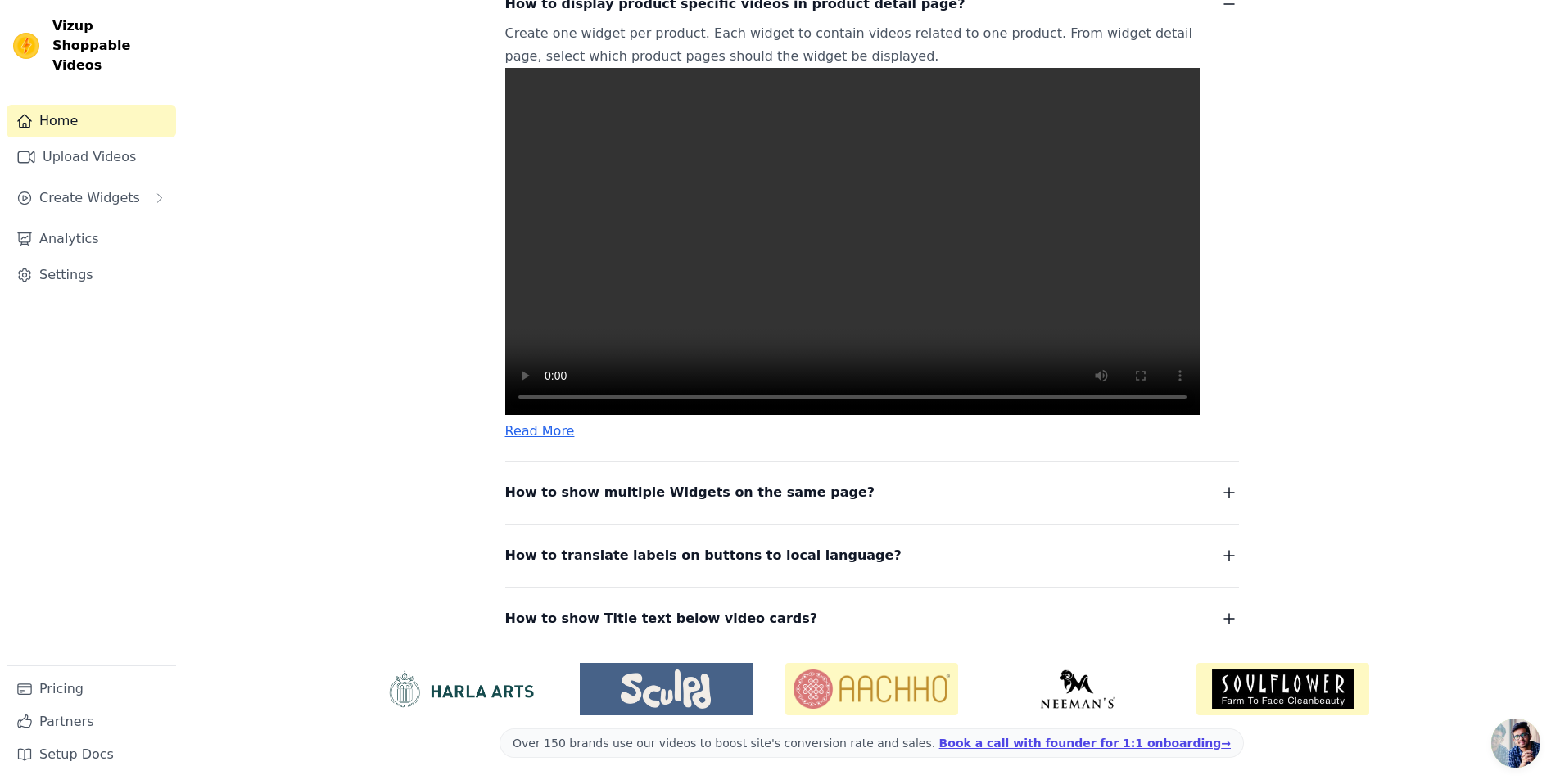
click at [931, 293] on video at bounding box center [852, 241] width 694 height 347
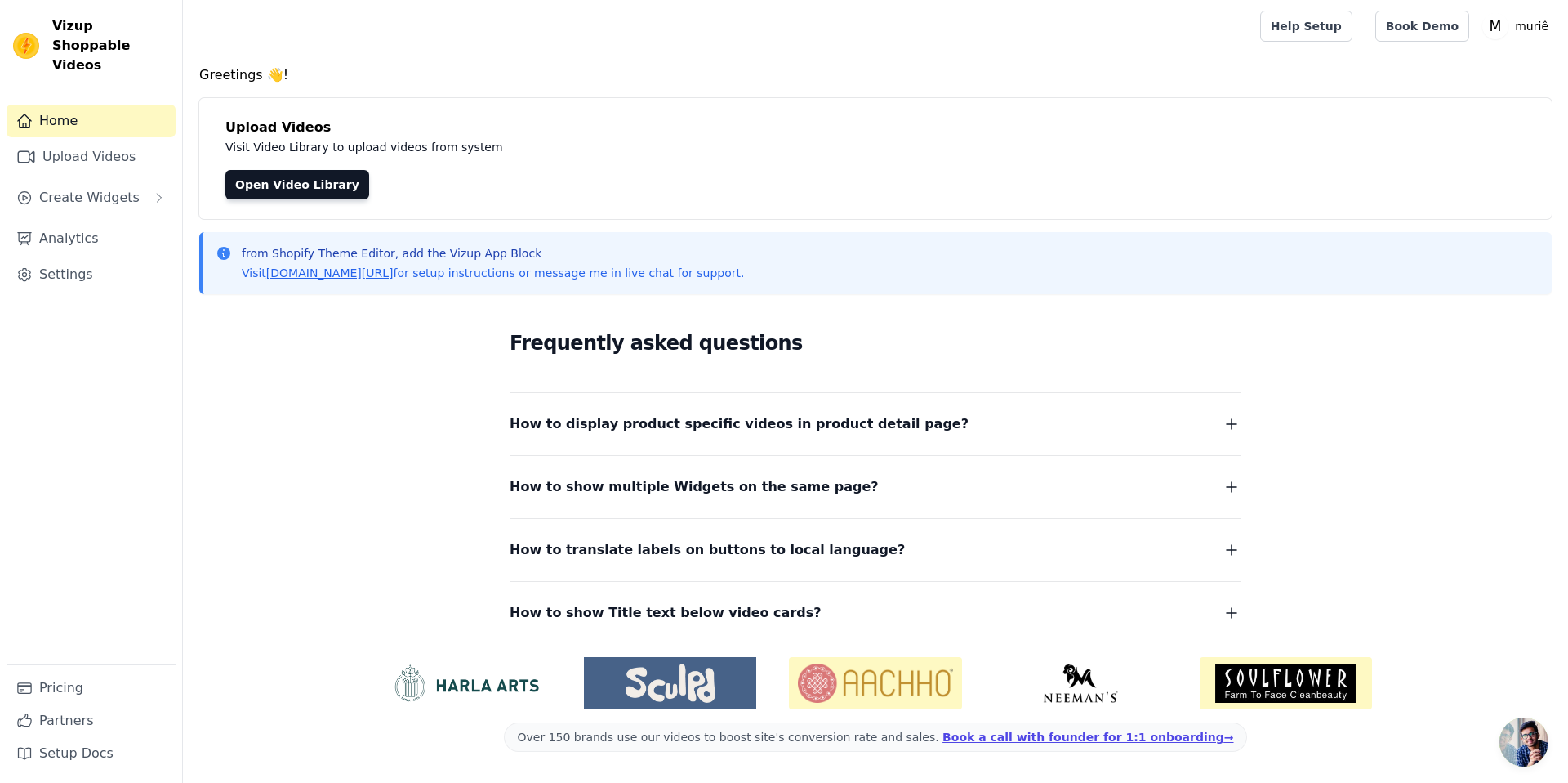
click at [711, 418] on span "How to display product specific videos in product detail page?" at bounding box center [739, 424] width 459 height 23
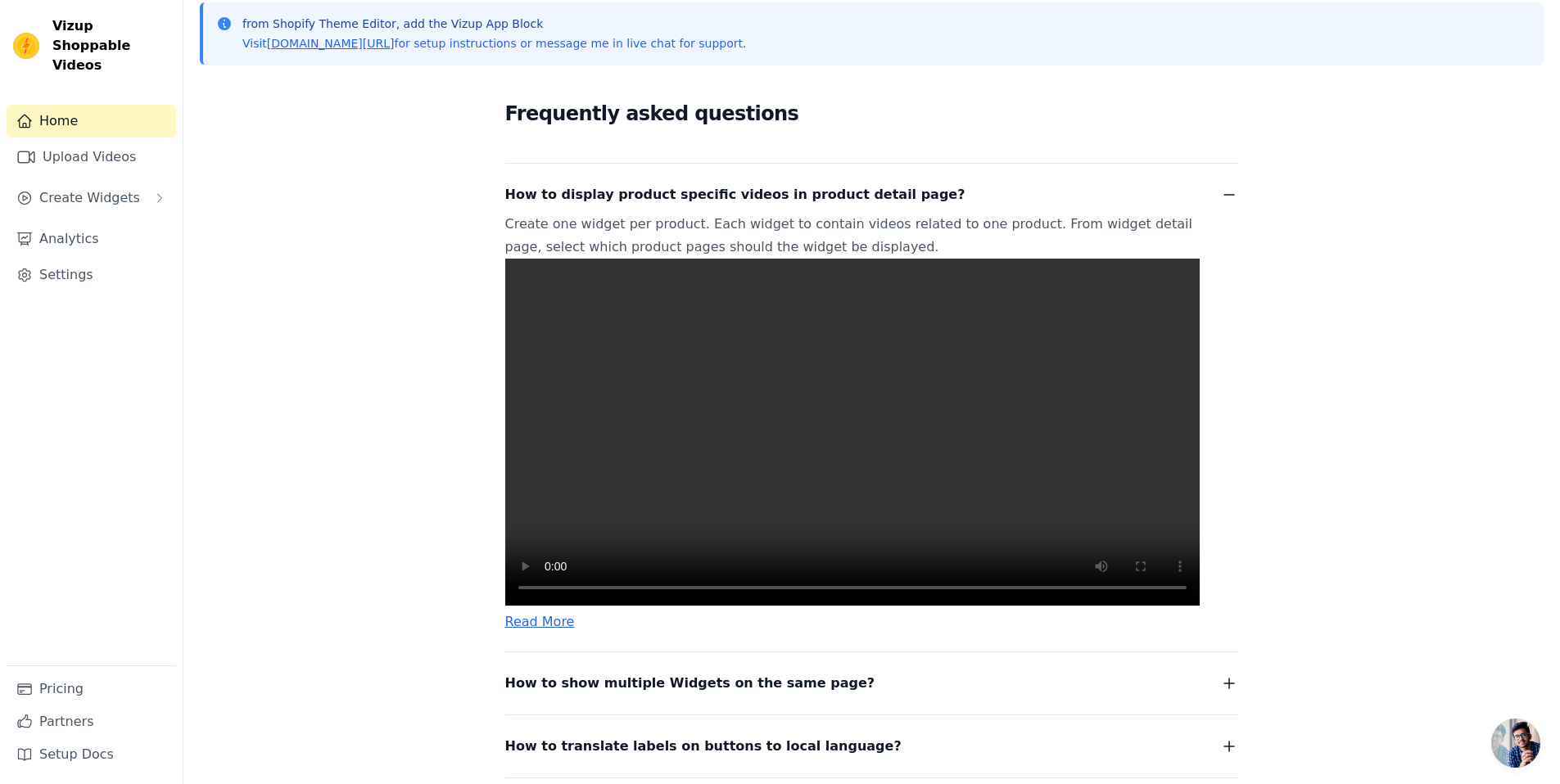
scroll to position [350, 0]
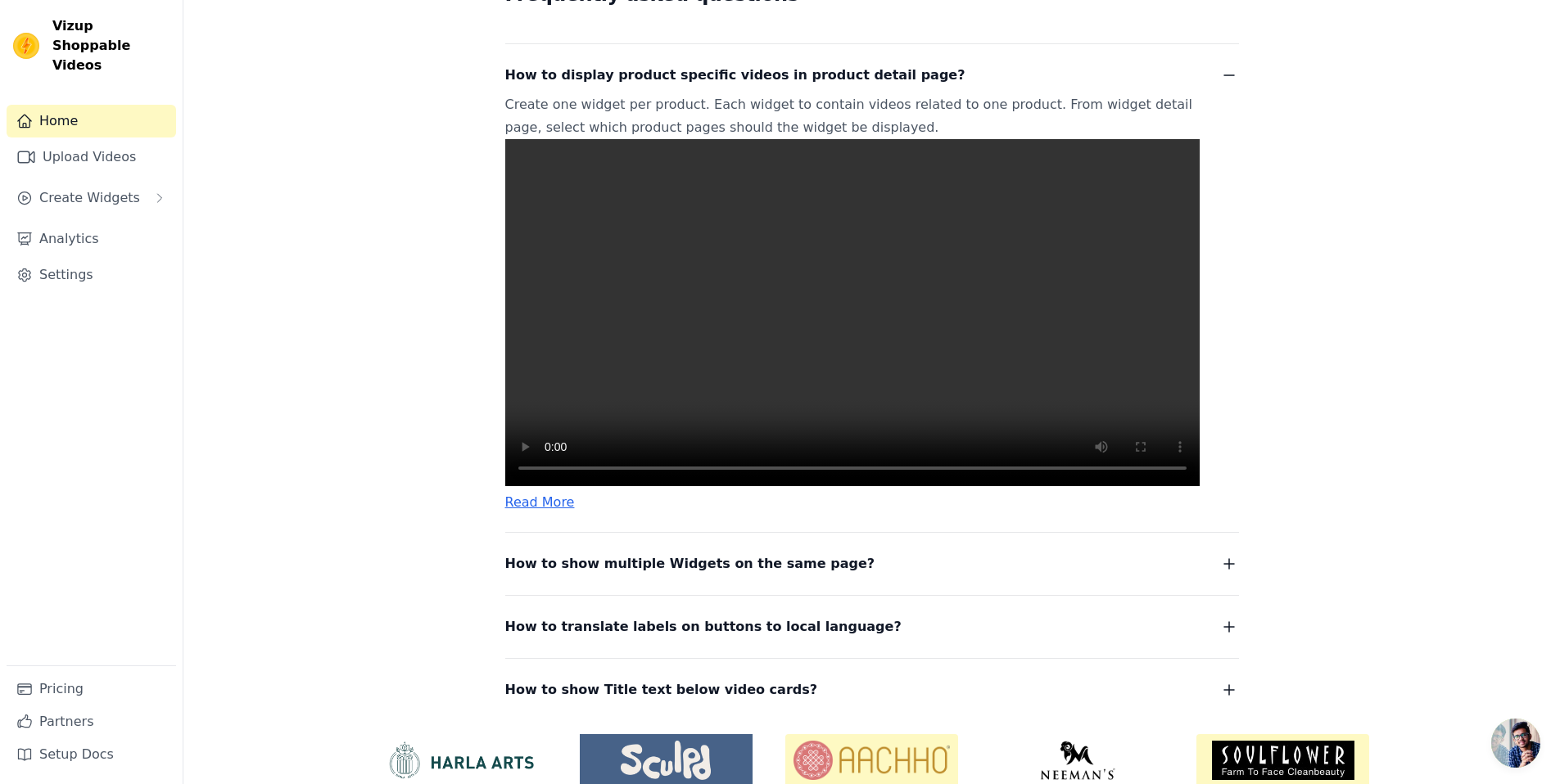
click at [1043, 369] on video at bounding box center [852, 313] width 694 height 347
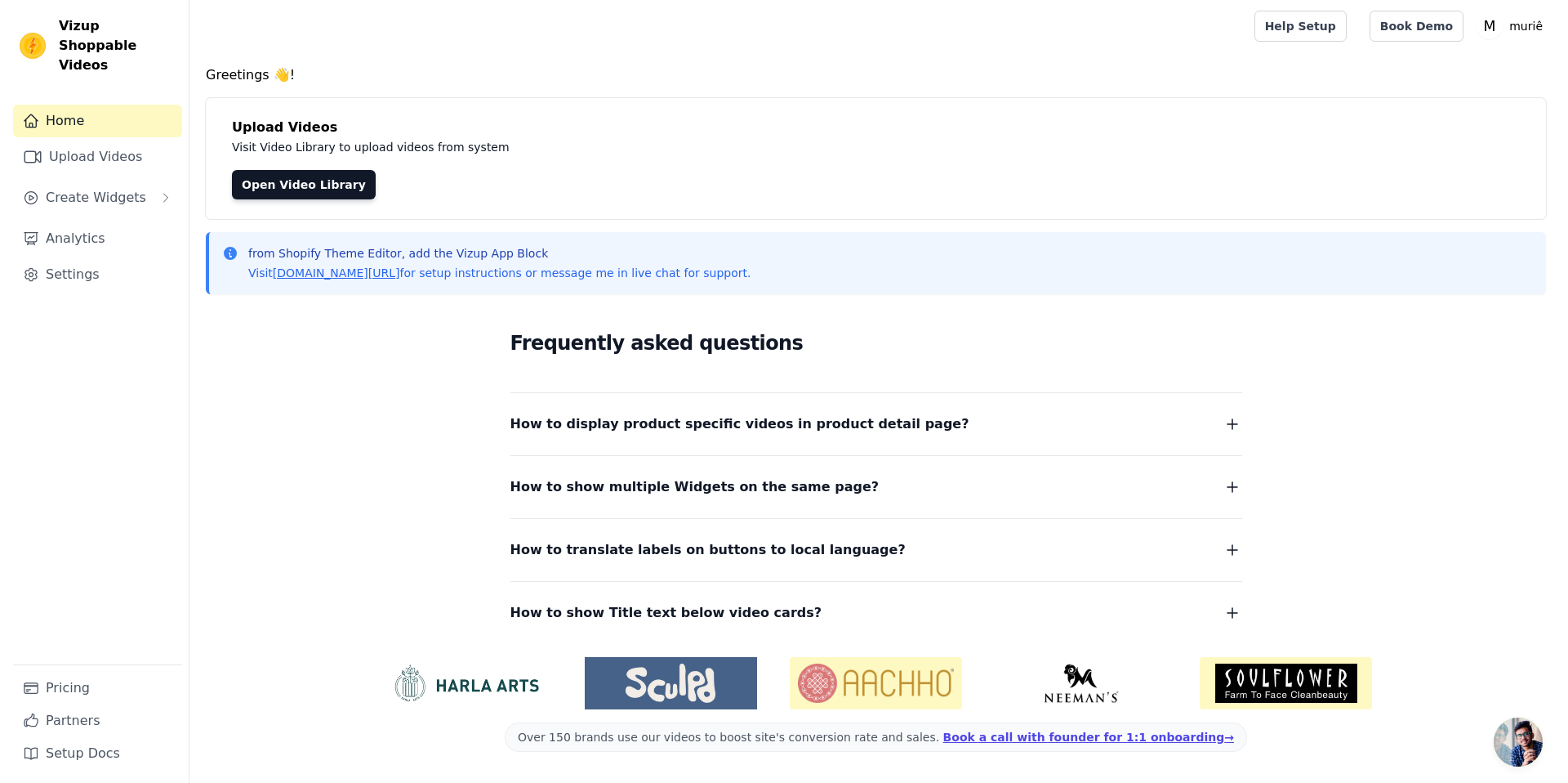
scroll to position [0, 0]
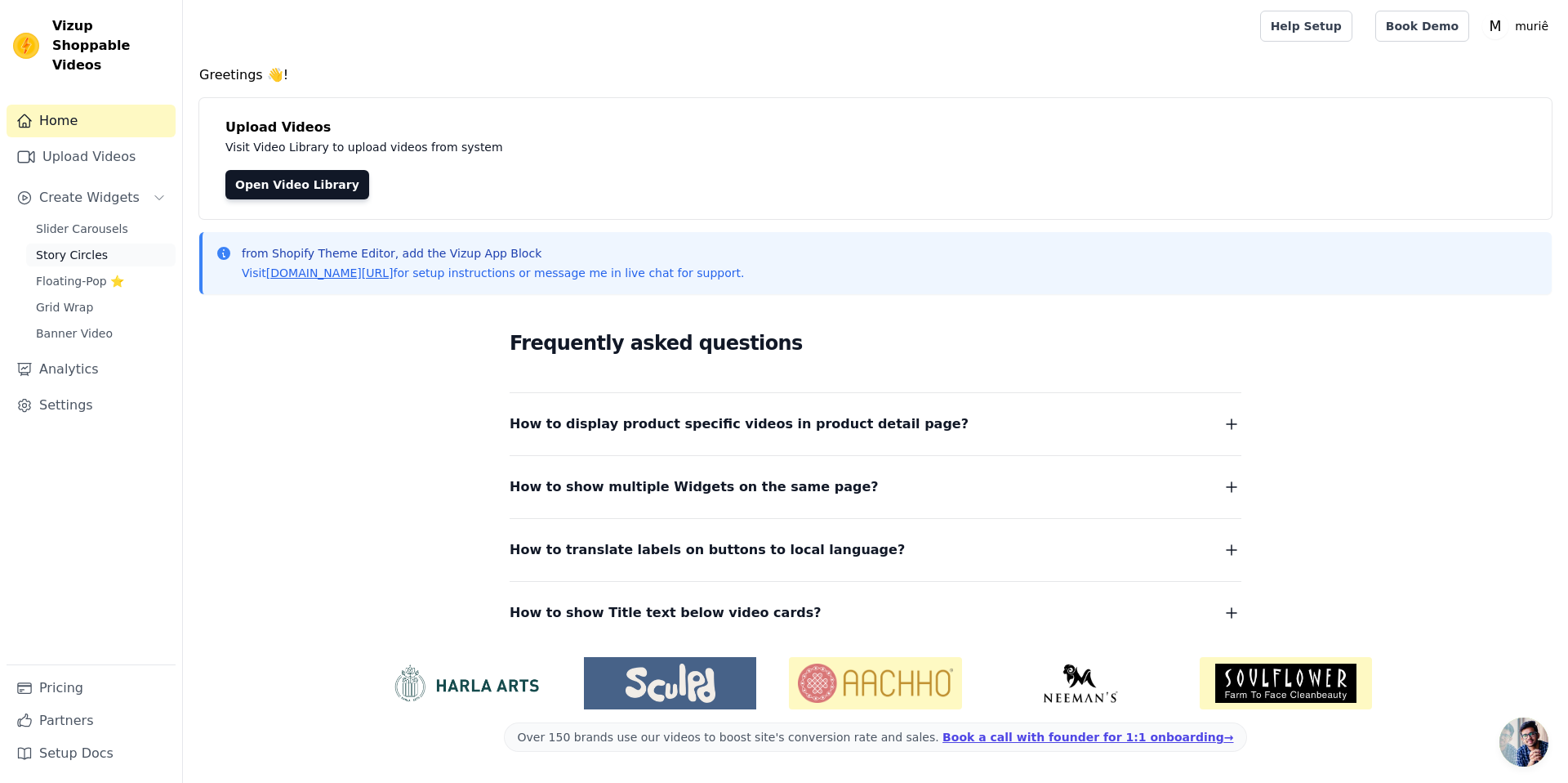
click at [67, 244] on link "Story Circles" at bounding box center [101, 254] width 150 height 23
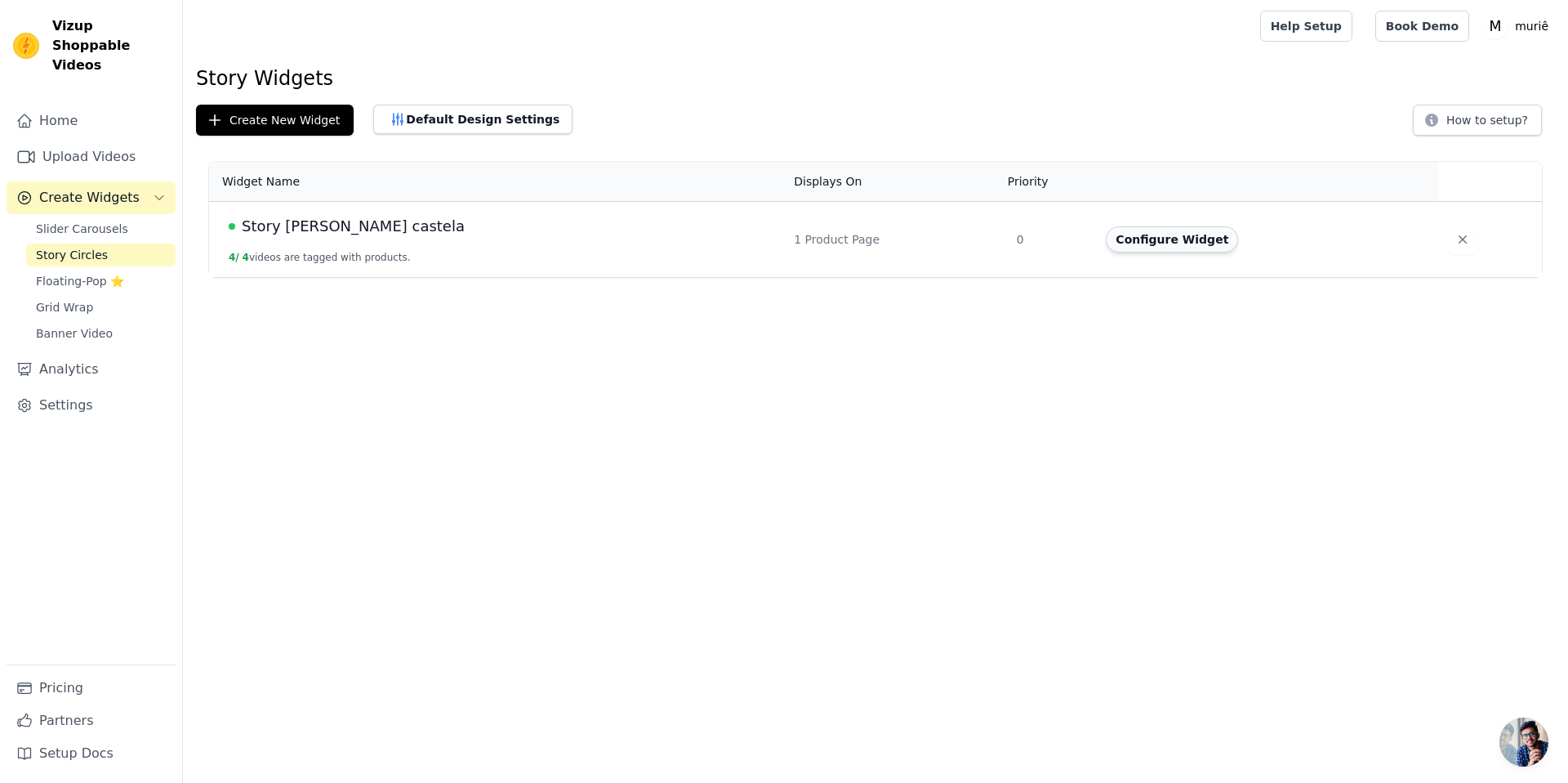
click at [1106, 244] on button "Configure Widget" at bounding box center [1172, 239] width 132 height 26
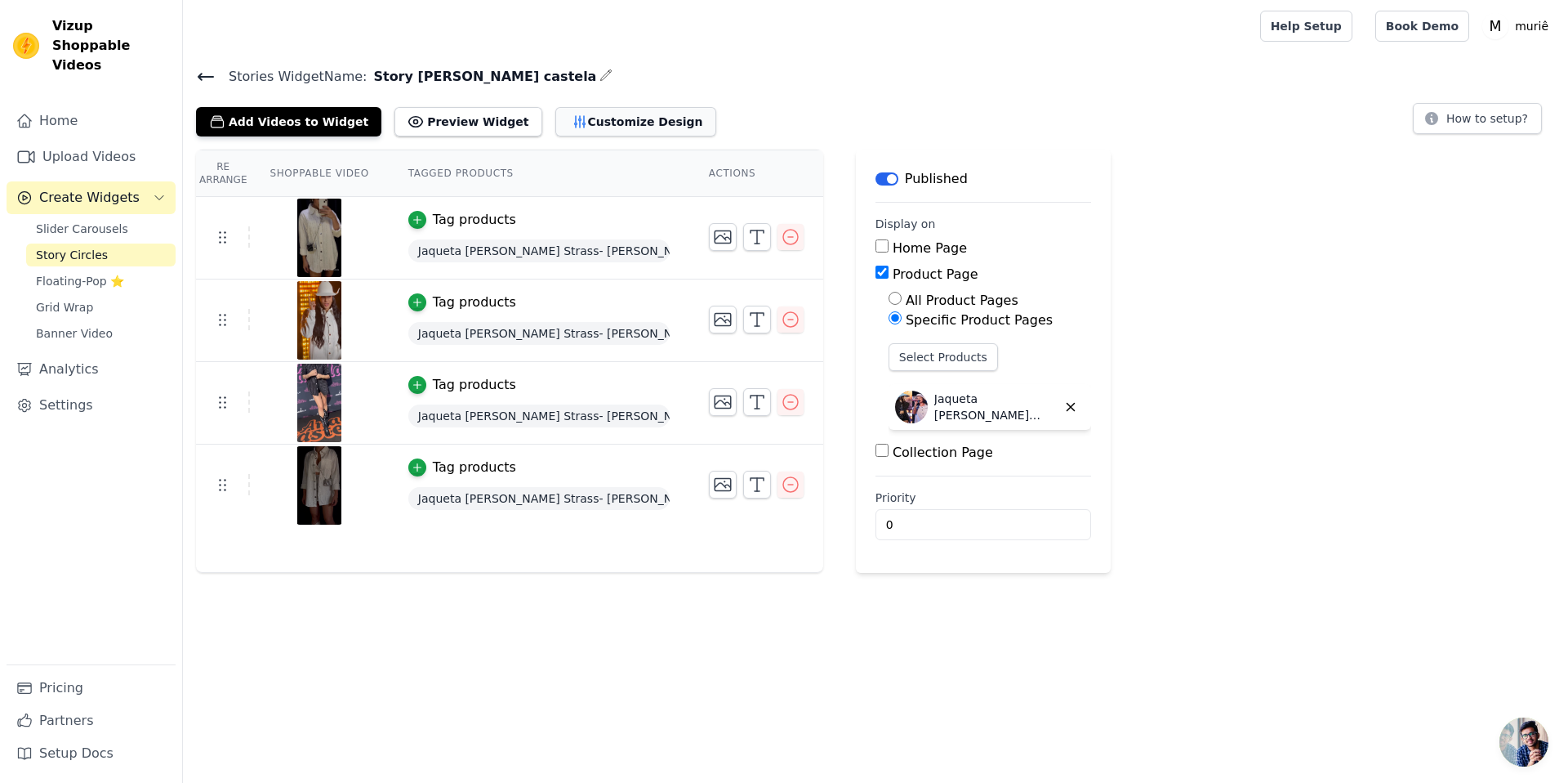
click at [581, 131] on button "Customize Design" at bounding box center [636, 121] width 161 height 29
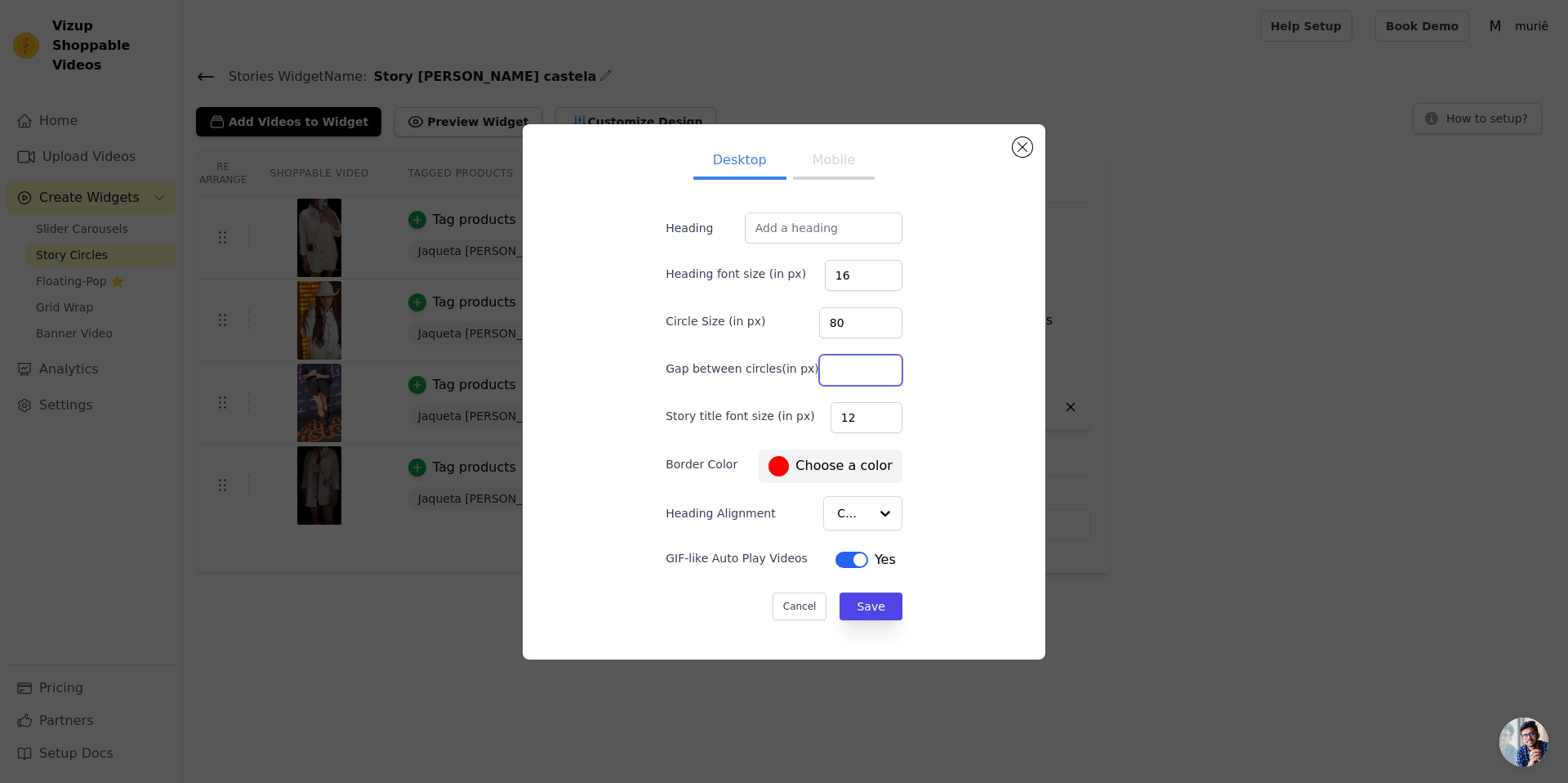
click at [848, 370] on input "Gap between circles(in px)" at bounding box center [861, 370] width 83 height 31
drag, startPoint x: 847, startPoint y: 325, endPoint x: 825, endPoint y: 326, distance: 22.0
click at [825, 326] on input "80" at bounding box center [861, 323] width 83 height 31
type input "160"
click at [849, 605] on button "Save" at bounding box center [871, 606] width 62 height 27
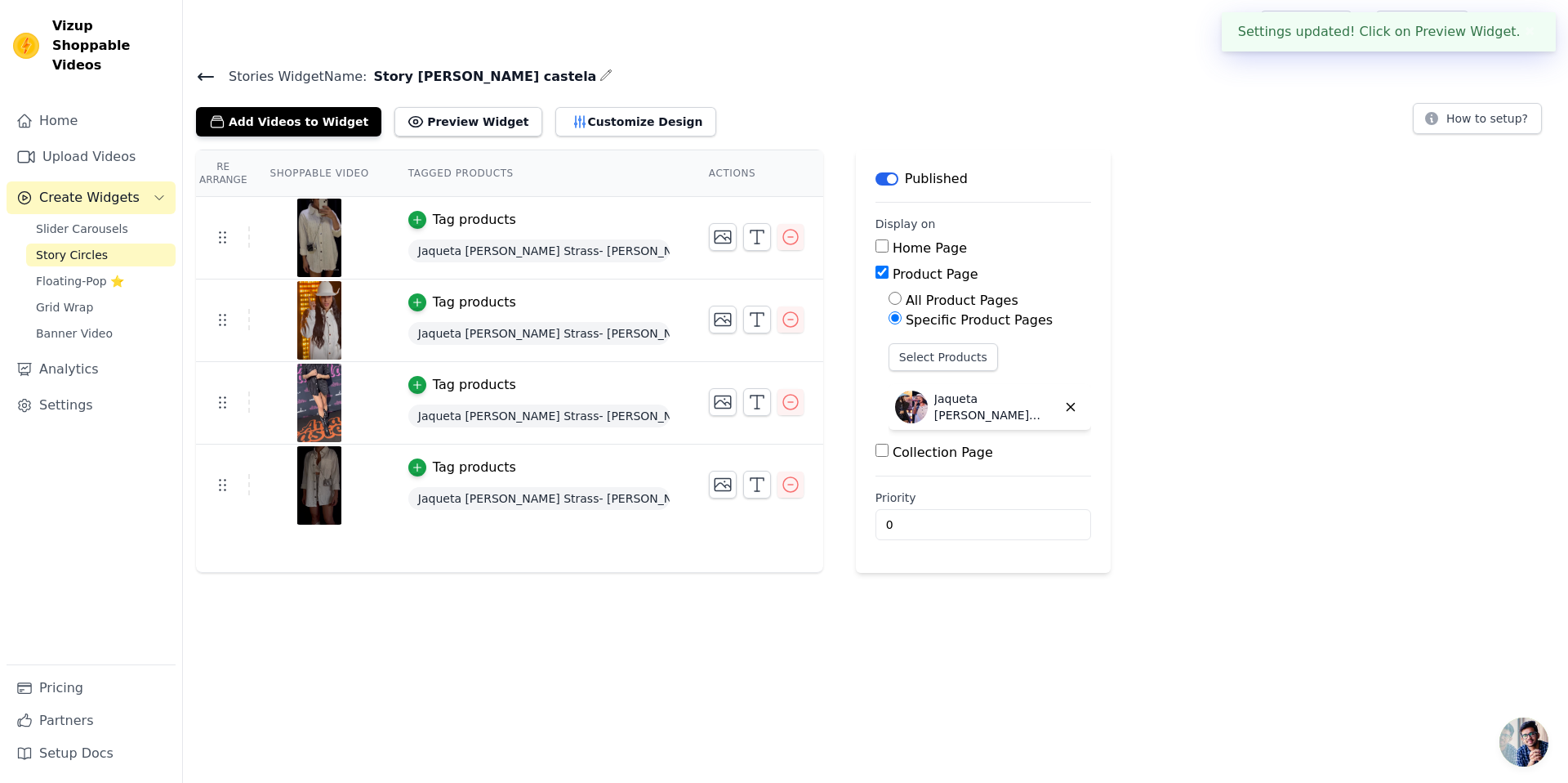
click at [1151, 378] on div "Re Arrange Shoppable Video Tagged Products Actions Tag products Jaqueta Camisa …" at bounding box center [875, 361] width 1385 height 424
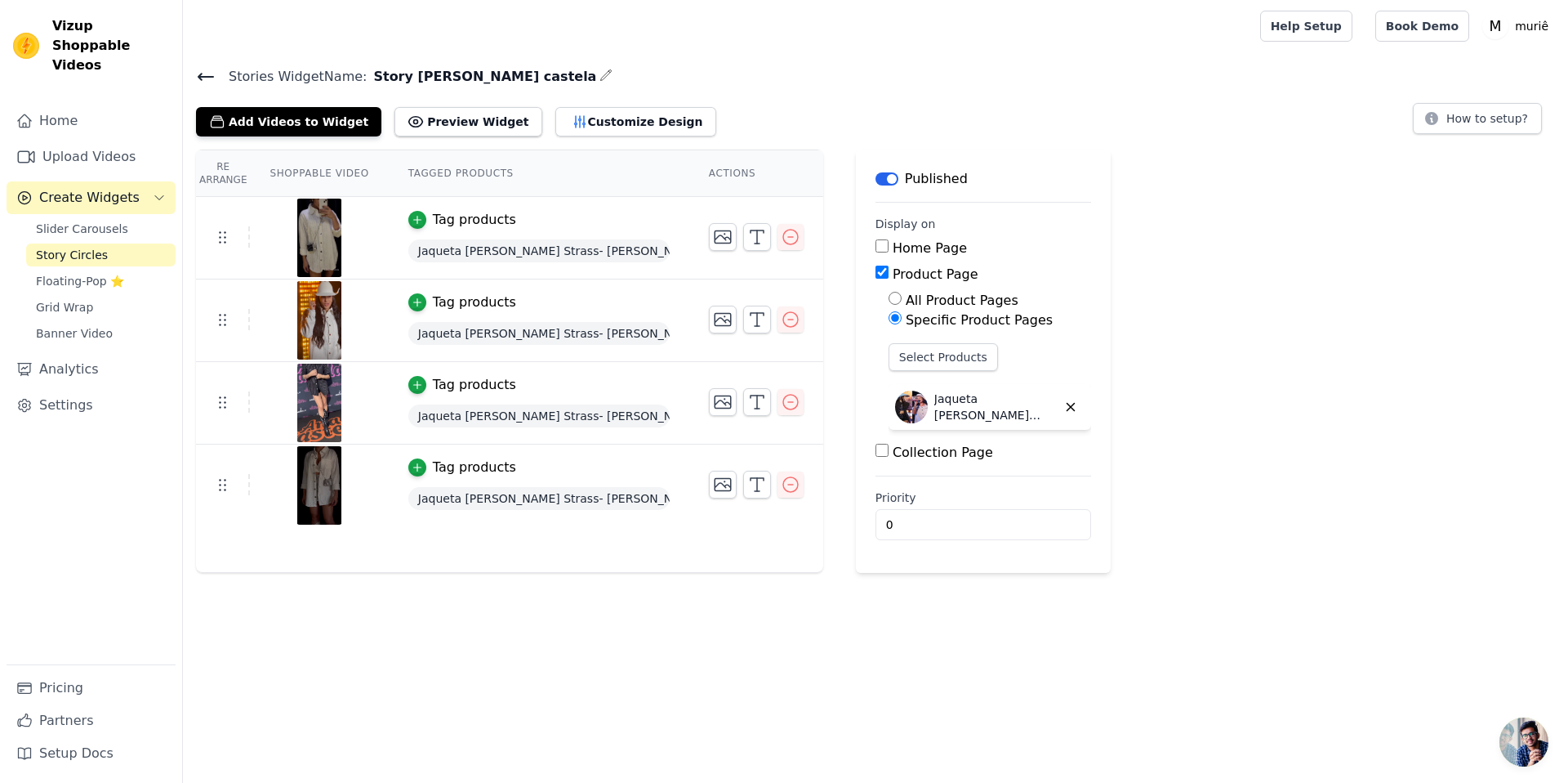
click at [429, 251] on span "Jaqueta Camisa Jeans de Brilho Strass- Ana Castela" at bounding box center [539, 251] width 261 height 23
click at [470, 218] on div "Tag products" at bounding box center [474, 220] width 83 height 20
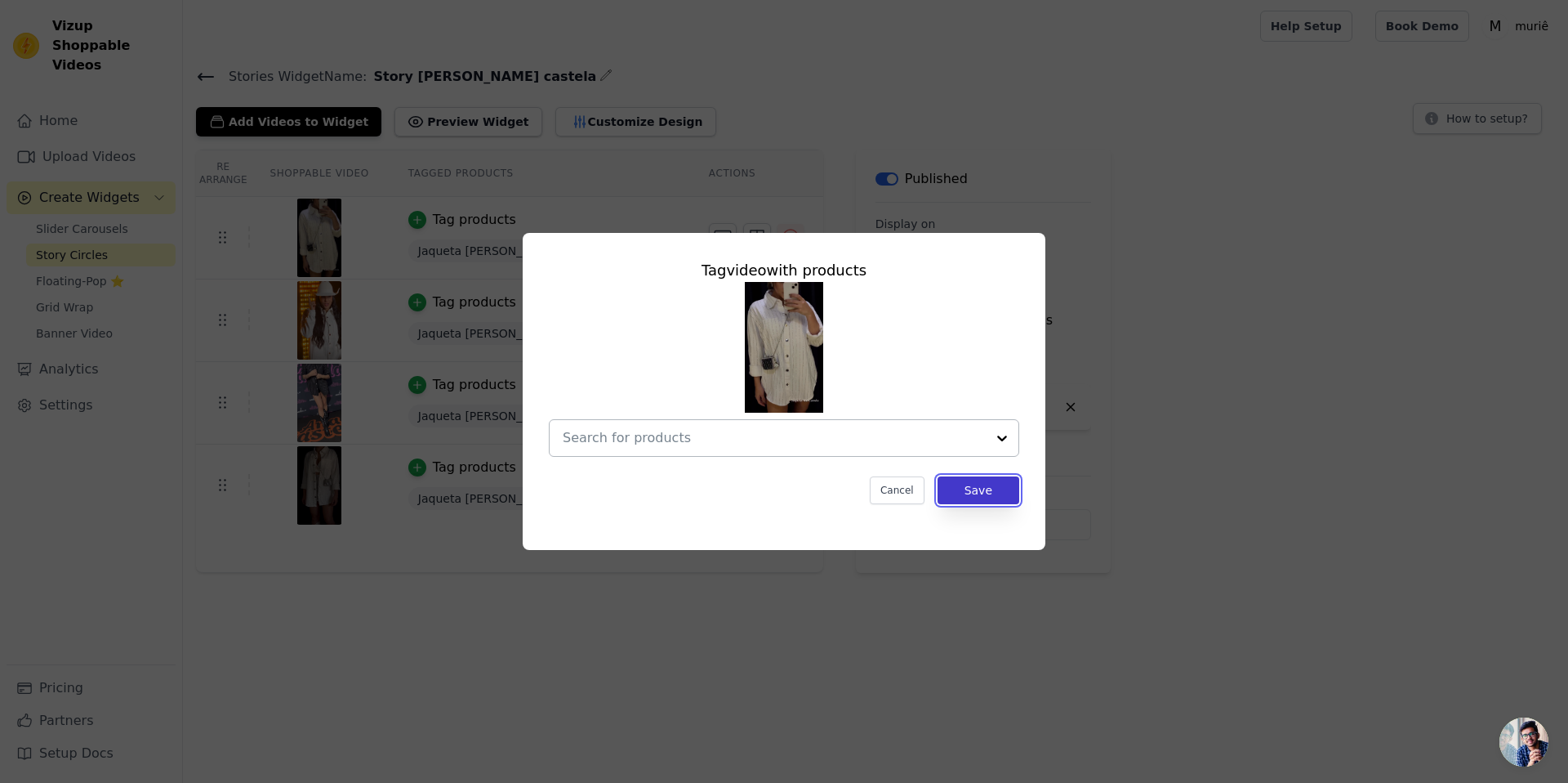
click at [980, 500] on button "Save" at bounding box center [979, 490] width 82 height 27
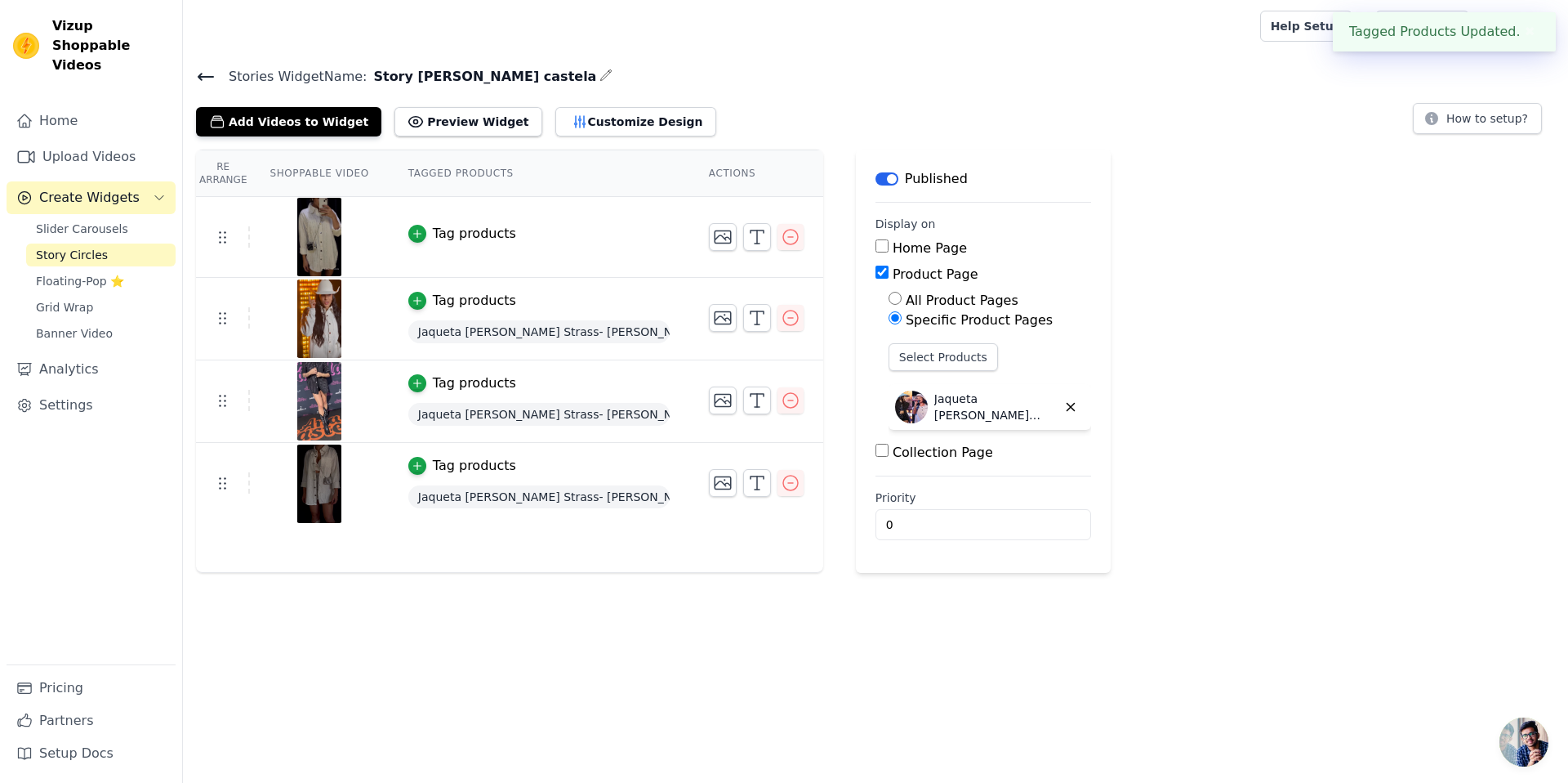
click at [508, 320] on span "[PERSON_NAME] Strass- [PERSON_NAME]" at bounding box center [539, 331] width 261 height 23
click at [526, 326] on span "[PERSON_NAME] Strass- [PERSON_NAME]" at bounding box center [539, 331] width 261 height 23
click at [482, 302] on div "Tag products" at bounding box center [474, 300] width 83 height 20
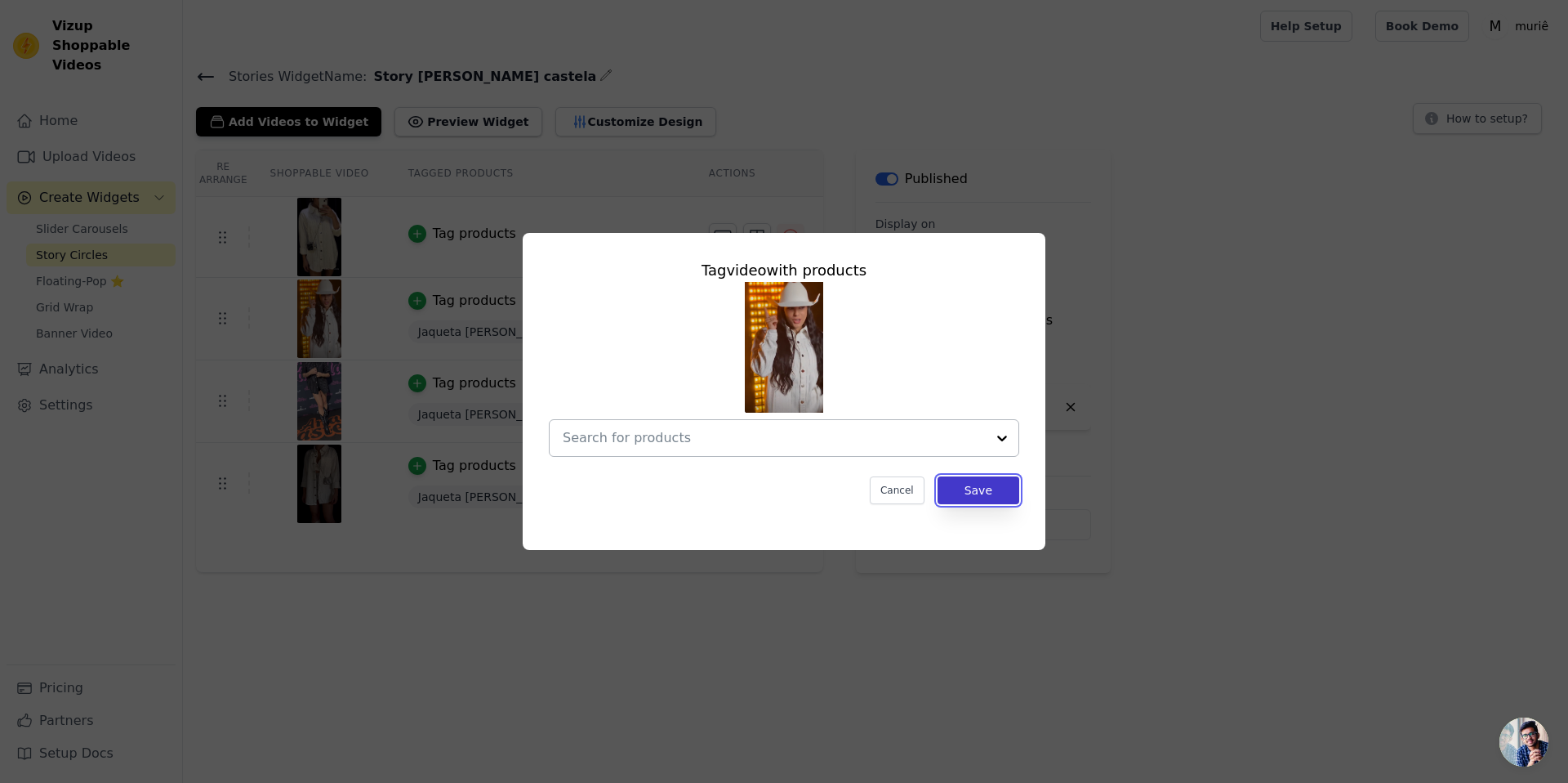
click at [950, 484] on button "Save" at bounding box center [979, 490] width 82 height 27
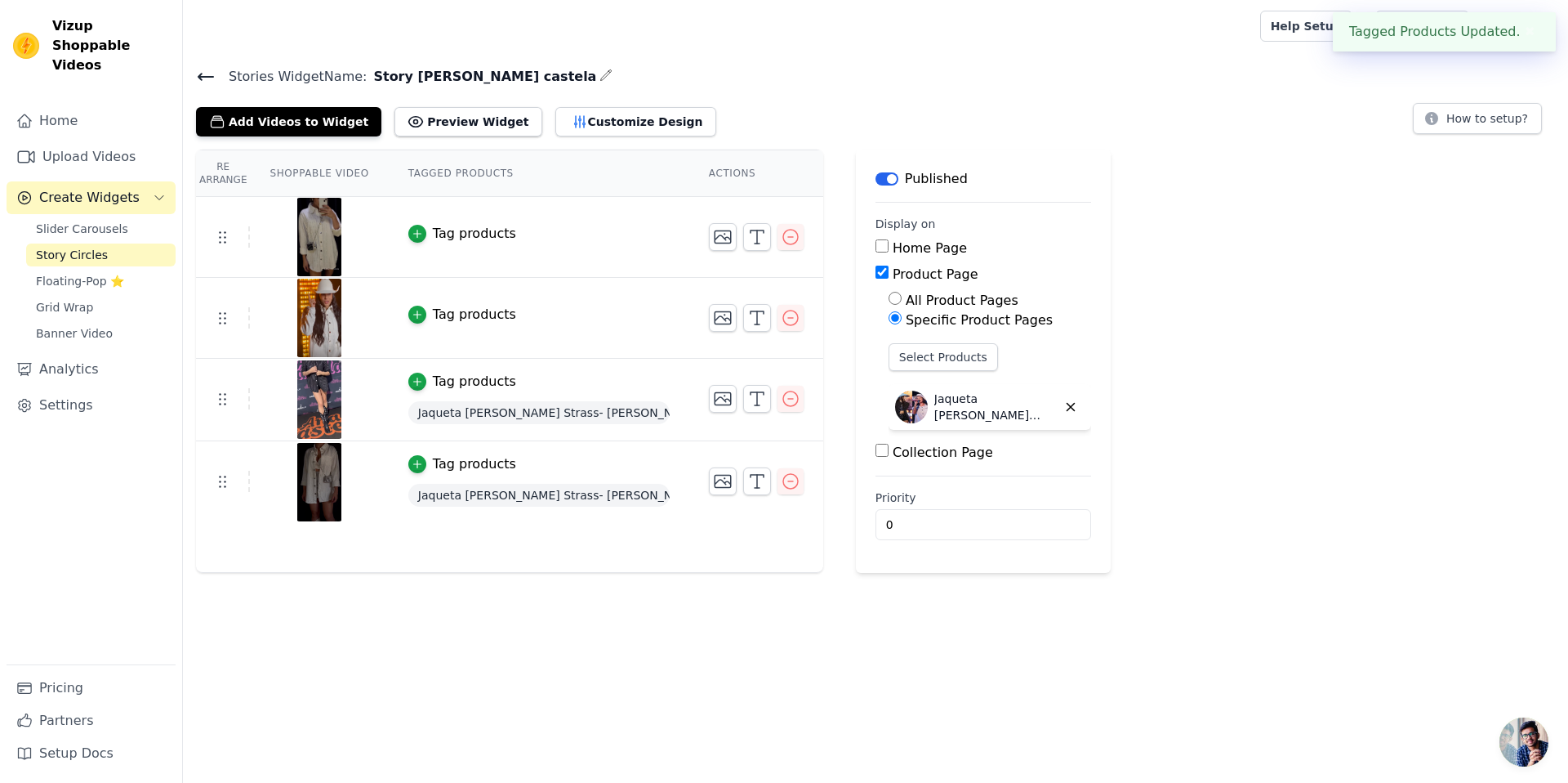
click at [486, 424] on div "[PERSON_NAME] Strass- [PERSON_NAME]" at bounding box center [539, 413] width 261 height 29
click at [478, 380] on div "Tag products" at bounding box center [474, 382] width 83 height 20
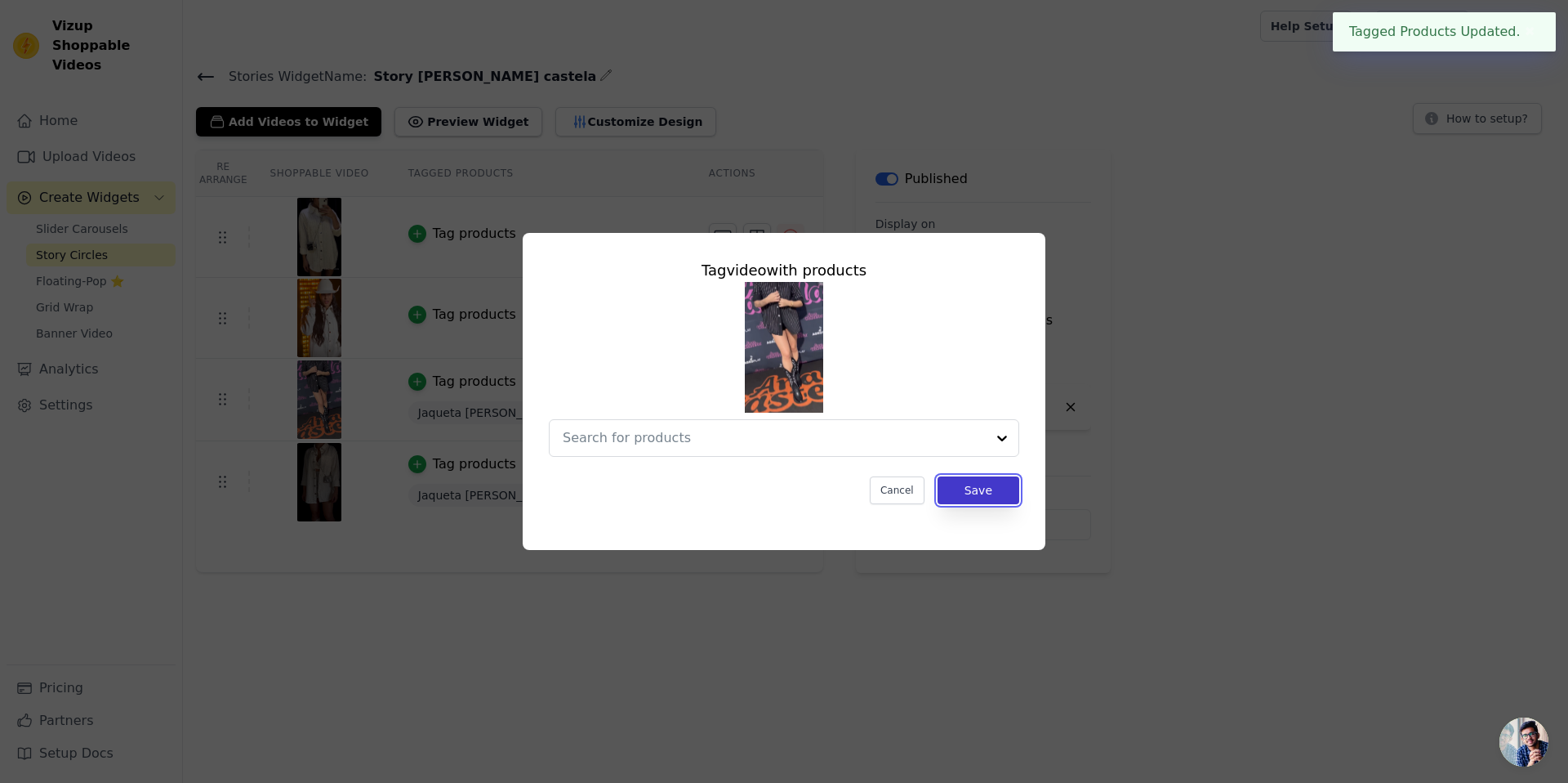
click at [984, 477] on button "Save" at bounding box center [979, 490] width 82 height 27
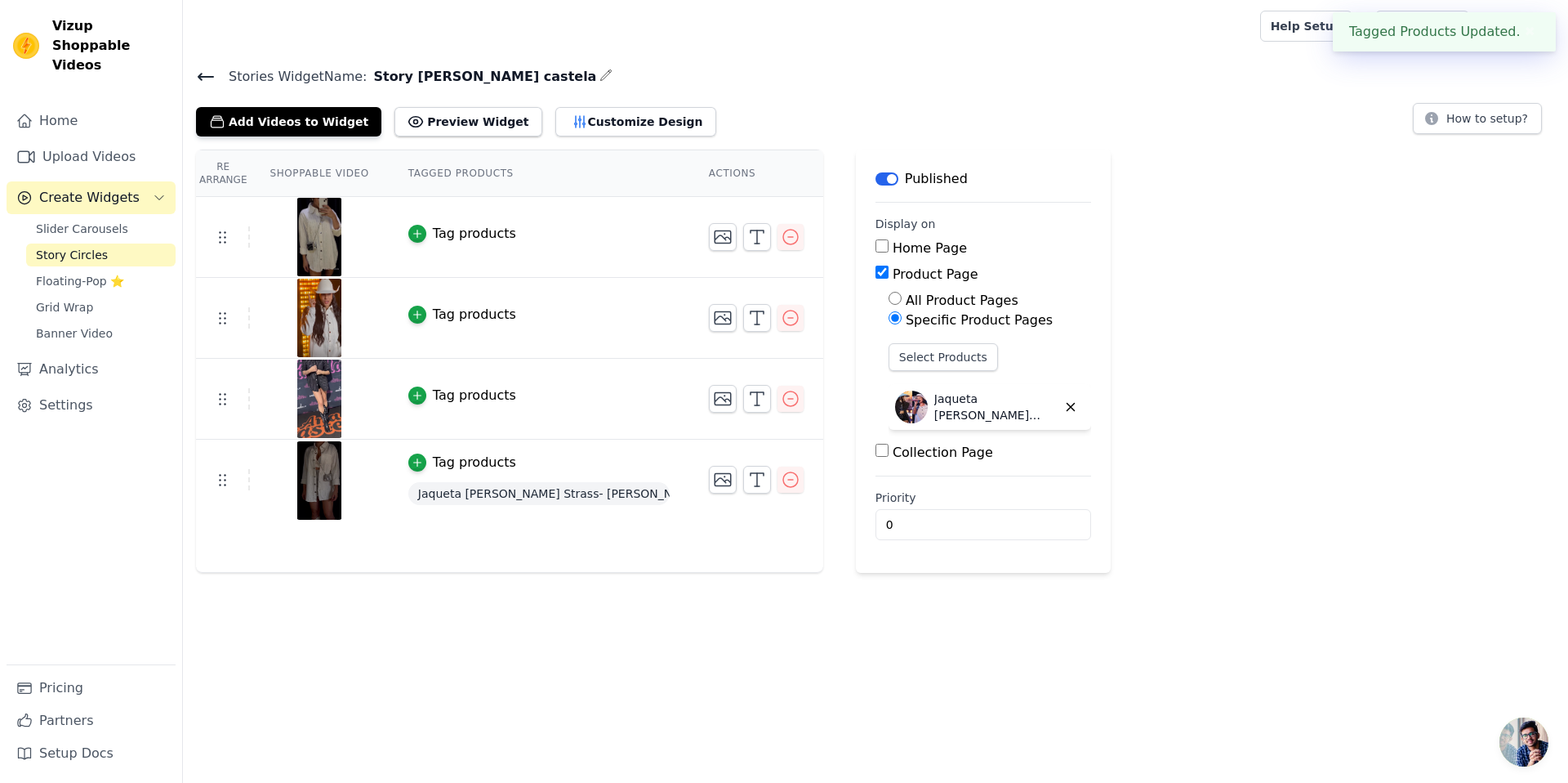
click at [453, 469] on div "Tag products" at bounding box center [474, 463] width 83 height 20
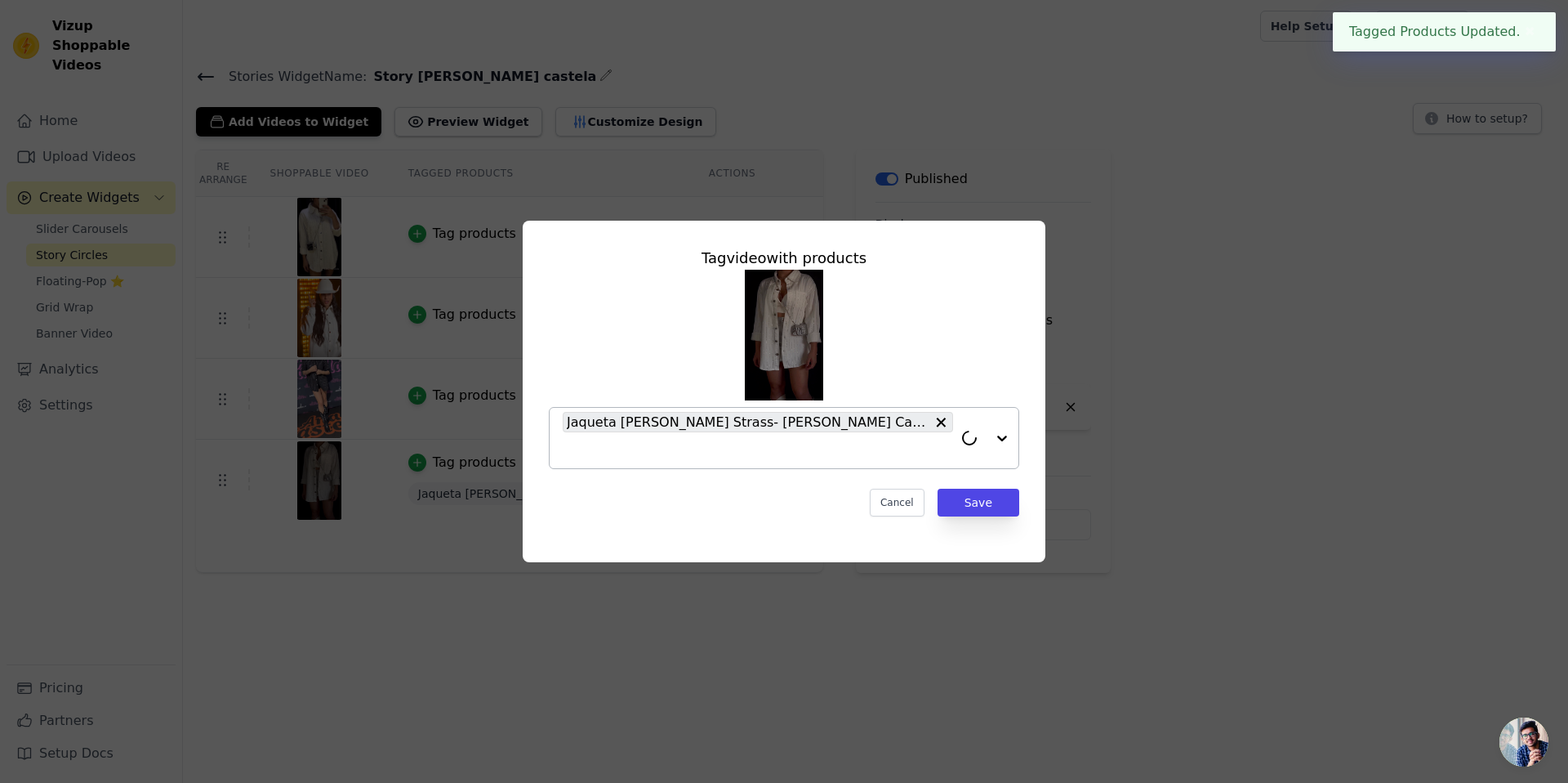
click at [879, 453] on div "[PERSON_NAME] Strass- [PERSON_NAME]" at bounding box center [757, 438] width 390 height 61
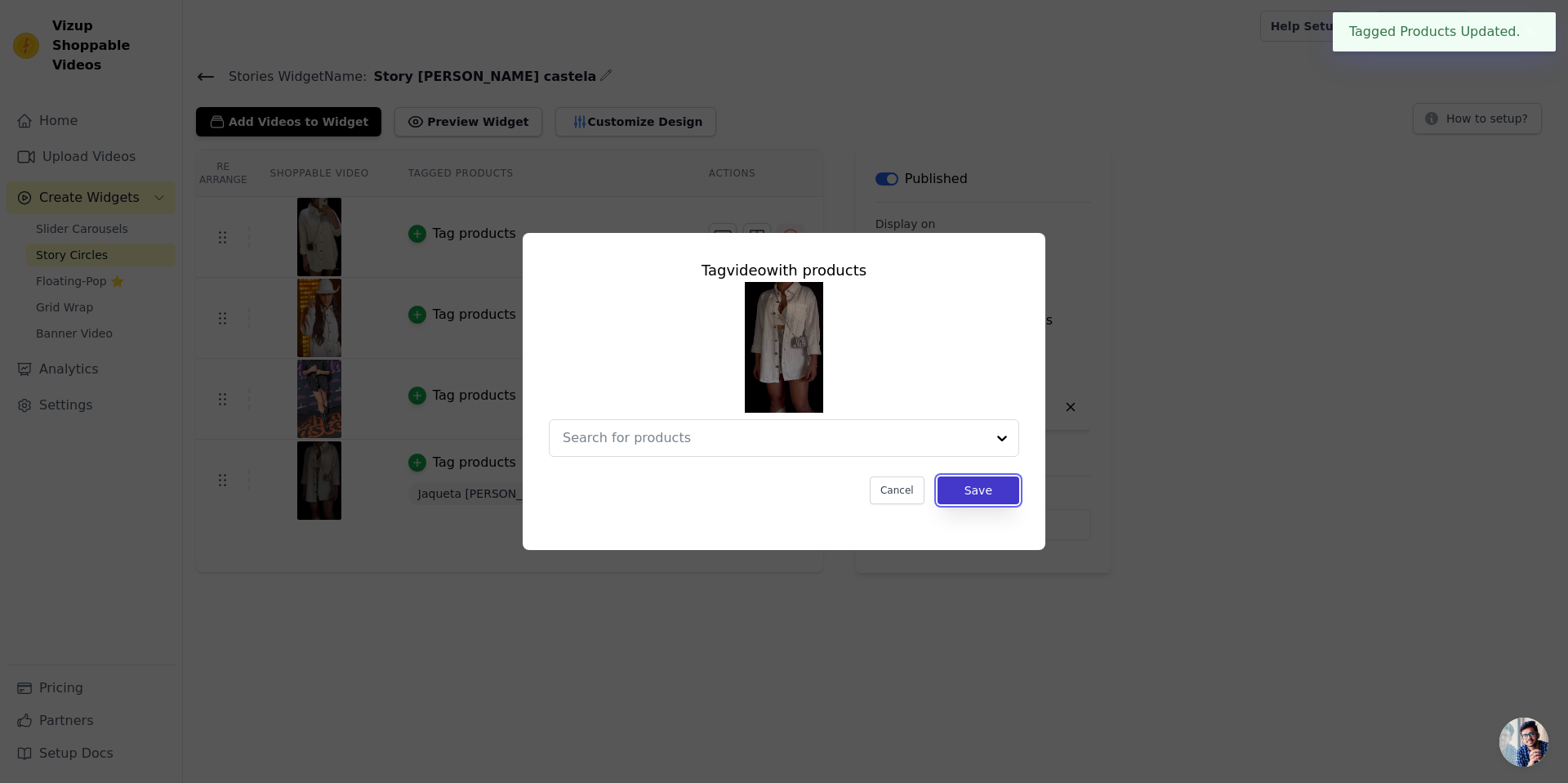
click at [999, 489] on button "Save" at bounding box center [979, 490] width 82 height 27
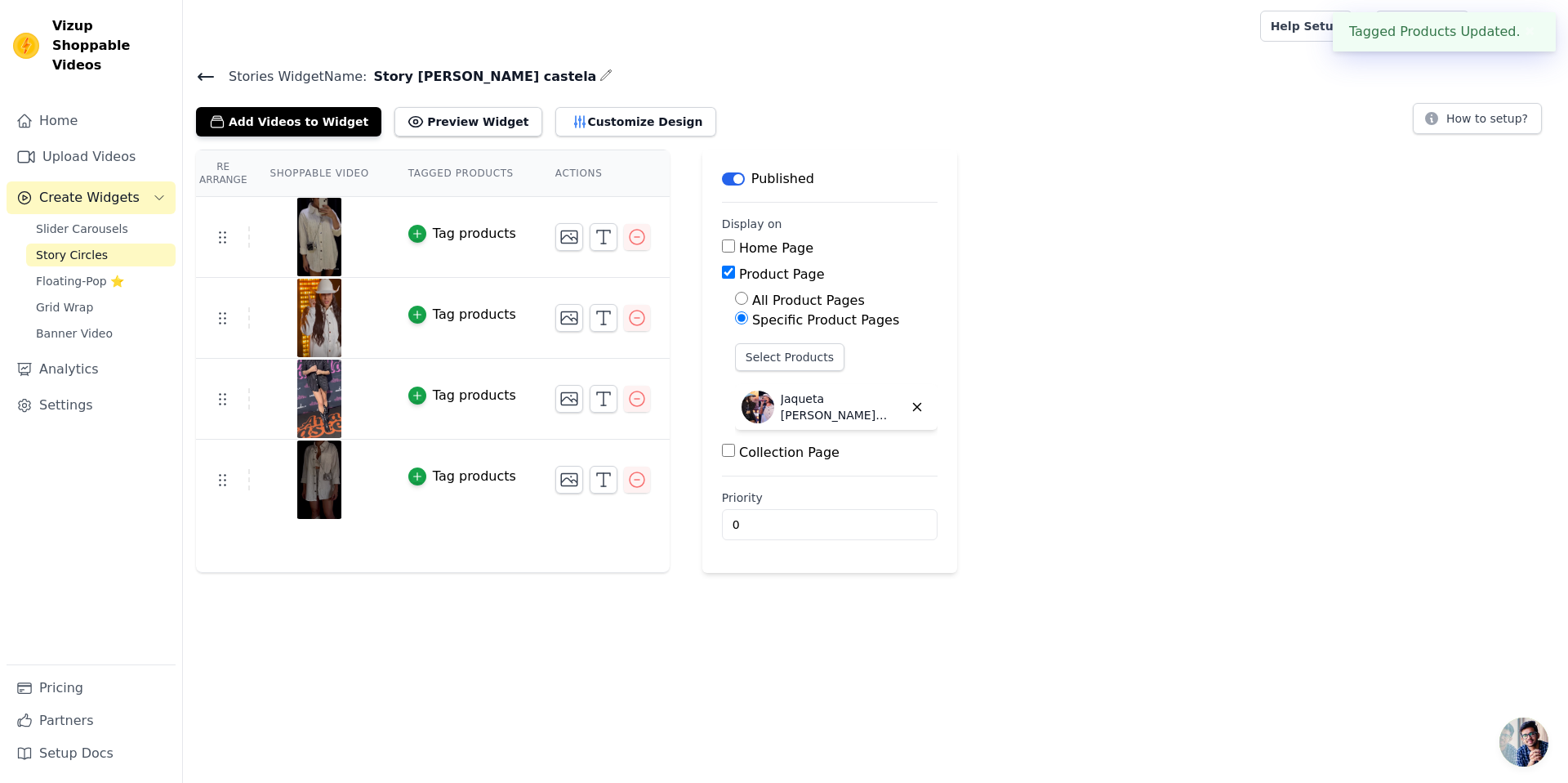
click at [1121, 359] on div "Re Arrange Shoppable Video Tagged Products Actions Tag products Tag products Ta…" at bounding box center [875, 361] width 1385 height 424
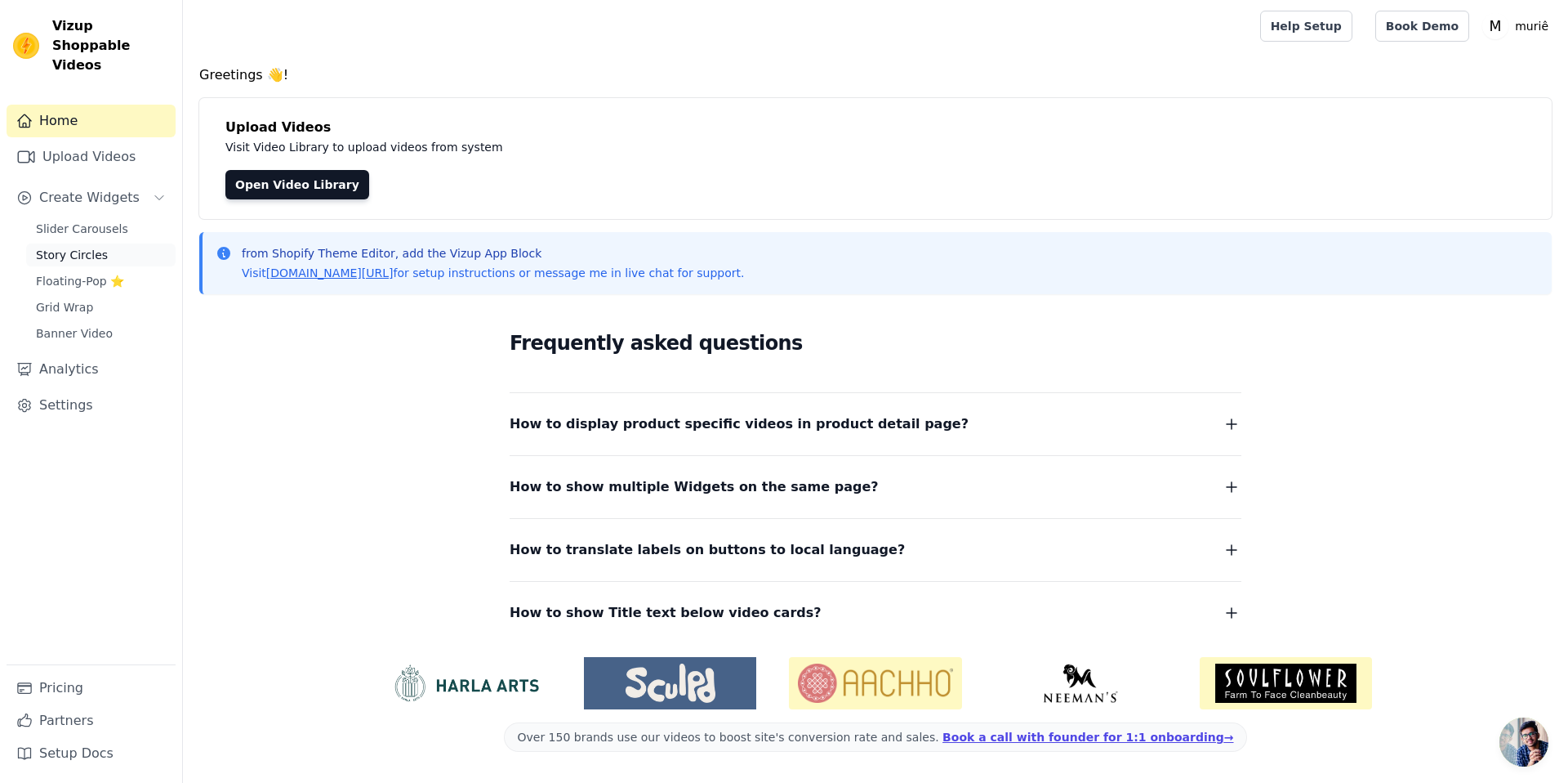
click at [116, 244] on link "Story Circles" at bounding box center [101, 254] width 150 height 23
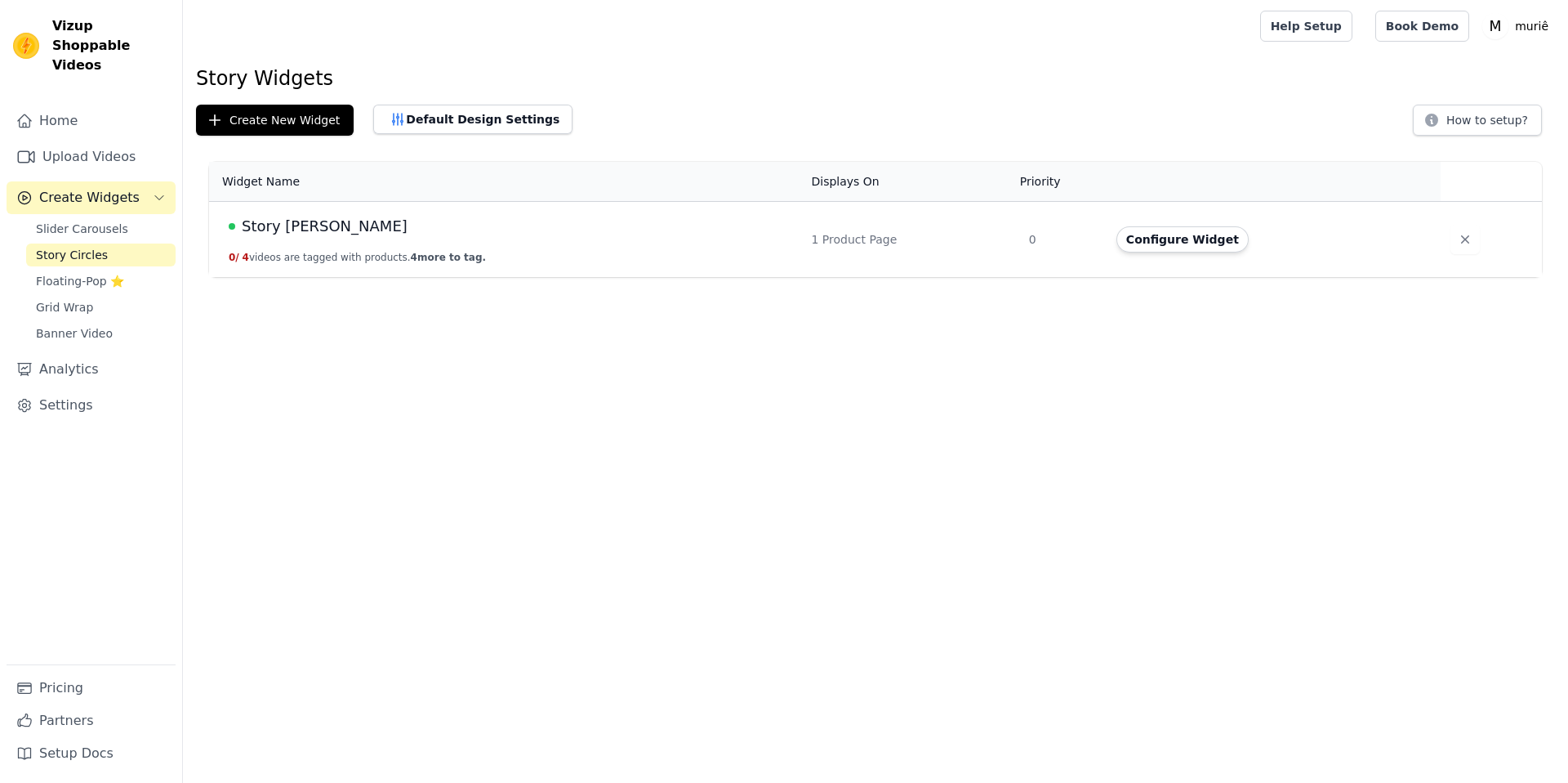
click at [357, 252] on button "0 / 4 videos are tagged with products. 4 more to tag." at bounding box center [357, 256] width 257 height 13
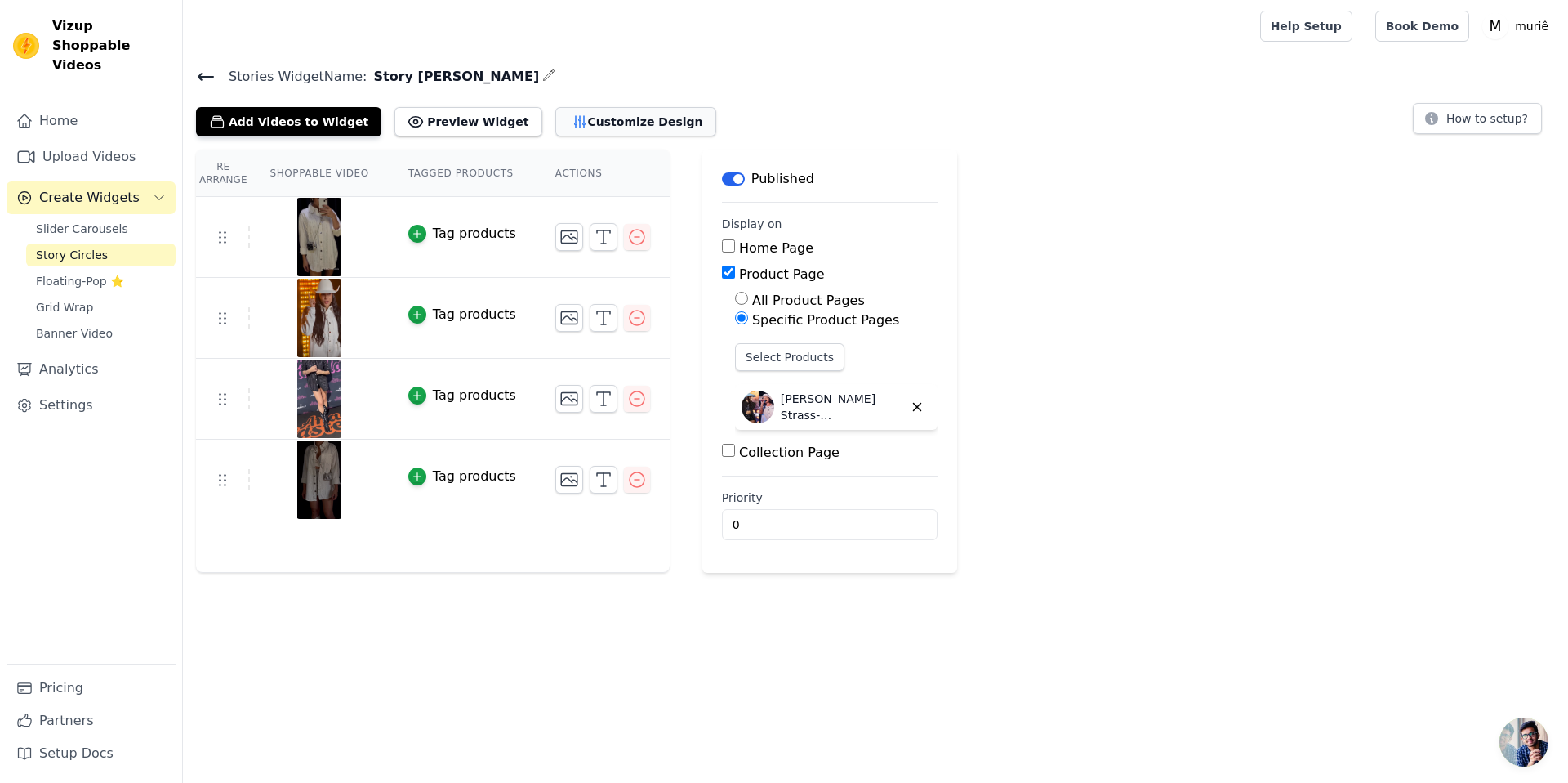
click at [585, 126] on button "Customize Design" at bounding box center [636, 121] width 161 height 29
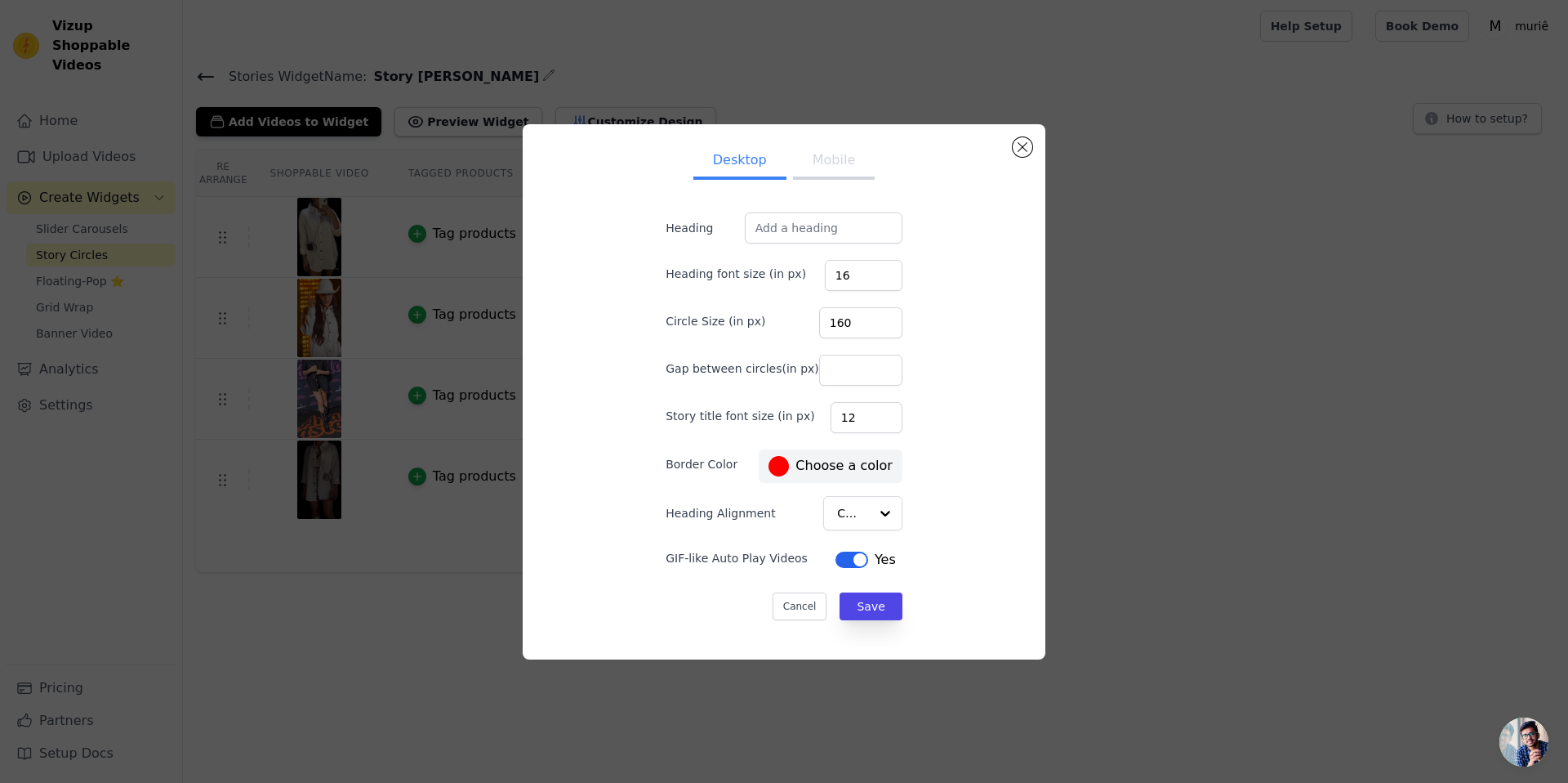
click at [834, 470] on label "#ff0000 Choose a color" at bounding box center [830, 466] width 123 height 21
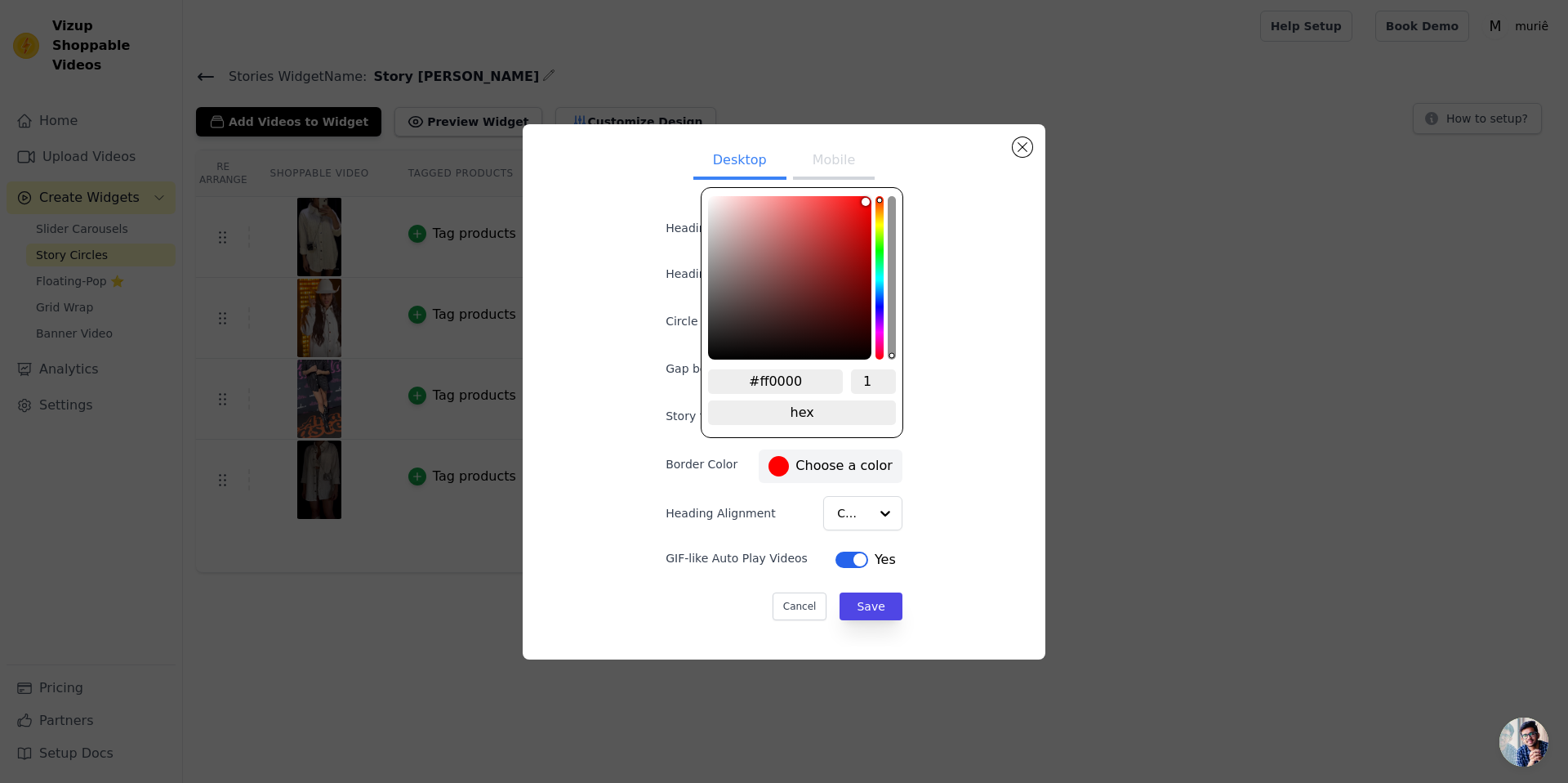
type input "#f40707"
type input "#f21111"
type input "#e92323"
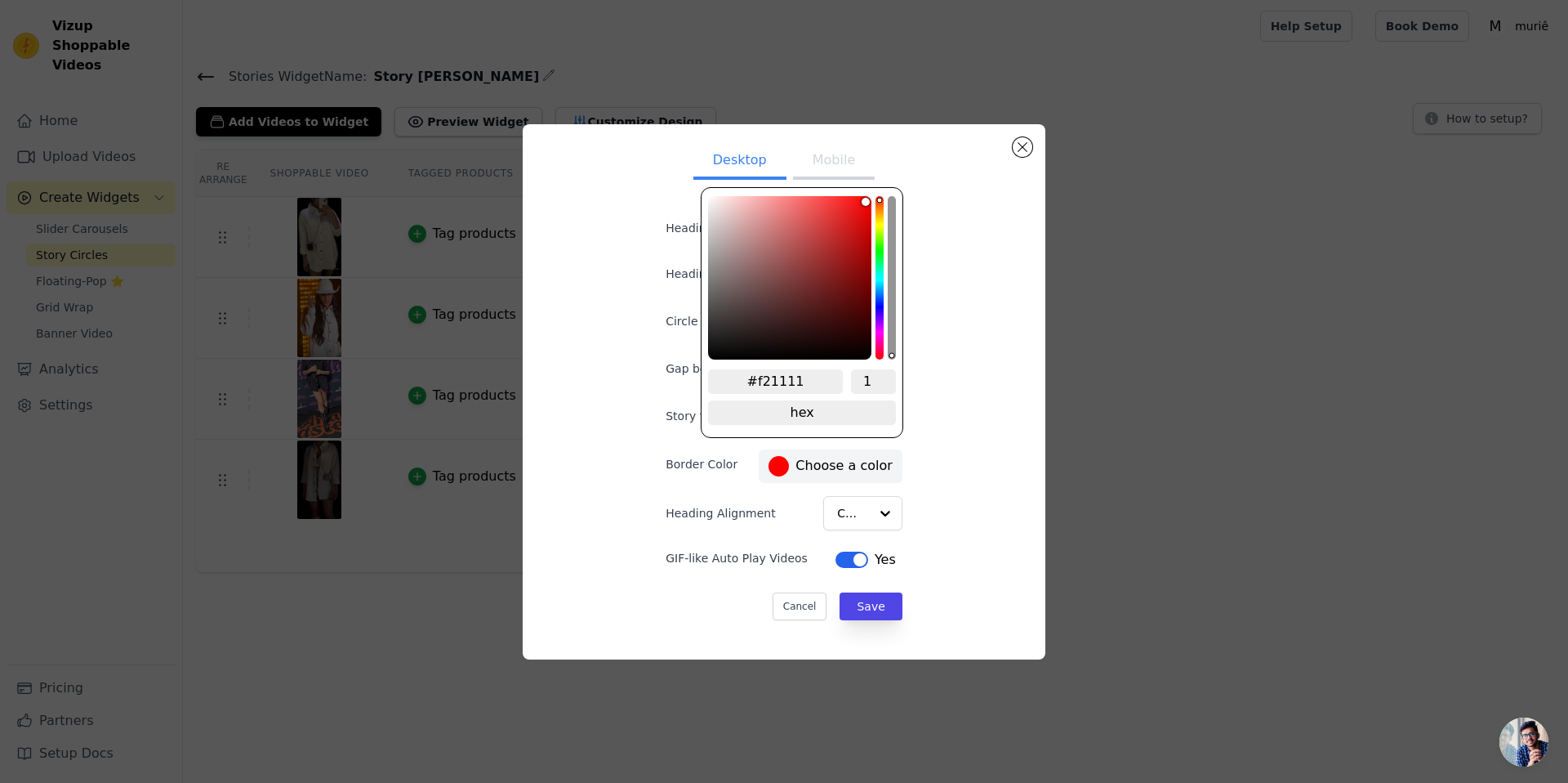
type input "#e92323"
type input "#e03131"
type input "#d73e3e"
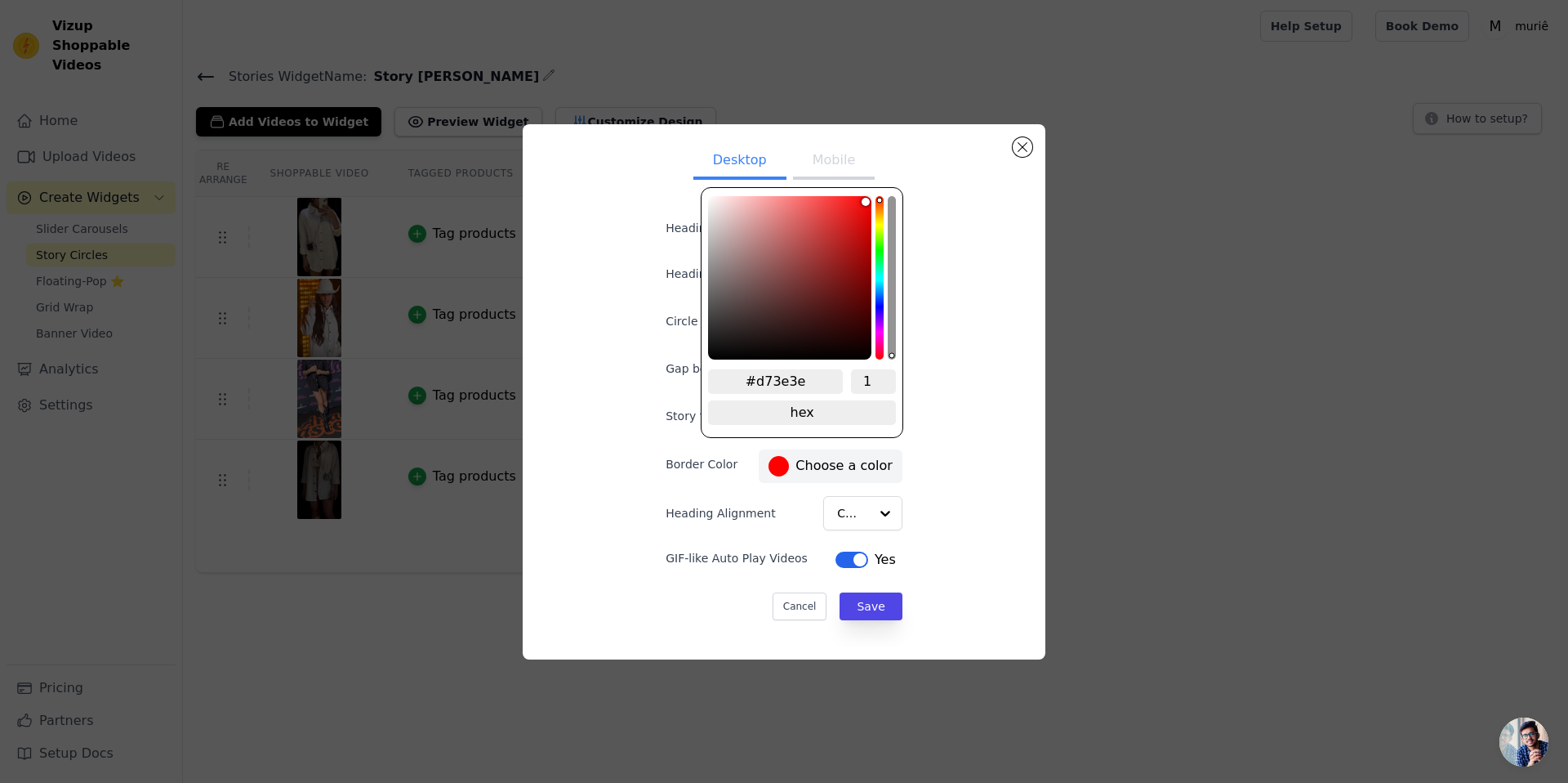
type input "#c64f4f"
type input "#b45b5b"
type input "#a36363"
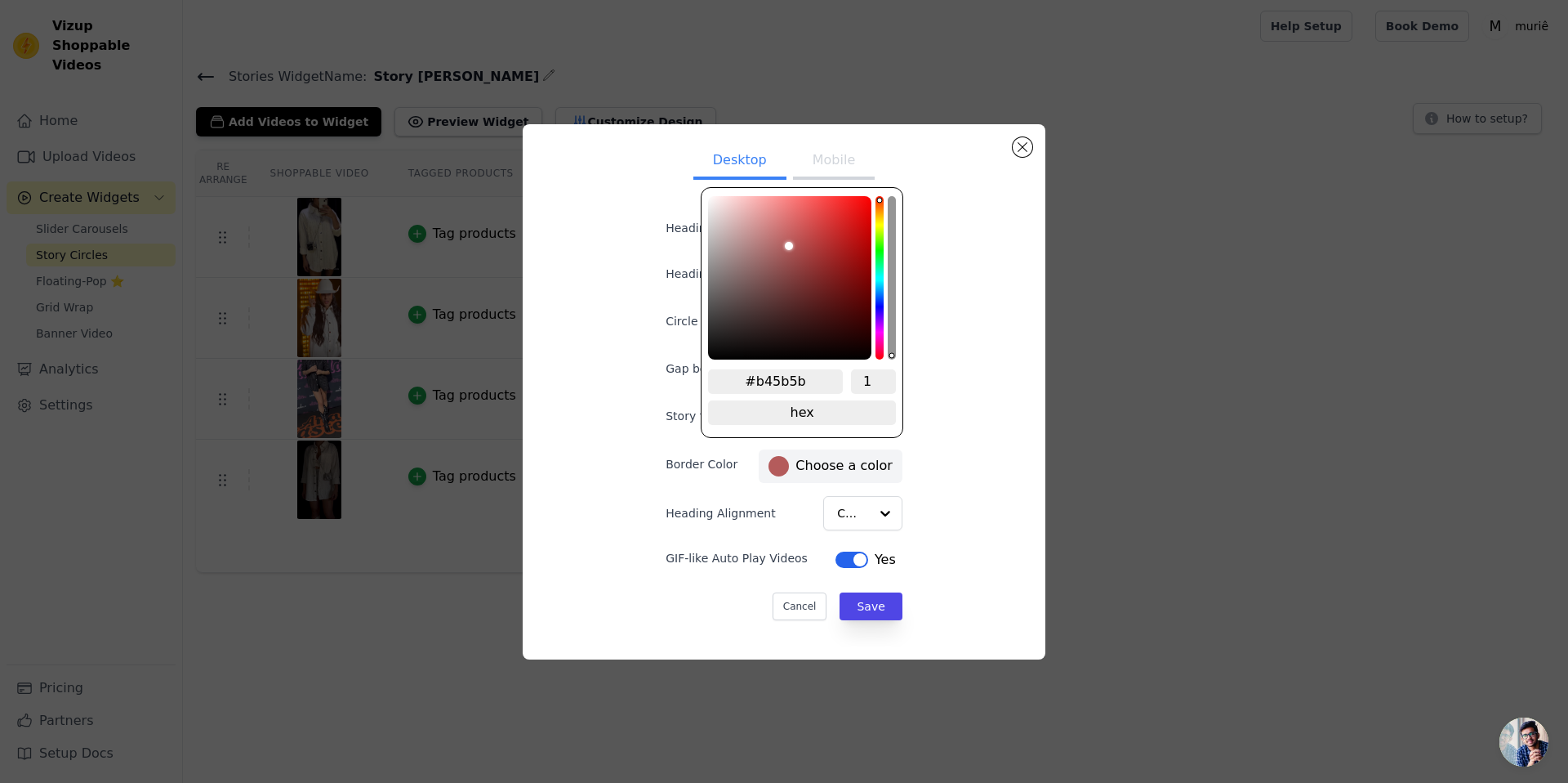
type input "#a36363"
type input "#896767"
type input "#736262"
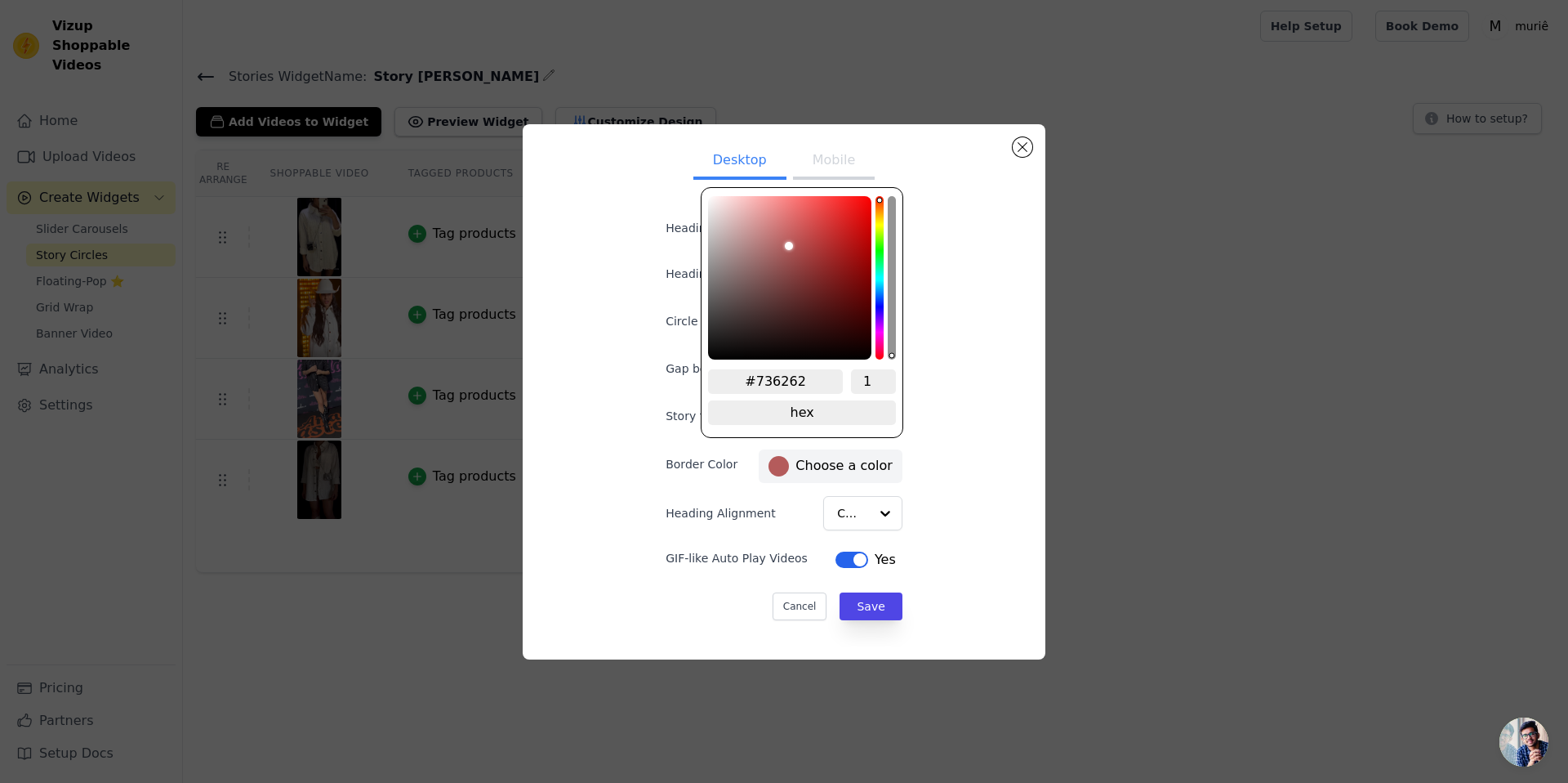
type input "#635d5d"
type input "#555555"
type input "#474747"
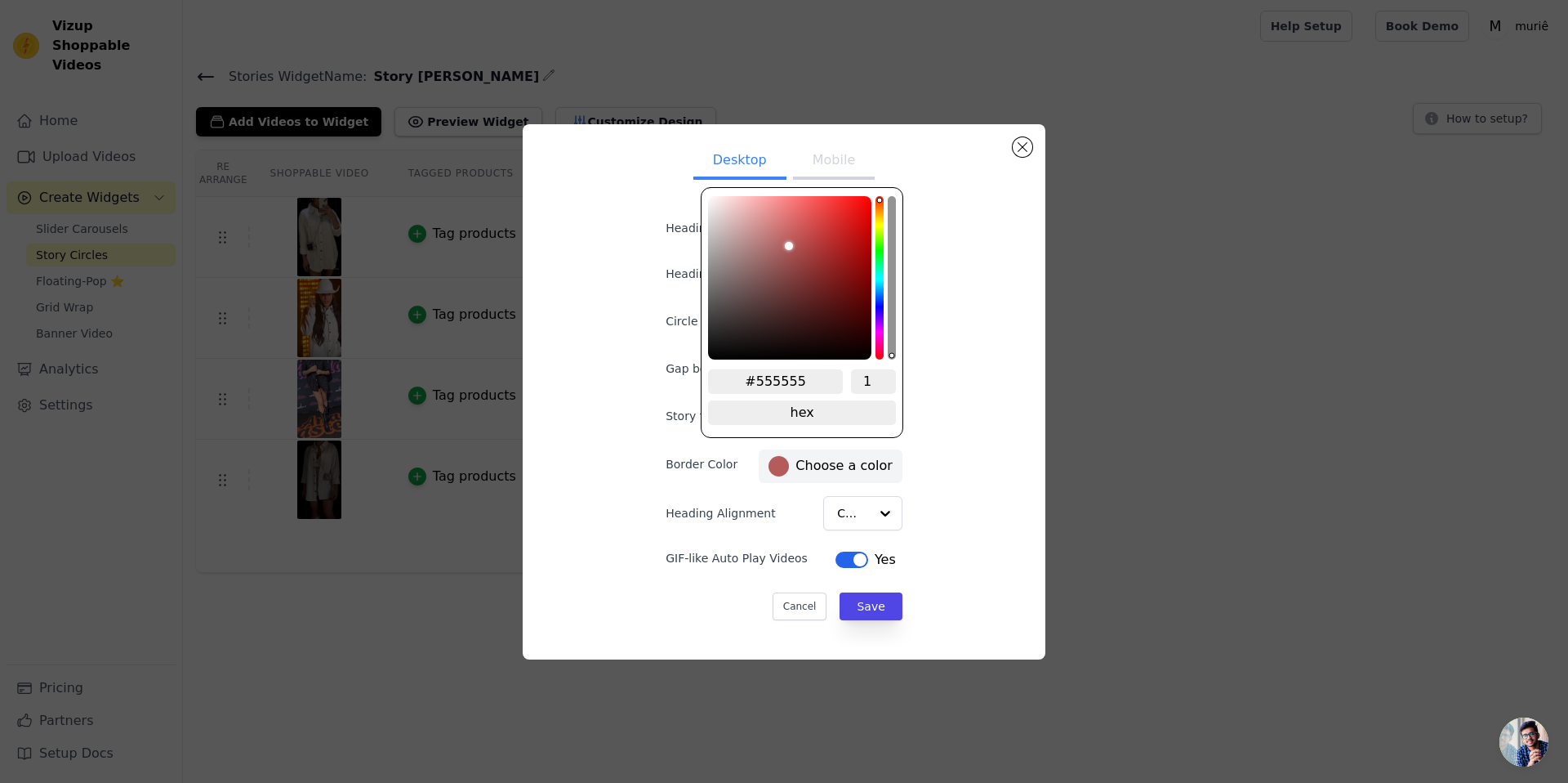
type input "#474747"
type input "#434343"
type input "#3f3f3f"
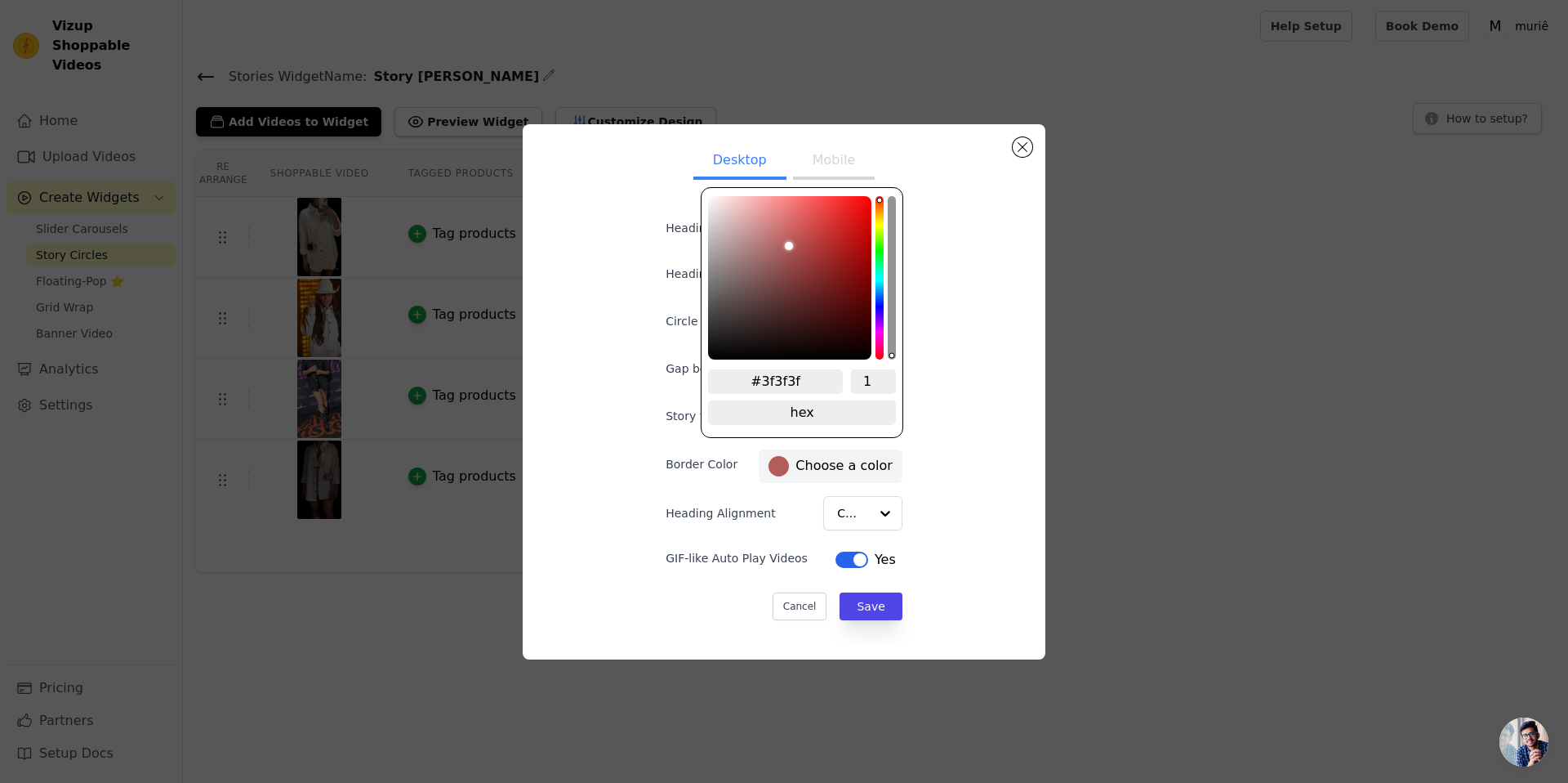
type input "#3e3e3e"
type input "#3a3a3a"
type input "#343434"
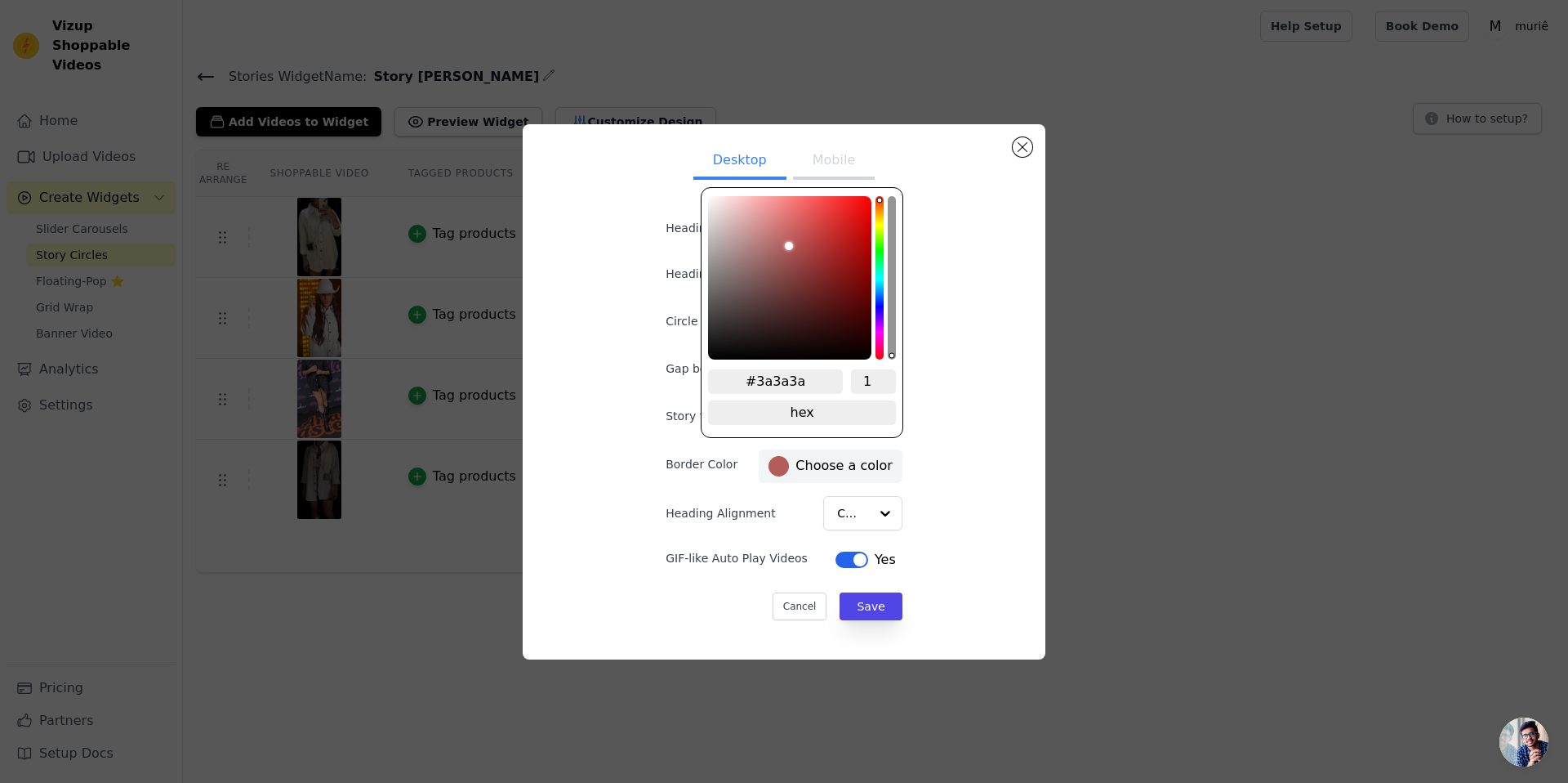
type input "#343434"
type input "#2f2f2f"
type input "#242424"
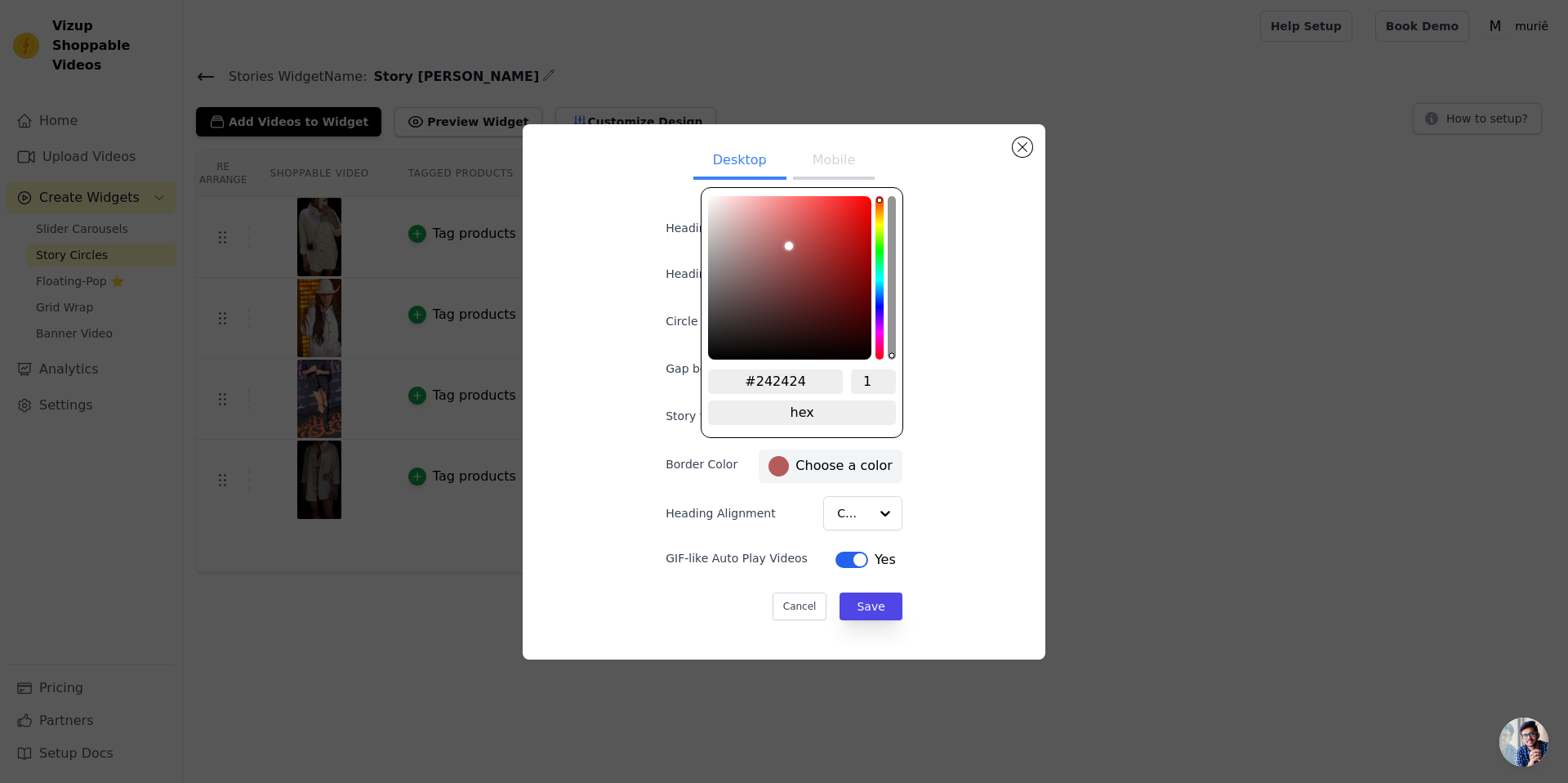
type input "#1e1e1e"
type input "#1a1a1a"
type input "#121212"
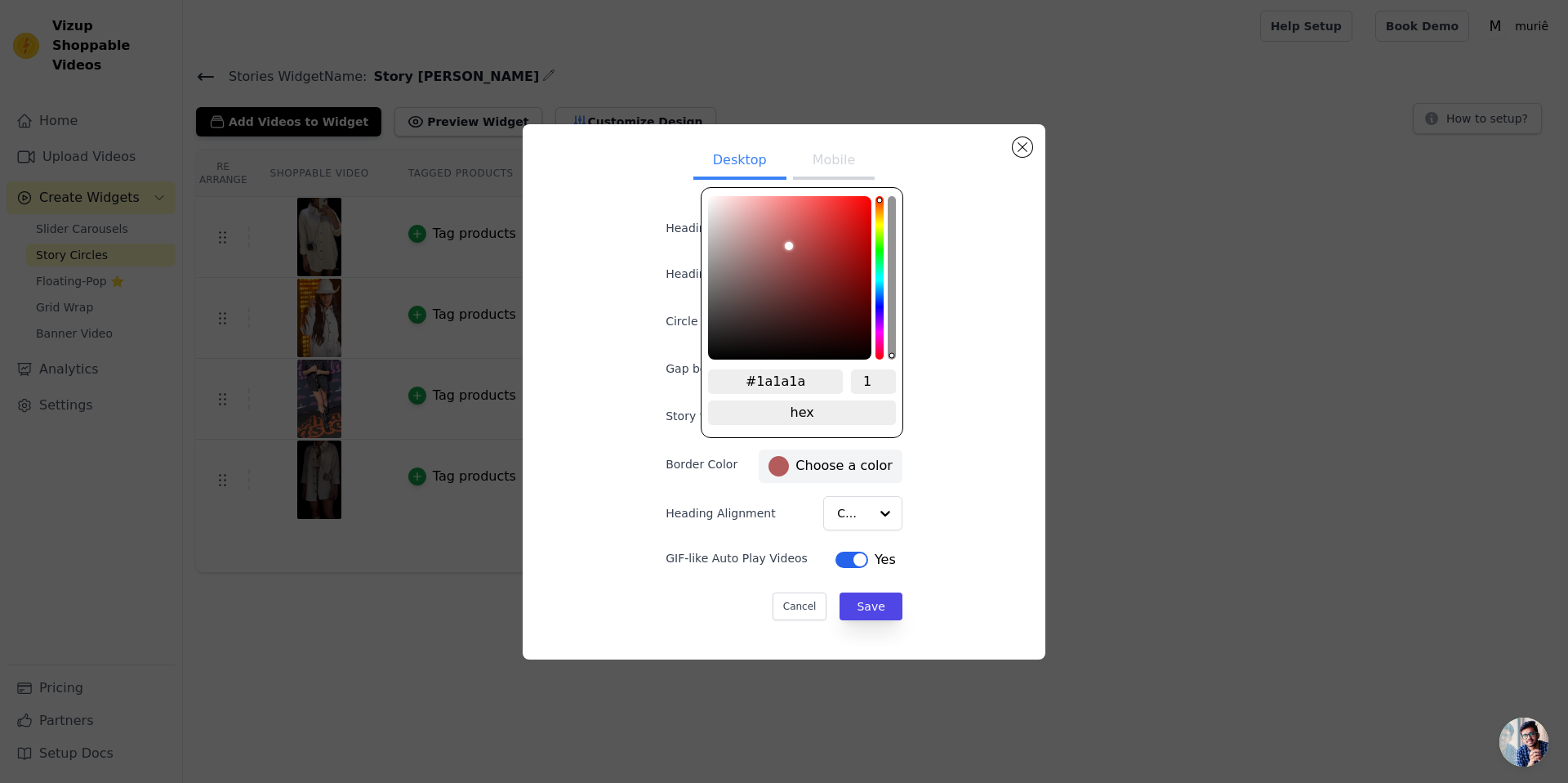
type input "#121212"
type input "#0d0d0d"
type input "#0a0a0a"
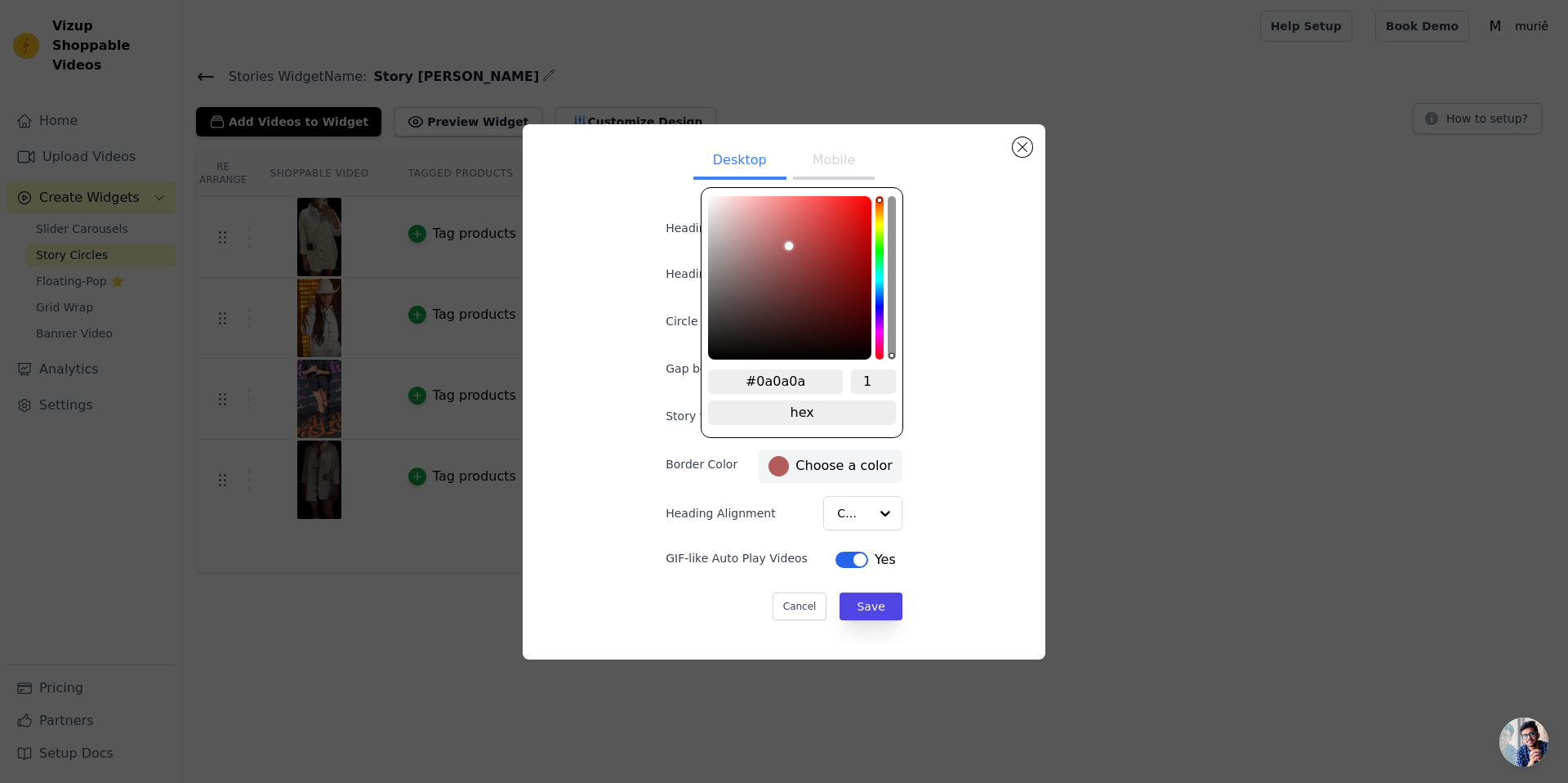
type input "#080808"
type input "#040404"
type input "#020202"
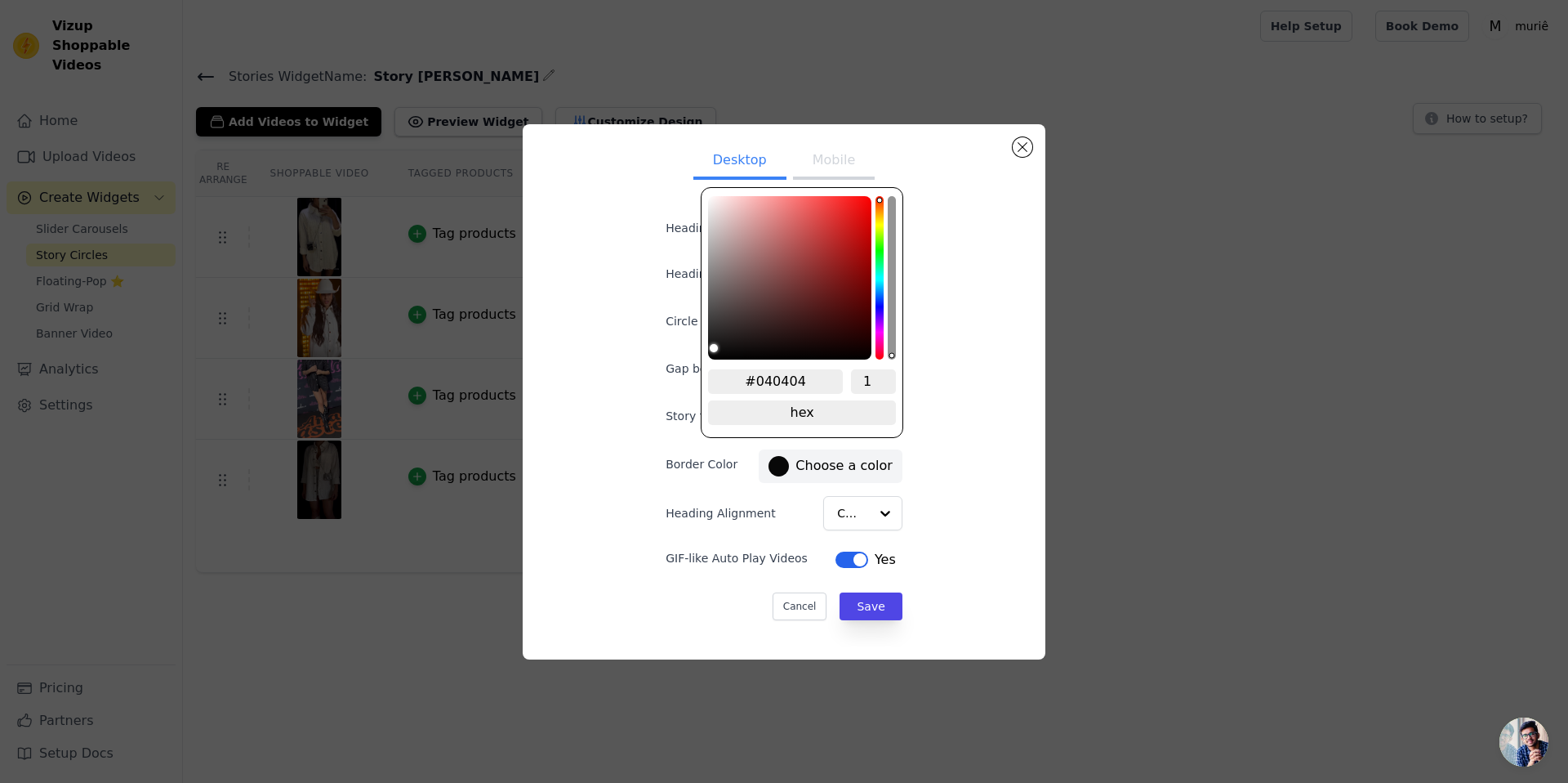
type input "#020202"
type input "#000000"
drag, startPoint x: 867, startPoint y: 203, endPoint x: 605, endPoint y: 371, distance: 311.2
click at [605, 371] on div "Desktop Mobile Heading Heading font size (in px) 16 Circle Size (in px) 160 Gap…" at bounding box center [784, 392] width 497 height 509
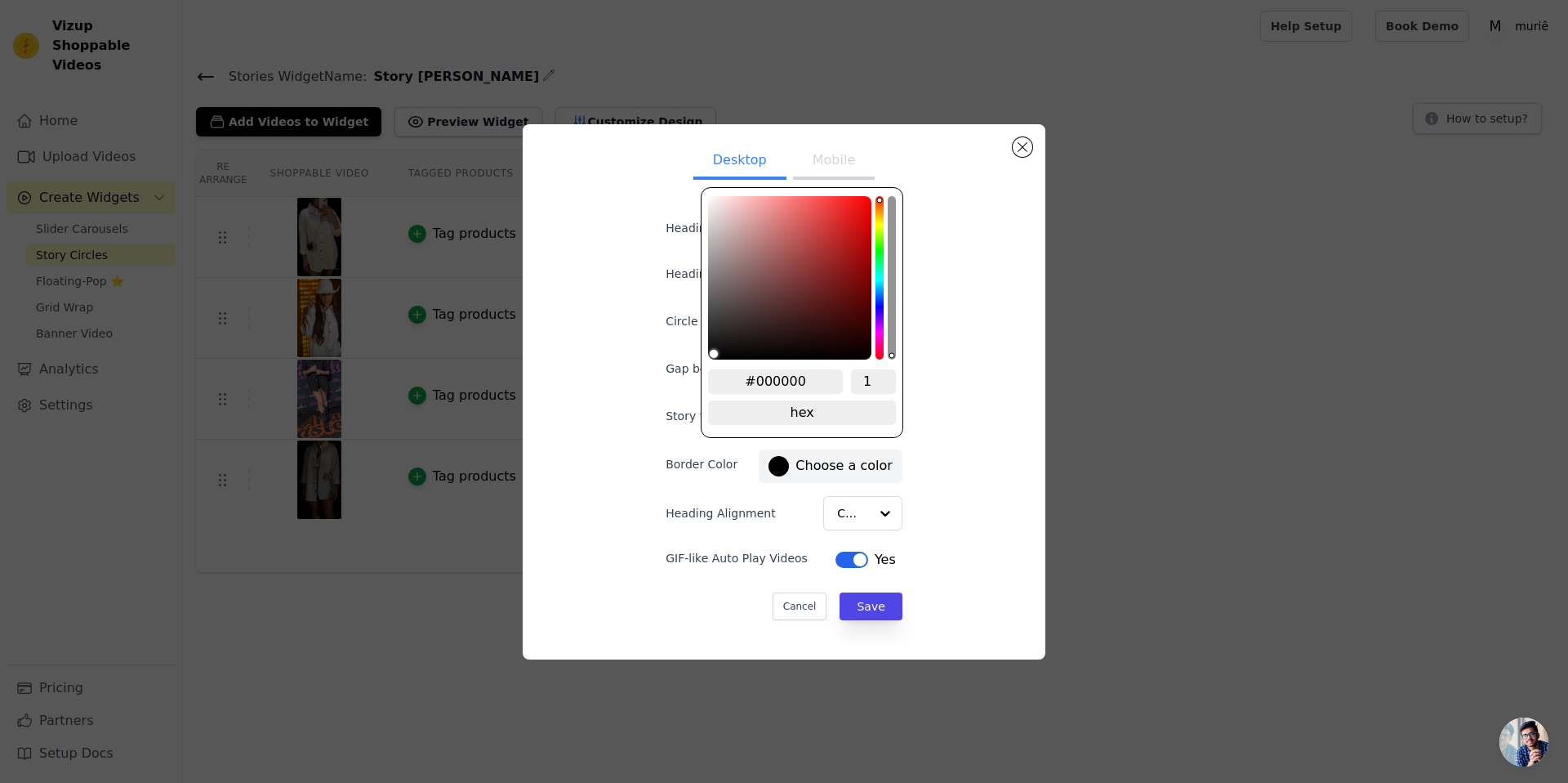
click at [948, 437] on div "Desktop Mobile Heading Heading font size (in px) 16 Circle Size (in px) 160 Gap…" at bounding box center [784, 392] width 497 height 509
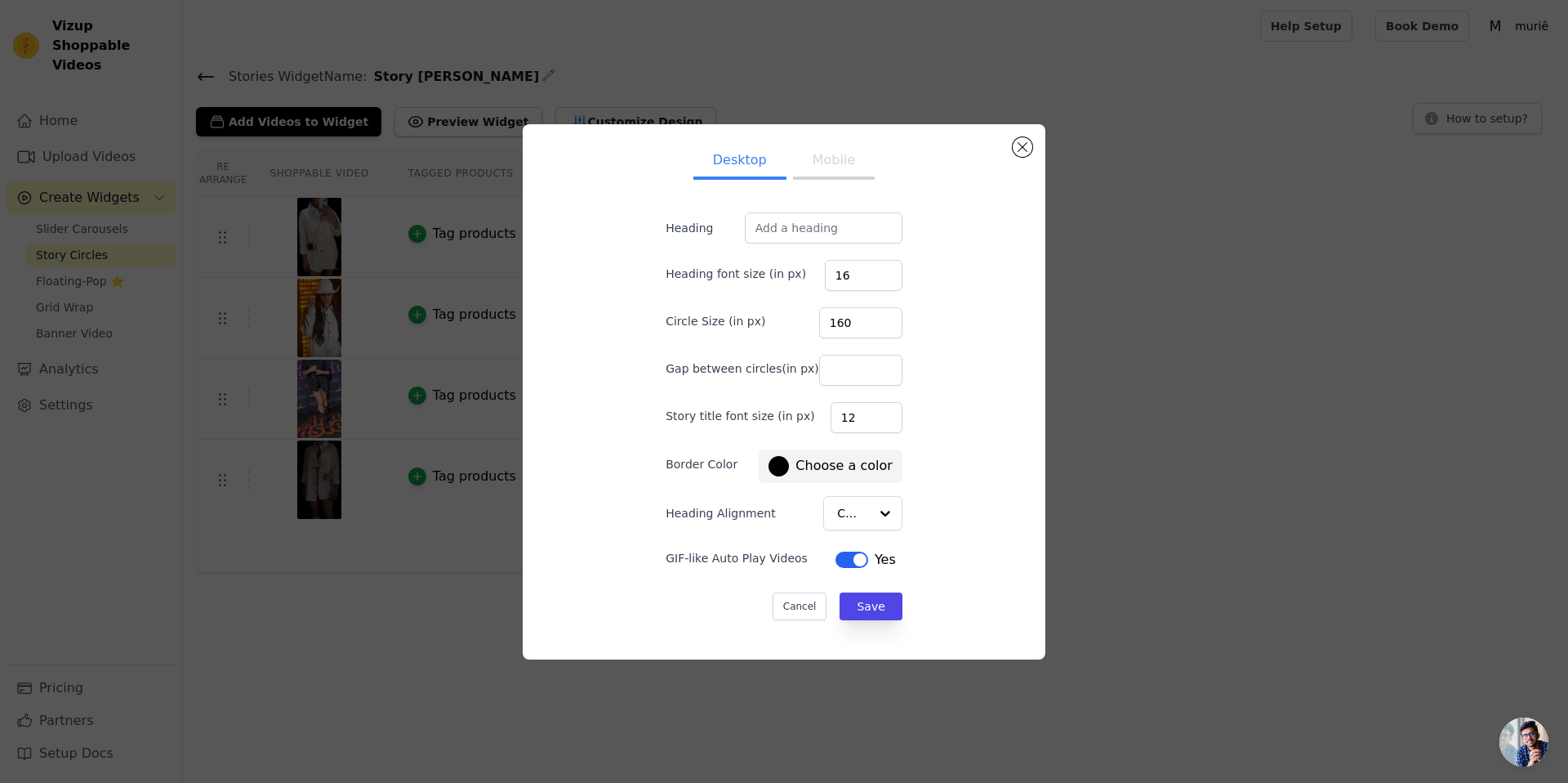
click at [855, 627] on form "Heading Heading font size (in px) 16 Circle Size (in px) 160 Gap between circle…" at bounding box center [784, 416] width 263 height 434
click at [850, 619] on button "Save" at bounding box center [871, 606] width 62 height 27
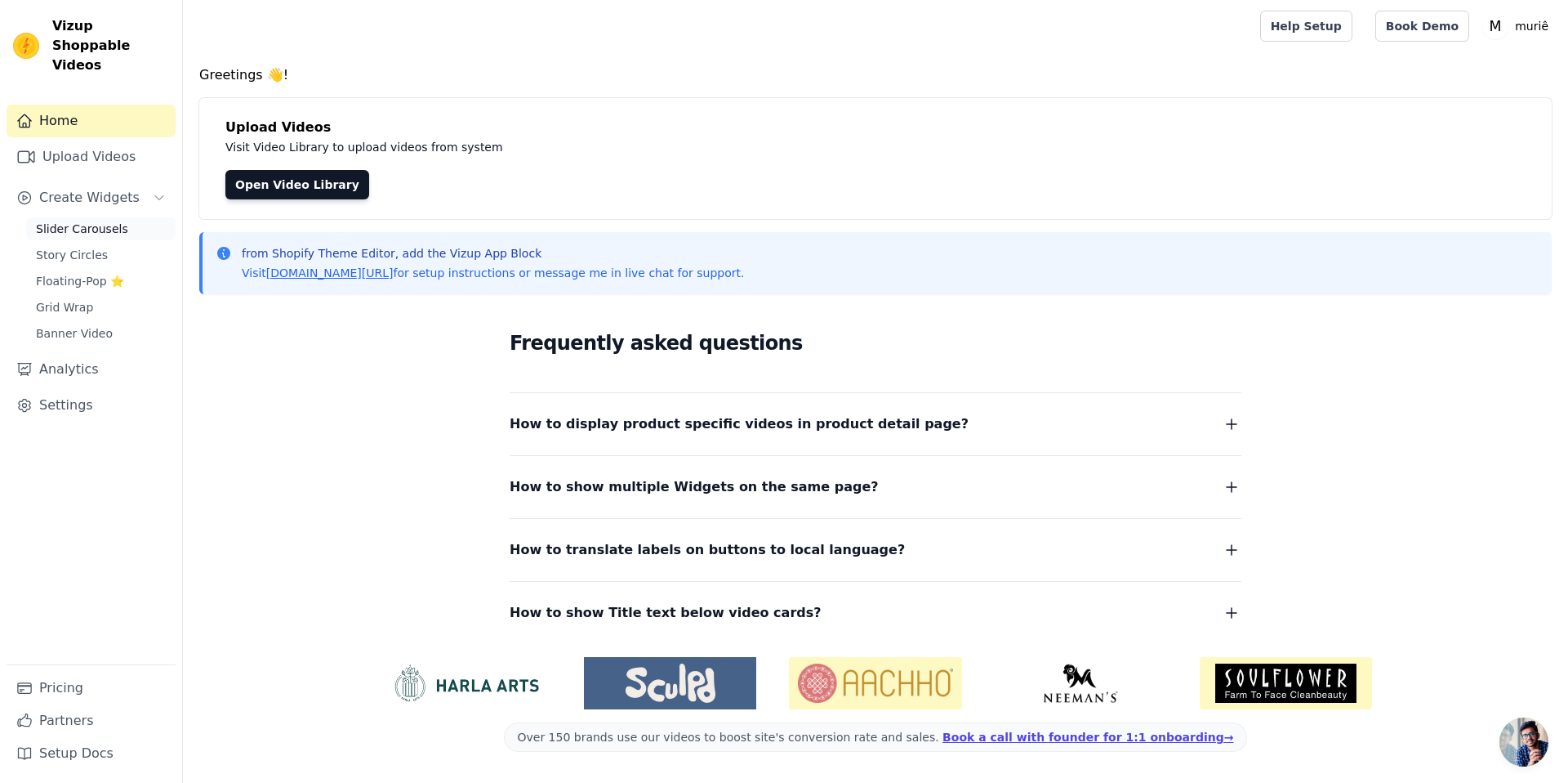
click at [60, 220] on span "Slider Carousels" at bounding box center [82, 228] width 92 height 17
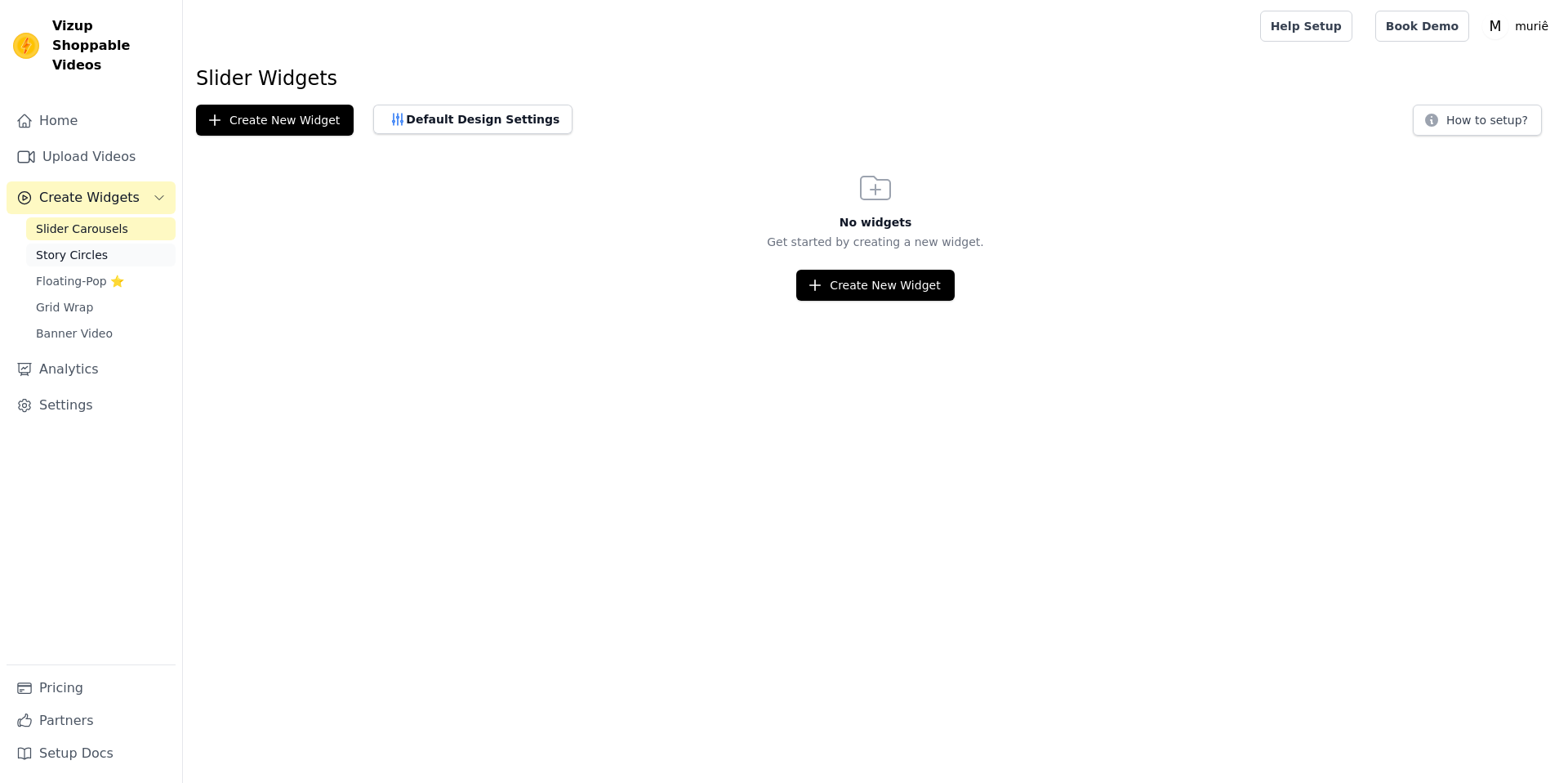
click at [79, 245] on link "Story Circles" at bounding box center [101, 254] width 150 height 23
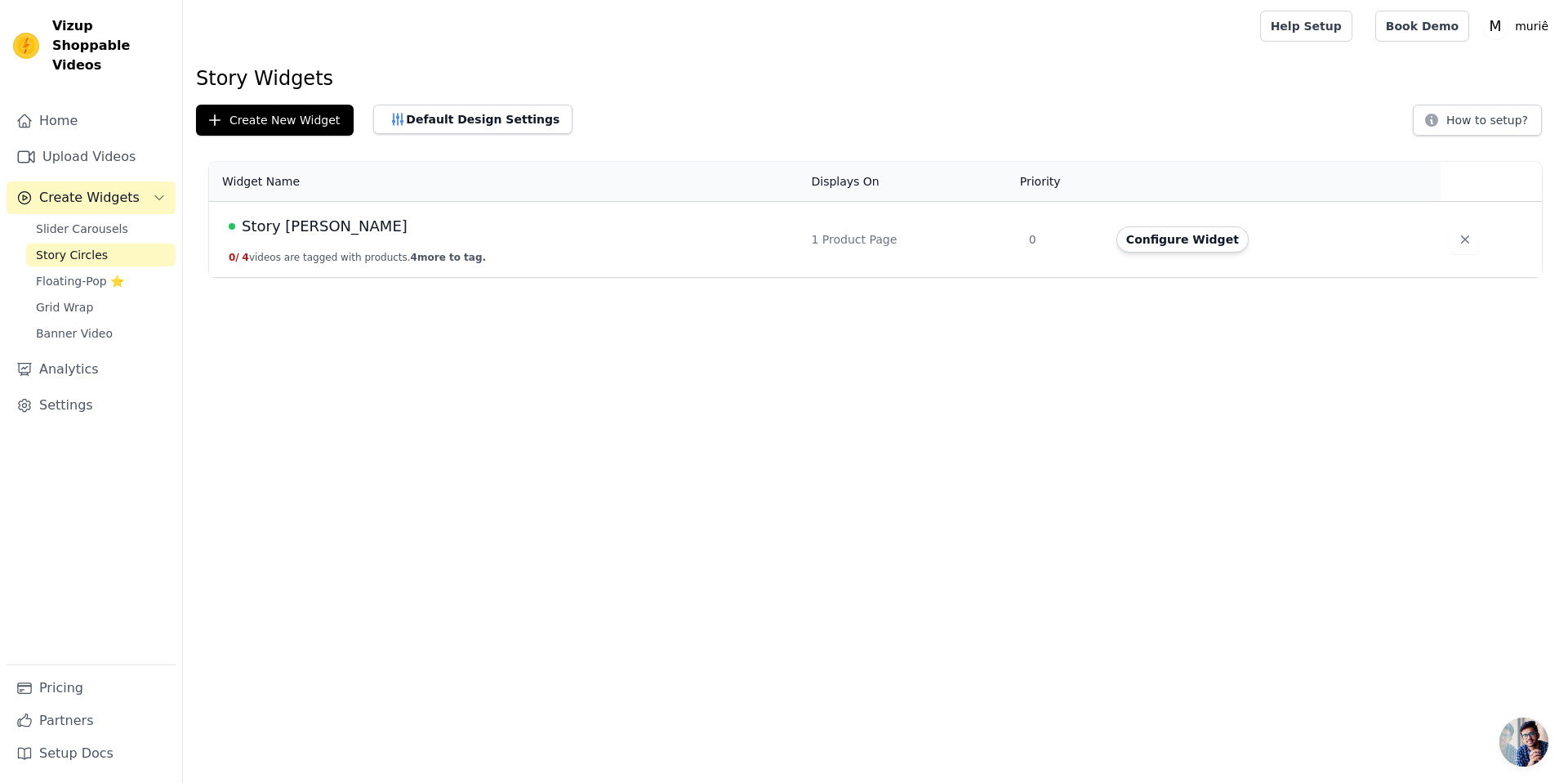
click at [673, 247] on td "Story [PERSON_NAME] 0 / 4 videos are tagged with products. 4 more to tag." at bounding box center [506, 240] width 593 height 76
click at [242, 224] on div "Story [PERSON_NAME]" at bounding box center [511, 226] width 563 height 23
click at [1155, 247] on button "Configure Widget" at bounding box center [1183, 239] width 132 height 26
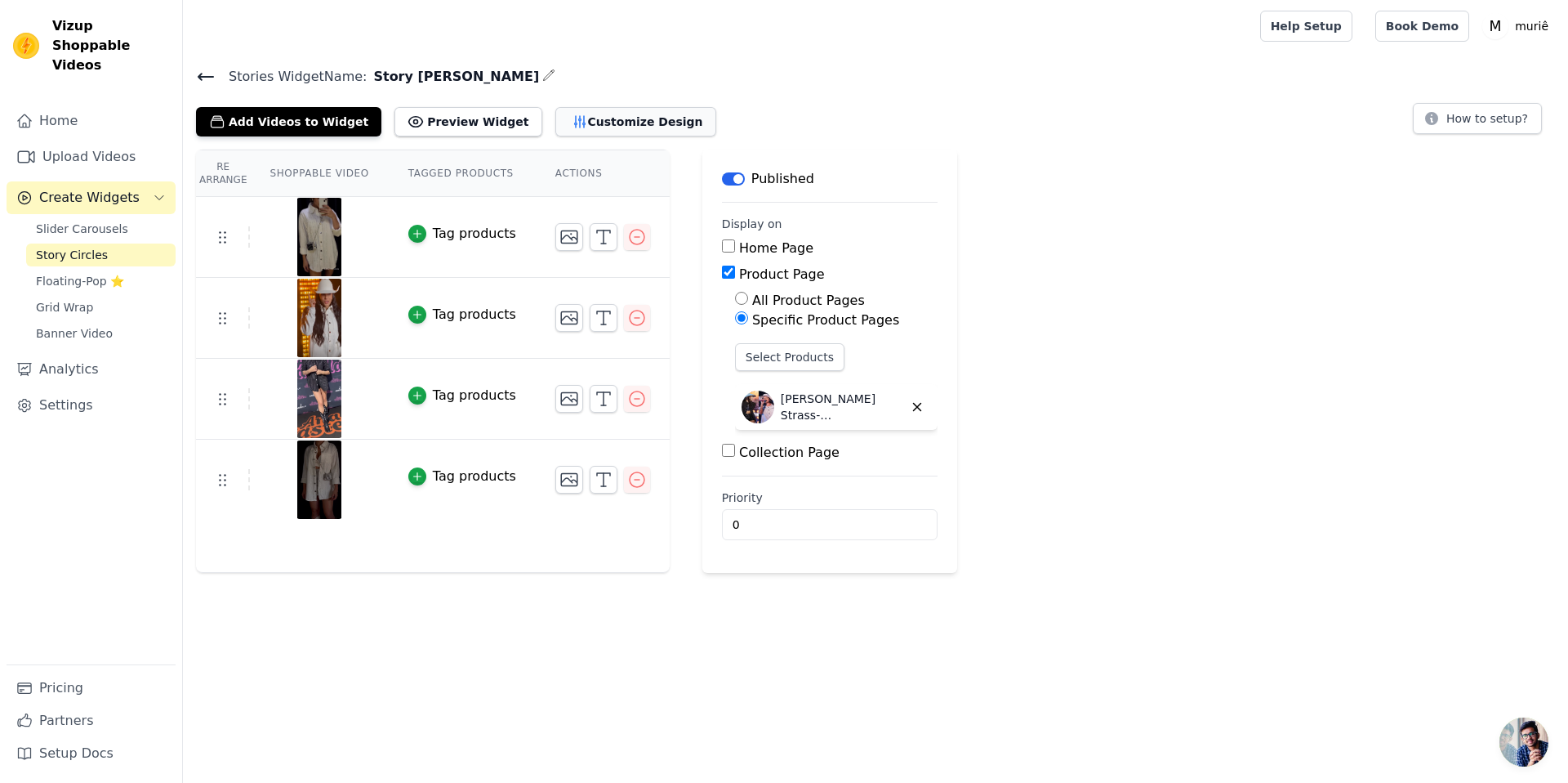
click at [574, 127] on button "Customize Design" at bounding box center [636, 121] width 161 height 29
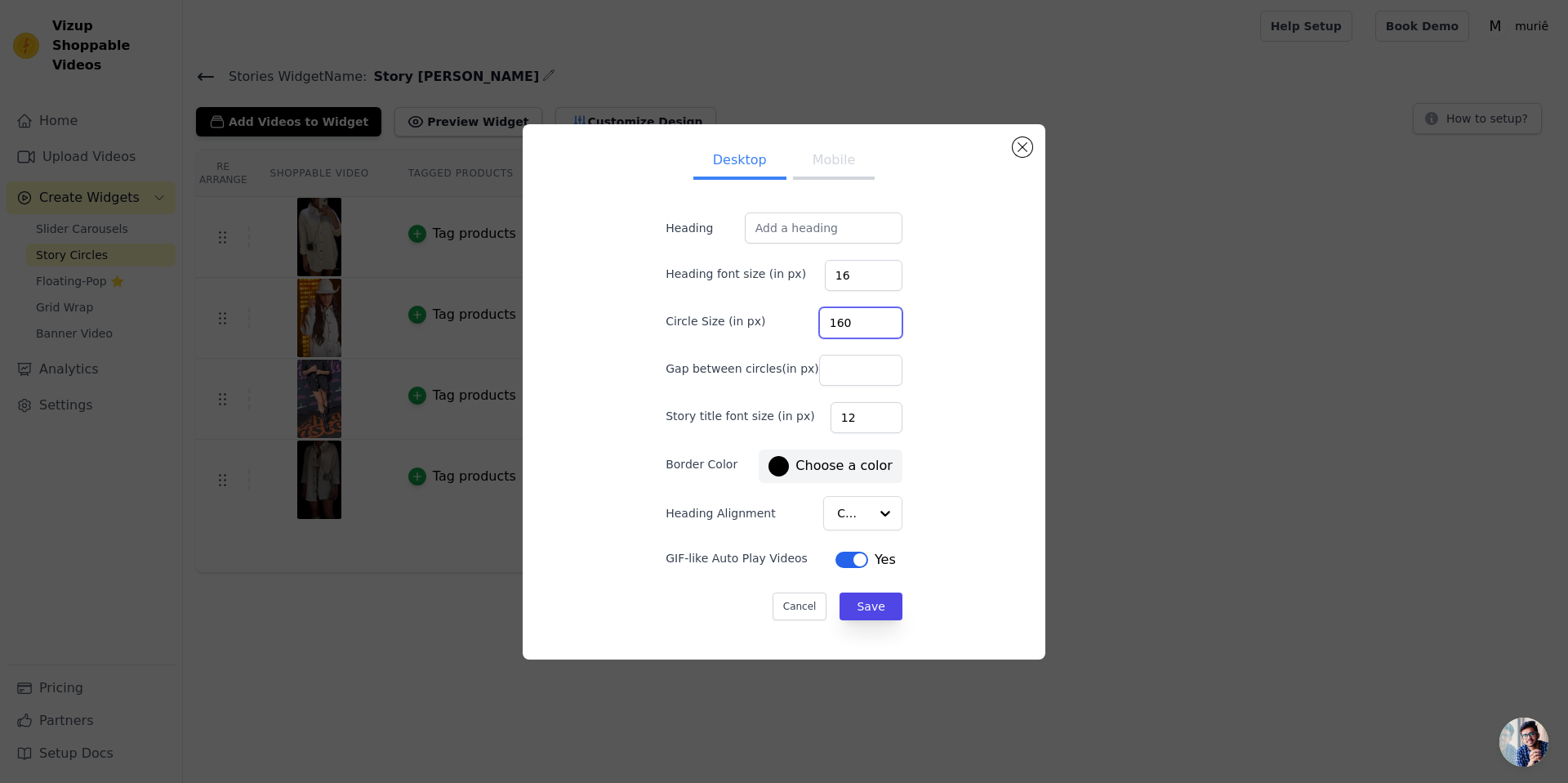
click at [857, 320] on input "160" at bounding box center [861, 323] width 83 height 31
type input "120"
click at [860, 618] on button "Save" at bounding box center [871, 606] width 62 height 27
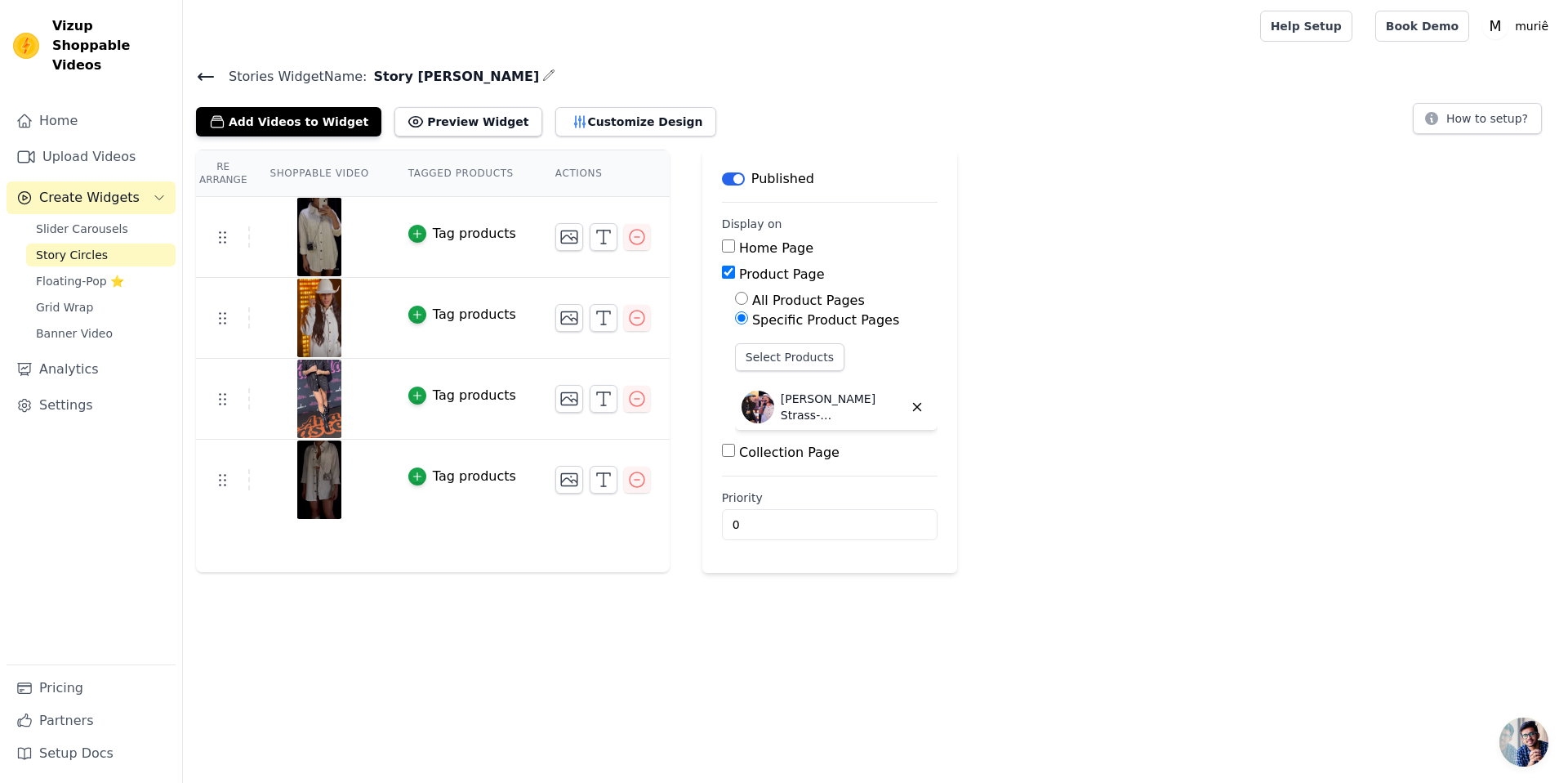
click at [517, 118] on div "Add Videos to Widget Preview Widget Customize Design" at bounding box center [462, 118] width 533 height 36
click at [572, 118] on icon "button" at bounding box center [580, 121] width 17 height 17
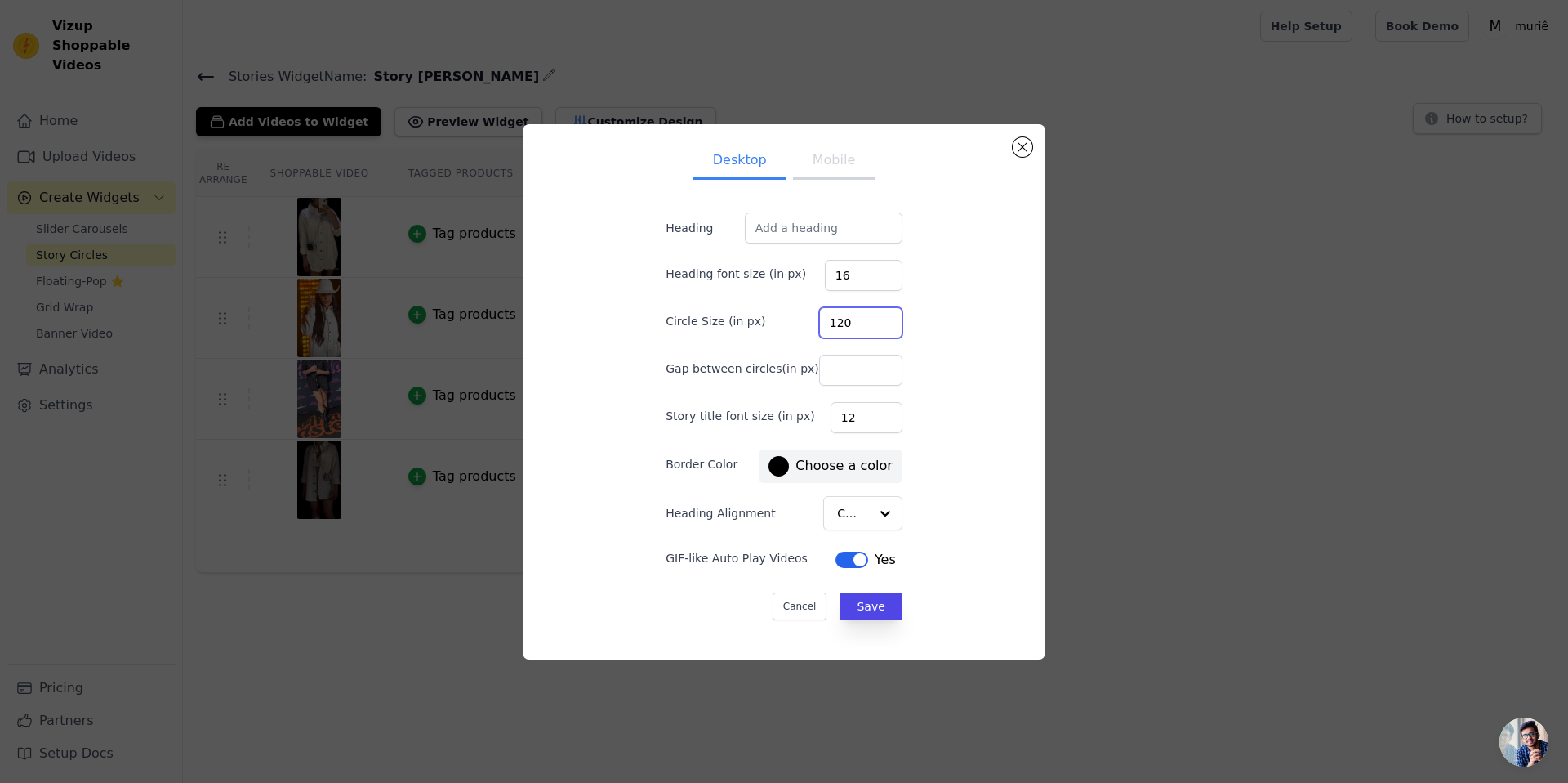
click at [846, 318] on input "120" at bounding box center [861, 323] width 83 height 31
type input "95"
click at [865, 620] on form "Heading Heading font size (in px) 16 Circle Size (in px) 95 Gap between circles…" at bounding box center [784, 416] width 263 height 434
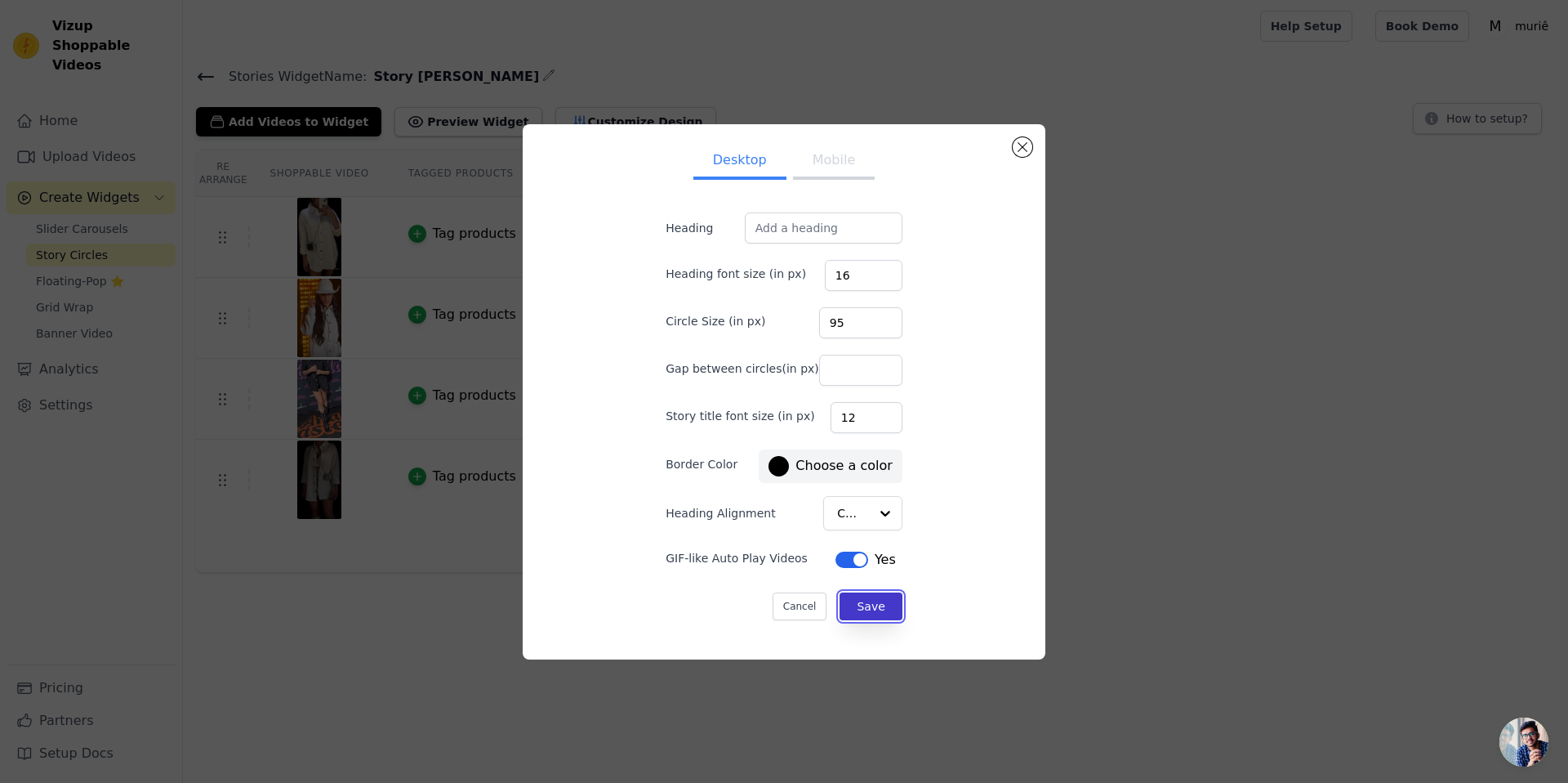
click at [860, 614] on button "Save" at bounding box center [871, 606] width 62 height 27
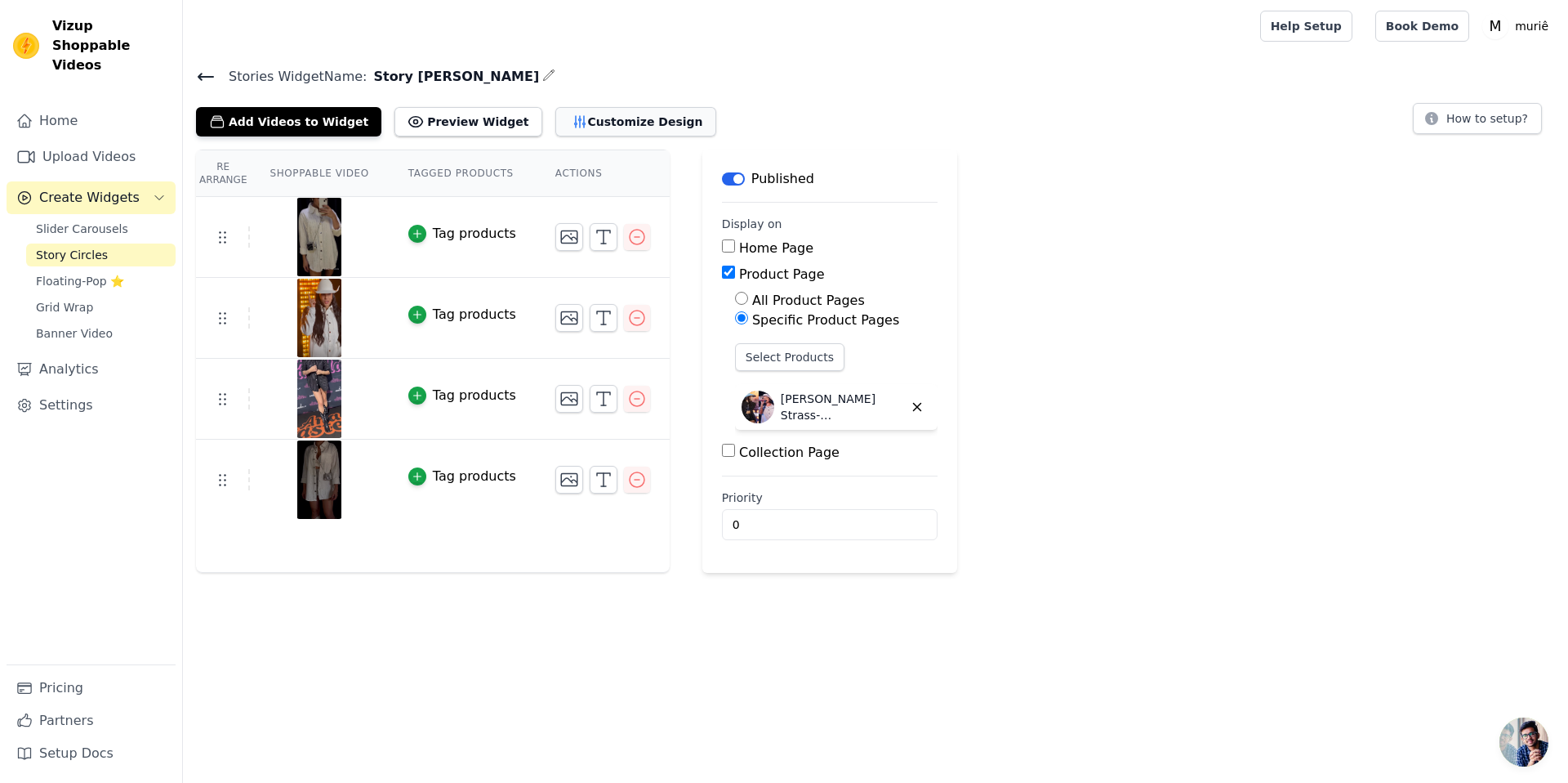
click at [574, 119] on icon "button" at bounding box center [579, 122] width 11 height 12
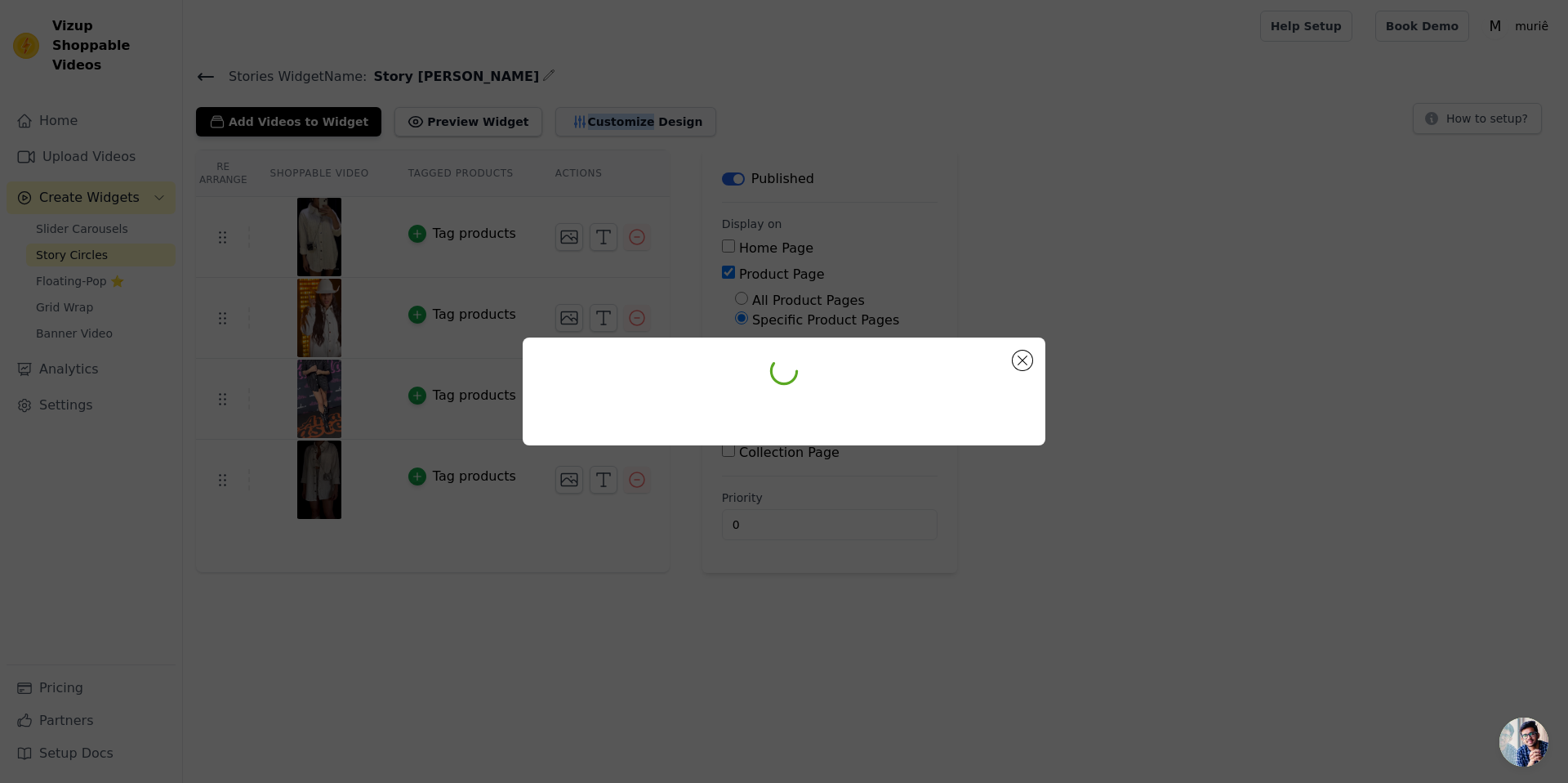
click at [543, 119] on div at bounding box center [784, 392] width 1568 height 783
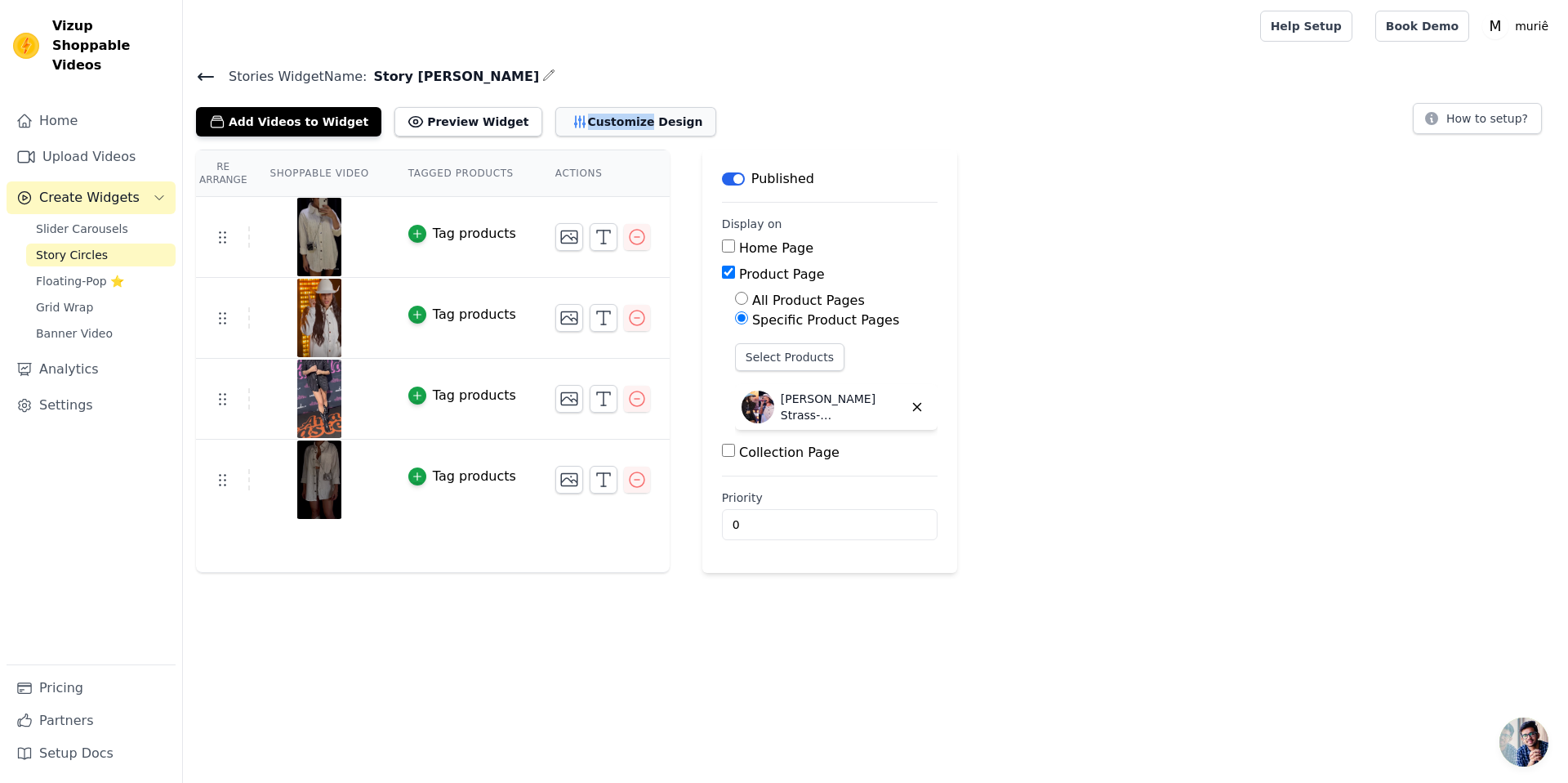
click at [574, 119] on icon "button" at bounding box center [579, 122] width 11 height 12
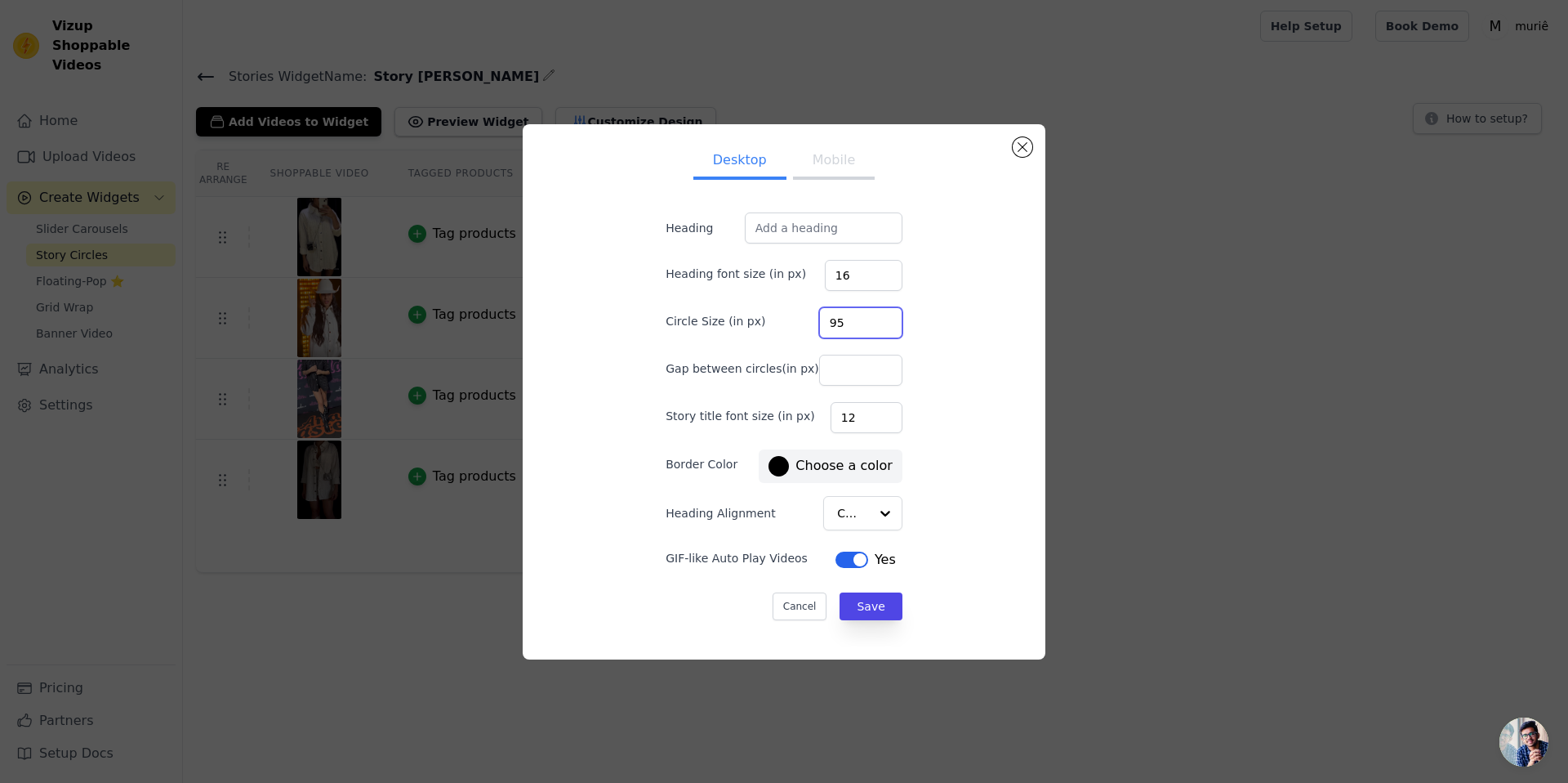
click at [851, 328] on input "95" at bounding box center [861, 323] width 83 height 31
type input "100"
click at [857, 602] on button "Save" at bounding box center [871, 606] width 62 height 27
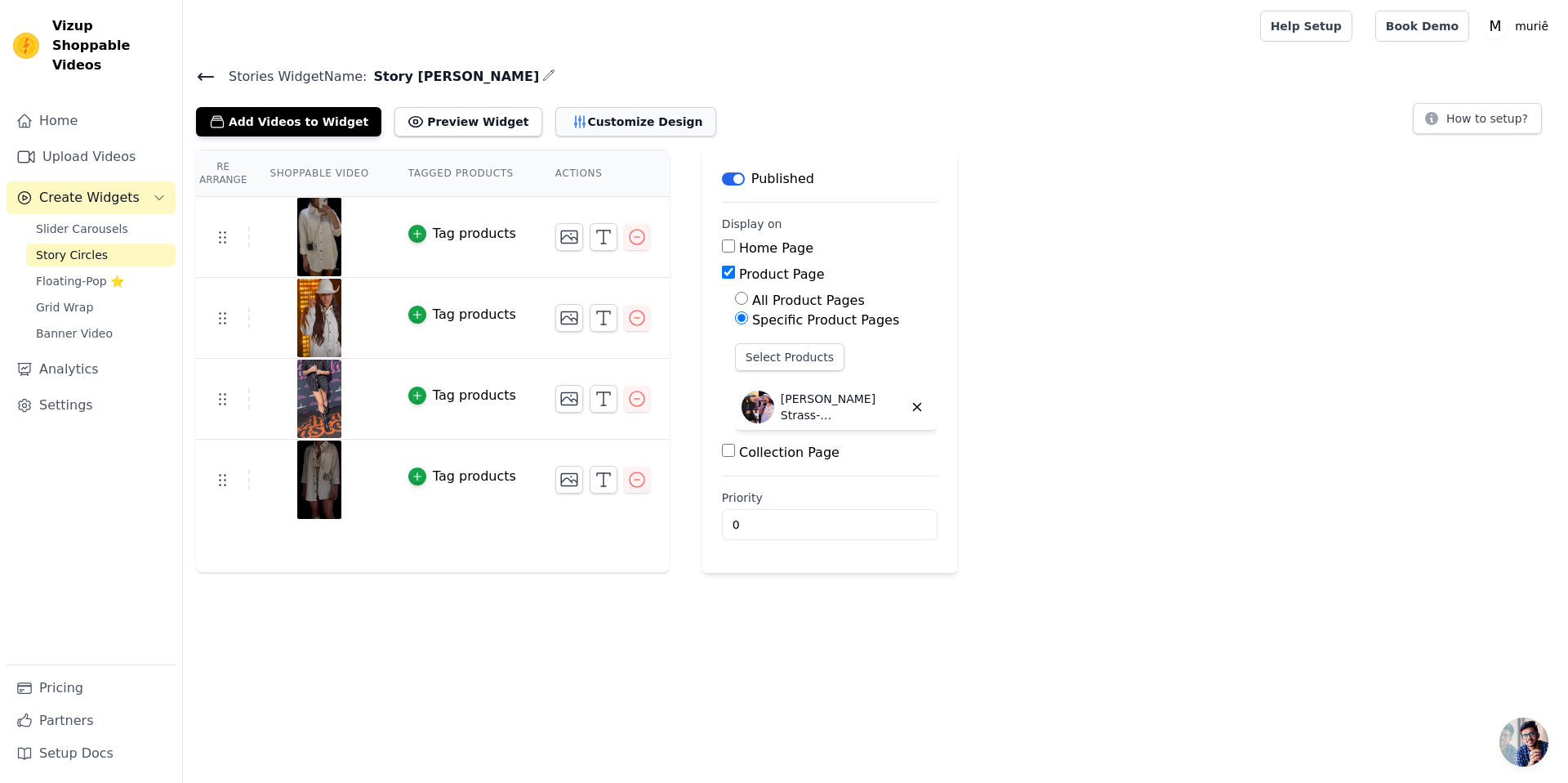
click at [584, 124] on button "Customize Design" at bounding box center [636, 121] width 161 height 29
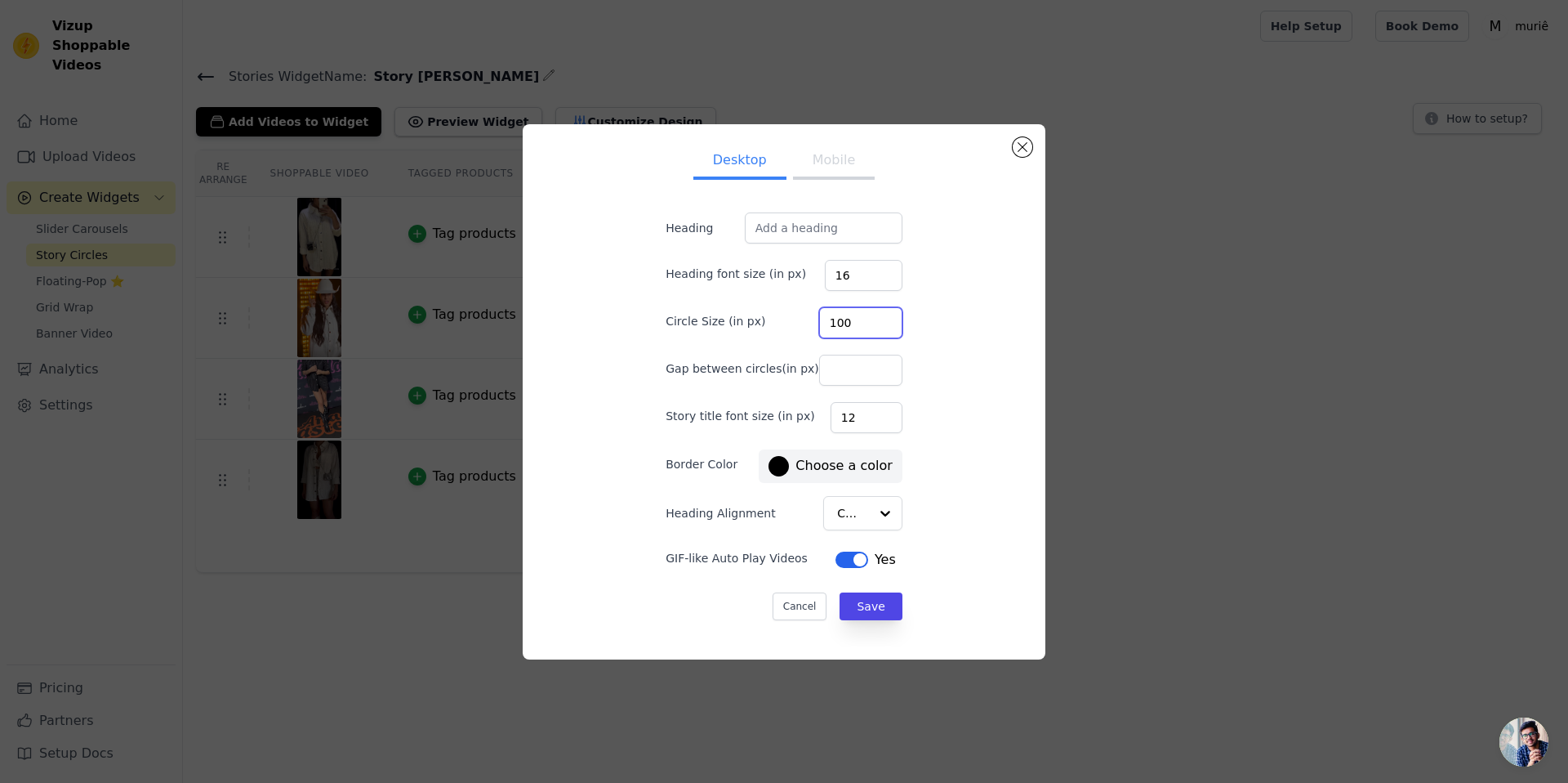
click at [844, 319] on input "100" at bounding box center [861, 323] width 83 height 31
click at [849, 320] on input "100" at bounding box center [861, 323] width 83 height 31
type input "105"
click at [851, 596] on button "Save" at bounding box center [871, 606] width 62 height 27
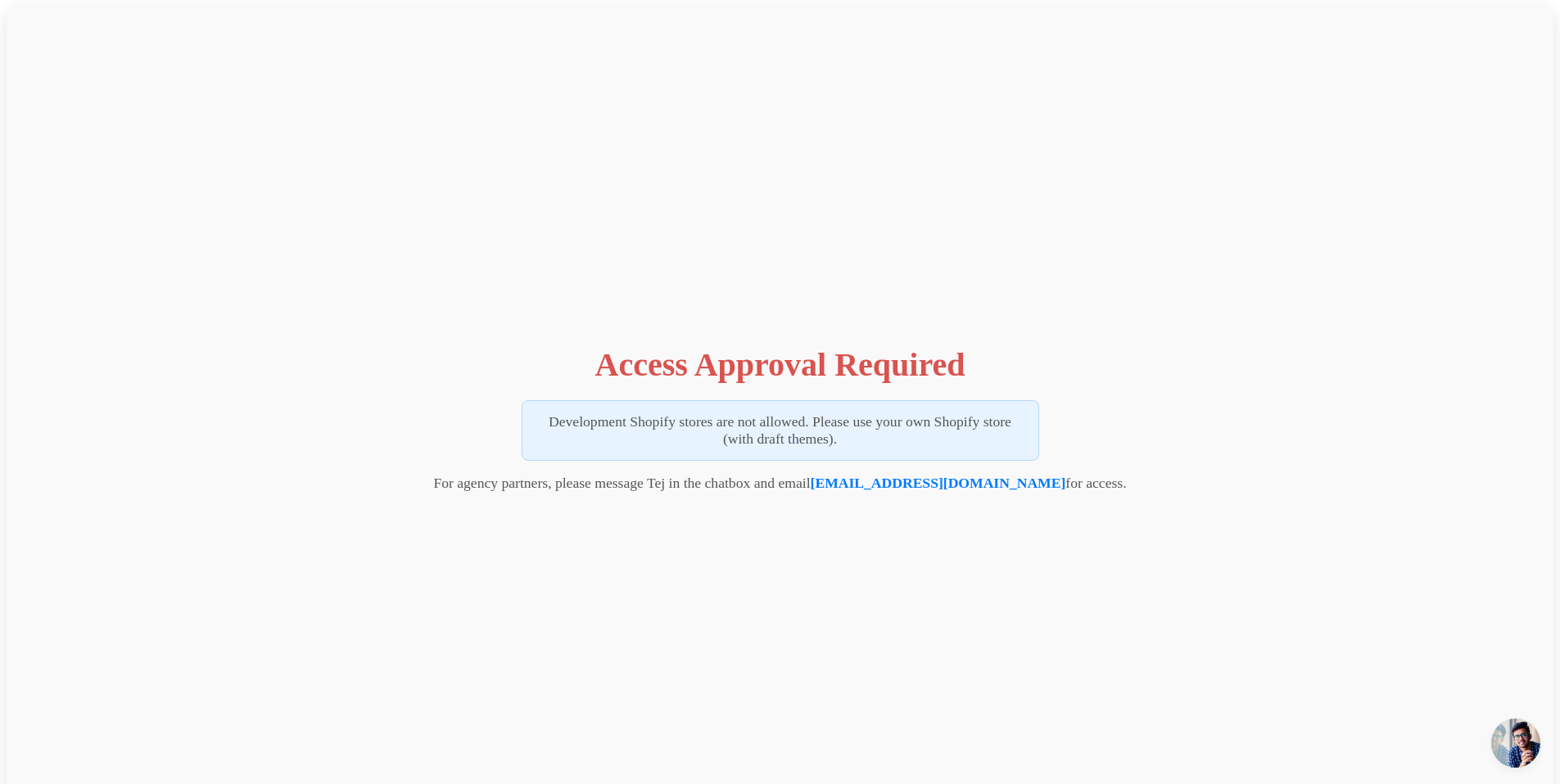
click at [815, 434] on p "Development Shopify stores are not allowed. Please use your own Shopify store (…" at bounding box center [780, 430] width 518 height 61
click at [843, 451] on p "Development Shopify stores are not allowed. Please use your own Shopify store (…" at bounding box center [780, 430] width 518 height 61
drag, startPoint x: 844, startPoint y: 442, endPoint x: 835, endPoint y: 440, distance: 9.2
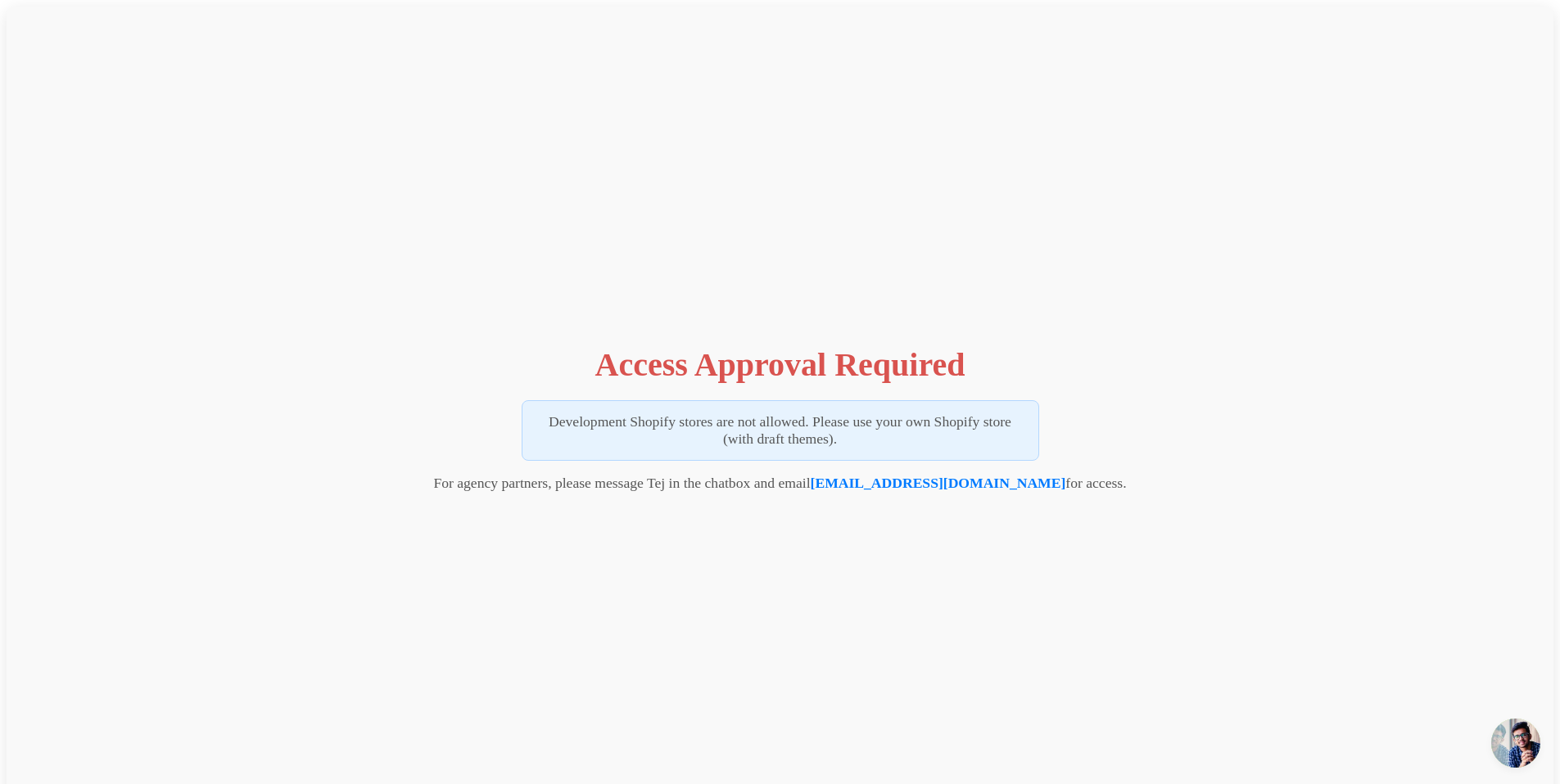
click at [835, 440] on p "Development Shopify stores are not allowed. Please use your own Shopify store (…" at bounding box center [780, 430] width 518 height 61
drag, startPoint x: 830, startPoint y: 439, endPoint x: 585, endPoint y: 408, distance: 247.0
click at [585, 408] on p "Development Shopify stores are not allowed. Please use your own Shopify store (…" at bounding box center [780, 430] width 518 height 61
click at [571, 432] on p "Development Shopify stores are not allowed. Please use your own Shopify store (…" at bounding box center [780, 430] width 518 height 61
drag, startPoint x: 571, startPoint y: 427, endPoint x: 710, endPoint y: 443, distance: 139.9
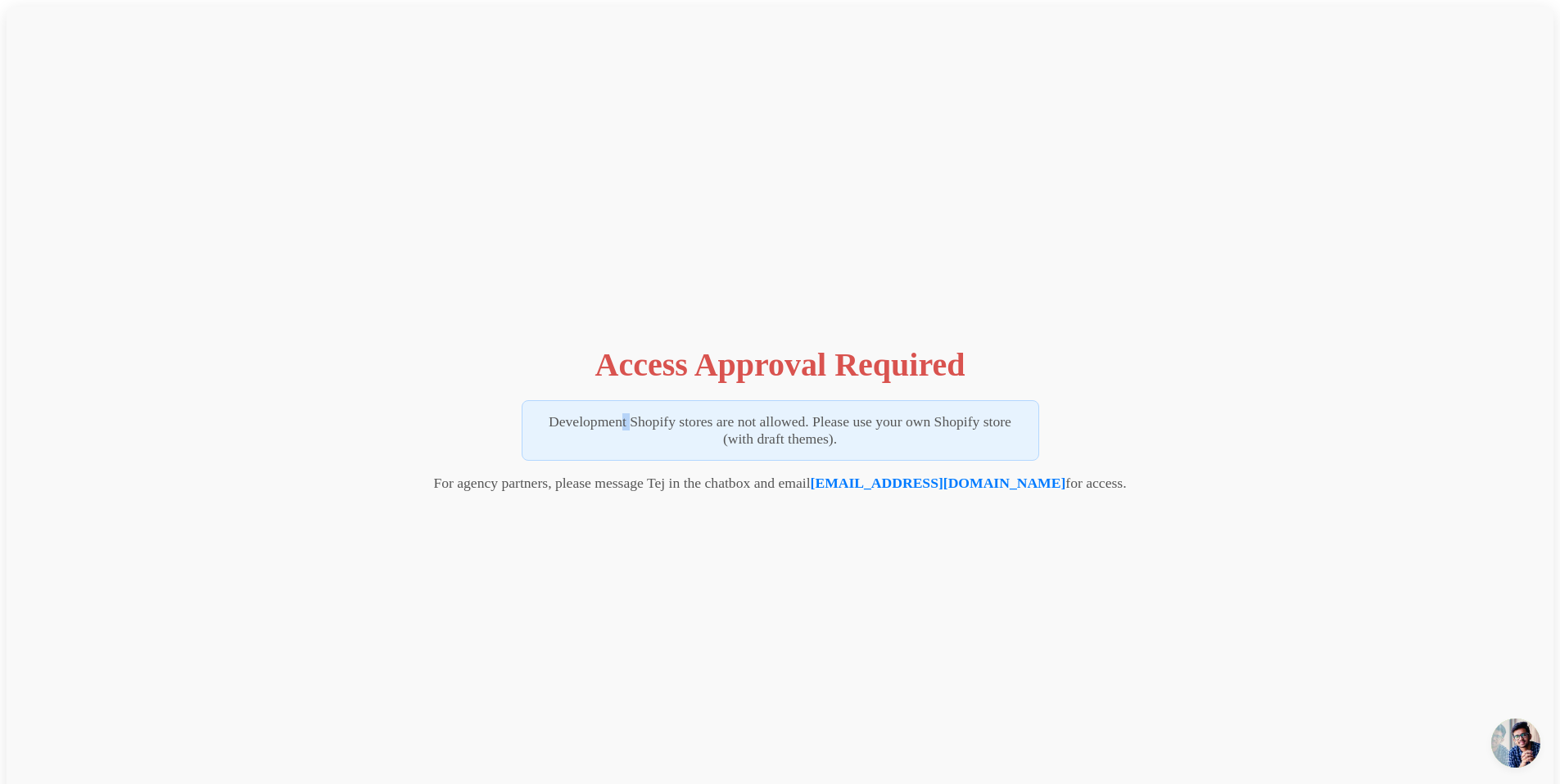
click at [633, 430] on p "Development Shopify stores are not allowed. Please use your own Shopify store (…" at bounding box center [780, 430] width 518 height 61
click at [710, 443] on p "Development Shopify stores are not allowed. Please use your own Shopify store (…" at bounding box center [780, 430] width 518 height 61
